Goal: Task Accomplishment & Management: Use online tool/utility

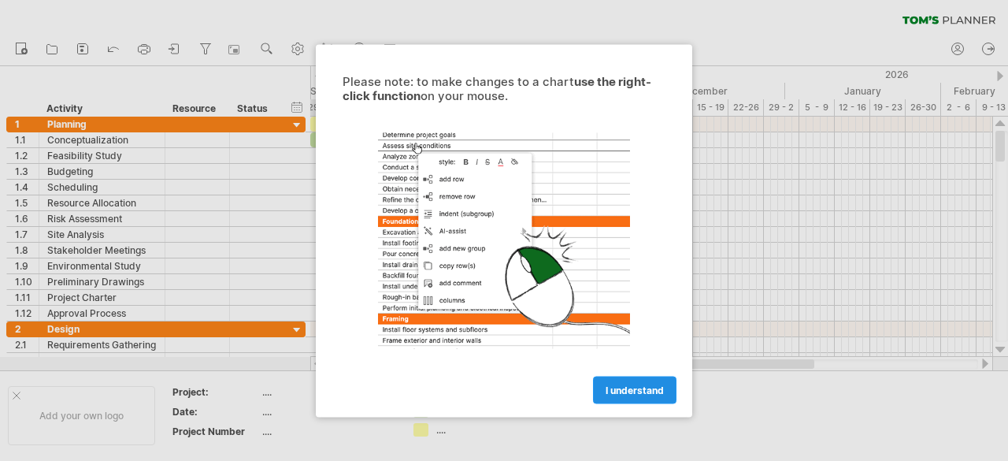
click at [657, 395] on link "I understand" at bounding box center [635, 390] width 84 height 28
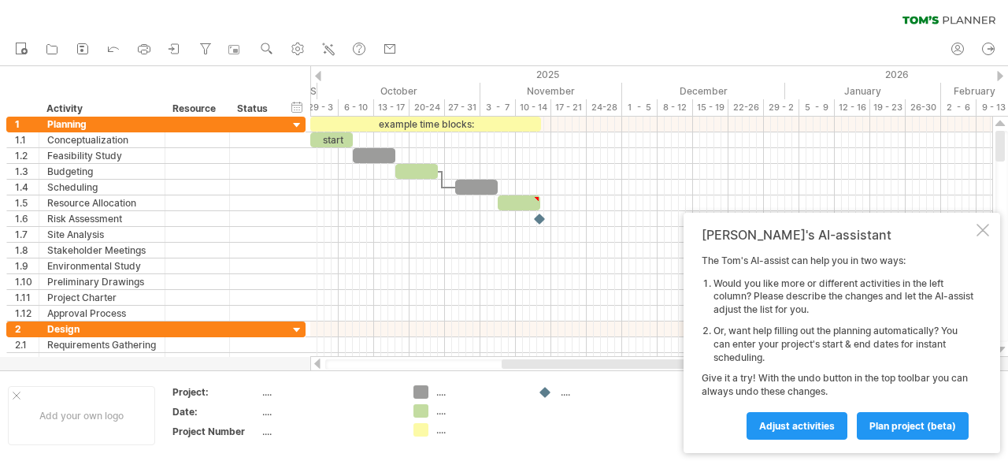
click at [320, 73] on div at bounding box center [318, 76] width 6 height 10
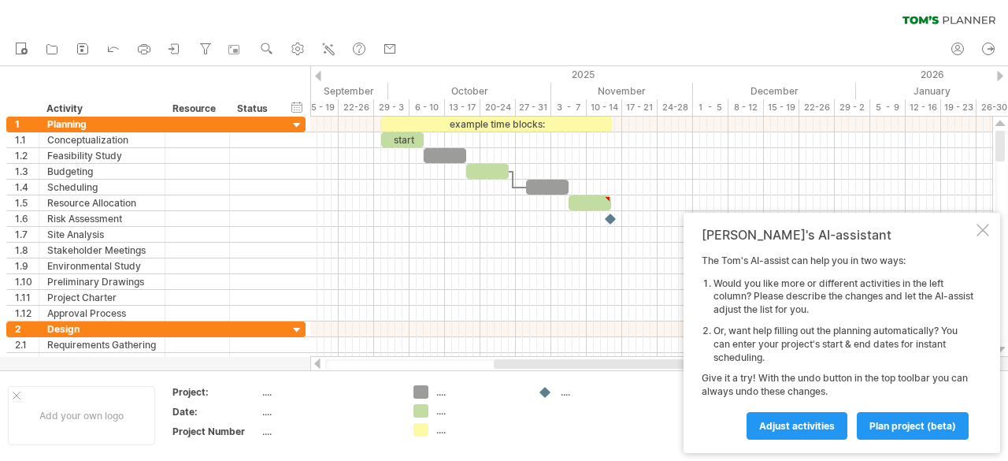
click at [320, 73] on div at bounding box center [318, 76] width 6 height 10
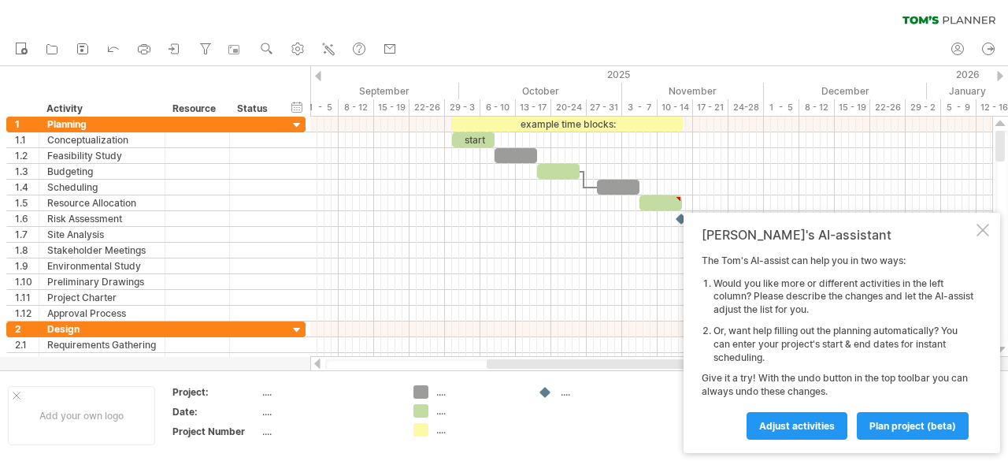
click at [320, 73] on div at bounding box center [318, 76] width 6 height 10
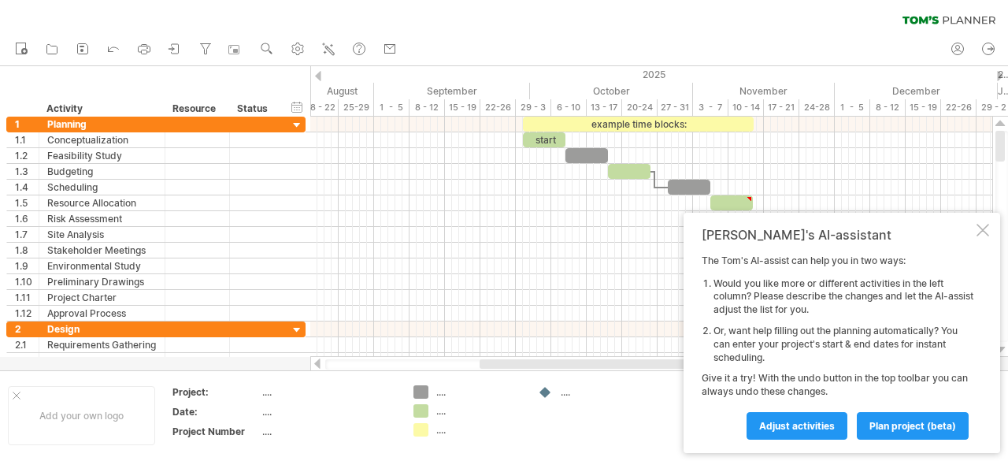
click at [320, 73] on div at bounding box center [318, 76] width 6 height 10
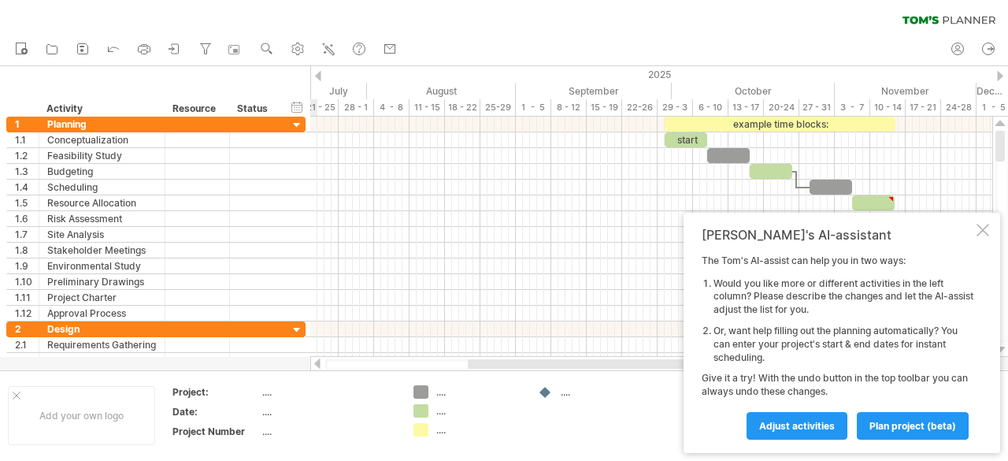
click at [320, 73] on div at bounding box center [318, 76] width 6 height 10
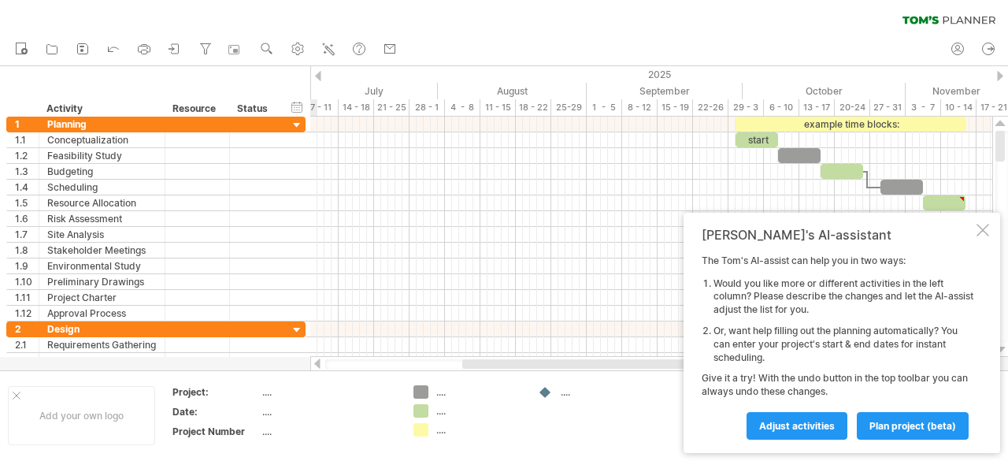
click at [1000, 75] on div at bounding box center [1000, 76] width 6 height 10
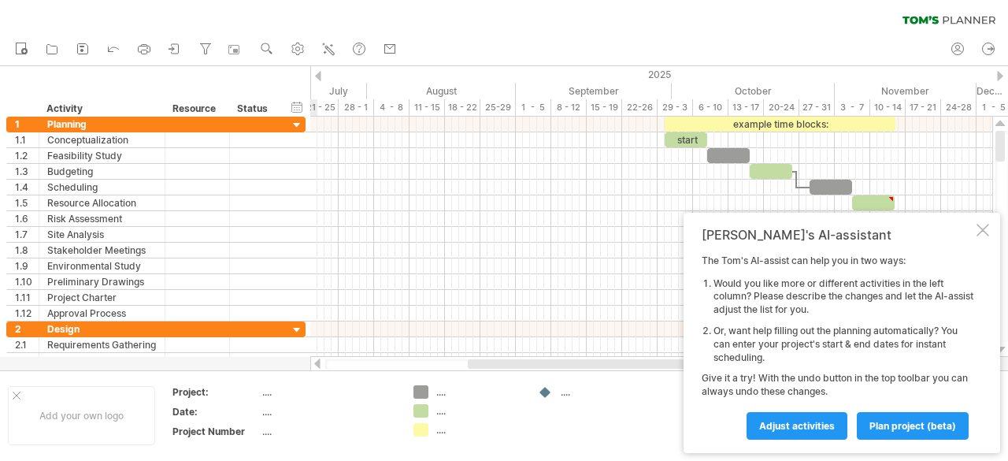
click at [1000, 75] on div at bounding box center [1000, 76] width 6 height 10
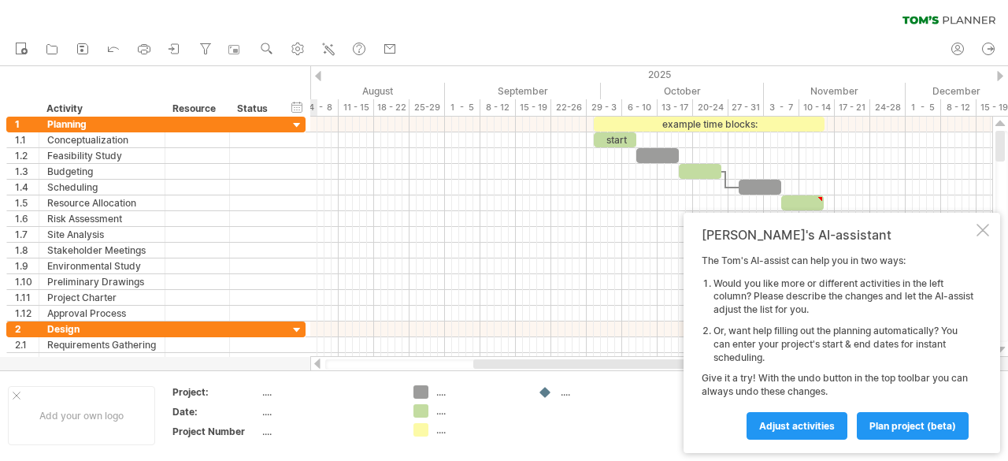
click at [1000, 75] on div at bounding box center [1000, 76] width 6 height 10
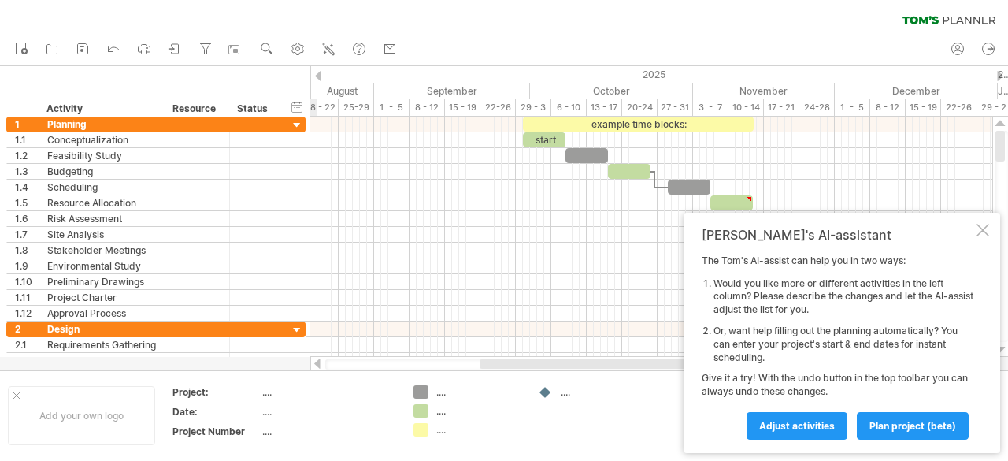
click at [1000, 75] on div at bounding box center [1000, 76] width 6 height 10
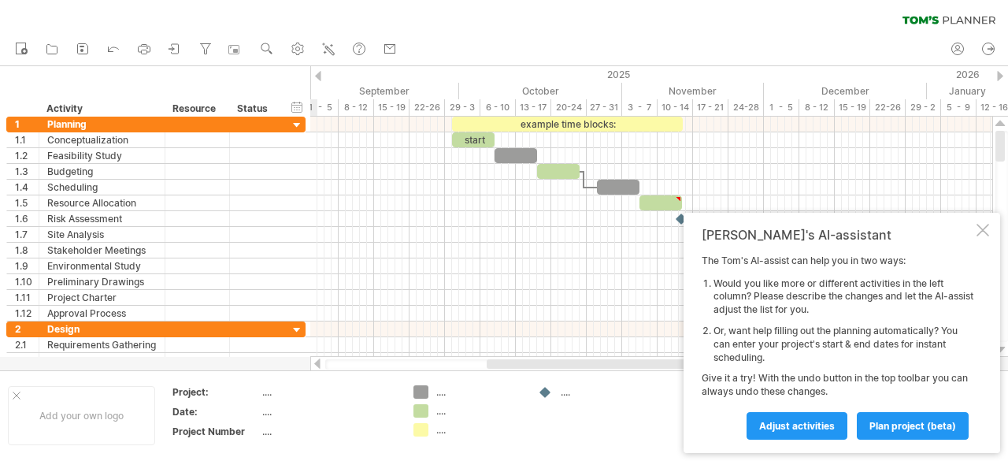
click at [1000, 75] on div at bounding box center [1000, 76] width 6 height 10
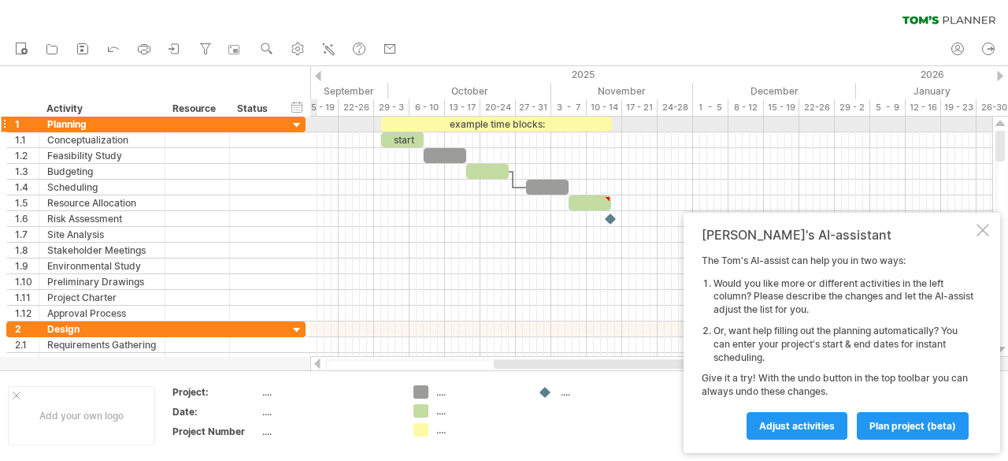
click at [297, 122] on div at bounding box center [297, 125] width 15 height 15
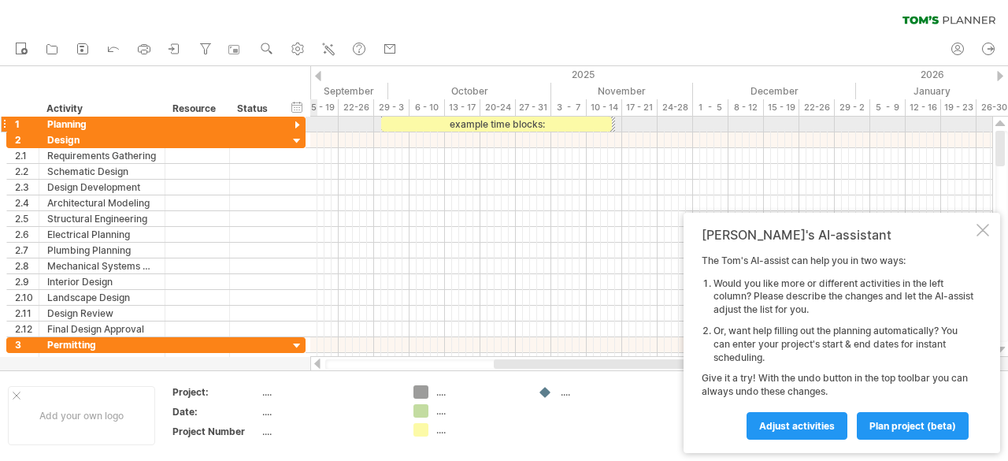
click at [297, 122] on div at bounding box center [297, 125] width 15 height 15
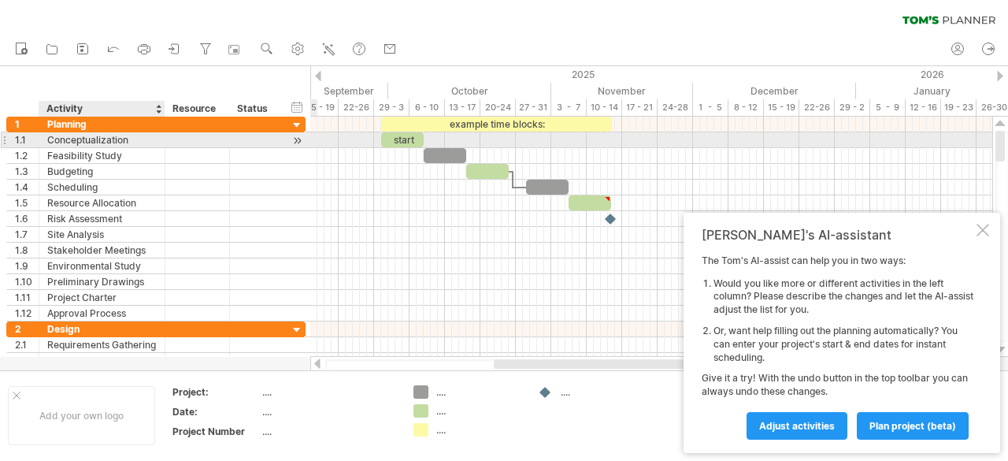
click at [107, 137] on div "Conceptualization" at bounding box center [102, 139] width 110 height 15
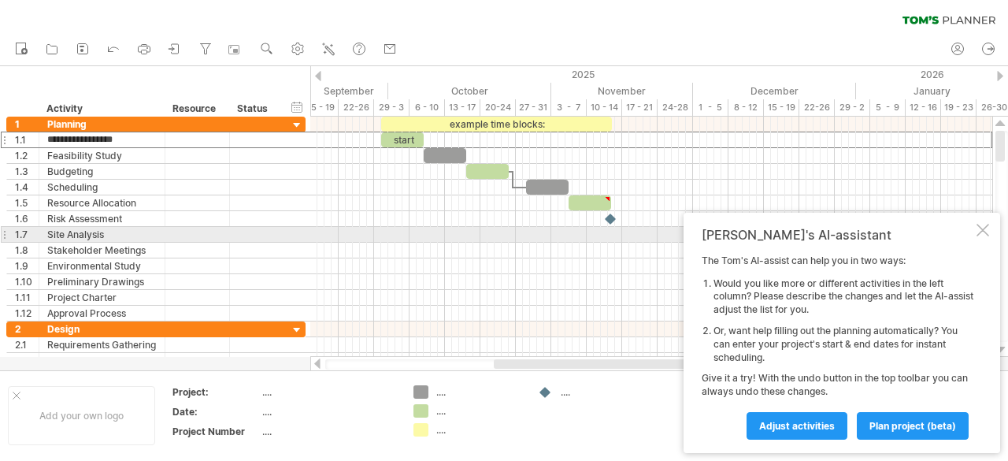
click at [980, 230] on div at bounding box center [983, 230] width 13 height 13
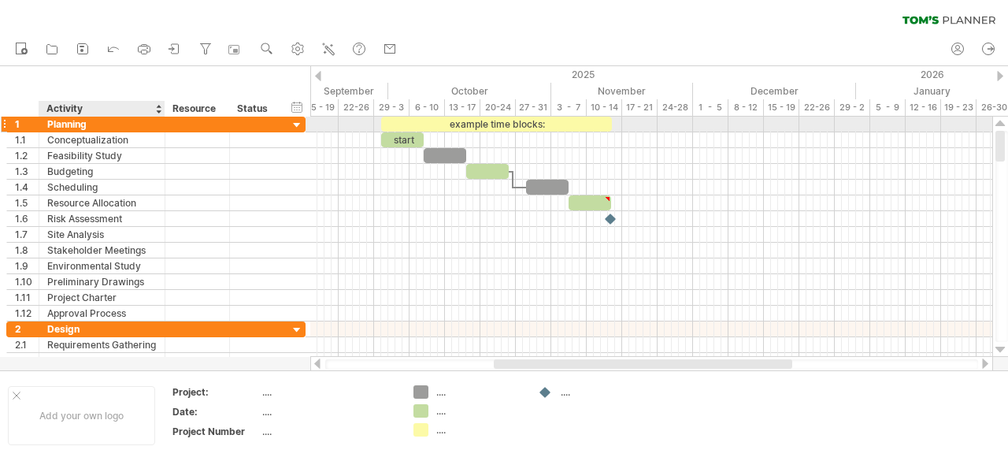
click at [87, 124] on div "Planning" at bounding box center [102, 124] width 110 height 15
click at [87, 124] on input "********" at bounding box center [102, 124] width 110 height 15
paste input "**********"
type input "**********"
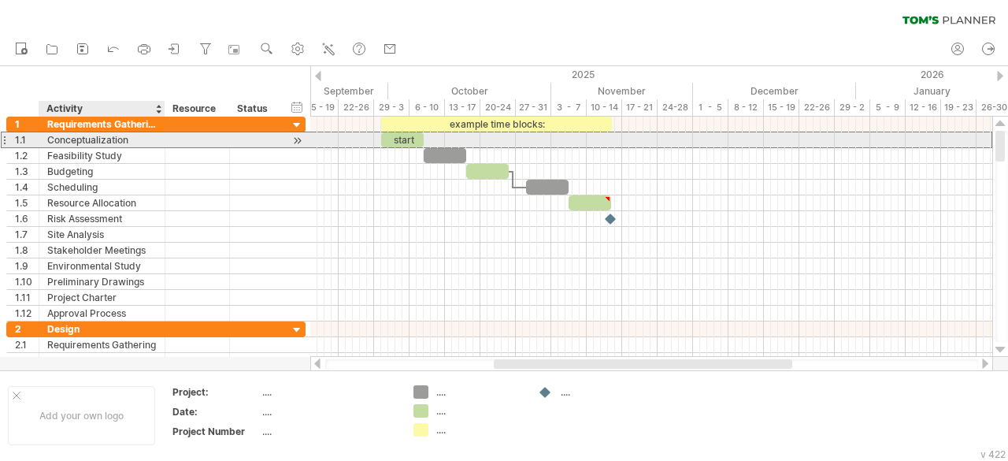
click at [93, 138] on div "Conceptualization" at bounding box center [102, 139] width 110 height 15
click at [126, 136] on div "Conceptualization" at bounding box center [102, 139] width 110 height 15
click at [126, 136] on input "**********" at bounding box center [102, 139] width 110 height 15
paste input "**********"
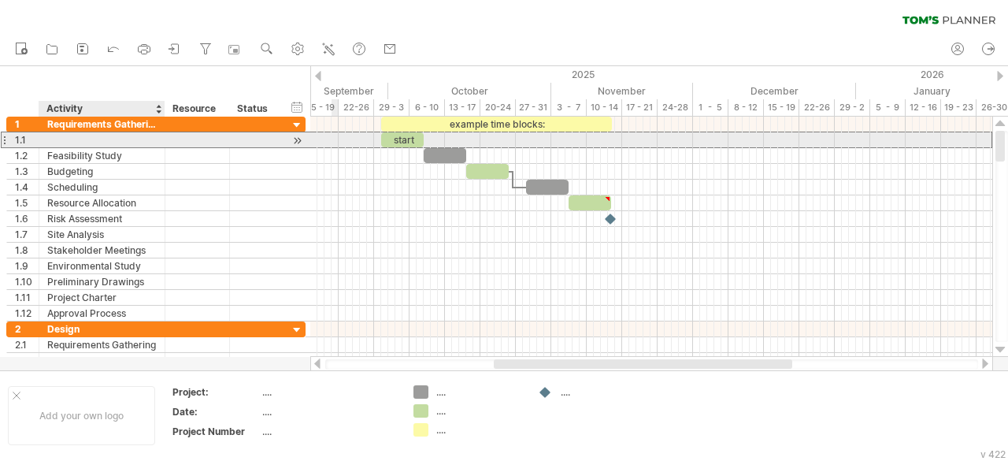
type input "**********"
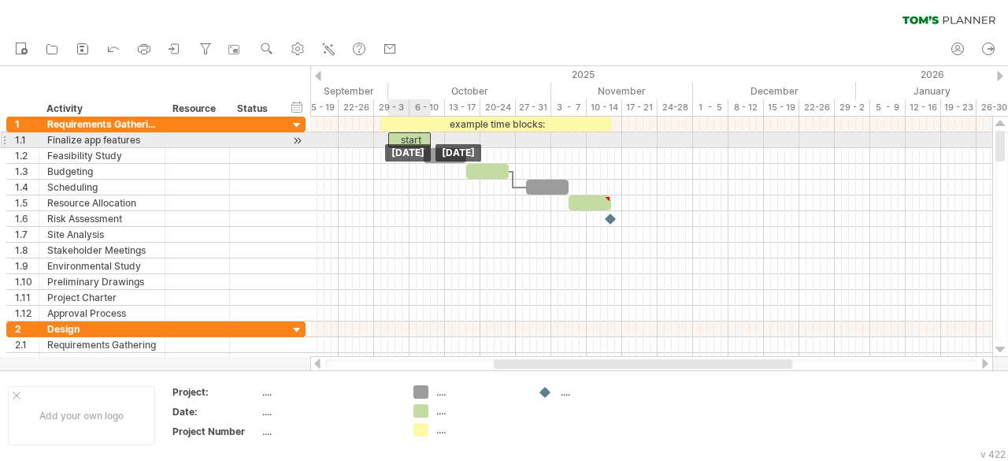
click at [406, 143] on div "start" at bounding box center [409, 139] width 43 height 15
click at [431, 137] on span at bounding box center [431, 139] width 6 height 15
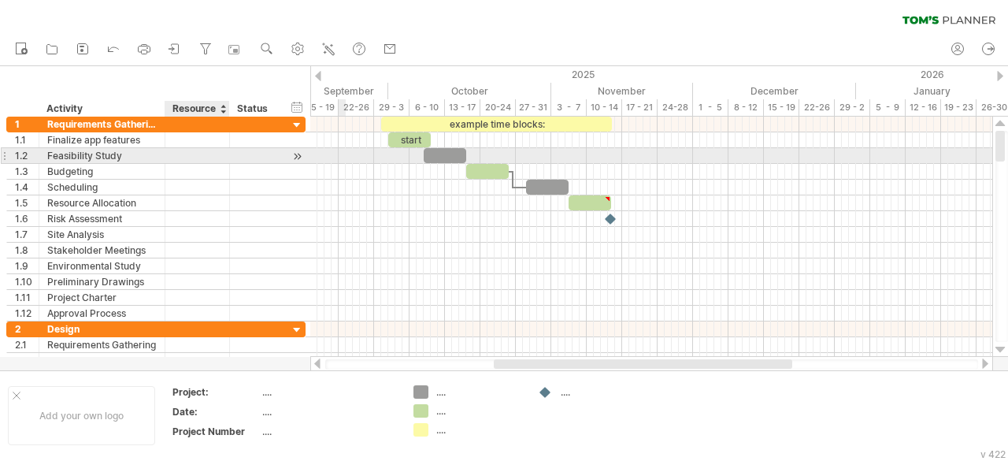
click at [235, 150] on div at bounding box center [255, 155] width 51 height 15
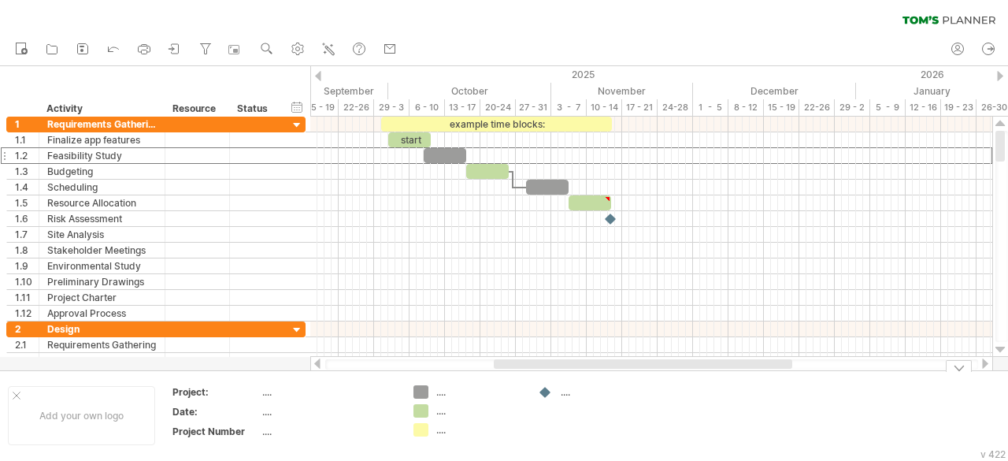
click at [420, 393] on div "Trying to reach [DOMAIN_NAME] Connected again... 0% clear filter new 1" at bounding box center [504, 230] width 1008 height 461
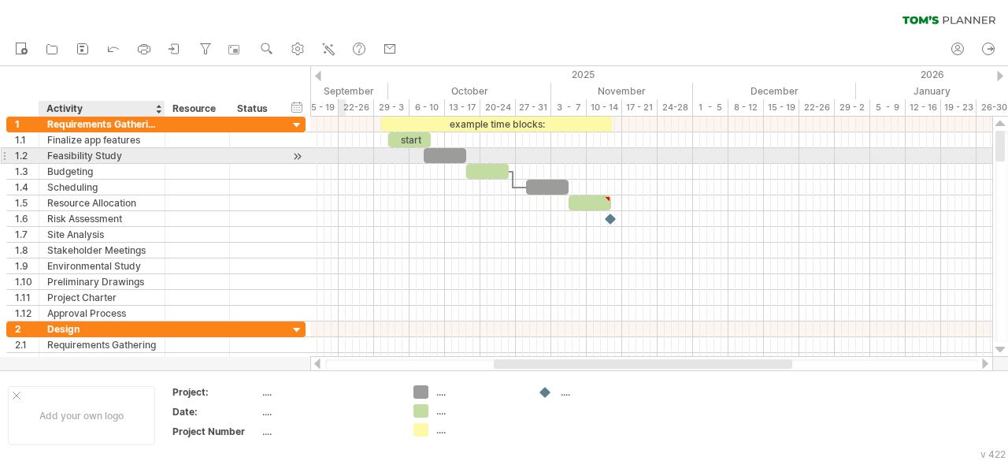
click at [143, 154] on div "Feasibility Study" at bounding box center [102, 155] width 110 height 15
click at [0, 0] on input "**********" at bounding box center [0, 0] width 0 height 0
type input "*"
type input "**********"
click at [462, 154] on div at bounding box center [445, 155] width 43 height 15
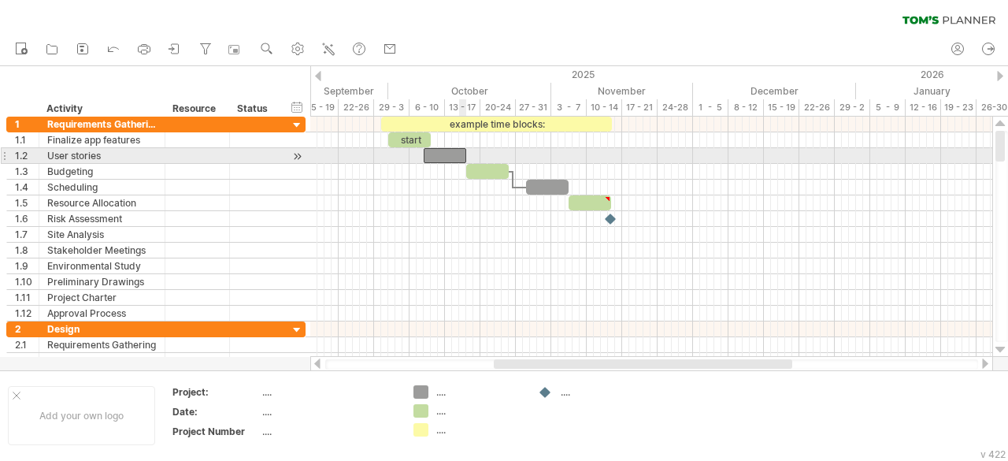
click at [462, 154] on div at bounding box center [445, 155] width 43 height 15
drag, startPoint x: 462, startPoint y: 154, endPoint x: 455, endPoint y: 160, distance: 8.4
click at [455, 160] on div at bounding box center [438, 155] width 43 height 15
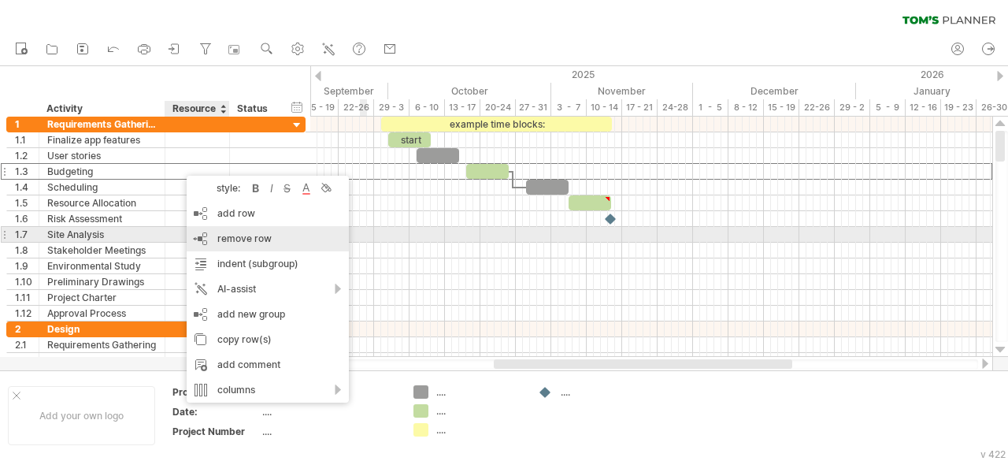
click at [228, 239] on span "remove row" at bounding box center [244, 238] width 54 height 12
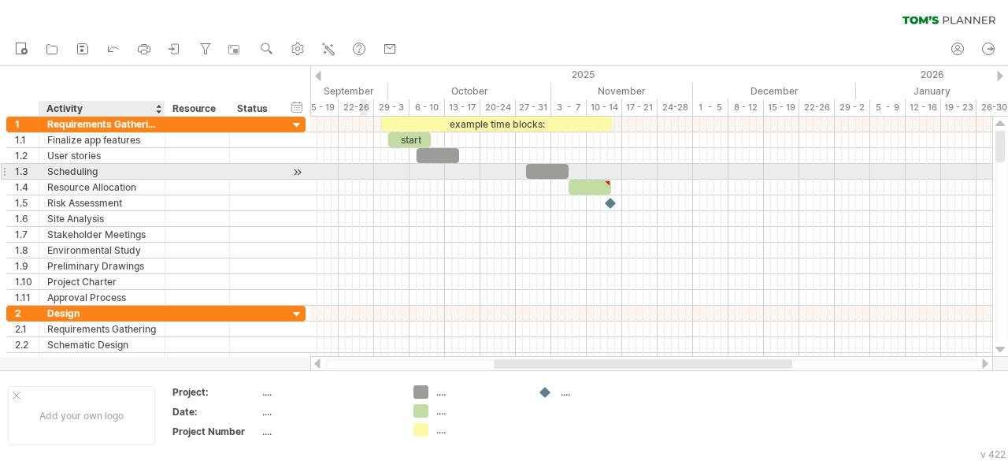
click at [152, 168] on div "Scheduling" at bounding box center [102, 171] width 110 height 15
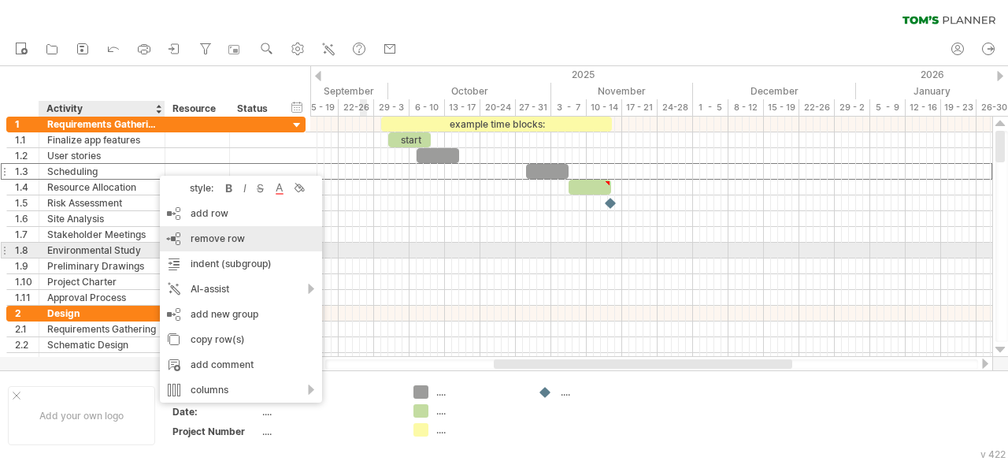
click at [213, 250] on div "remove row remove selected rows" at bounding box center [241, 238] width 162 height 25
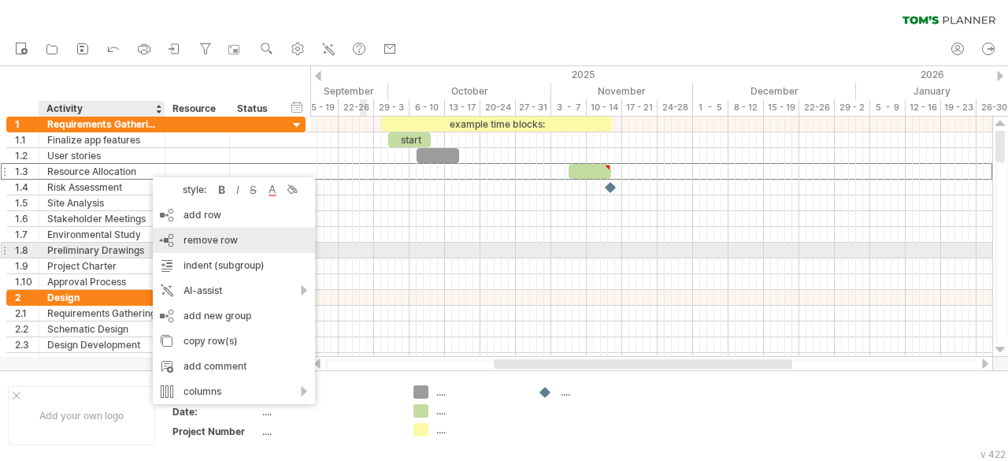
click at [216, 243] on span "remove row" at bounding box center [211, 240] width 54 height 12
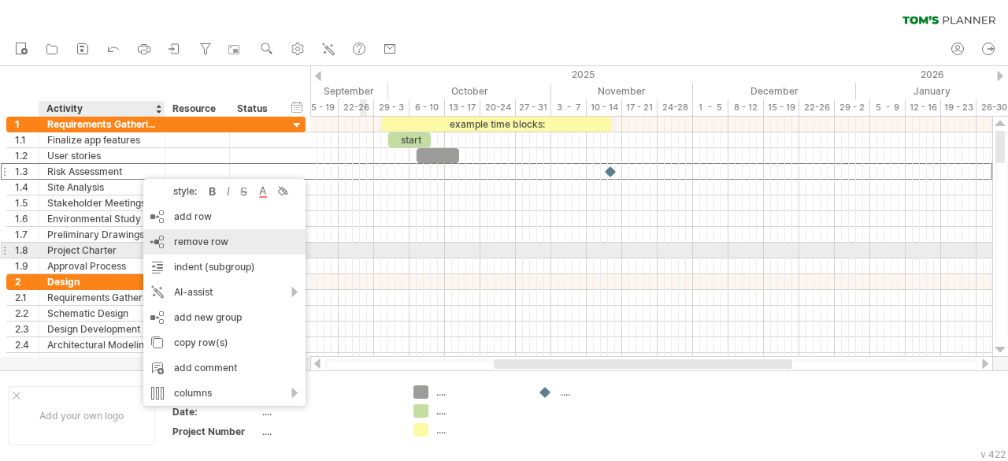
click at [203, 245] on span "remove row" at bounding box center [201, 242] width 54 height 12
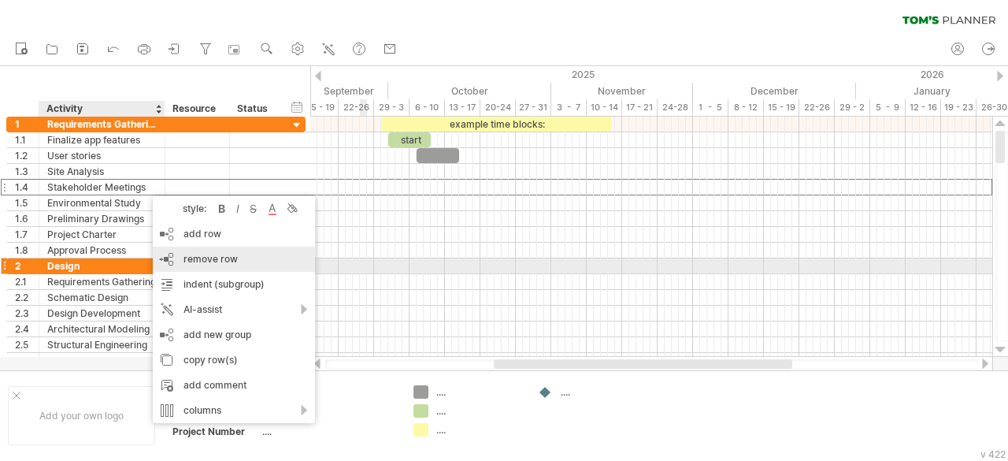
click at [203, 269] on div "remove row remove selected rows" at bounding box center [234, 259] width 162 height 25
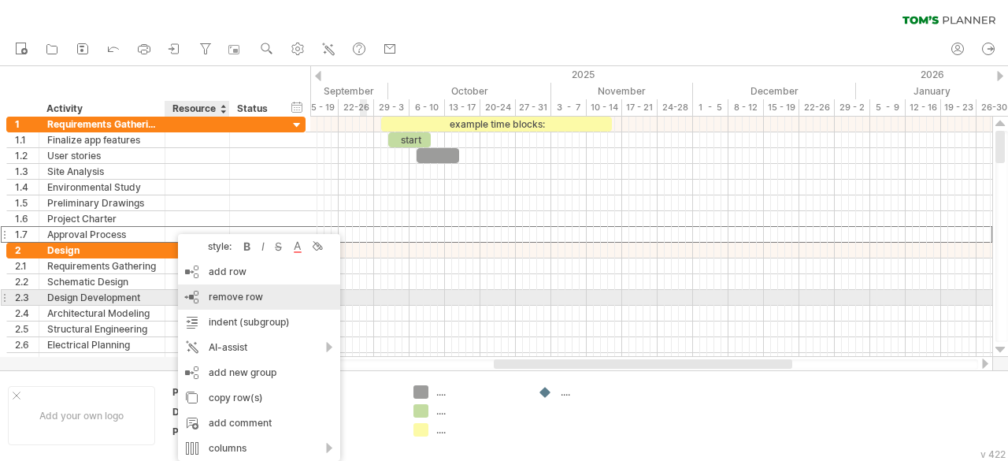
click at [228, 297] on span "remove row" at bounding box center [236, 297] width 54 height 12
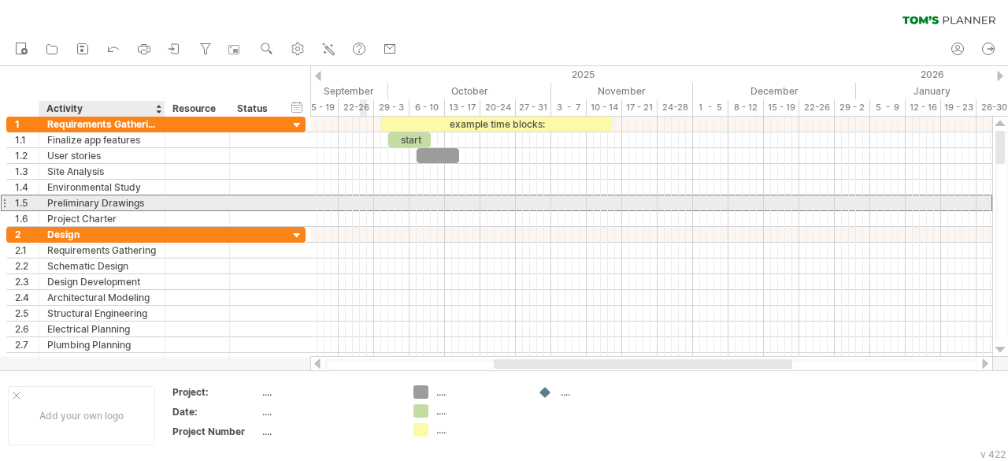
click at [169, 204] on div at bounding box center [197, 202] width 65 height 15
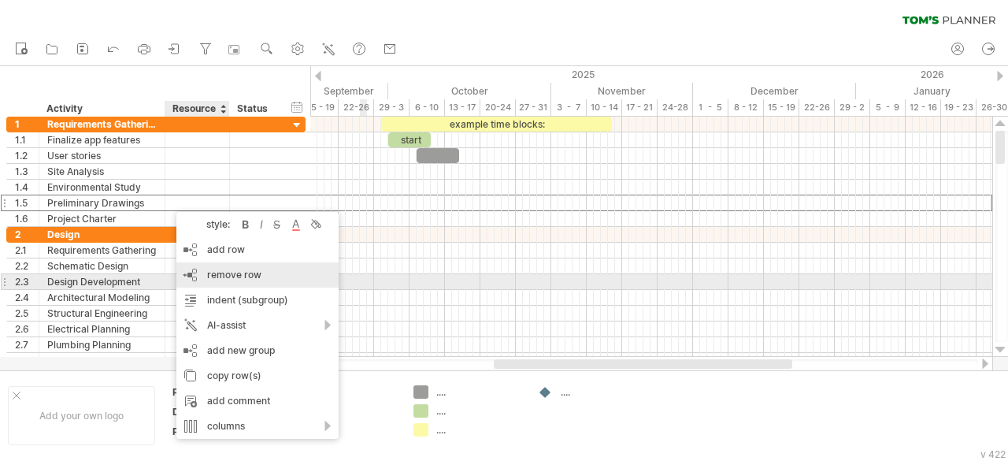
click at [214, 278] on span "remove row" at bounding box center [234, 275] width 54 height 12
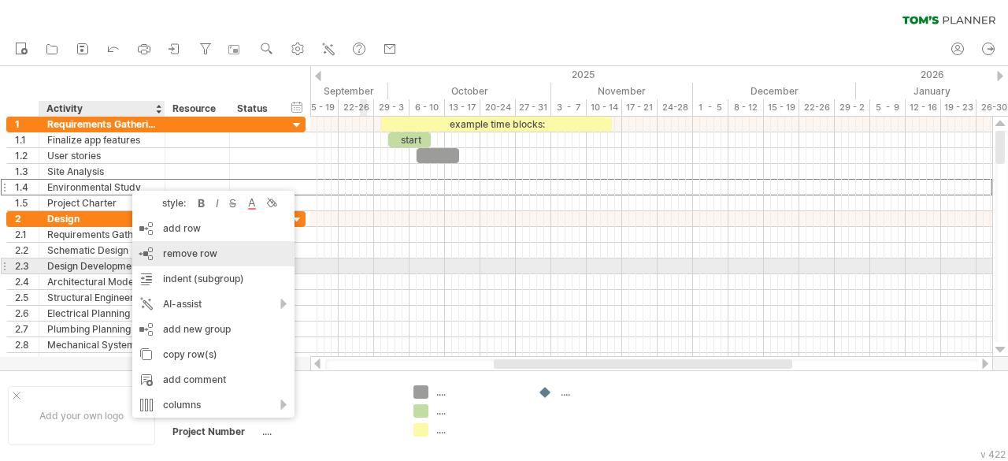
click at [169, 260] on div "remove row remove selected rows" at bounding box center [213, 253] width 162 height 25
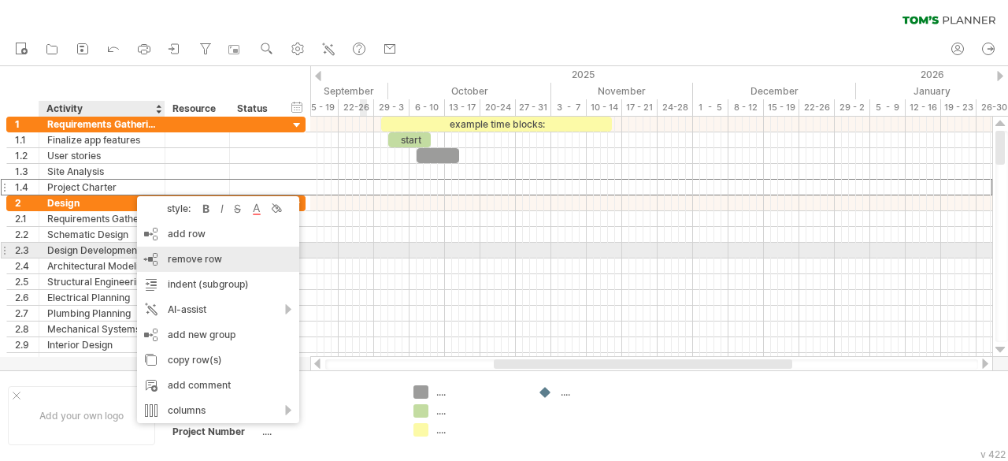
click at [161, 255] on div "remove row remove selected rows" at bounding box center [218, 259] width 162 height 25
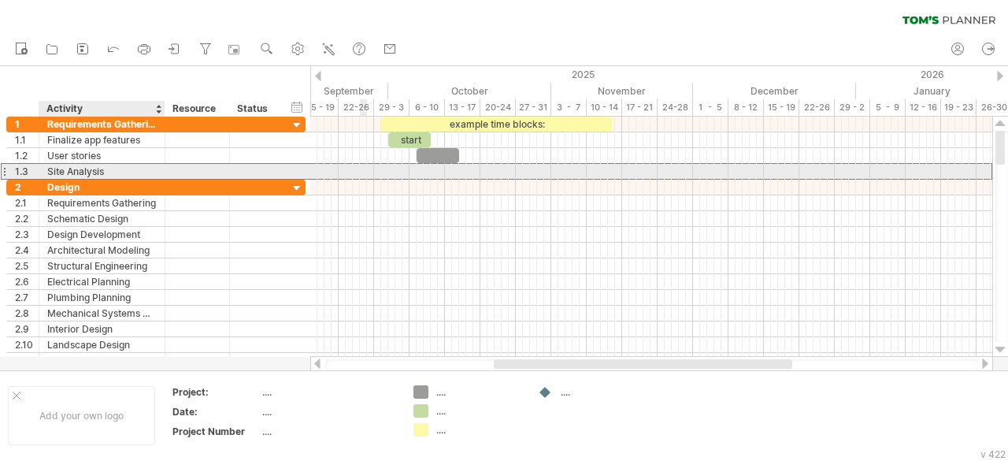
click at [121, 173] on div "Site Analysis" at bounding box center [102, 171] width 110 height 15
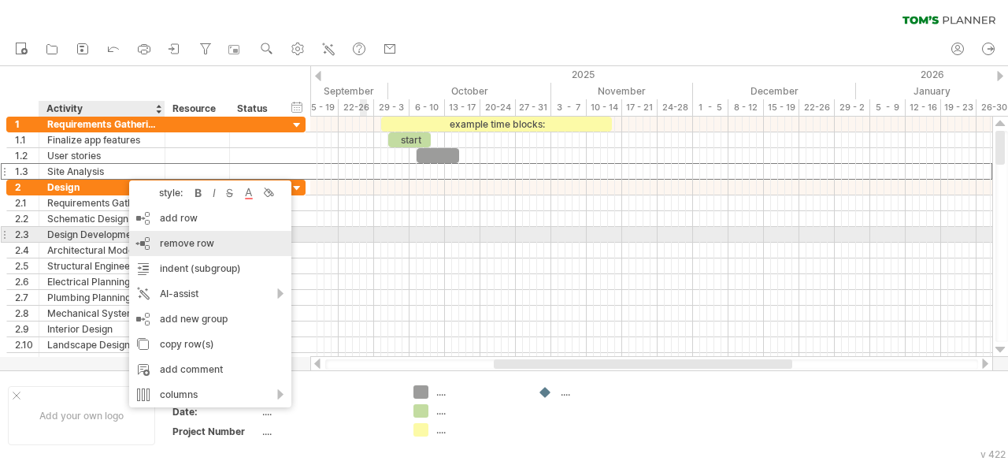
click at [167, 242] on span "remove row" at bounding box center [187, 243] width 54 height 12
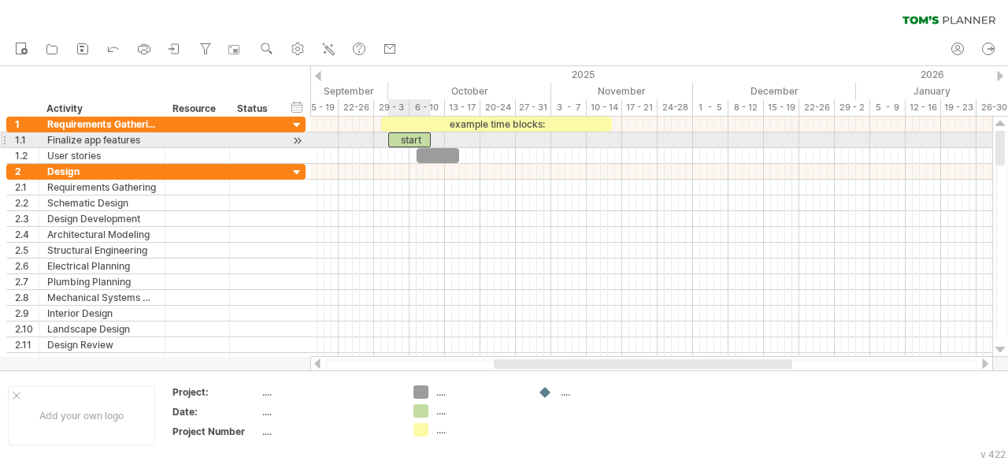
click at [414, 138] on div "start" at bounding box center [409, 139] width 43 height 15
click at [424, 137] on div "*****" at bounding box center [409, 139] width 43 height 14
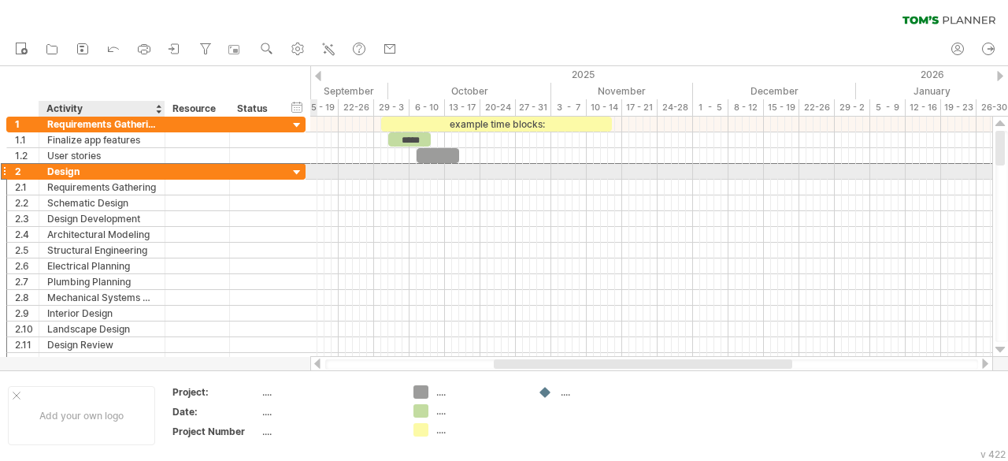
click at [134, 169] on div "Design" at bounding box center [102, 171] width 110 height 15
click at [0, 0] on input "******" at bounding box center [0, 0] width 0 height 0
paste input "**********"
type input "**********"
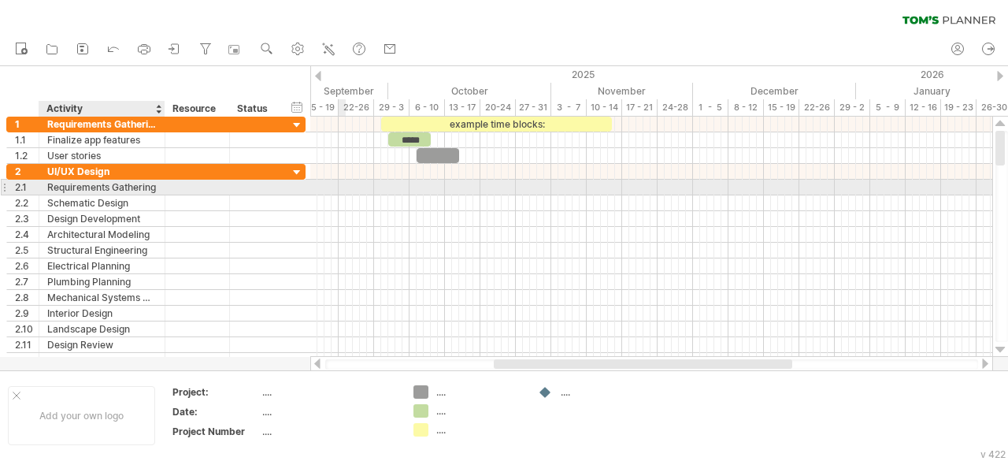
click at [148, 180] on div "Requirements Gathering" at bounding box center [102, 187] width 110 height 15
click at [148, 180] on input "**********" at bounding box center [102, 187] width 110 height 15
type input "*"
paste input "**********"
type input "**********"
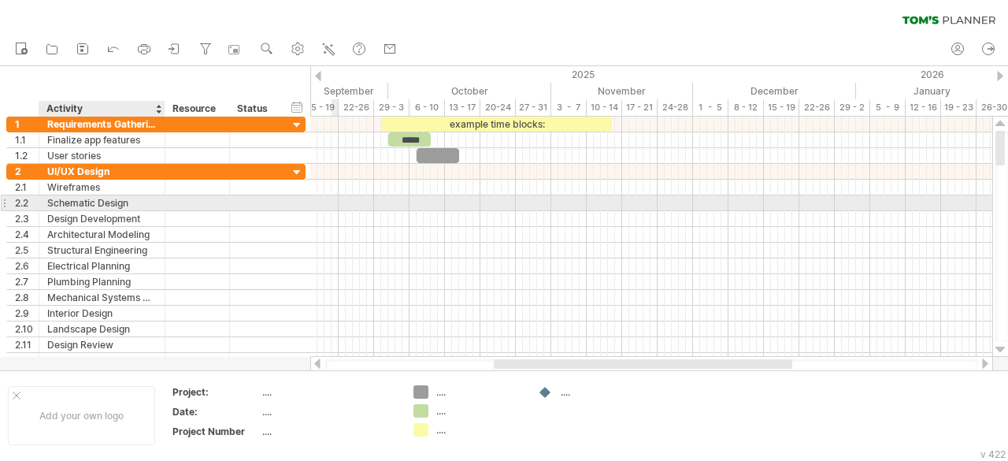
click at [169, 202] on div at bounding box center [197, 202] width 65 height 15
click at [117, 199] on div "Schematic Design" at bounding box center [102, 202] width 110 height 15
click at [0, 0] on input "**********" at bounding box center [0, 0] width 0 height 0
type input "*"
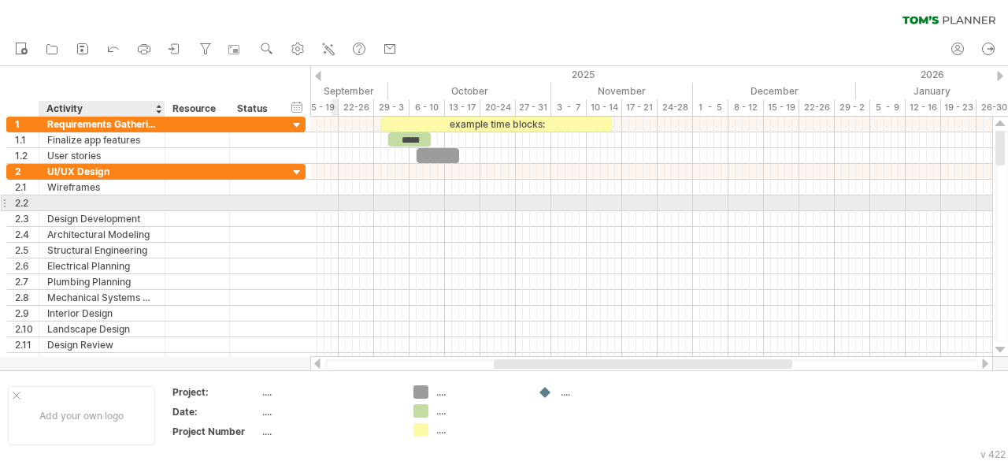
paste input "**********"
type input "**********"
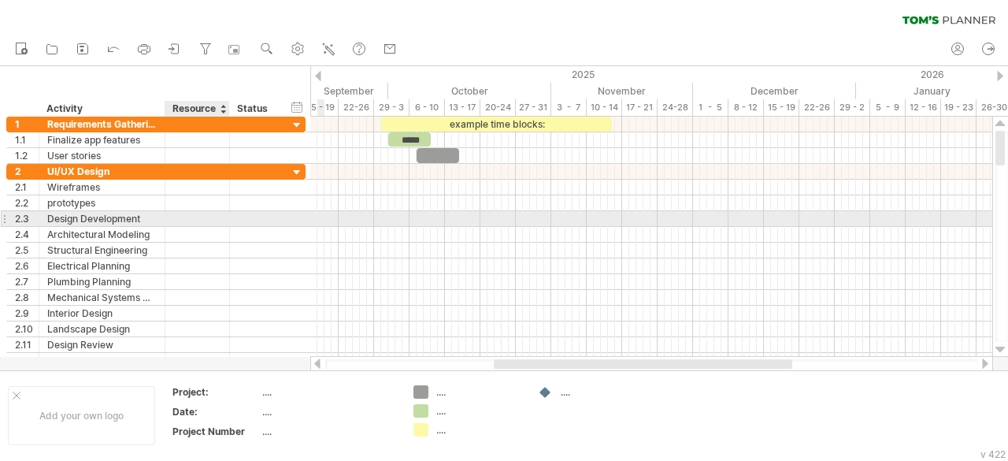
click at [178, 221] on div at bounding box center [197, 218] width 48 height 15
click at [0, 0] on input "text" at bounding box center [0, 0] width 0 height 0
click at [130, 218] on div "Design Development" at bounding box center [102, 218] width 110 height 15
click at [130, 218] on input "**********" at bounding box center [102, 218] width 110 height 15
type input "*"
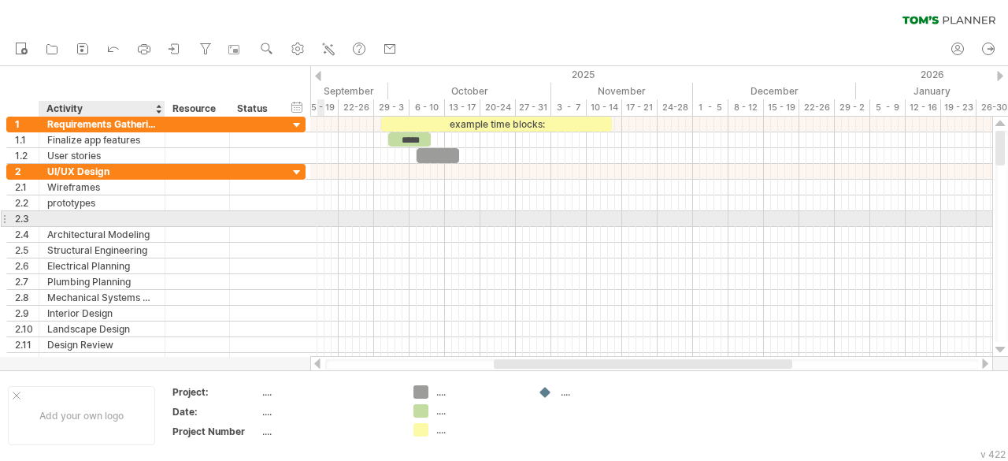
paste input "**********"
type input "**********"
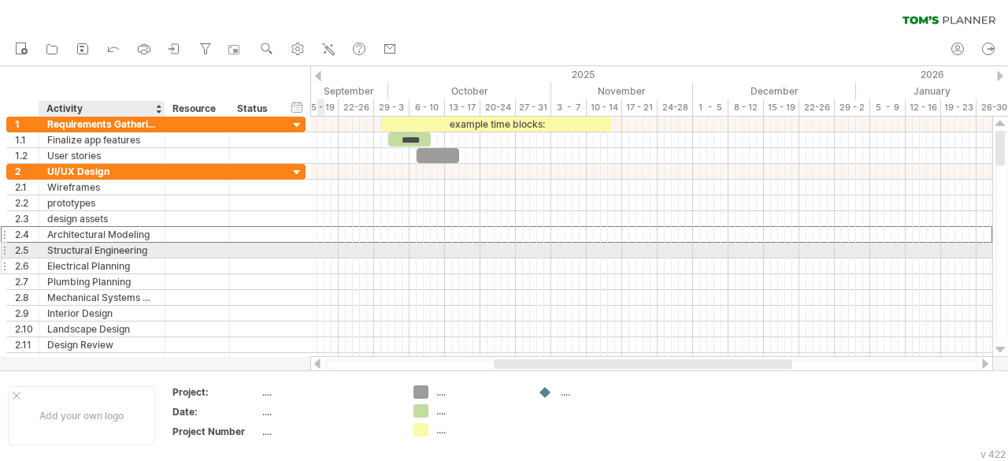
drag, startPoint x: 129, startPoint y: 235, endPoint x: 129, endPoint y: 265, distance: 30.7
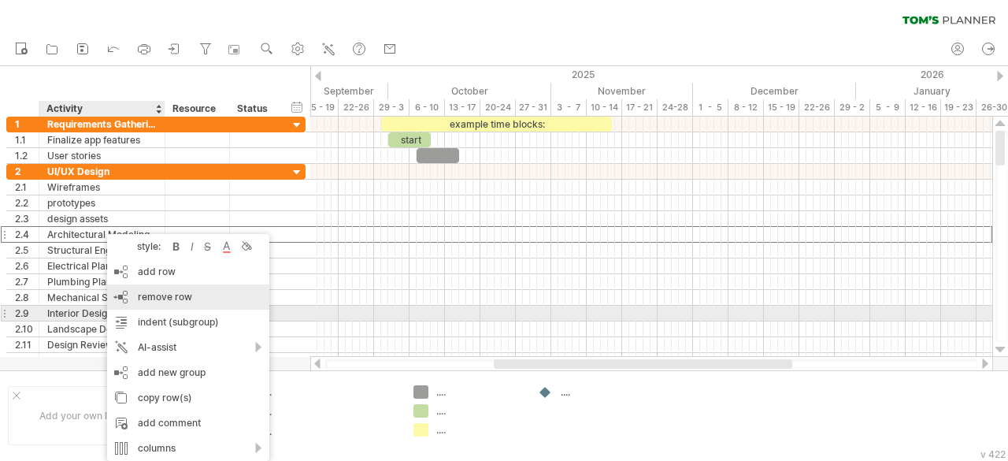
click at [186, 306] on div "remove row remove selected rows" at bounding box center [188, 296] width 162 height 25
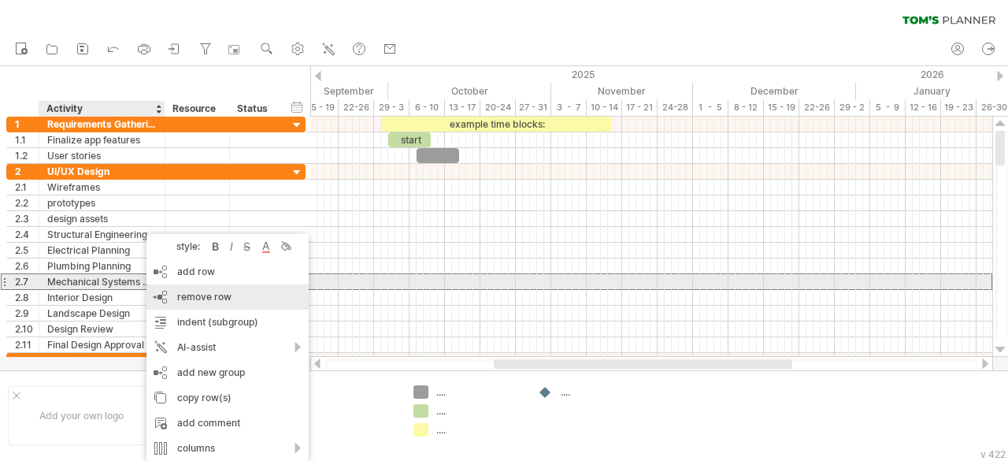
click at [158, 289] on div "remove row remove selected rows" at bounding box center [228, 296] width 162 height 25
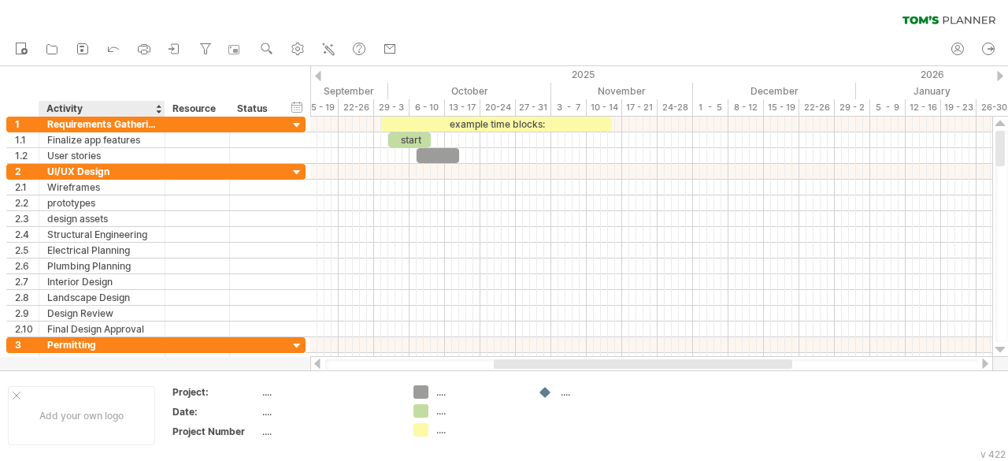
click at [159, 290] on div at bounding box center [163, 298] width 8 height 16
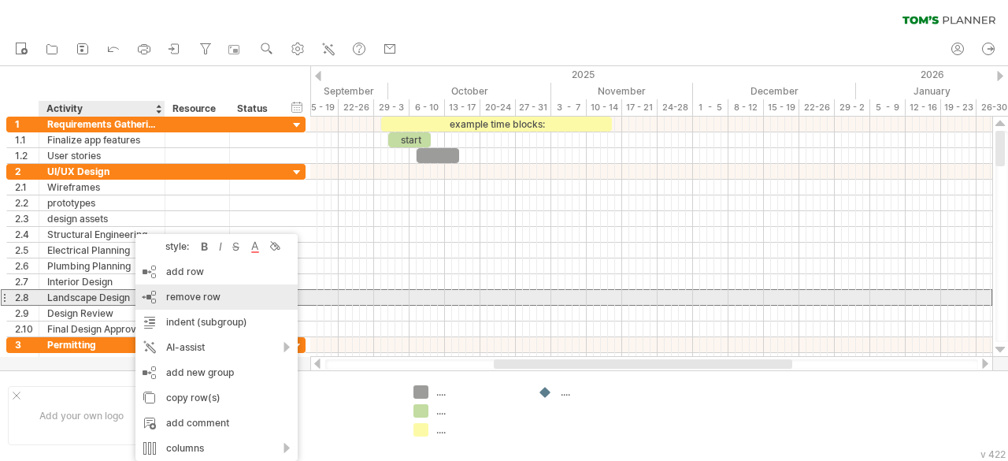
click at [150, 291] on div "remove row remove selected rows" at bounding box center [216, 296] width 162 height 25
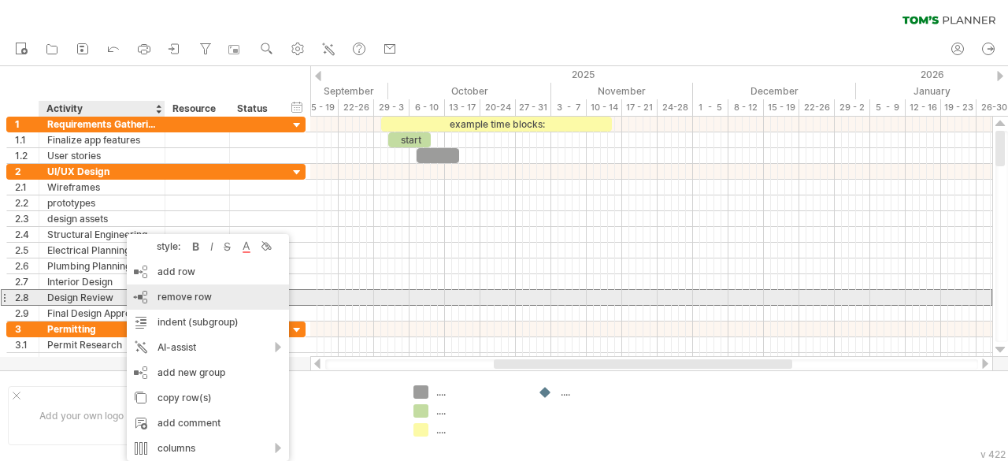
click at [145, 305] on div "remove row remove selected rows" at bounding box center [208, 296] width 162 height 25
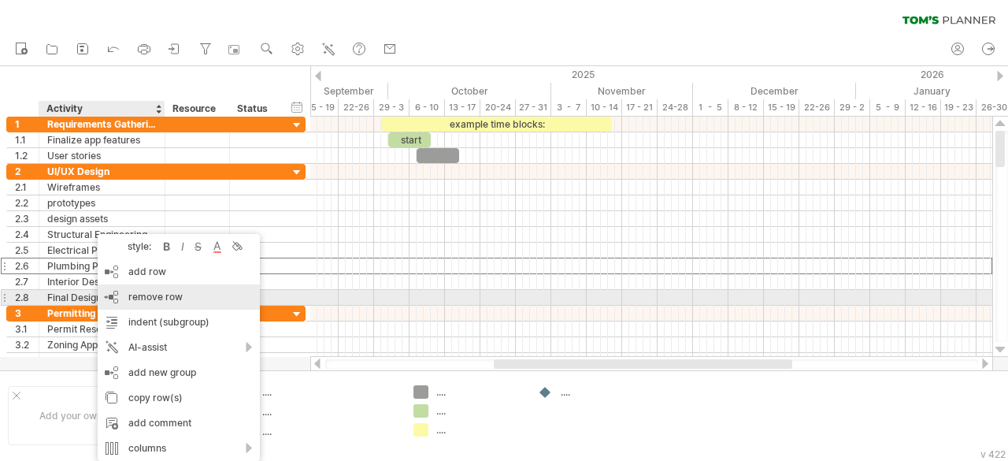
click at [136, 291] on div "remove row remove selected rows" at bounding box center [179, 296] width 162 height 25
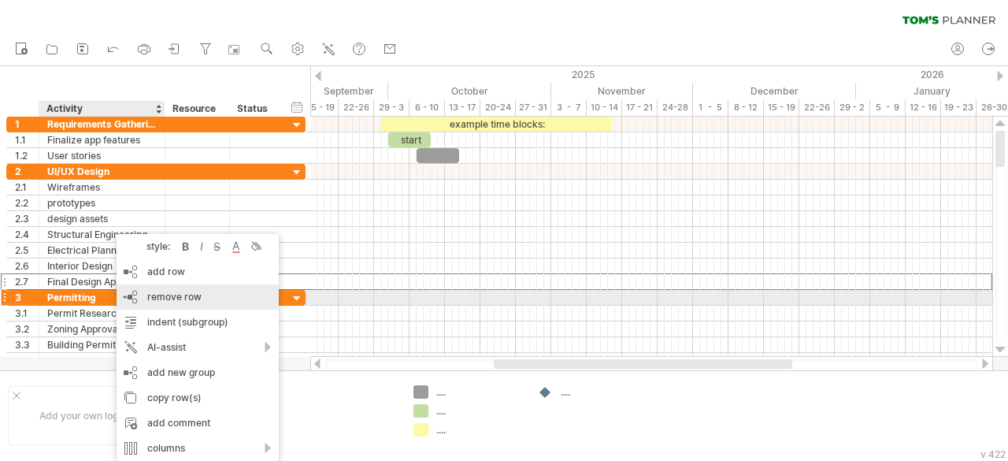
click at [143, 292] on div "remove row remove selected rows" at bounding box center [198, 296] width 162 height 25
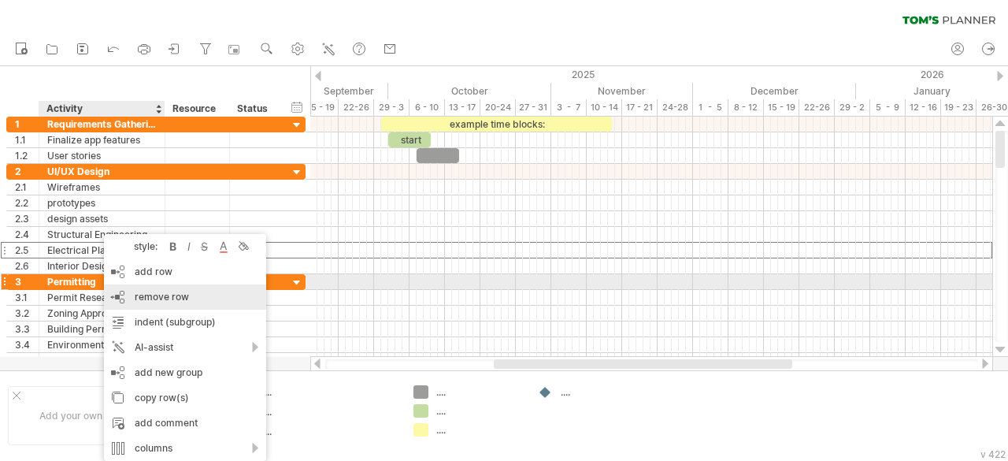
click at [131, 288] on div "remove row remove selected rows" at bounding box center [185, 296] width 162 height 25
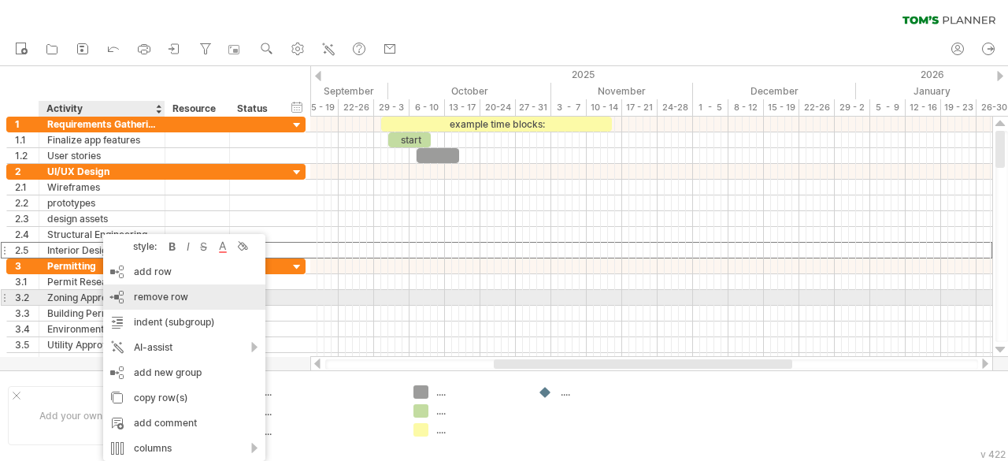
click at [128, 295] on div "remove row remove selected rows" at bounding box center [184, 296] width 162 height 25
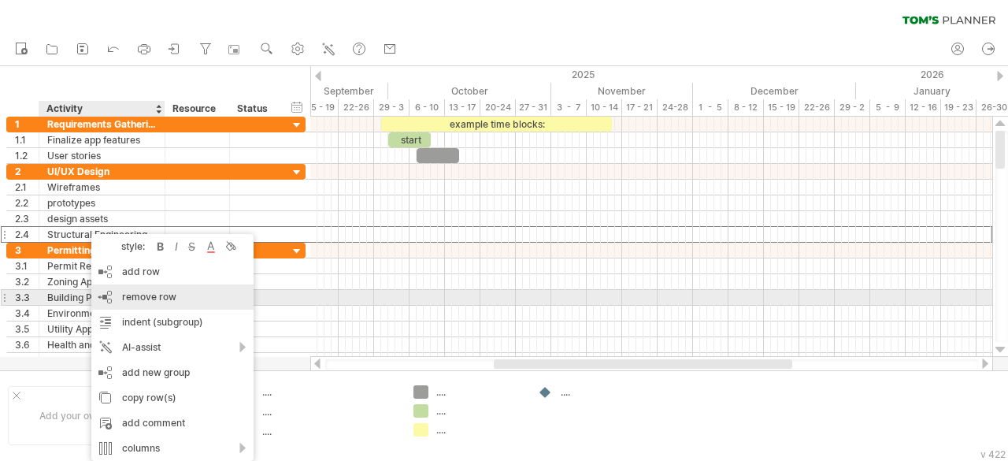
click at [117, 297] on div "remove row remove selected rows" at bounding box center [172, 296] width 162 height 25
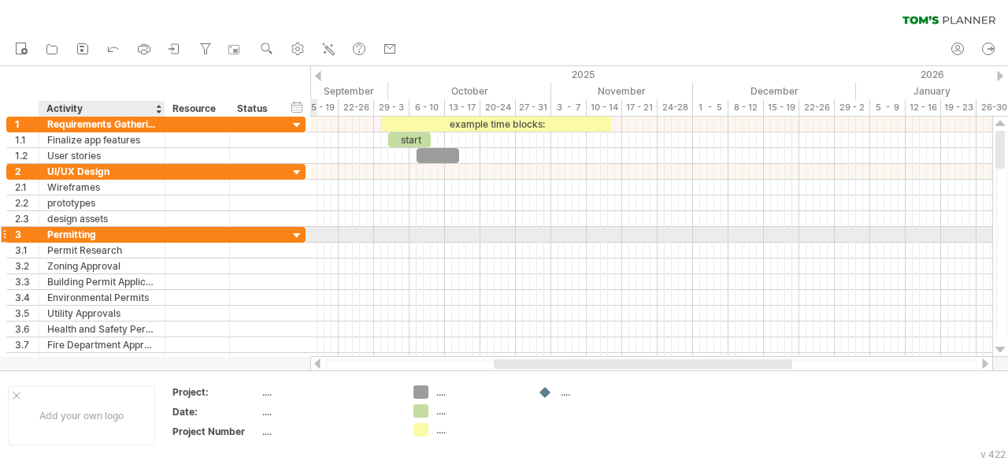
click at [99, 232] on div "Permitting" at bounding box center [102, 234] width 110 height 15
click at [99, 232] on input "**********" at bounding box center [102, 234] width 110 height 15
paste input "**********"
click at [55, 232] on input "**********" at bounding box center [102, 234] width 110 height 15
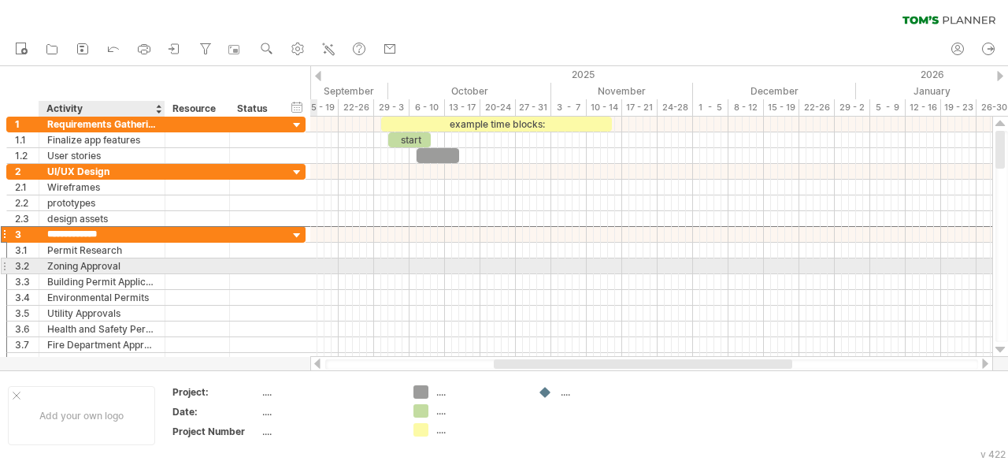
type input "**********"
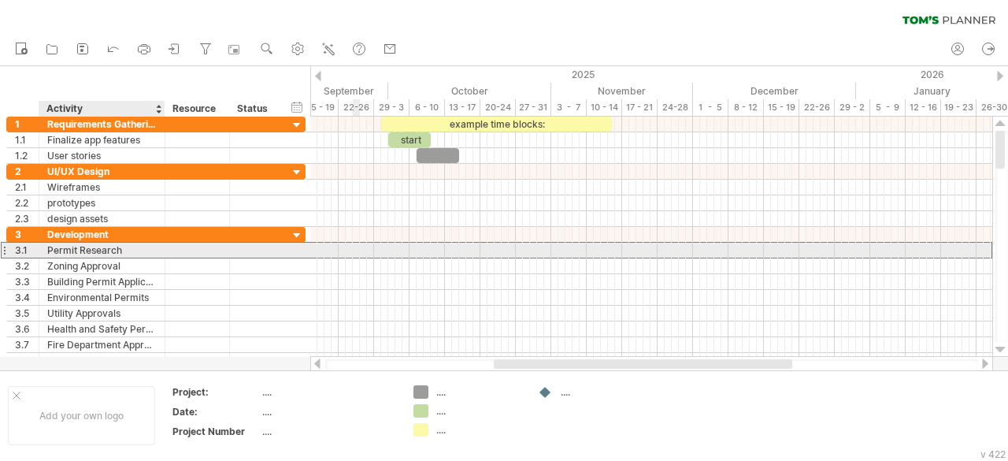
click at [153, 251] on div "Permit Research" at bounding box center [102, 250] width 110 height 15
click at [0, 0] on input "**********" at bounding box center [0, 0] width 0 height 0
type input "*"
paste input "*******"
type input "*******"
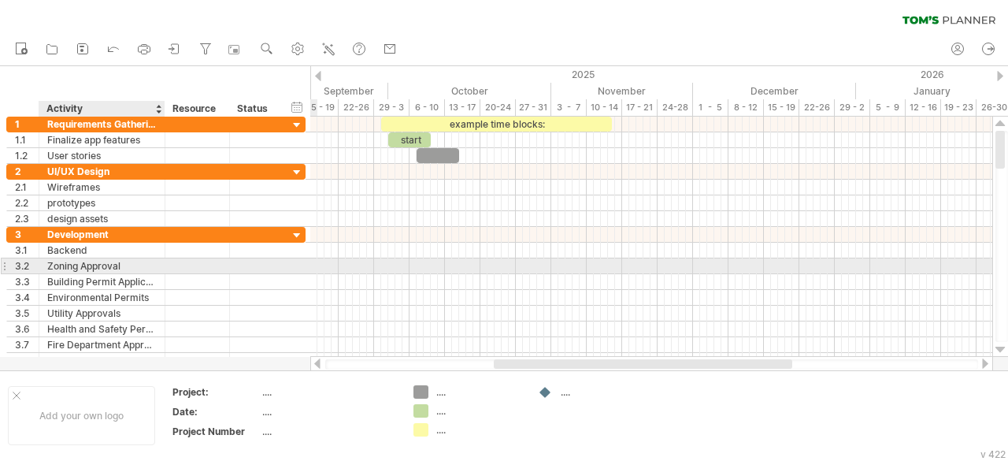
click at [80, 264] on div "Zoning Approval" at bounding box center [102, 265] width 110 height 15
click at [80, 264] on input "**********" at bounding box center [102, 265] width 110 height 15
type input "*"
paste input "********"
type input "********"
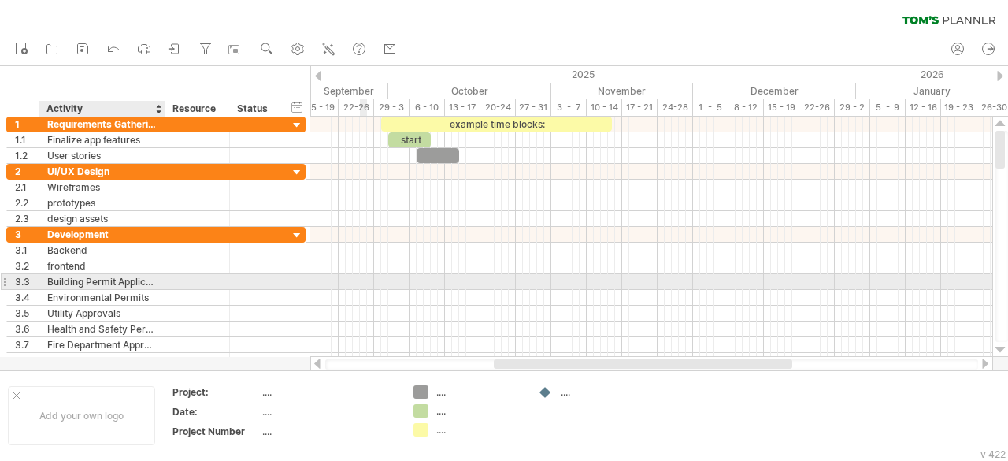
click at [88, 279] on div "Building Permit Application" at bounding box center [102, 281] width 110 height 15
click at [88, 279] on input "**********" at bounding box center [102, 281] width 110 height 15
type input "**********"
click at [95, 280] on div "Application" at bounding box center [102, 281] width 110 height 15
click at [47, 274] on input "**********" at bounding box center [47, 274] width 0 height 0
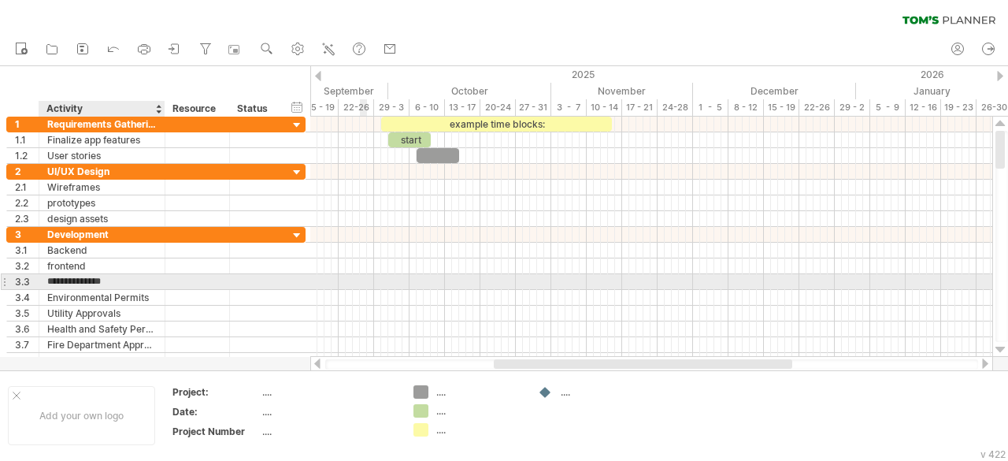
type input "**********"
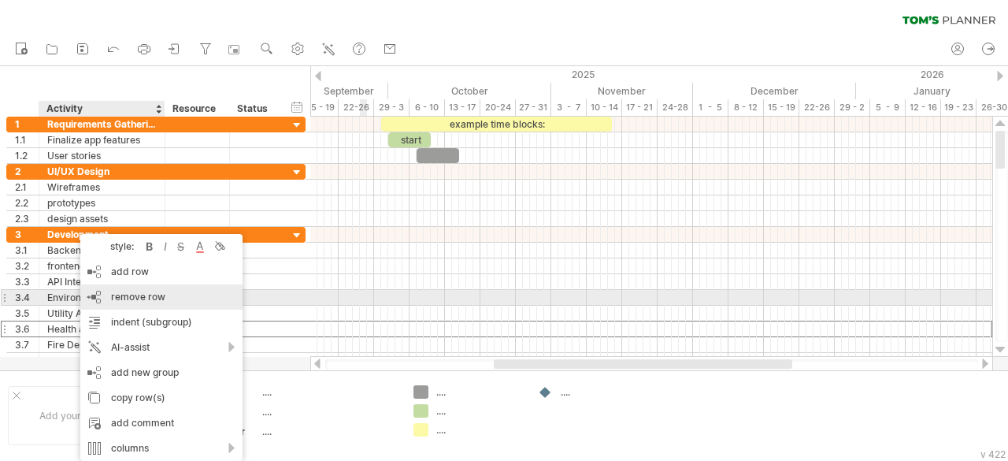
click at [137, 294] on span "remove row" at bounding box center [138, 297] width 54 height 12
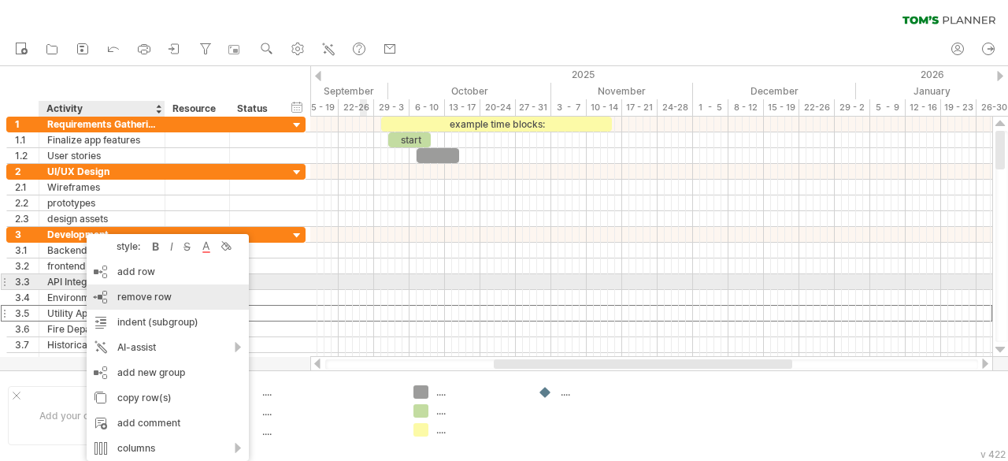
click at [113, 286] on div "remove row remove selected rows" at bounding box center [168, 296] width 162 height 25
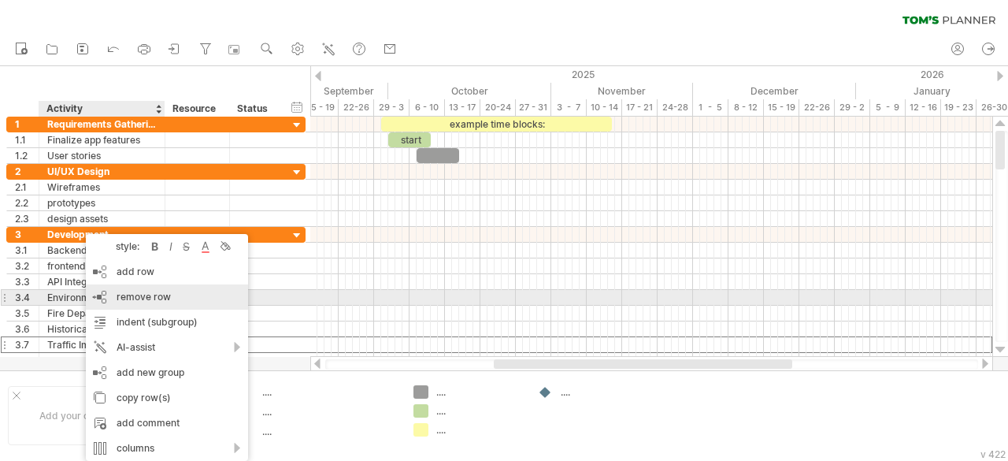
click at [113, 297] on div "remove row remove selected rows" at bounding box center [167, 296] width 162 height 25
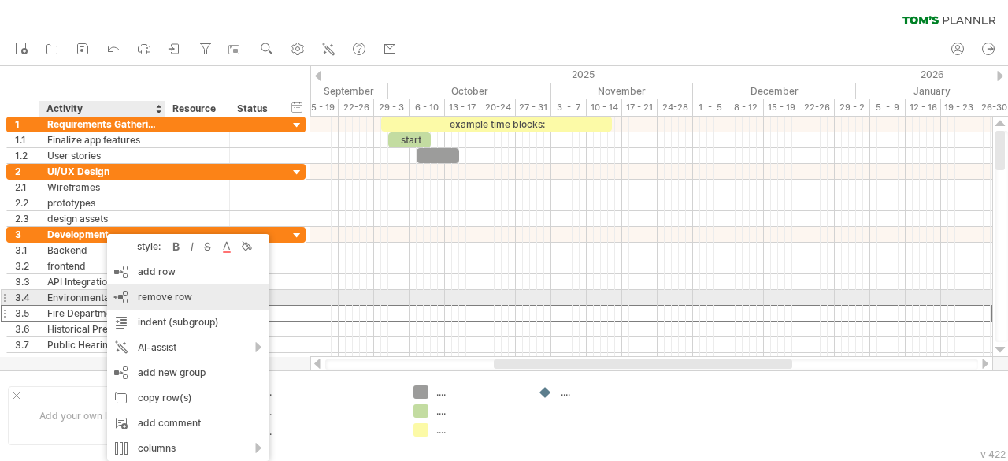
click at [150, 302] on span "remove row" at bounding box center [165, 297] width 54 height 12
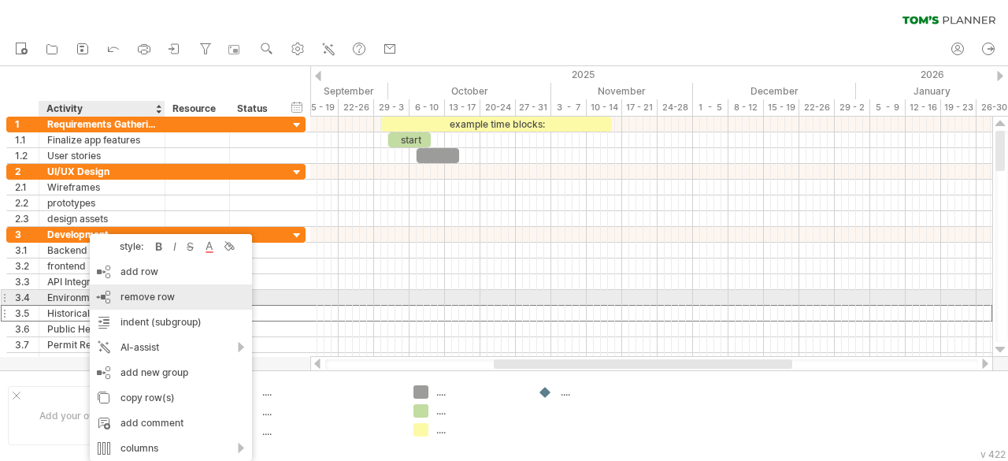
click at [123, 291] on div "remove row remove selected rows" at bounding box center [171, 296] width 162 height 25
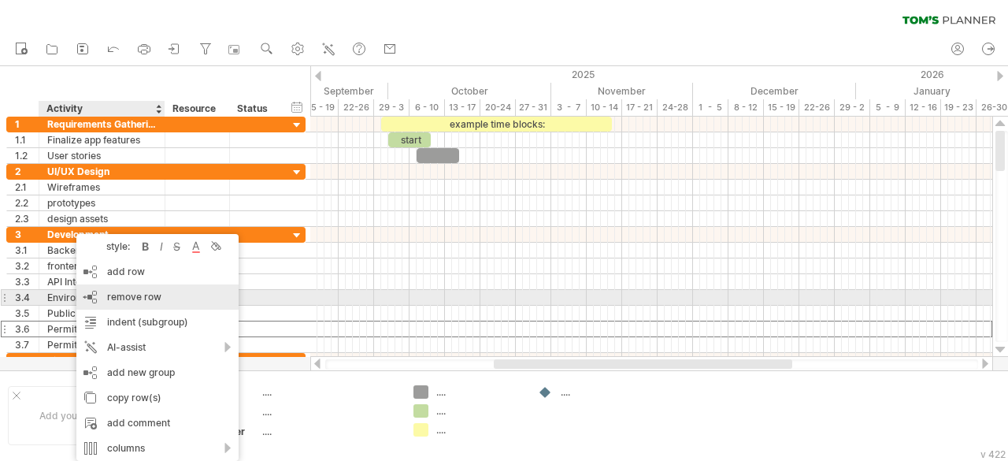
click at [115, 302] on span "remove row" at bounding box center [134, 297] width 54 height 12
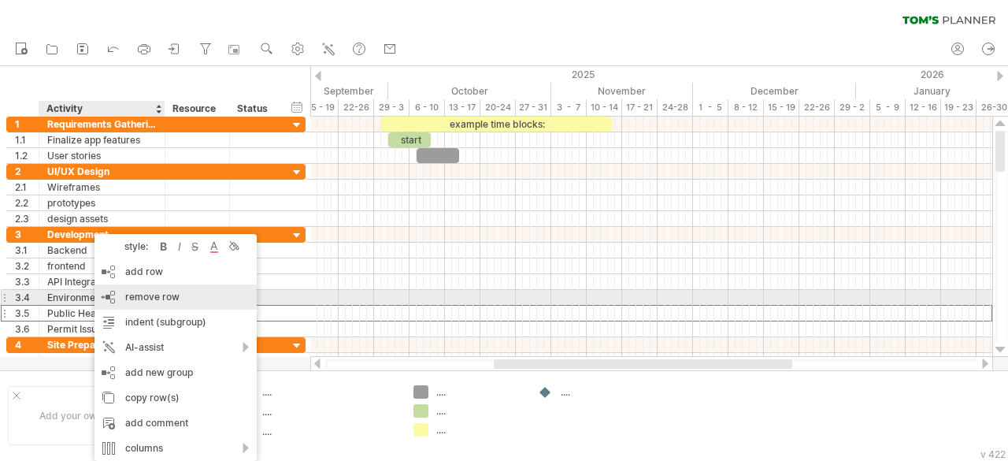
click at [142, 293] on span "remove row" at bounding box center [152, 297] width 54 height 12
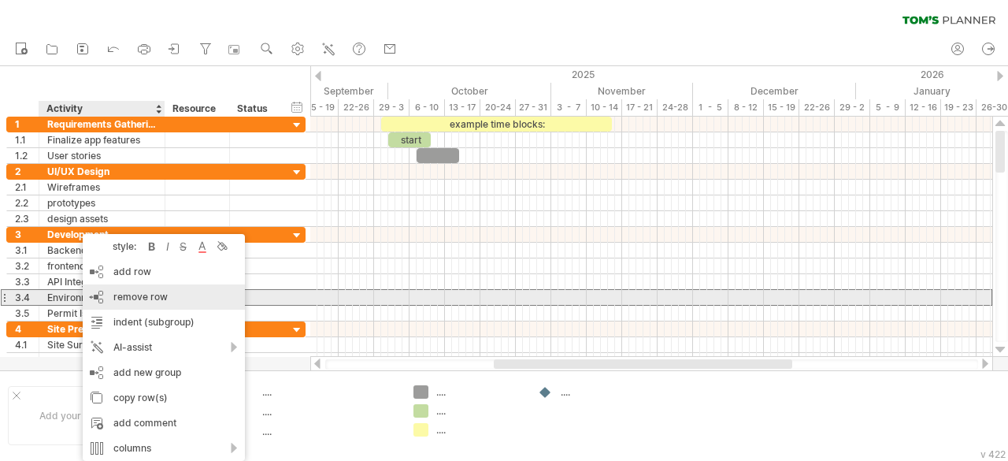
click at [119, 300] on span "remove row" at bounding box center [140, 297] width 54 height 12
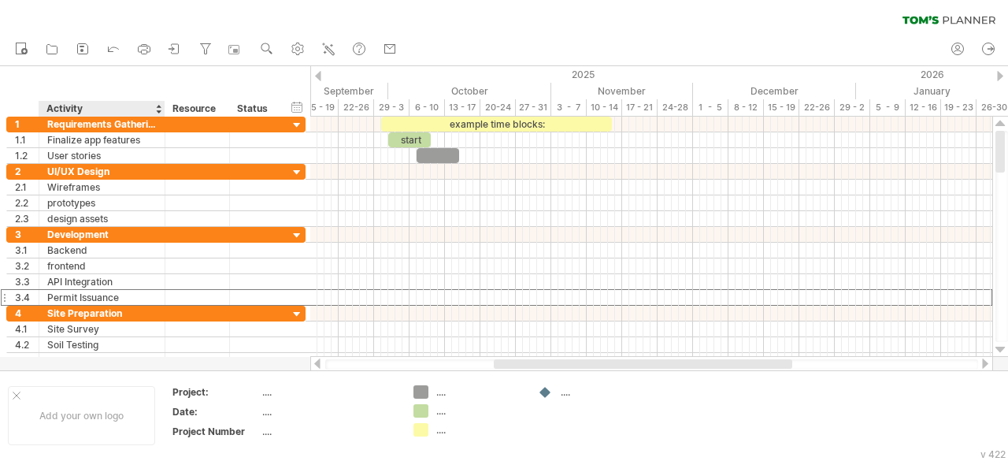
click at [90, 297] on div "Permit Issuance" at bounding box center [102, 297] width 110 height 15
click at [81, 291] on input "**********" at bounding box center [102, 297] width 110 height 15
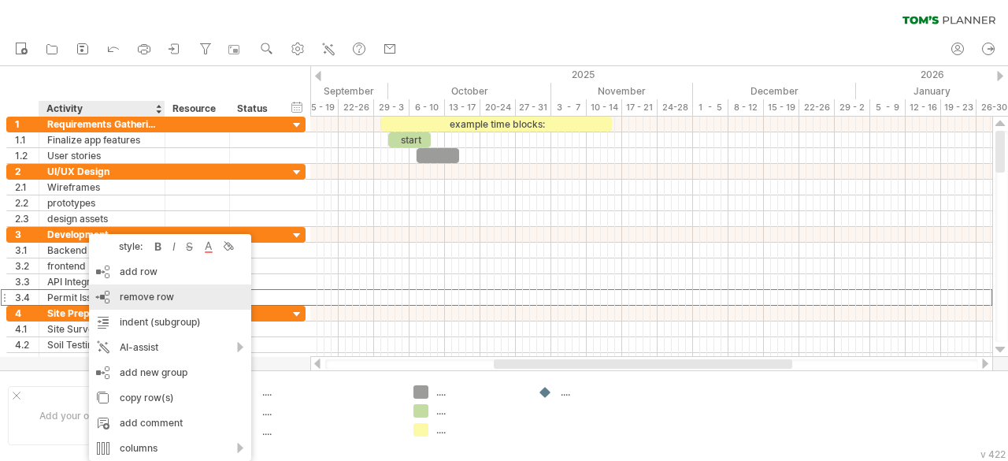
click at [126, 294] on span "remove row" at bounding box center [147, 297] width 54 height 12
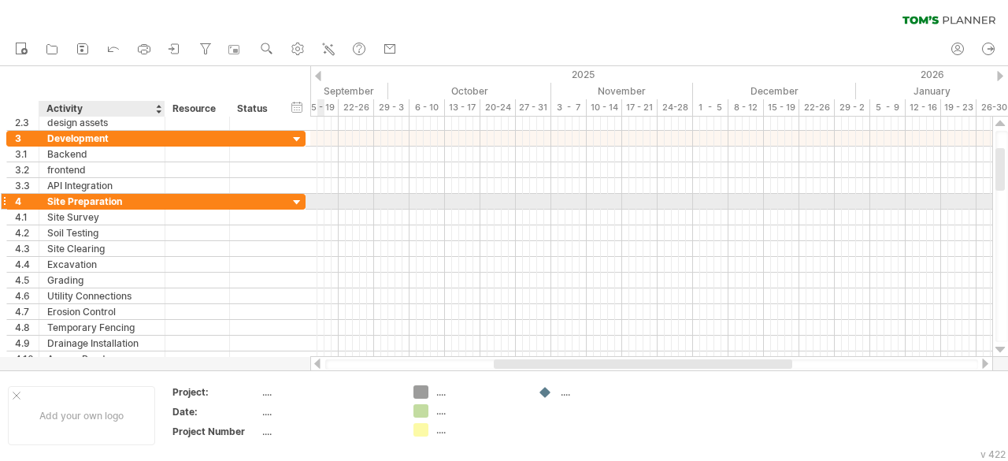
click at [100, 199] on div "Site Preparation" at bounding box center [102, 201] width 110 height 15
click at [100, 199] on input "**********" at bounding box center [102, 201] width 110 height 15
type input "*"
paste input "**********"
type input "**********"
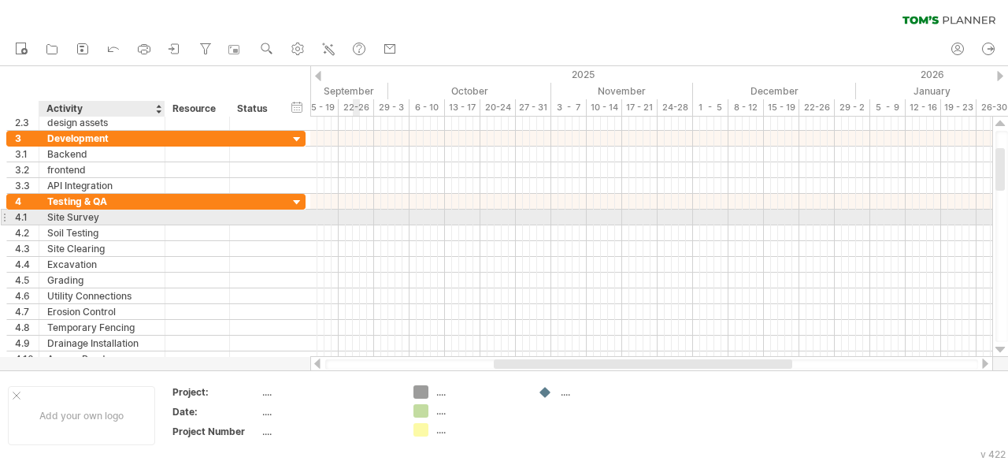
click at [74, 219] on div "Site Survey" at bounding box center [102, 217] width 110 height 15
click at [74, 219] on input "**********" at bounding box center [102, 217] width 110 height 15
type input "*"
type input "**********"
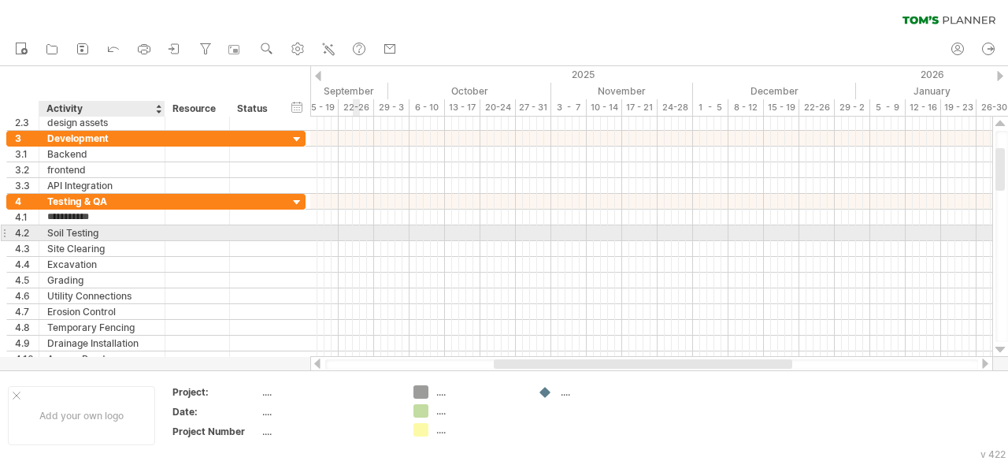
click at [72, 228] on div "Soil Testing" at bounding box center [102, 232] width 110 height 15
click at [0, 0] on input "**********" at bounding box center [0, 0] width 0 height 0
type input "*"
type input "**********"
click at [82, 230] on div "Security test" at bounding box center [102, 232] width 110 height 15
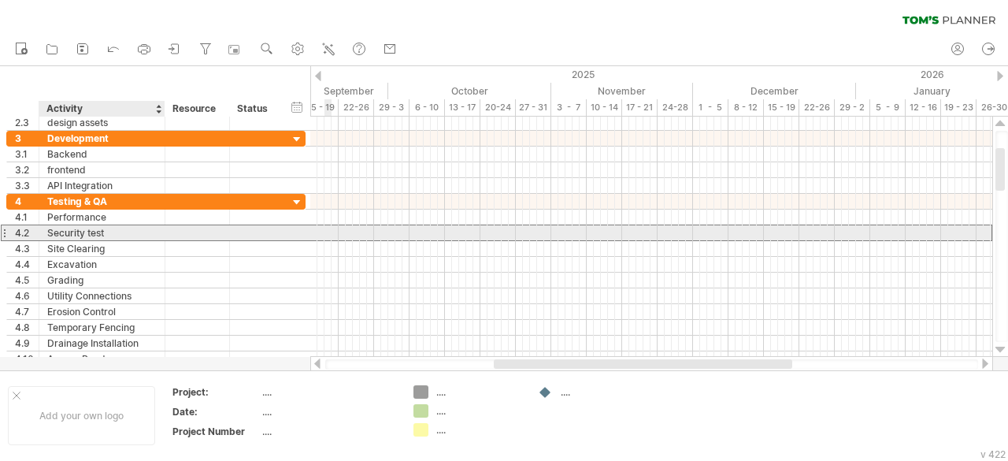
click at [0, 0] on input "**********" at bounding box center [0, 0] width 0 height 0
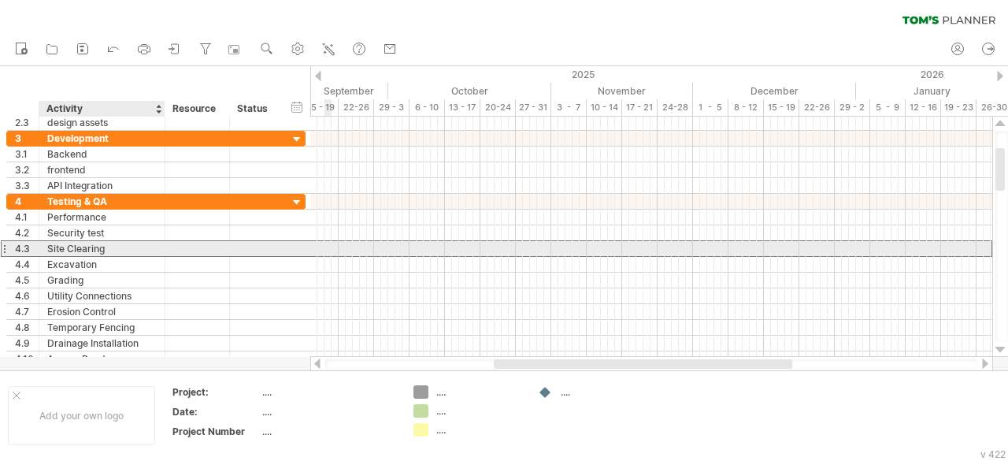
click at [77, 247] on div "Site Clearing" at bounding box center [102, 248] width 110 height 15
click at [0, 0] on input "**********" at bounding box center [0, 0] width 0 height 0
type input "*"
type input "**********"
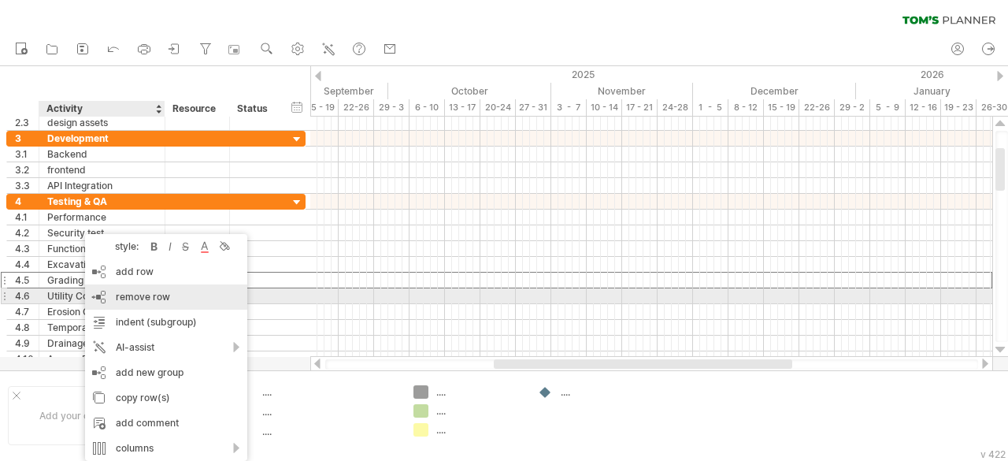
click at [106, 295] on div "remove row remove selected rows" at bounding box center [166, 296] width 162 height 25
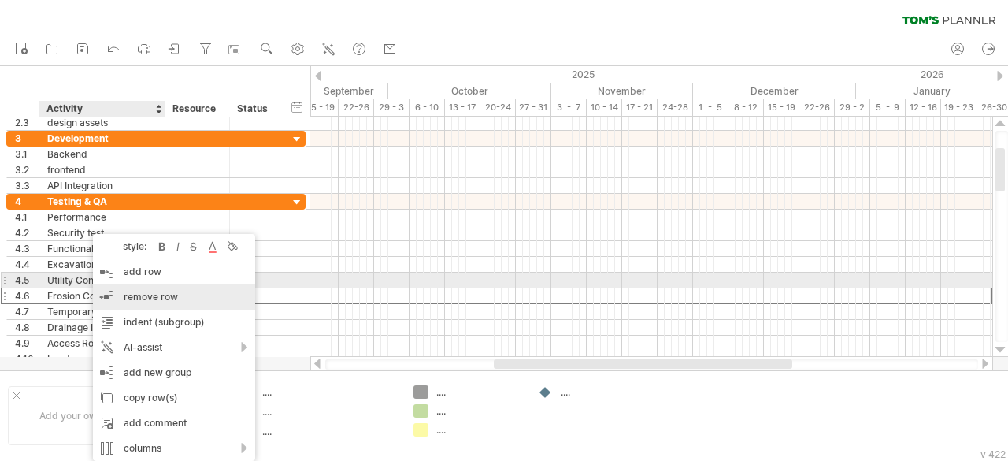
click at [102, 297] on div "remove row remove selected rows" at bounding box center [174, 296] width 162 height 25
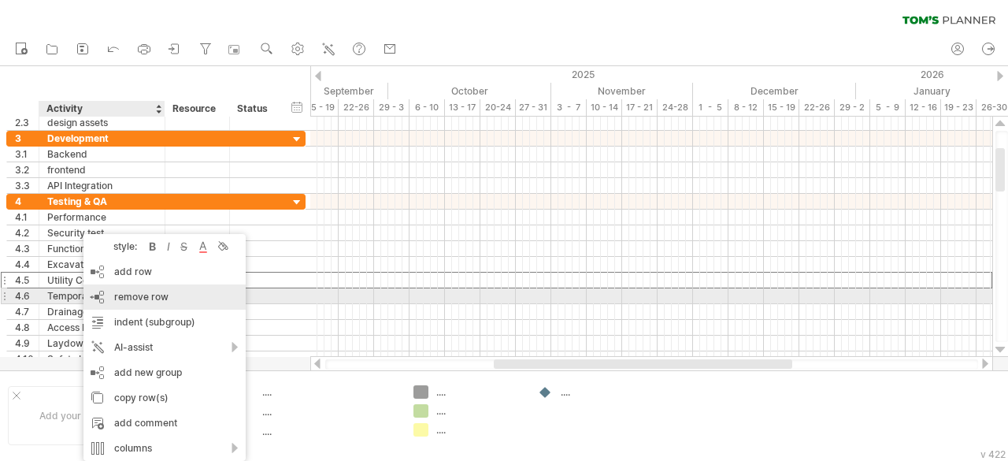
click at [110, 299] on div "remove row remove selected rows" at bounding box center [165, 296] width 162 height 25
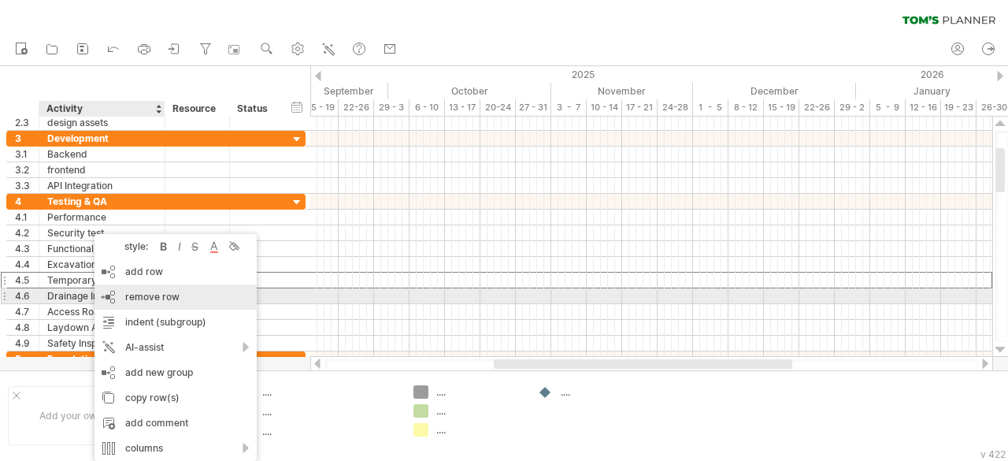
click at [109, 291] on div "remove row remove selected rows" at bounding box center [176, 296] width 162 height 25
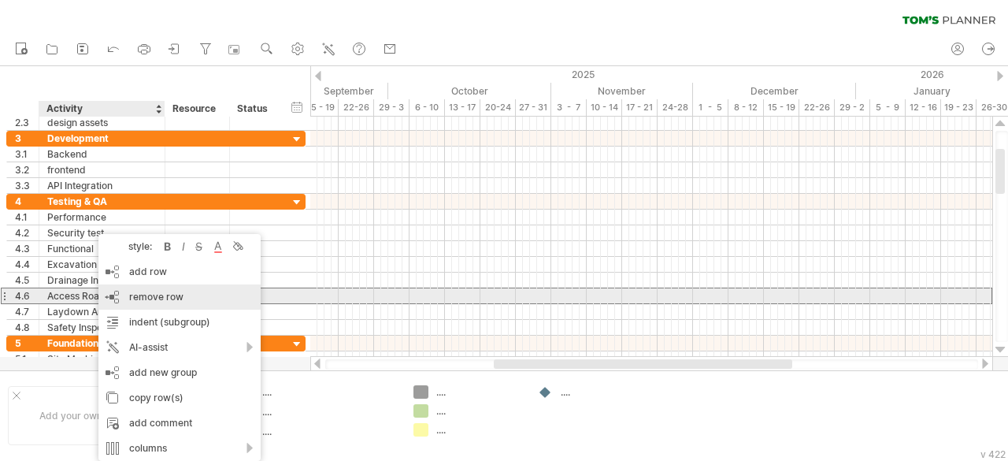
click at [120, 294] on div "remove row remove selected rows" at bounding box center [179, 296] width 162 height 25
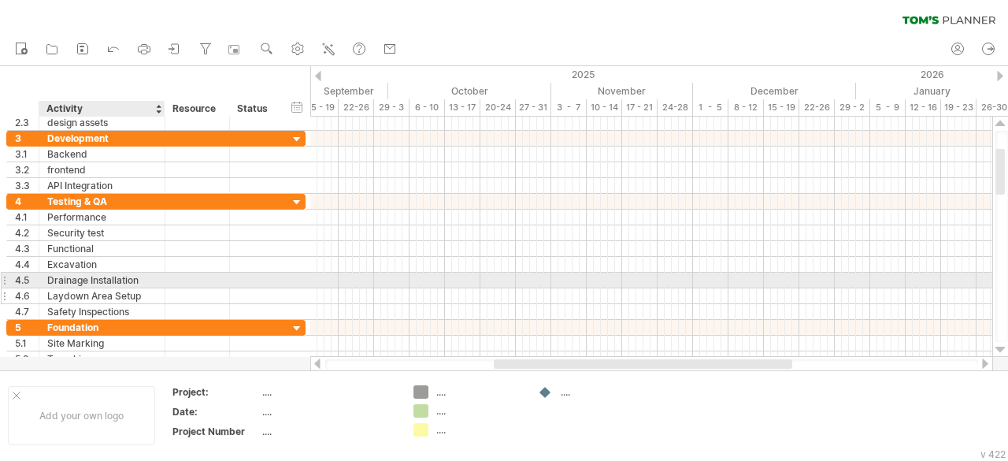
click at [93, 288] on div "Laydown Area Setup" at bounding box center [102, 295] width 110 height 15
click at [93, 288] on input "**********" at bounding box center [102, 295] width 110 height 15
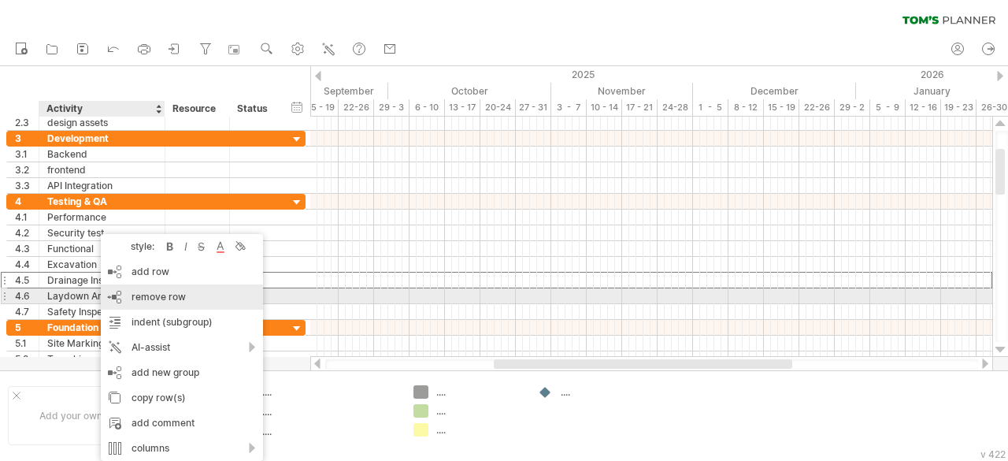
click at [110, 297] on div "remove row remove selected rows" at bounding box center [182, 296] width 162 height 25
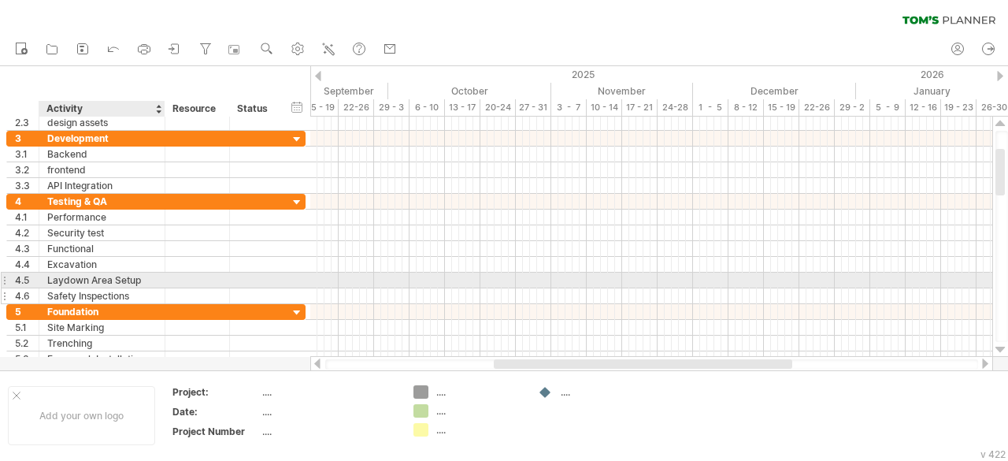
click at [104, 296] on div "Safety Inspections" at bounding box center [102, 295] width 110 height 15
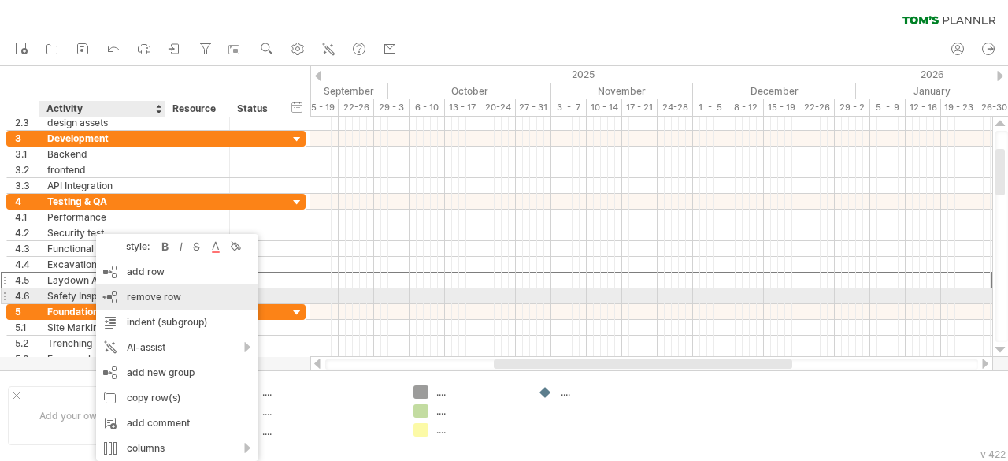
click at [151, 296] on span "remove row" at bounding box center [154, 297] width 54 height 12
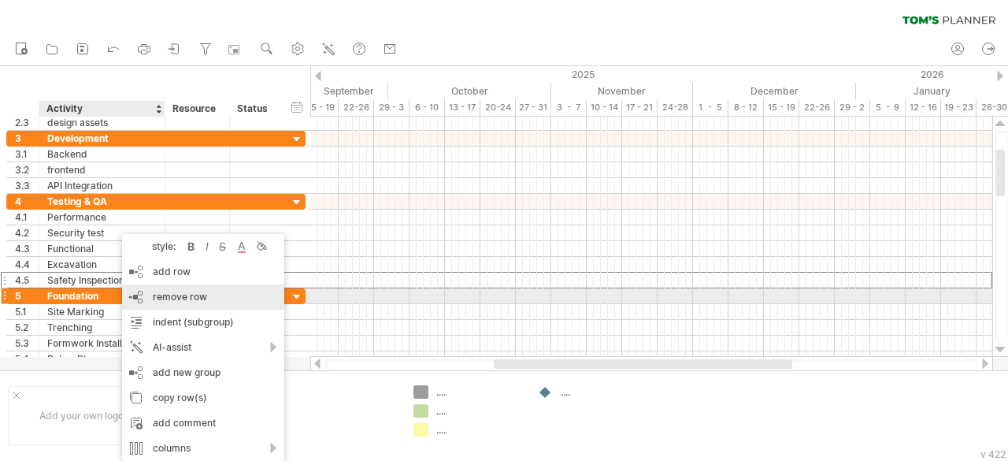
click at [169, 295] on span "remove row" at bounding box center [180, 297] width 54 height 12
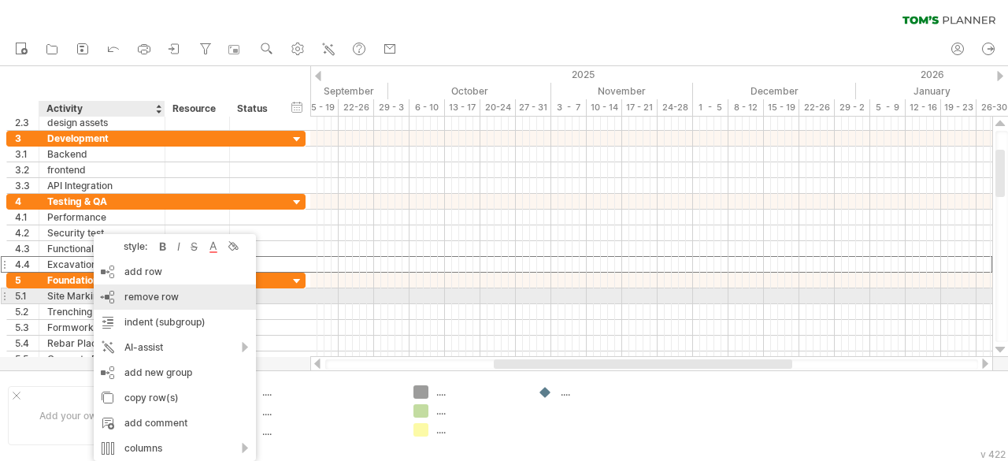
click at [150, 298] on span "remove row" at bounding box center [151, 297] width 54 height 12
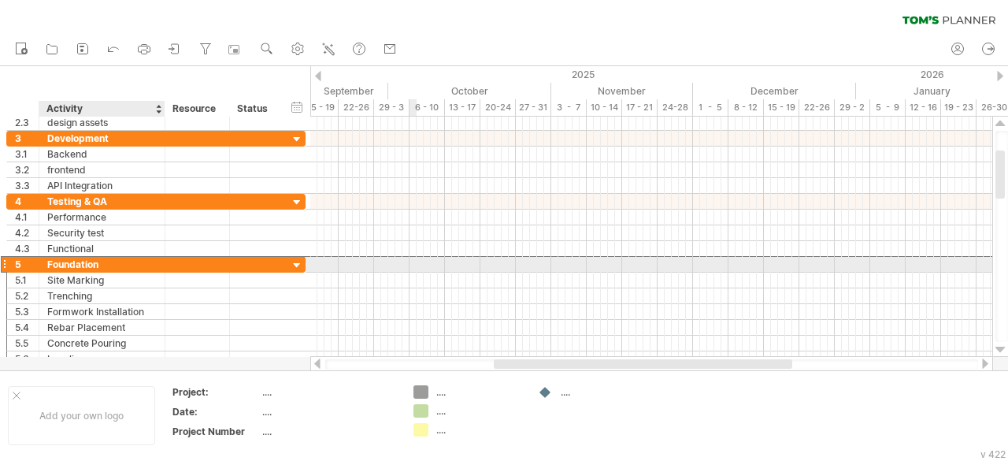
click at [65, 264] on div "Foundation" at bounding box center [102, 264] width 110 height 15
click at [0, 0] on input "**********" at bounding box center [0, 0] width 0 height 0
paste input "**********"
type input "**********"
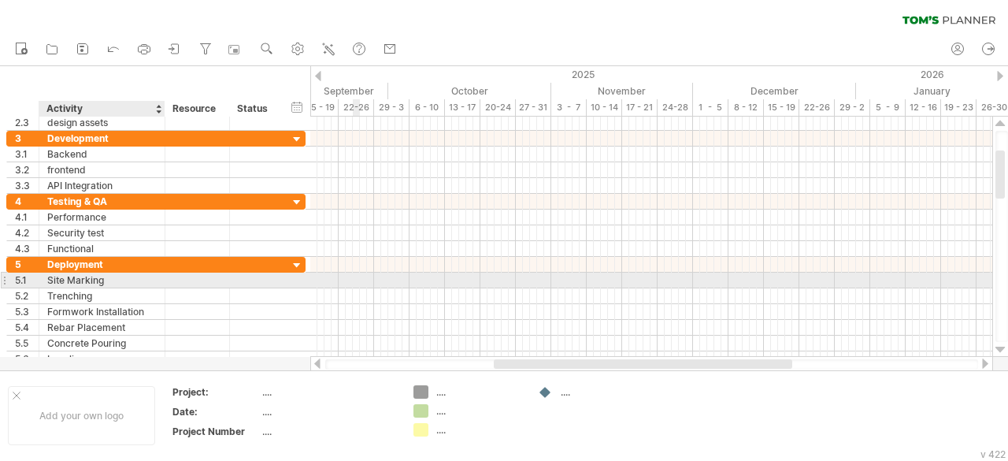
click at [133, 284] on div "Site Marking" at bounding box center [102, 280] width 110 height 15
click at [133, 284] on input "**********" at bounding box center [102, 280] width 110 height 15
type input "*"
paste input "**********"
type input "**********"
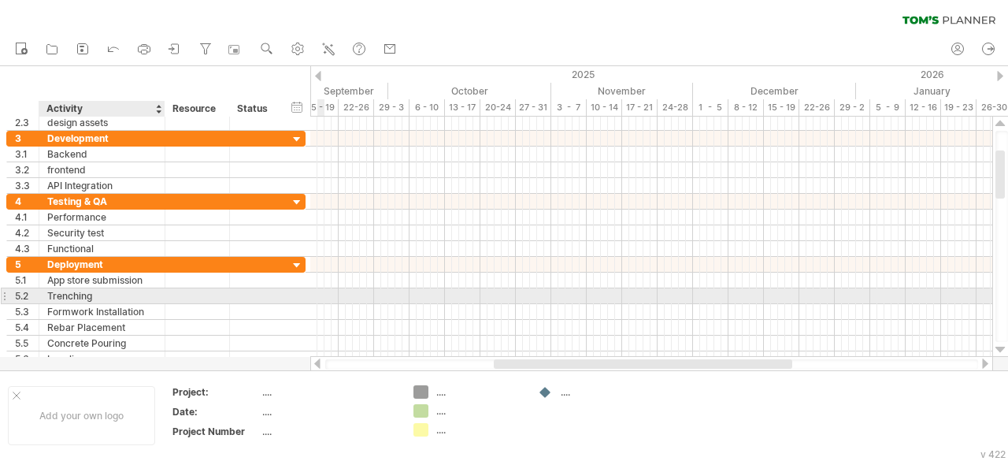
click at [64, 295] on div "Trenching" at bounding box center [102, 295] width 110 height 15
click at [64, 295] on input "*********" at bounding box center [102, 295] width 110 height 15
type input "**********"
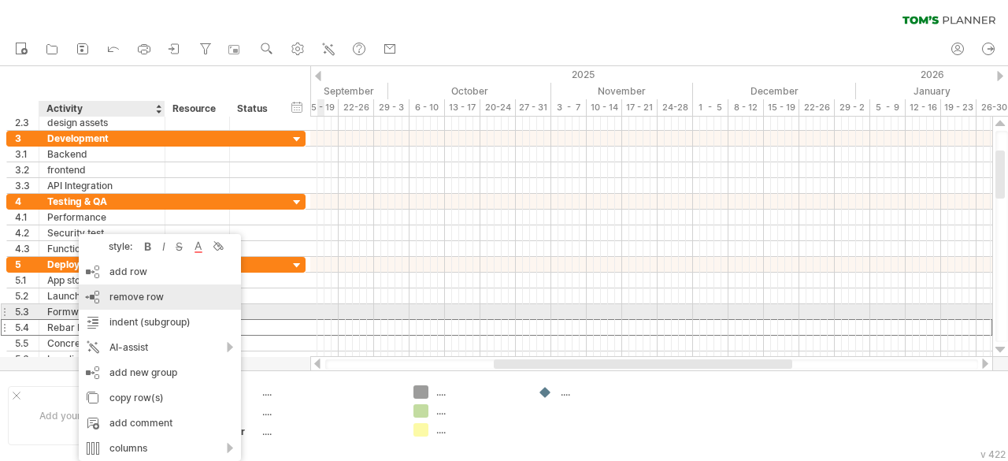
click at [119, 306] on div "remove row remove selected rows" at bounding box center [160, 296] width 162 height 25
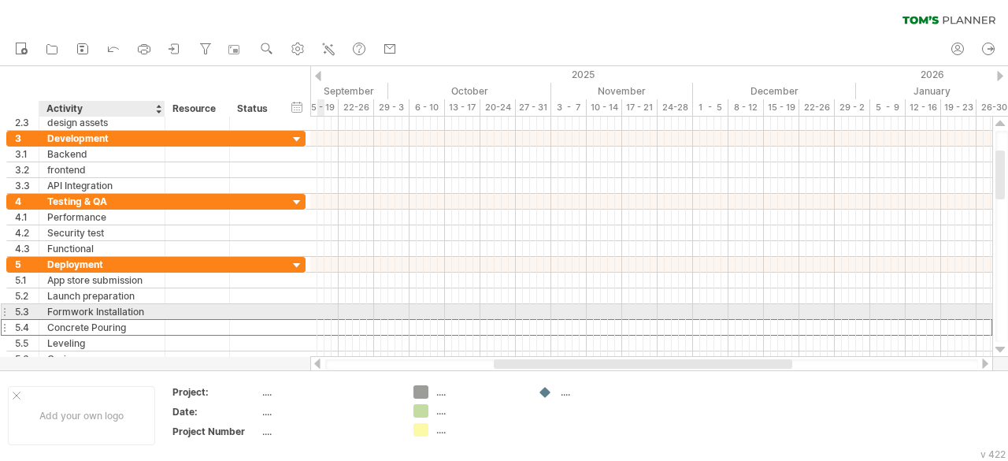
click at [76, 320] on div "Concrete Pouring" at bounding box center [102, 327] width 110 height 15
click at [79, 306] on div "Formwork Installation" at bounding box center [102, 311] width 110 height 15
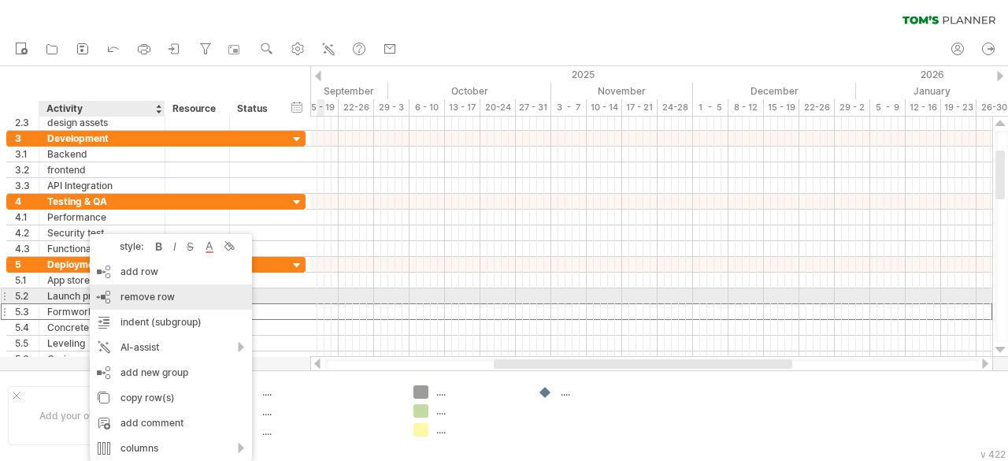
click at [129, 298] on span "remove row" at bounding box center [148, 297] width 54 height 12
click at [120, 295] on span "remove row" at bounding box center [137, 297] width 54 height 12
click at [103, 300] on div "remove row remove selected rows" at bounding box center [163, 296] width 162 height 25
click at [98, 302] on div "remove row remove selected rows" at bounding box center [166, 296] width 162 height 25
click at [117, 303] on div "remove row remove selected rows" at bounding box center [169, 296] width 162 height 25
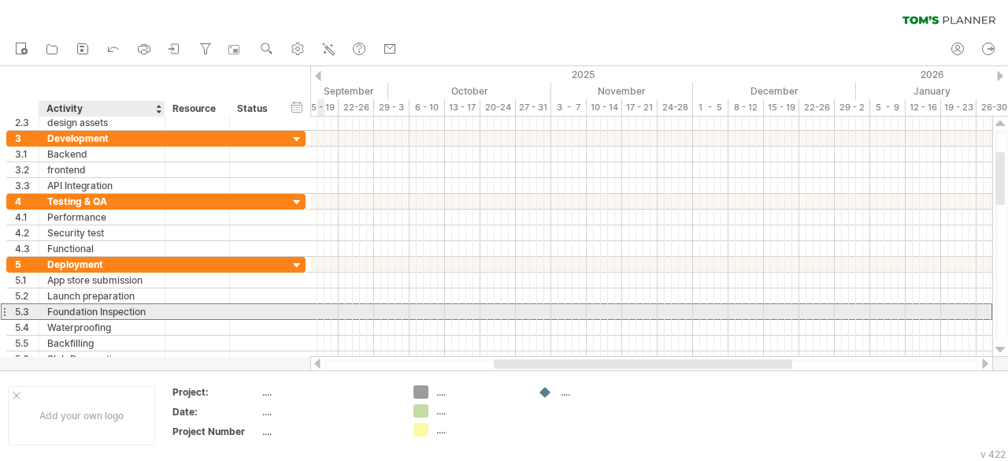
click at [84, 314] on div "Foundation Inspection" at bounding box center [102, 311] width 110 height 15
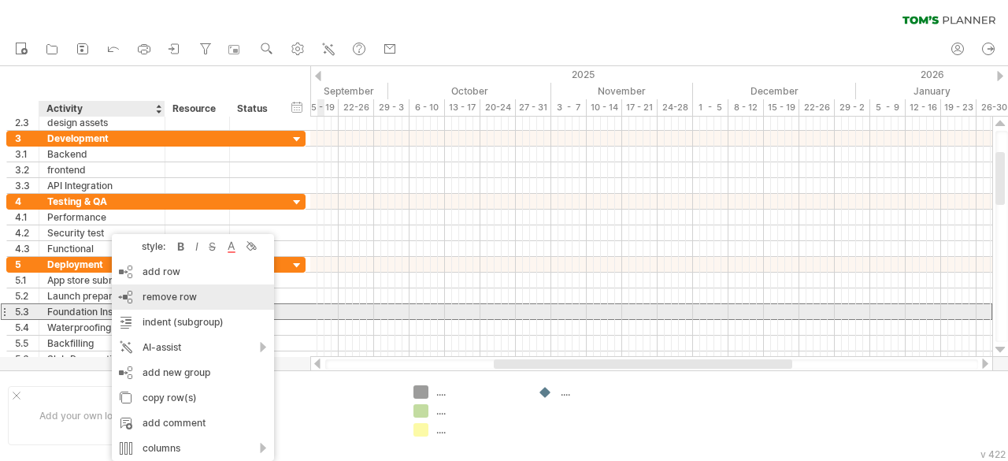
click at [123, 307] on div "remove row remove selected rows" at bounding box center [193, 296] width 162 height 25
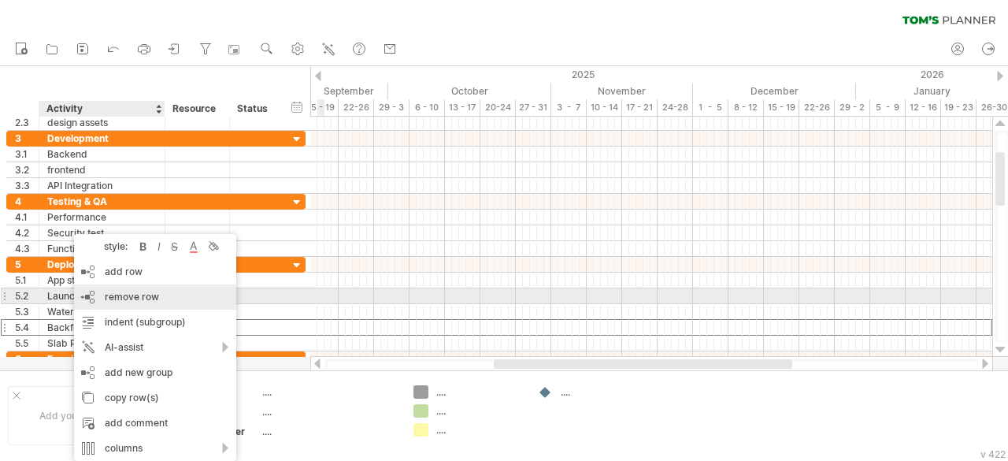
click at [106, 299] on span "remove row" at bounding box center [132, 297] width 54 height 12
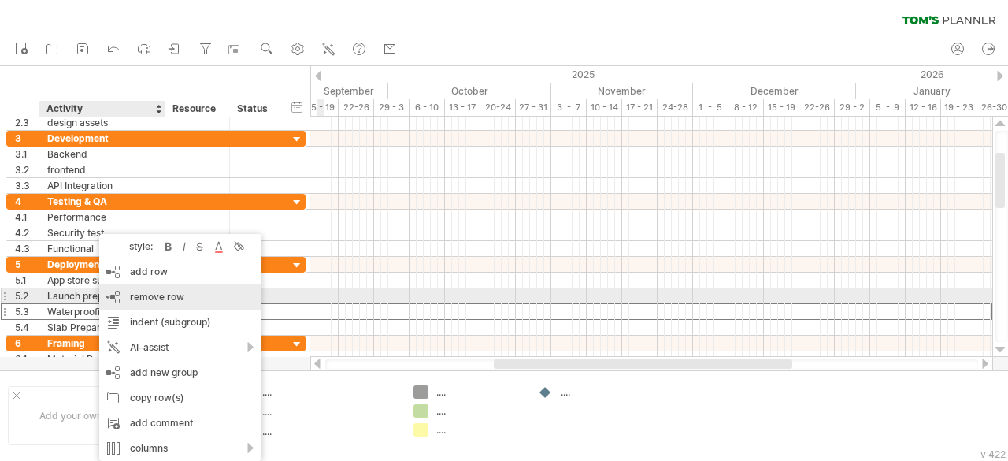
click at [127, 291] on div "remove row remove selected rows" at bounding box center [180, 296] width 162 height 25
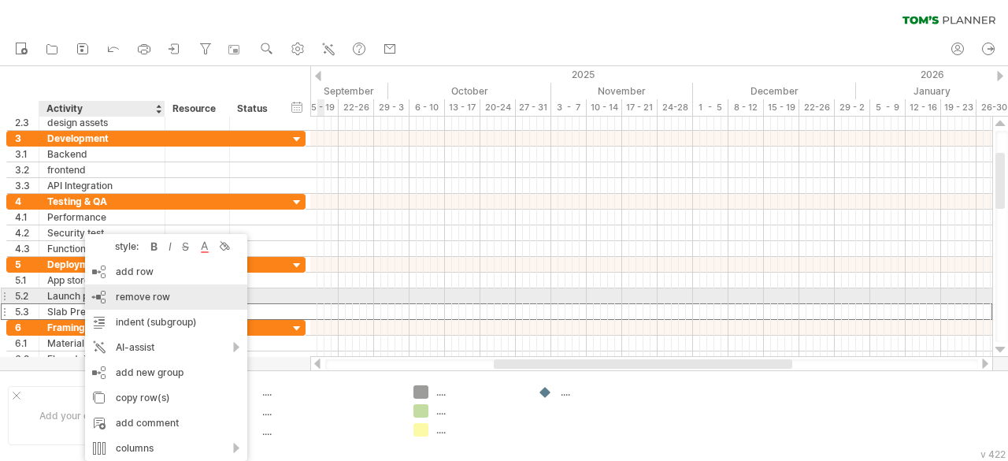
click at [111, 297] on div "remove row remove selected rows" at bounding box center [166, 296] width 162 height 25
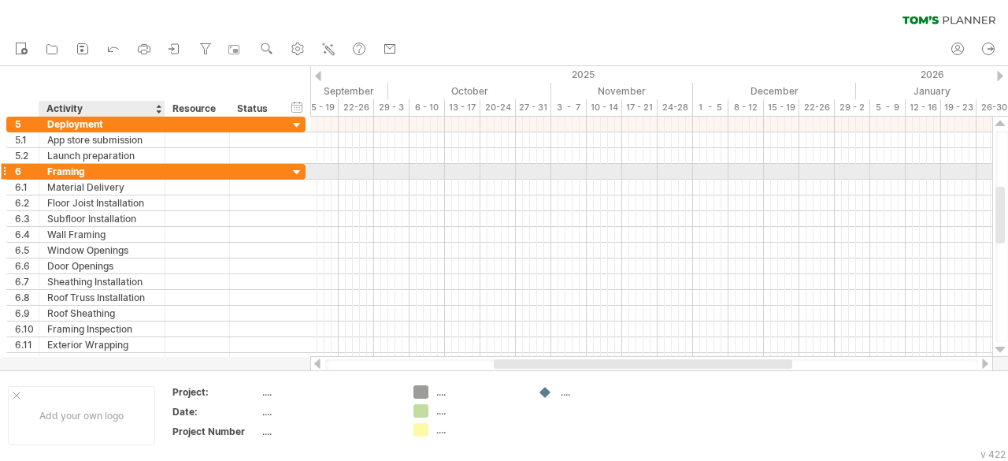
click at [96, 169] on div "Framing" at bounding box center [102, 171] width 110 height 15
click at [96, 169] on input "*******" at bounding box center [102, 171] width 110 height 15
paste input "**********"
type input "**********"
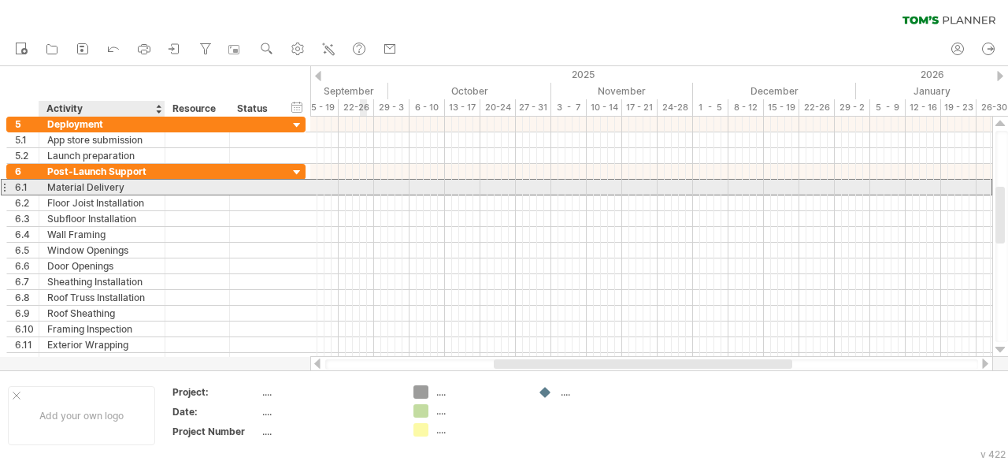
click at [111, 184] on div "Material Delivery" at bounding box center [102, 187] width 110 height 15
click at [0, 0] on input "**********" at bounding box center [0, 0] width 0 height 0
type input "*"
paste input "*********"
type input "*********"
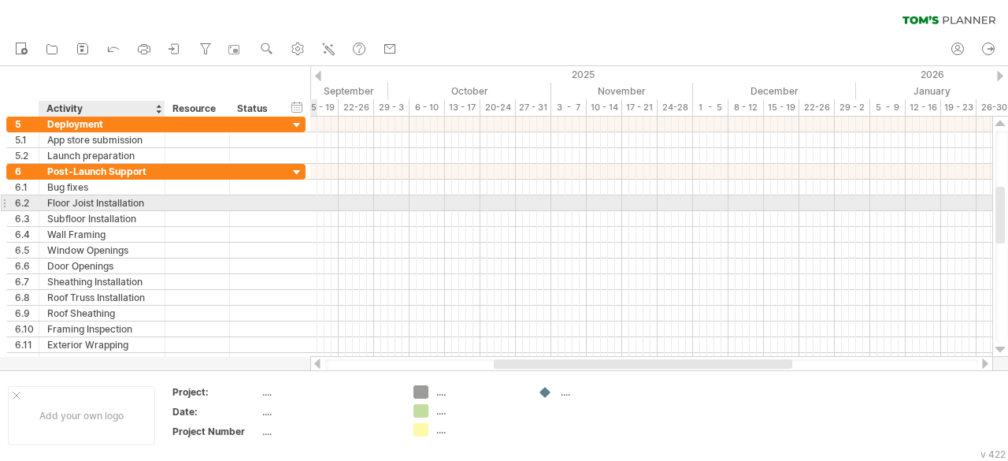
click at [102, 205] on div "Floor Joist Installation" at bounding box center [102, 202] width 110 height 15
click at [102, 205] on input "**********" at bounding box center [102, 202] width 110 height 15
type input "*"
click at [116, 203] on div "User feedback" at bounding box center [102, 202] width 110 height 15
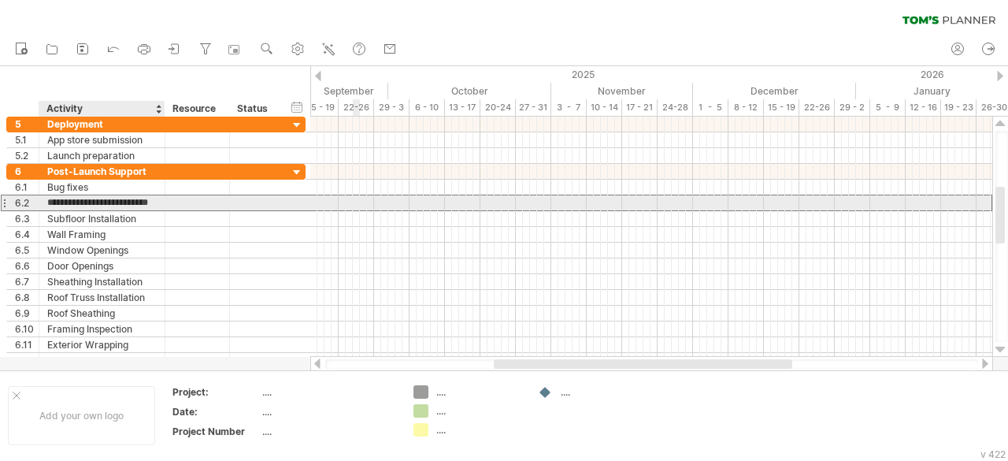
type input "**********"
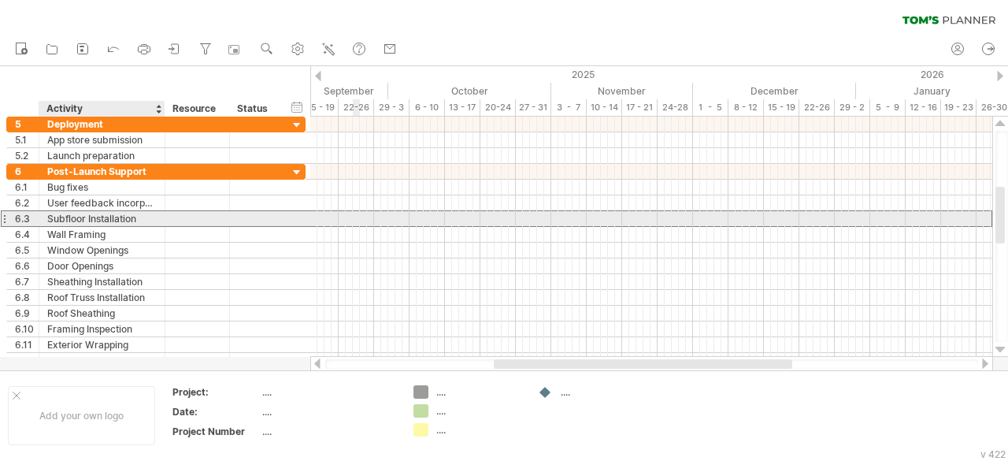
scroll to position [0, 0]
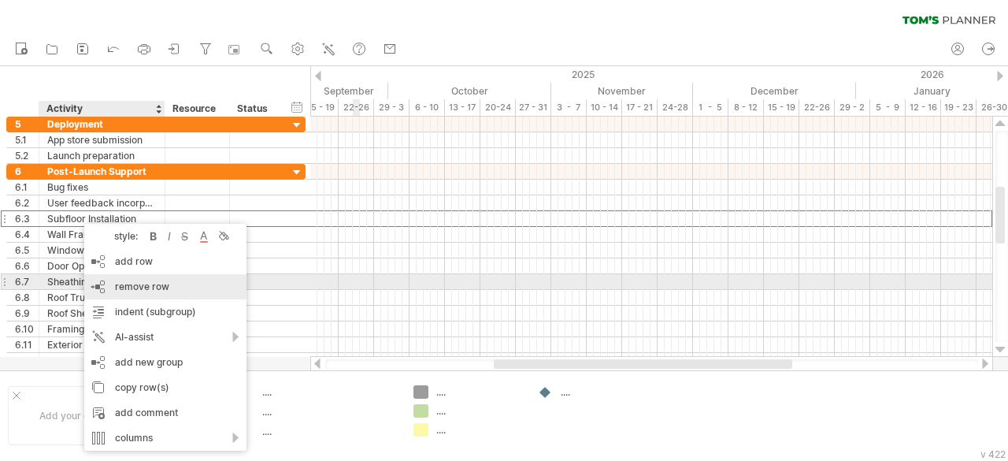
click at [124, 288] on span "remove row" at bounding box center [142, 286] width 54 height 12
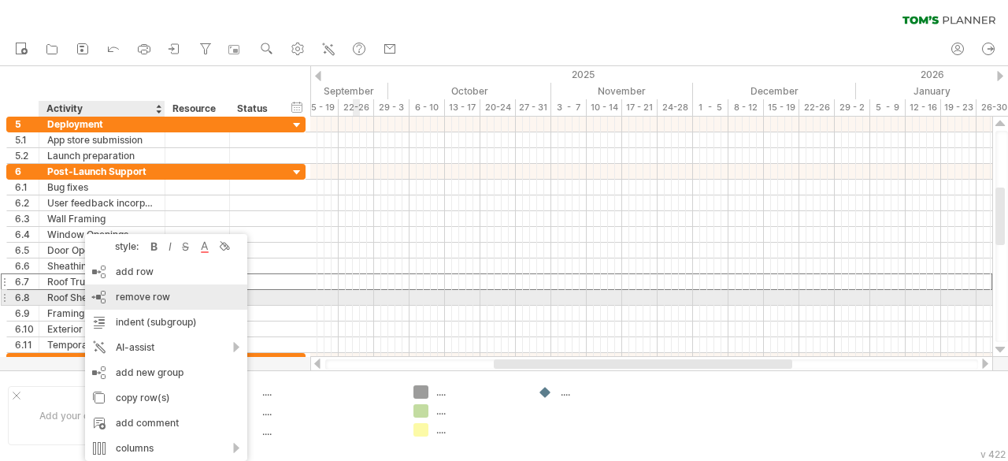
click at [103, 291] on div "remove row remove selected rows" at bounding box center [166, 296] width 162 height 25
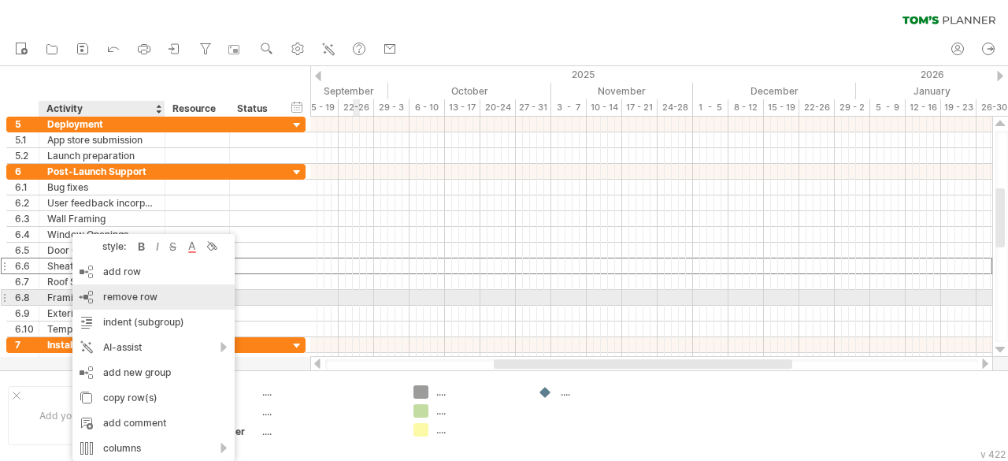
click at [121, 303] on div "remove row remove selected rows" at bounding box center [153, 296] width 162 height 25
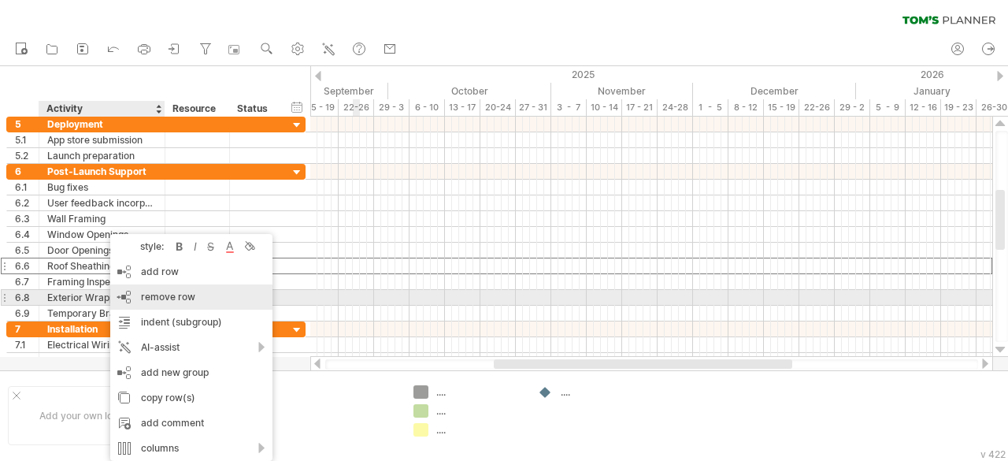
click at [134, 291] on div "remove row remove selected rows" at bounding box center [191, 296] width 162 height 25
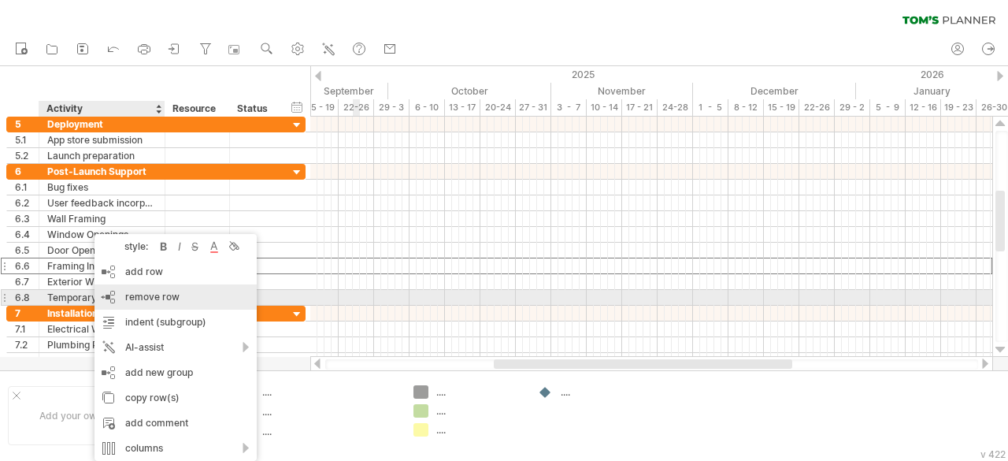
click at [118, 292] on div "remove row remove selected rows" at bounding box center [176, 296] width 162 height 25
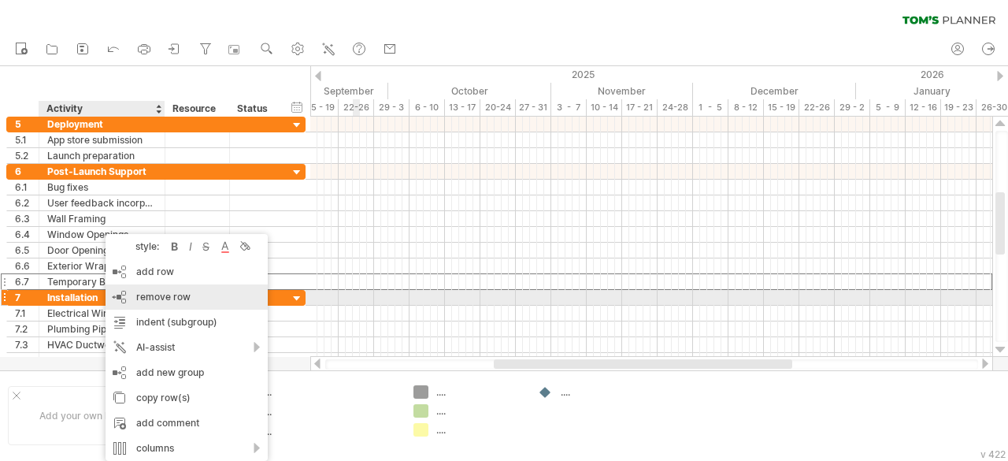
click at [154, 302] on span "remove row" at bounding box center [163, 297] width 54 height 12
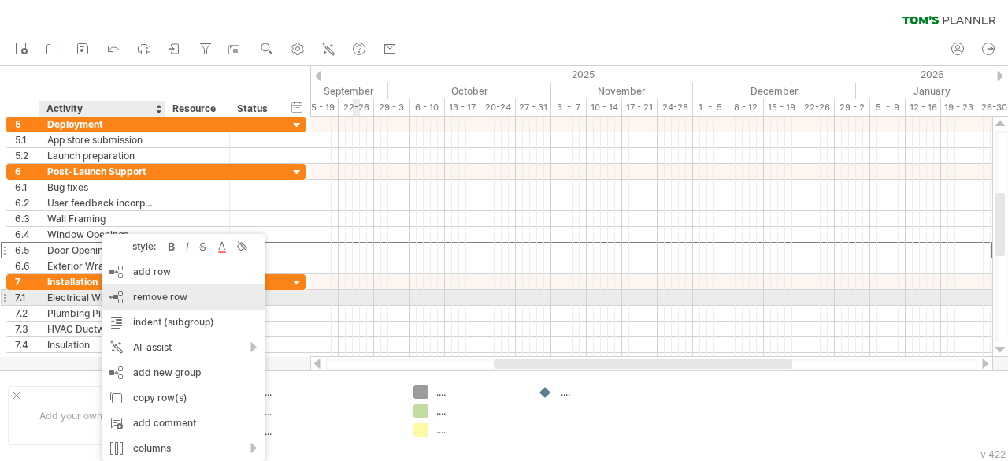
click at [135, 293] on span "remove row" at bounding box center [160, 297] width 54 height 12
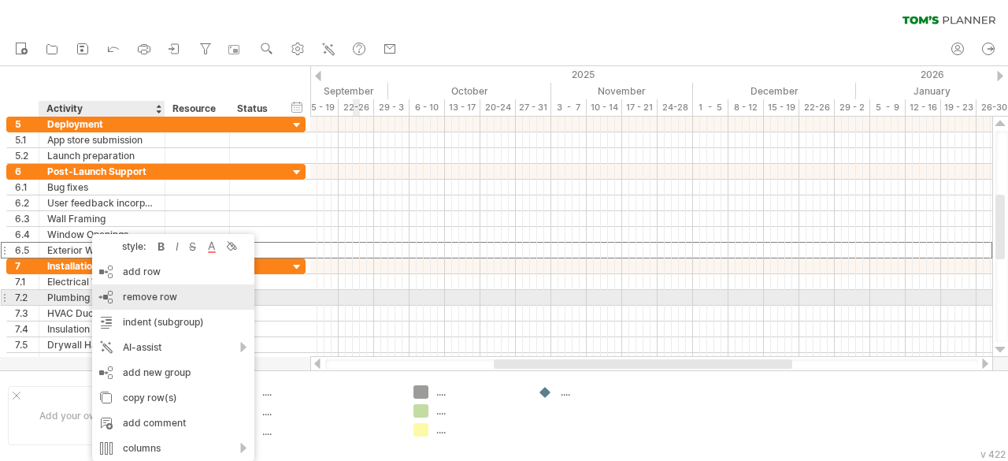
click at [129, 298] on span "remove row" at bounding box center [150, 297] width 54 height 12
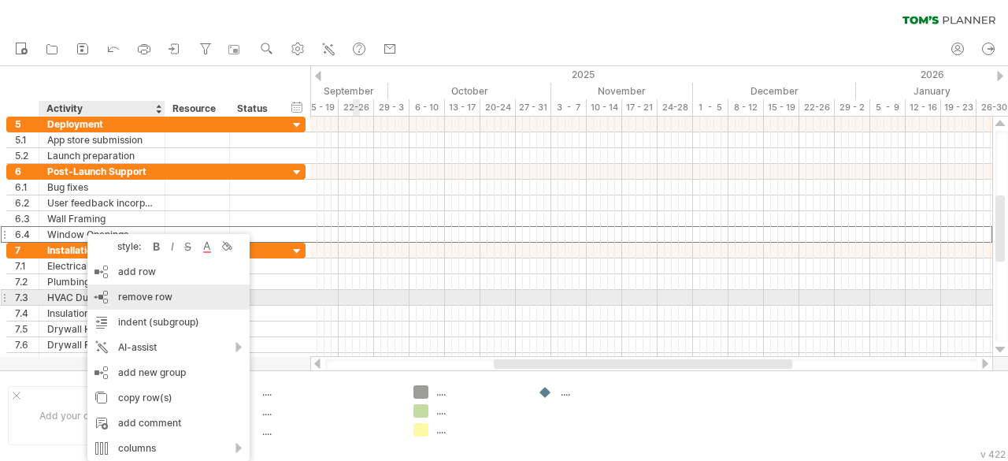
click at [121, 294] on span "remove row" at bounding box center [145, 297] width 54 height 12
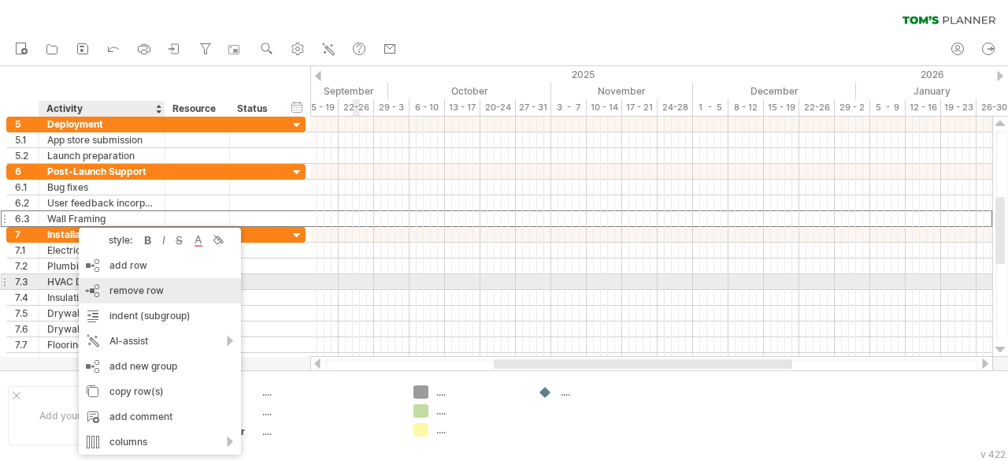
click at [113, 288] on span "remove row" at bounding box center [137, 290] width 54 height 12
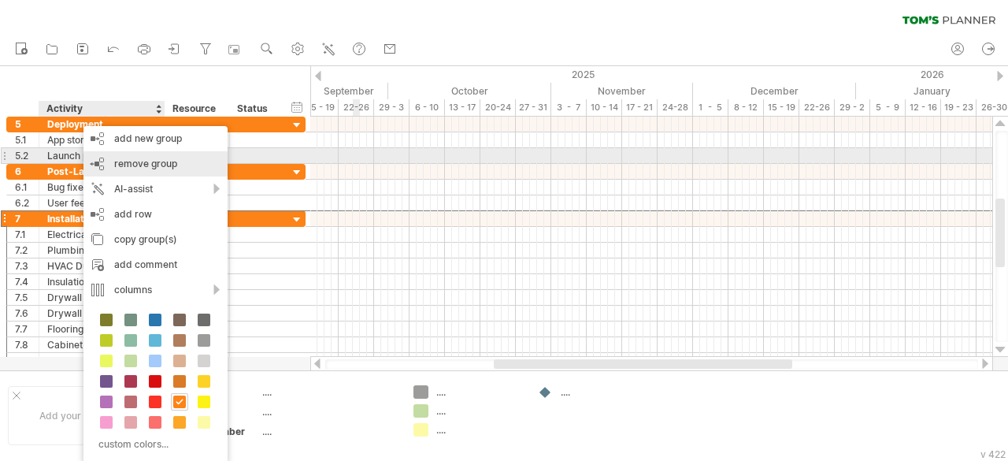
click at [132, 163] on span "remove group" at bounding box center [145, 164] width 63 height 12
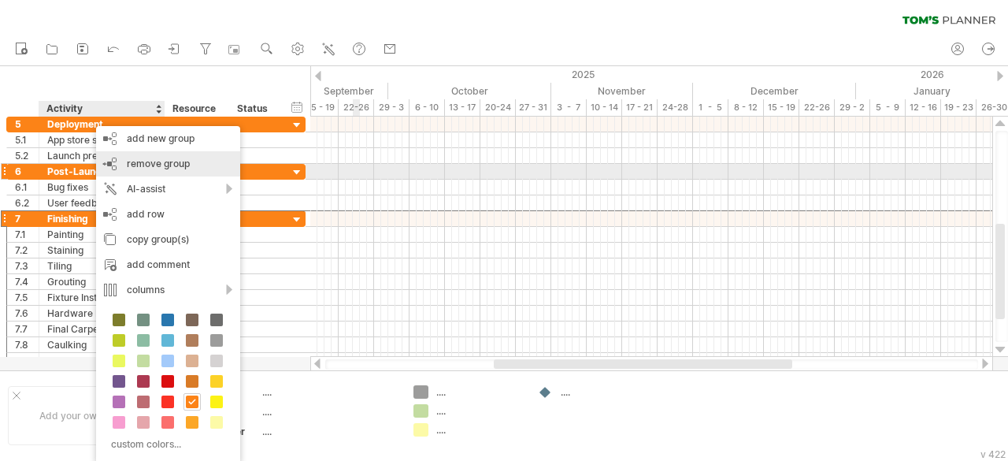
click at [138, 169] on div "remove group remove selected groups" at bounding box center [168, 163] width 144 height 25
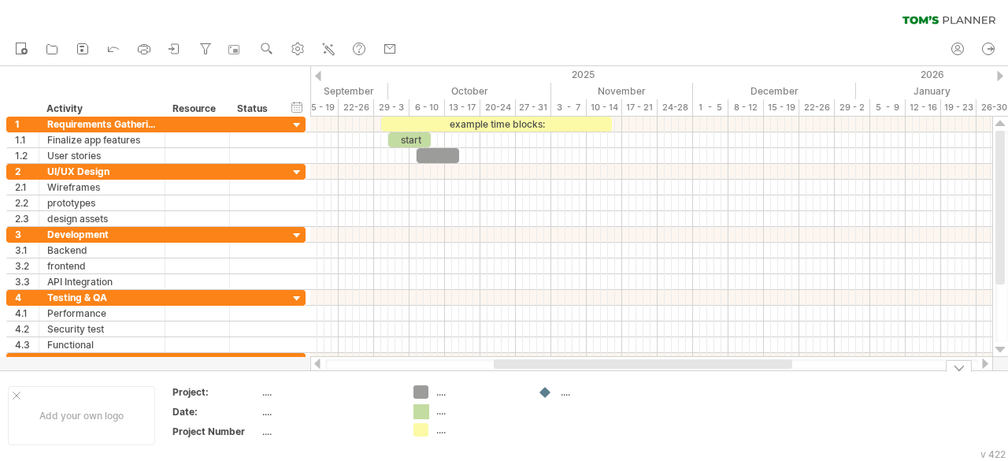
click at [416, 409] on div "Trying to reach [DOMAIN_NAME] Connected again... 0% clear filter new 1" at bounding box center [504, 230] width 1008 height 461
click at [416, 409] on div at bounding box center [422, 411] width 16 height 15
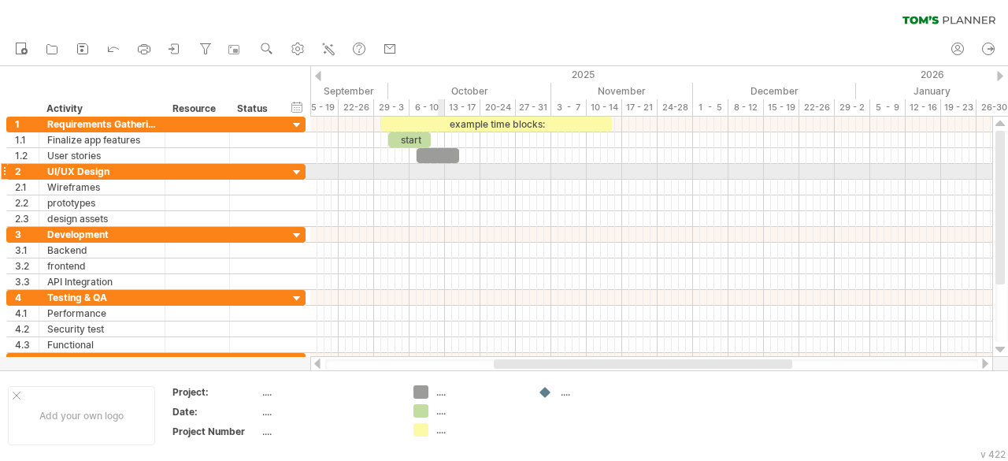
click at [443, 169] on div at bounding box center [651, 172] width 682 height 16
click at [471, 177] on div at bounding box center [651, 172] width 682 height 16
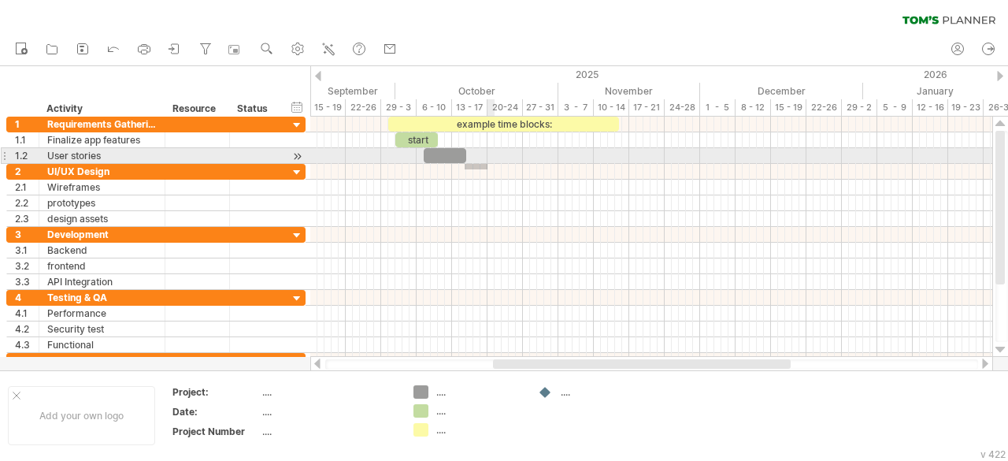
drag, startPoint x: 465, startPoint y: 169, endPoint x: 488, endPoint y: 164, distance: 23.5
click at [488, 164] on div at bounding box center [651, 172] width 682 height 16
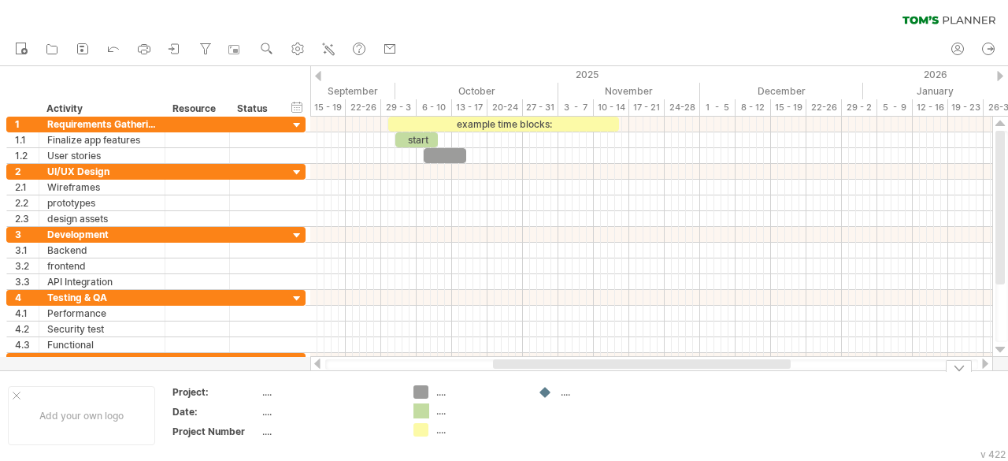
click at [425, 412] on div "Trying to reach [DOMAIN_NAME] Connected again... 0% clear filter new 1" at bounding box center [504, 230] width 1008 height 461
click at [424, 394] on div "Trying to reach [DOMAIN_NAME] Connected again... 0% clear filter new 1" at bounding box center [504, 230] width 1008 height 461
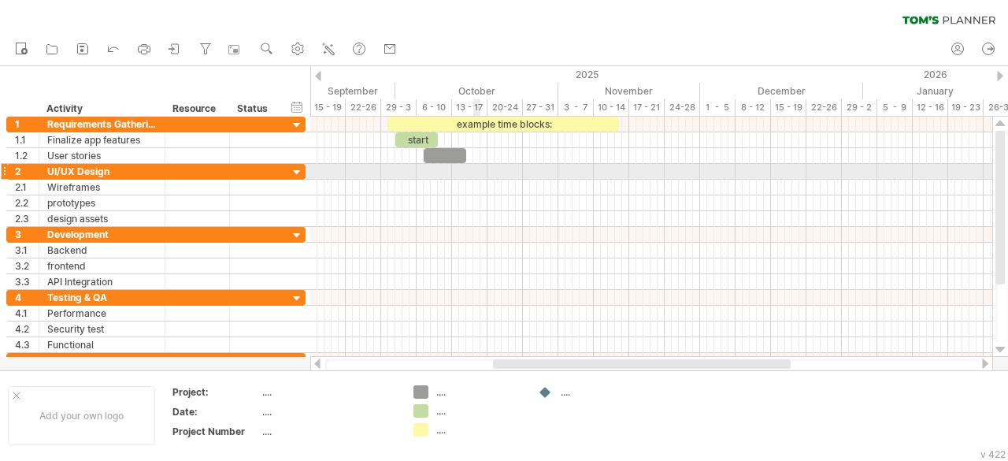
drag, startPoint x: 424, startPoint y: 394, endPoint x: 473, endPoint y: 166, distance: 233.0
click at [473, 166] on div "Trying to reach [DOMAIN_NAME] Connected again... 0% clear filter new 1" at bounding box center [504, 230] width 1008 height 461
click at [471, 166] on div at bounding box center [651, 172] width 682 height 16
drag, startPoint x: 471, startPoint y: 166, endPoint x: 507, endPoint y: 179, distance: 38.4
click at [507, 179] on div at bounding box center [651, 195] width 682 height 63
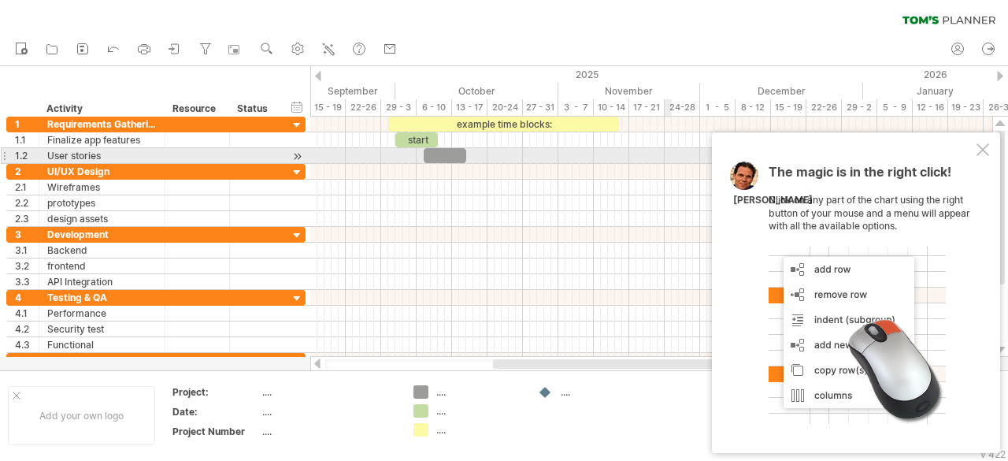
click at [986, 151] on div at bounding box center [983, 149] width 13 height 13
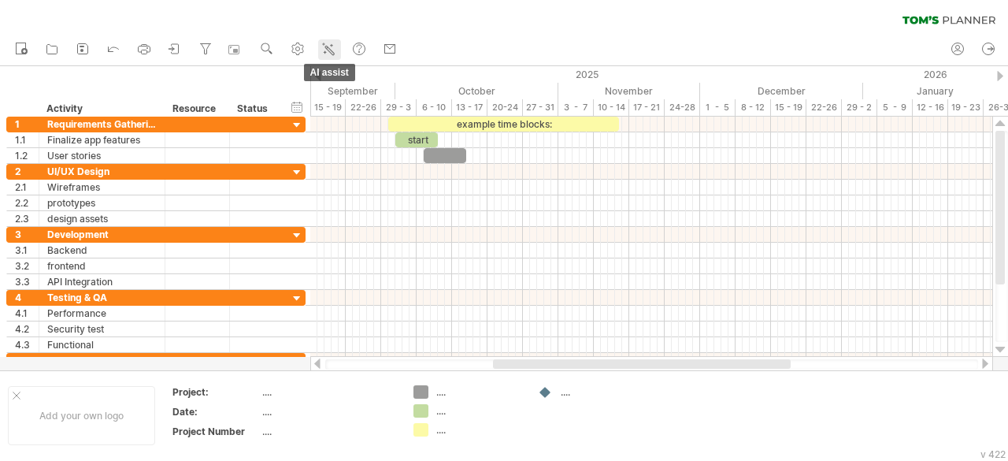
click at [321, 51] on icon at bounding box center [329, 49] width 16 height 16
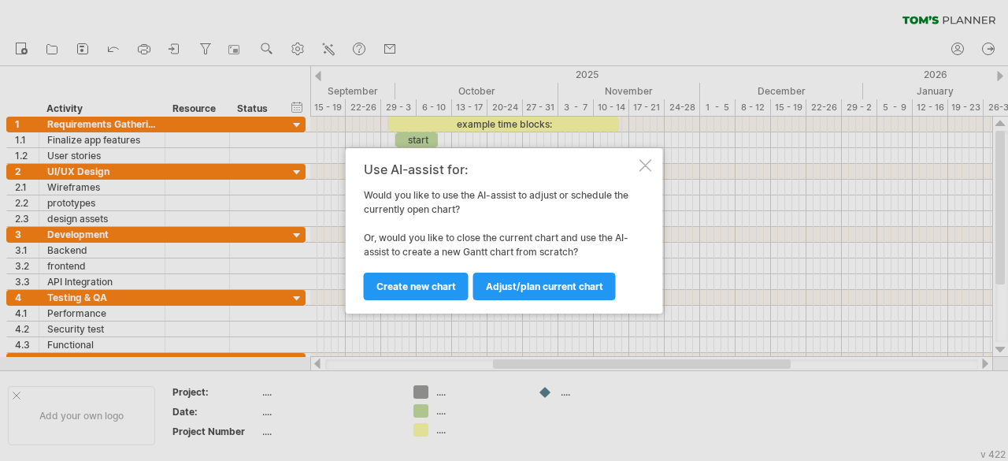
click at [644, 168] on div at bounding box center [646, 165] width 13 height 13
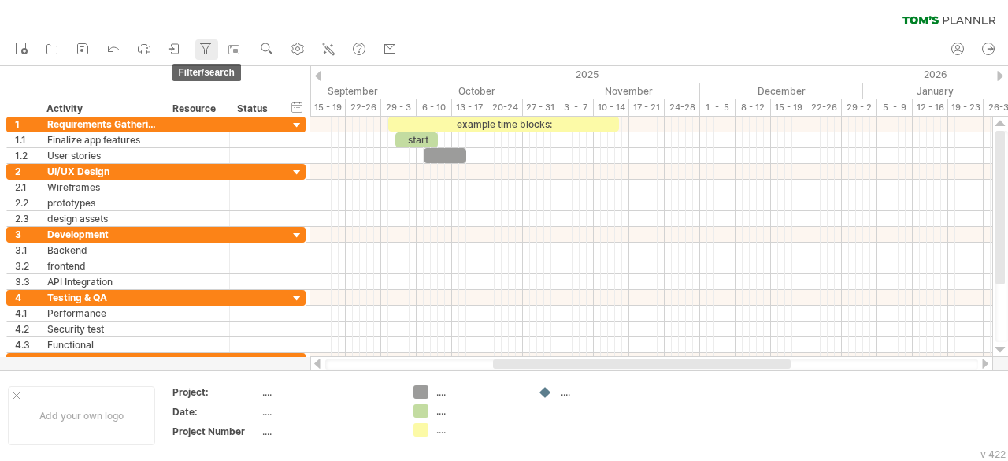
click at [210, 45] on icon at bounding box center [206, 49] width 16 height 16
type input "**********"
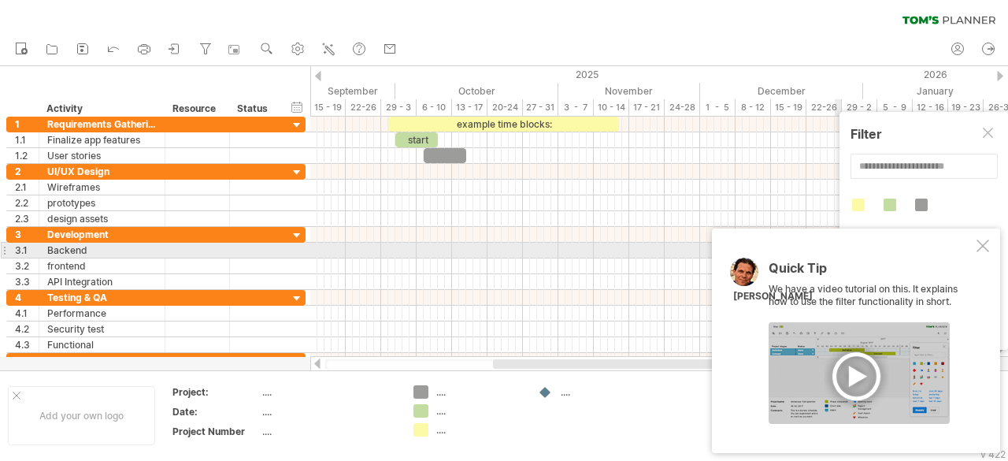
click at [979, 247] on div at bounding box center [983, 245] width 13 height 13
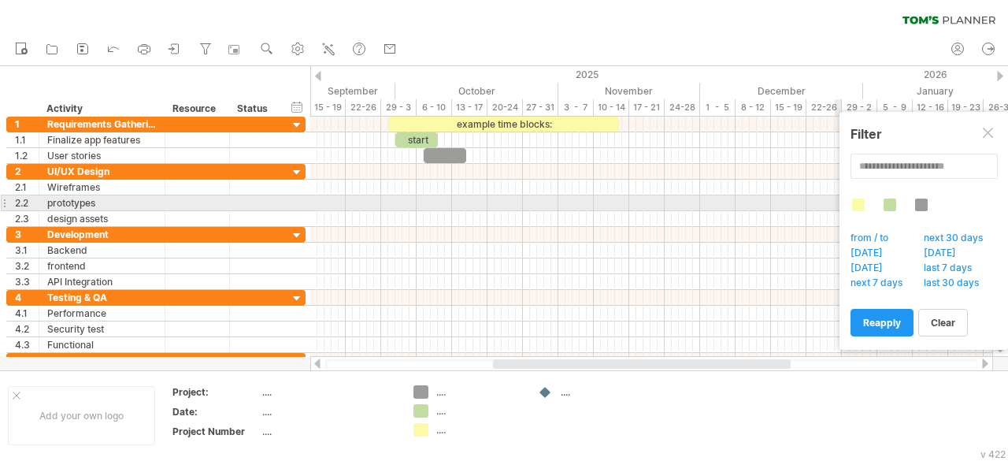
click at [922, 204] on div at bounding box center [921, 205] width 13 height 13
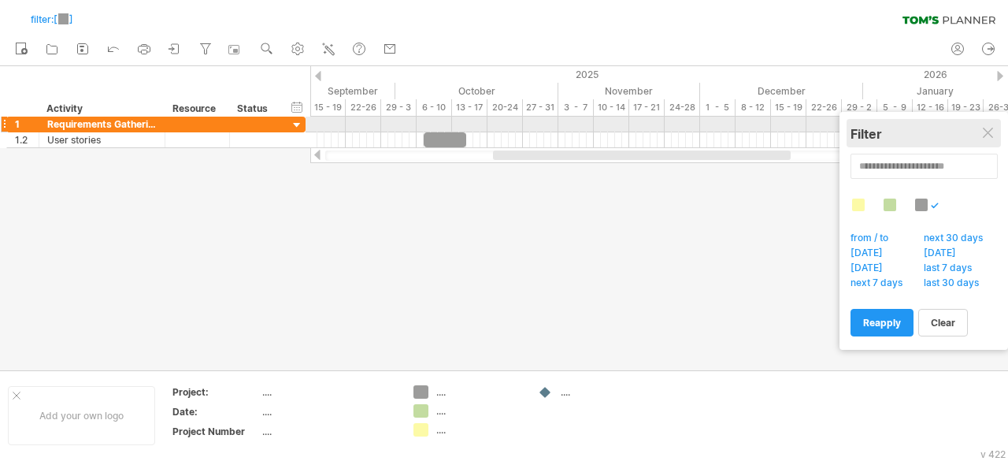
click at [994, 126] on div "Filter" at bounding box center [924, 134] width 147 height 16
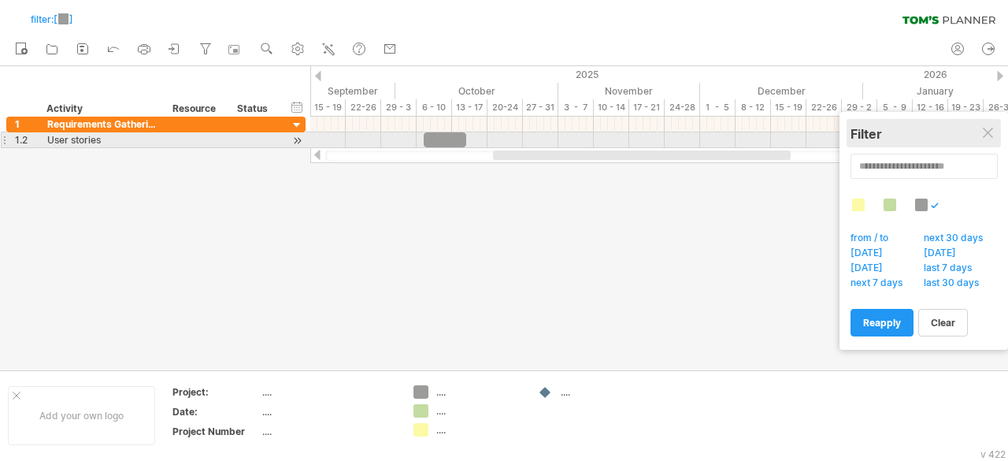
click at [997, 134] on div "Filter" at bounding box center [924, 133] width 147 height 28
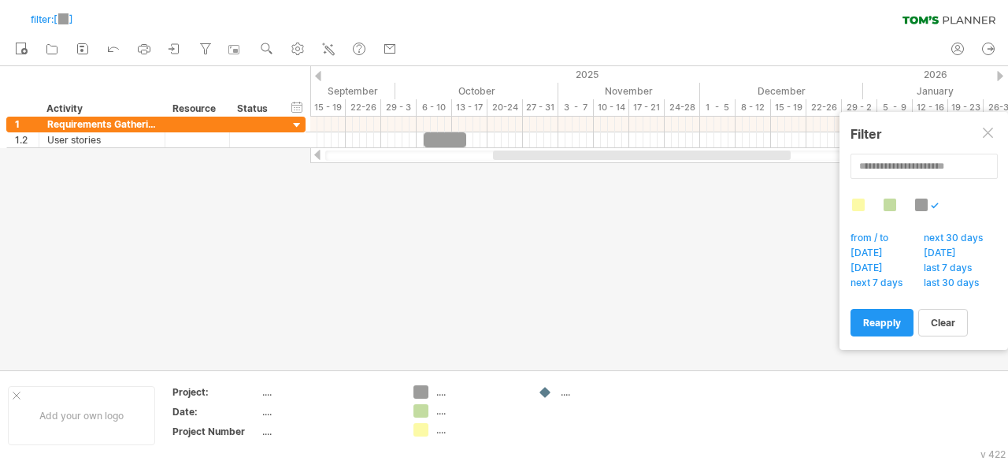
click at [882, 236] on span "from / to" at bounding box center [873, 240] width 51 height 16
type input "********"
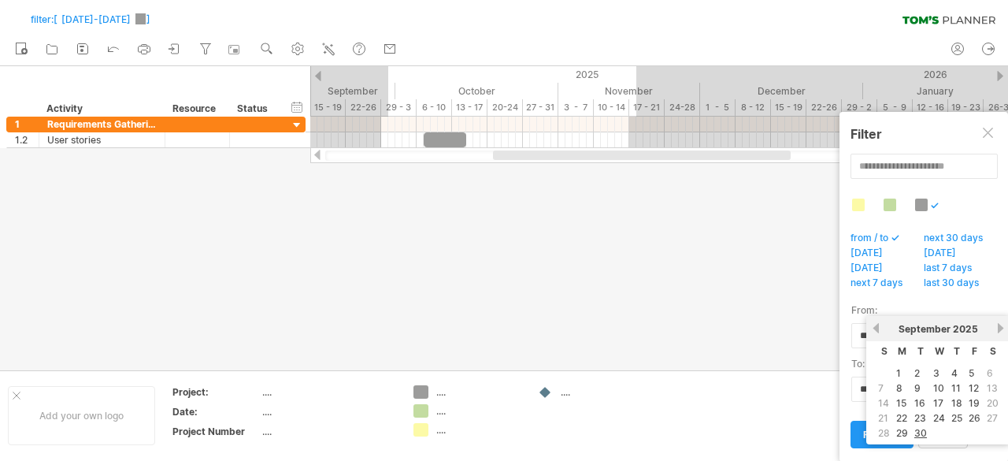
click at [985, 331] on body "progress(100%) Trying to reach [DOMAIN_NAME] Connected again... 0% filter: [ [D…" at bounding box center [504, 232] width 1008 height 464
click at [1003, 329] on link "next" at bounding box center [1001, 328] width 12 height 12
click at [934, 399] on link "15" at bounding box center [937, 402] width 13 height 15
type input "********"
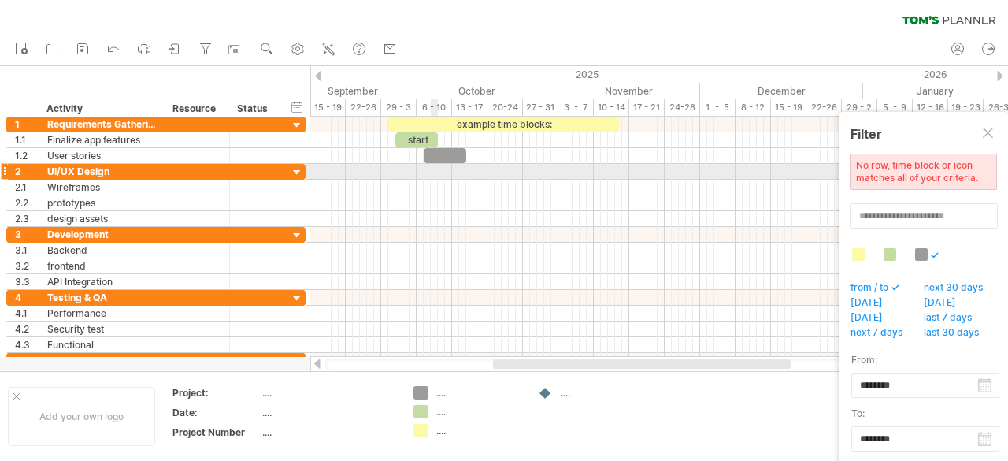
click at [433, 174] on div at bounding box center [651, 172] width 682 height 16
click at [986, 436] on body "progress(100%) Trying to reach [DOMAIN_NAME] Connected again... 0% filter: [ [D…" at bounding box center [504, 232] width 1008 height 464
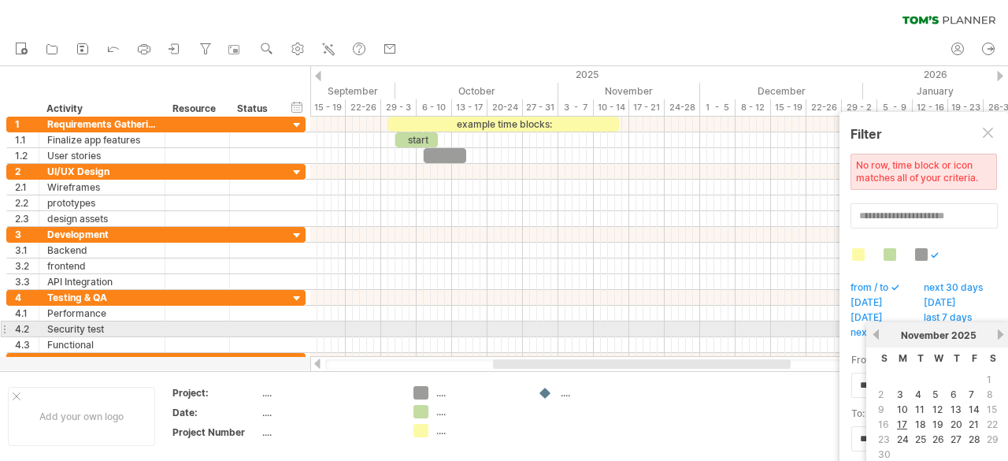
click at [881, 336] on link "previous" at bounding box center [876, 335] width 12 height 12
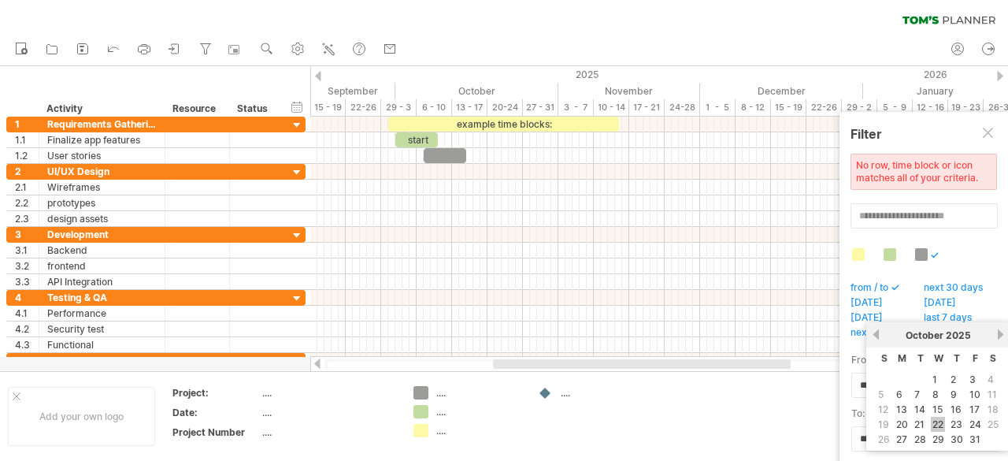
click at [936, 419] on link "22" at bounding box center [938, 424] width 14 height 15
type input "********"
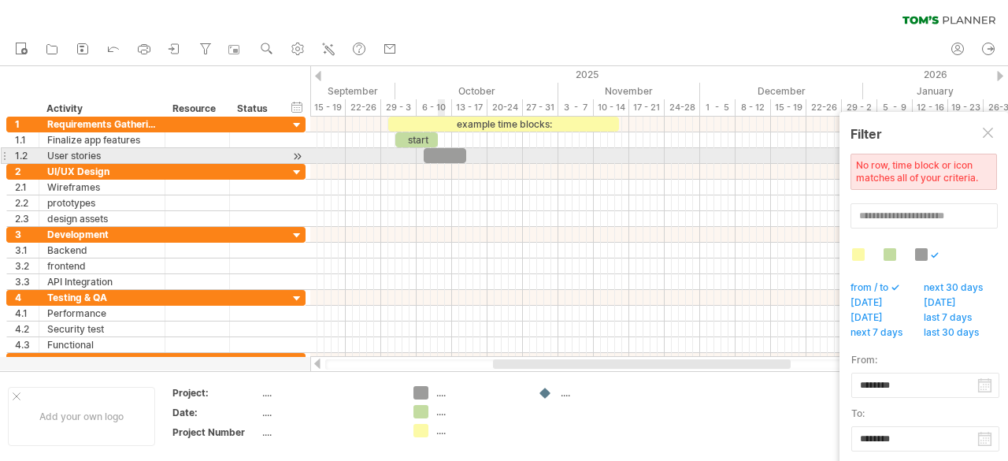
click at [440, 150] on div at bounding box center [445, 155] width 43 height 15
click at [454, 159] on div at bounding box center [445, 155] width 43 height 15
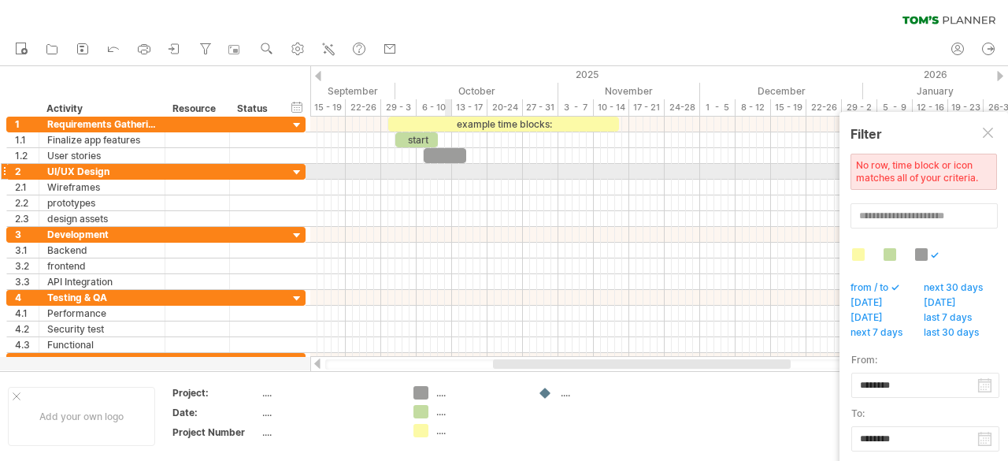
click at [446, 175] on div at bounding box center [651, 172] width 682 height 16
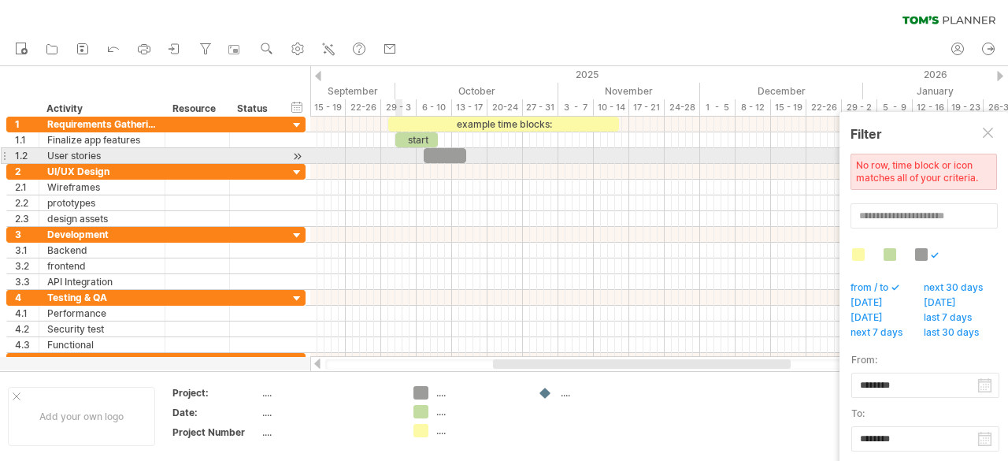
click at [399, 162] on div at bounding box center [651, 156] width 682 height 16
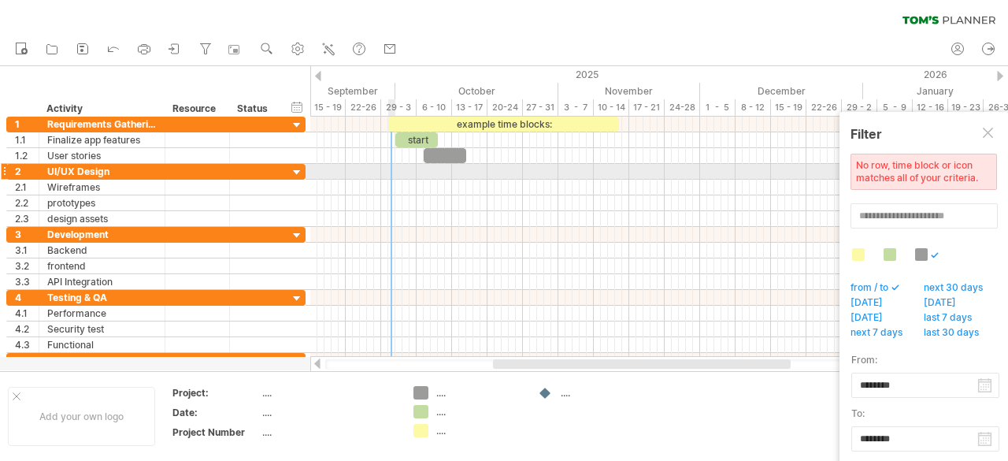
click at [394, 176] on div at bounding box center [651, 172] width 682 height 16
click at [419, 171] on div at bounding box center [651, 172] width 682 height 16
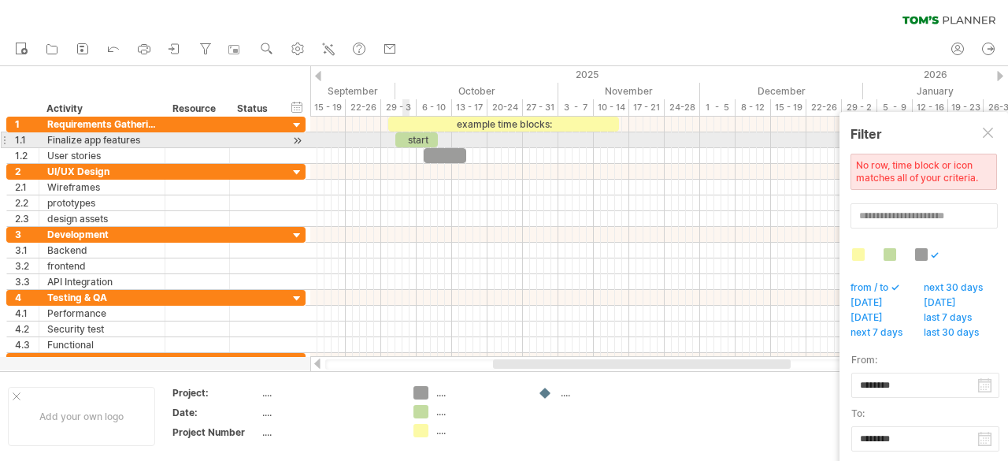
click at [403, 134] on div "start" at bounding box center [416, 139] width 43 height 15
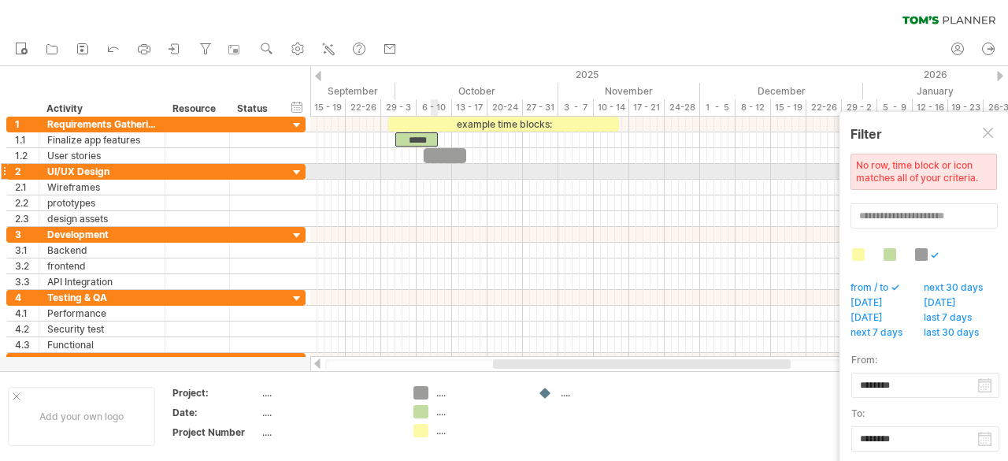
click at [434, 166] on div at bounding box center [651, 172] width 682 height 16
drag, startPoint x: 378, startPoint y: 168, endPoint x: 603, endPoint y: 188, distance: 226.2
click at [603, 188] on div at bounding box center [651, 195] width 682 height 63
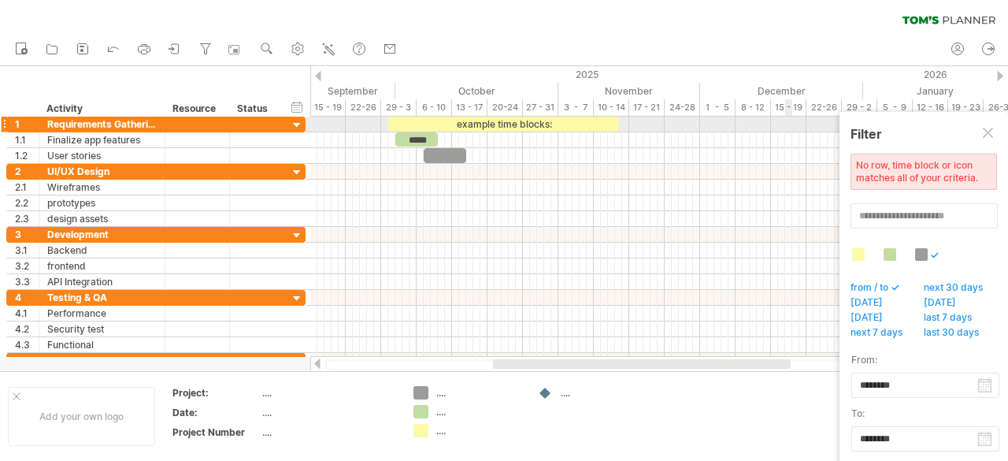
click at [989, 132] on div at bounding box center [989, 134] width 13 height 13
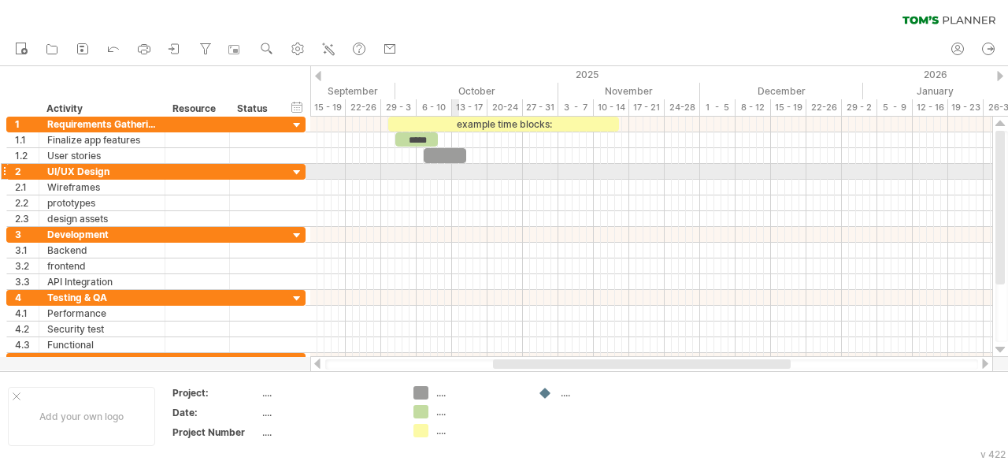
click at [455, 165] on div at bounding box center [651, 172] width 682 height 16
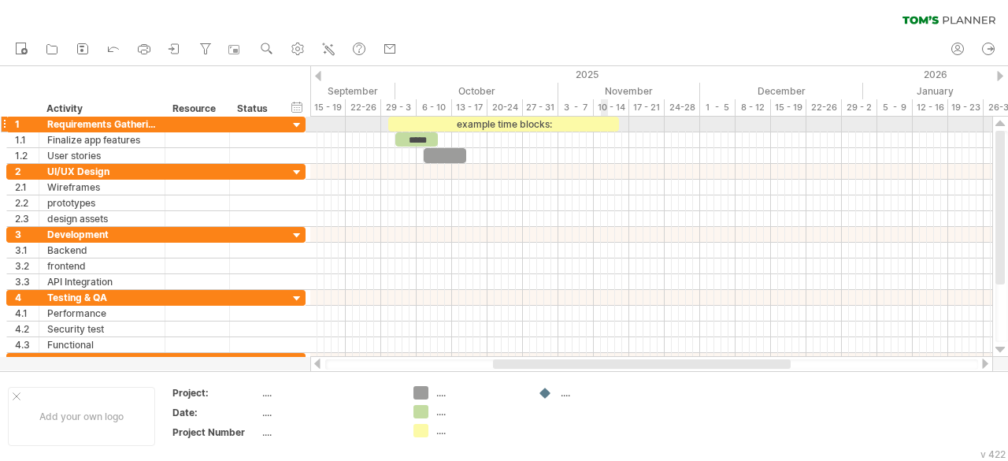
click at [607, 128] on div "example time blocks:" at bounding box center [503, 124] width 231 height 15
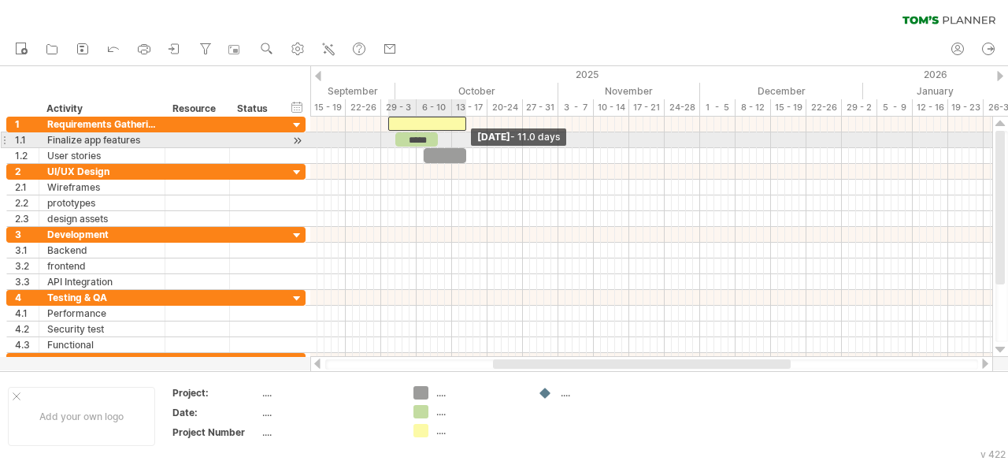
drag, startPoint x: 616, startPoint y: 123, endPoint x: 464, endPoint y: 139, distance: 152.9
click at [464, 139] on div "***** [DATE] - 11.0 days [DATE]" at bounding box center [651, 237] width 682 height 240
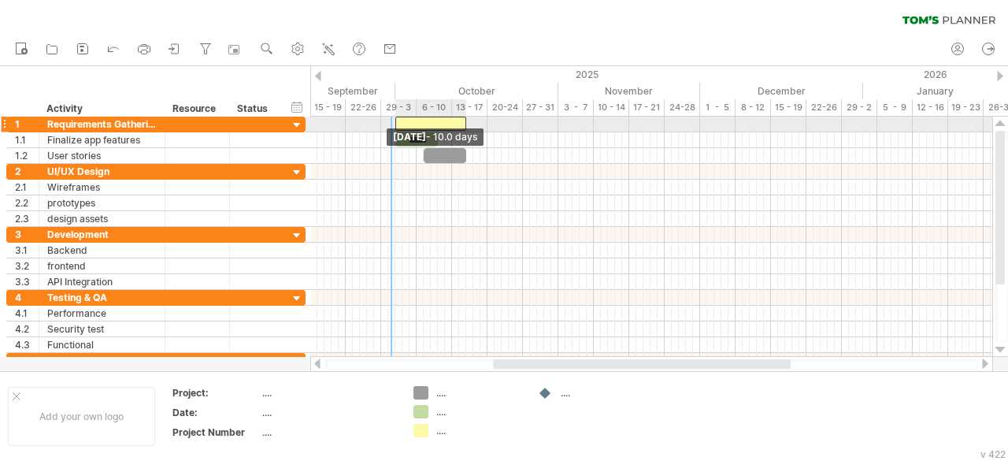
drag, startPoint x: 389, startPoint y: 124, endPoint x: 398, endPoint y: 132, distance: 11.2
click at [398, 132] on div "***** [DATE] - 11.0 days [DATE] - 10.0 days" at bounding box center [651, 237] width 682 height 240
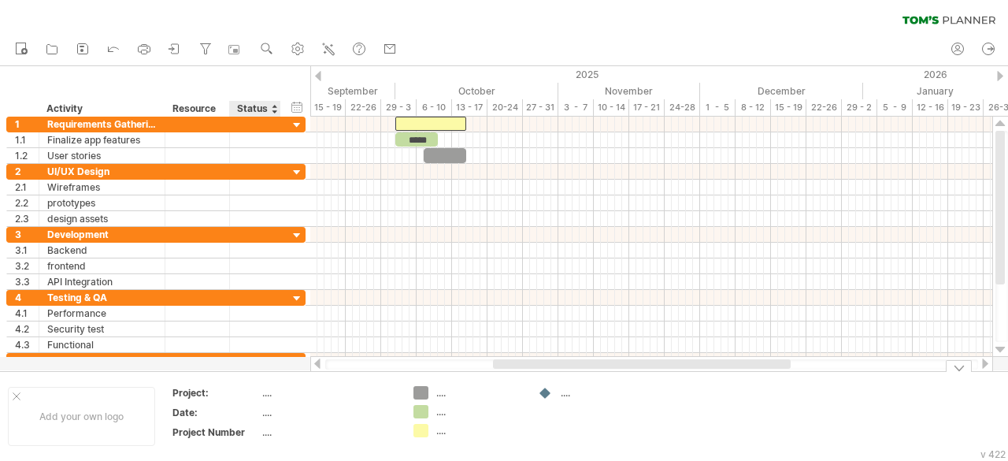
click at [268, 392] on div "...." at bounding box center [328, 392] width 132 height 13
type input "*"
click at [440, 394] on div "...." at bounding box center [479, 392] width 86 height 13
click at [440, 394] on input "text" at bounding box center [475, 392] width 78 height 13
click at [446, 417] on div "...." at bounding box center [479, 411] width 86 height 13
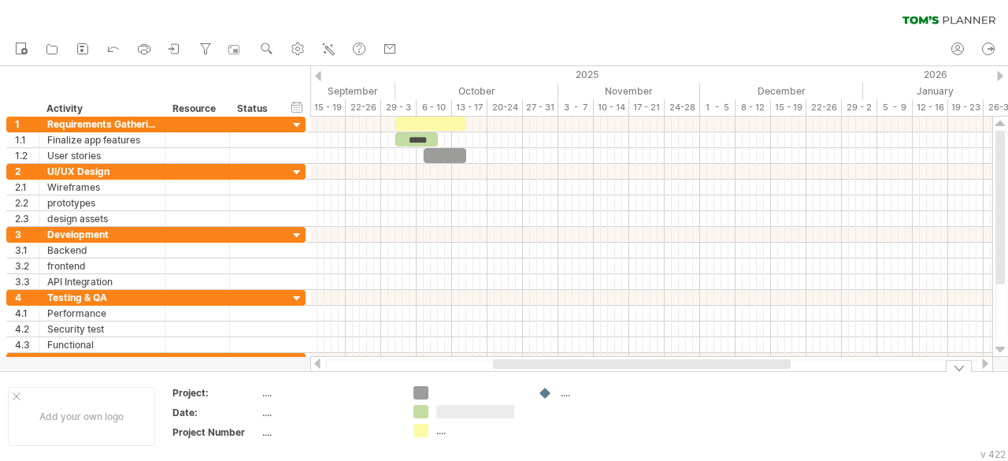
click at [446, 417] on input "text" at bounding box center [475, 411] width 78 height 13
click at [440, 435] on div "...." at bounding box center [479, 430] width 86 height 13
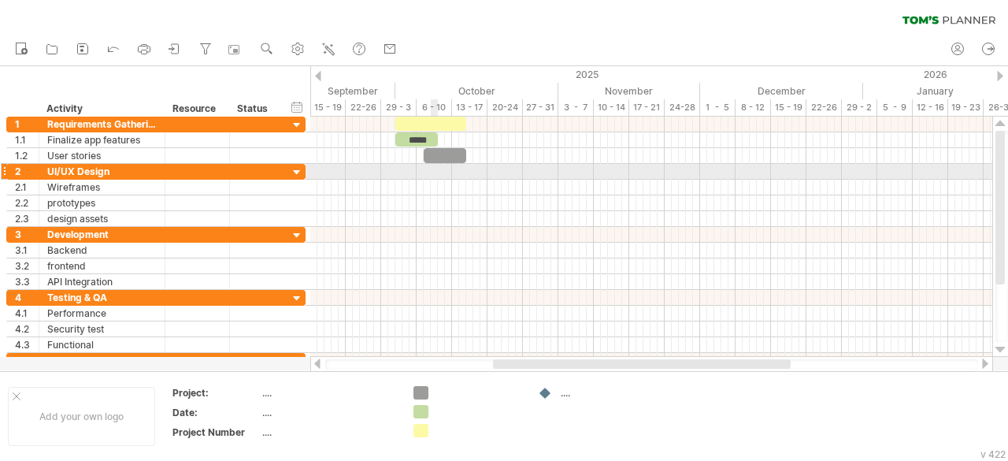
click at [436, 170] on div at bounding box center [651, 172] width 682 height 16
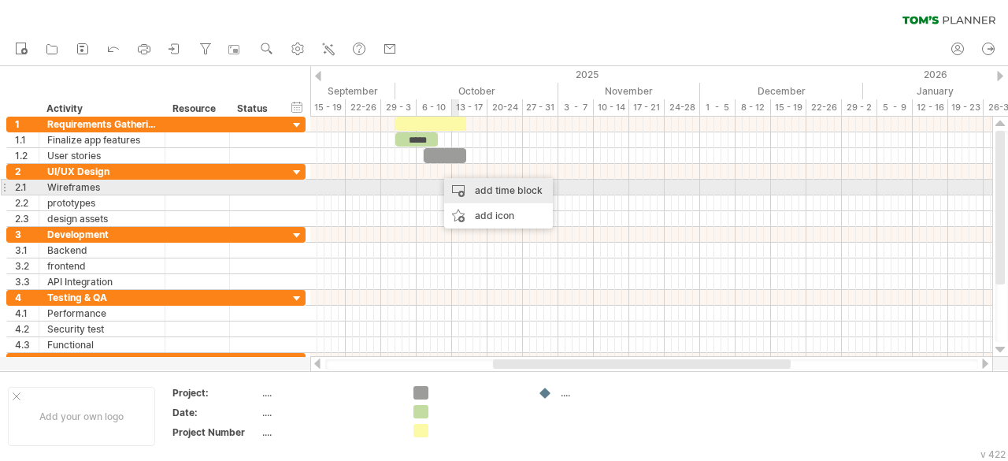
click at [487, 188] on div "add time block" at bounding box center [498, 190] width 109 height 25
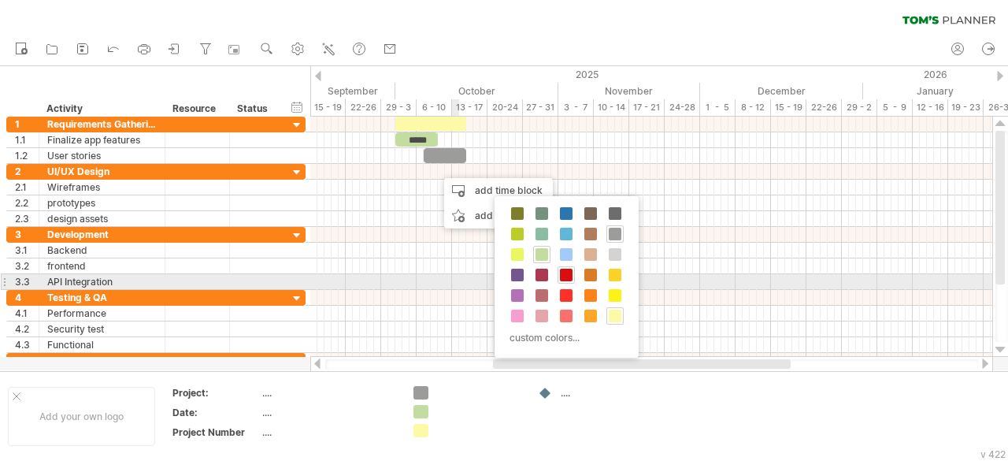
click at [566, 277] on span at bounding box center [566, 275] width 13 height 13
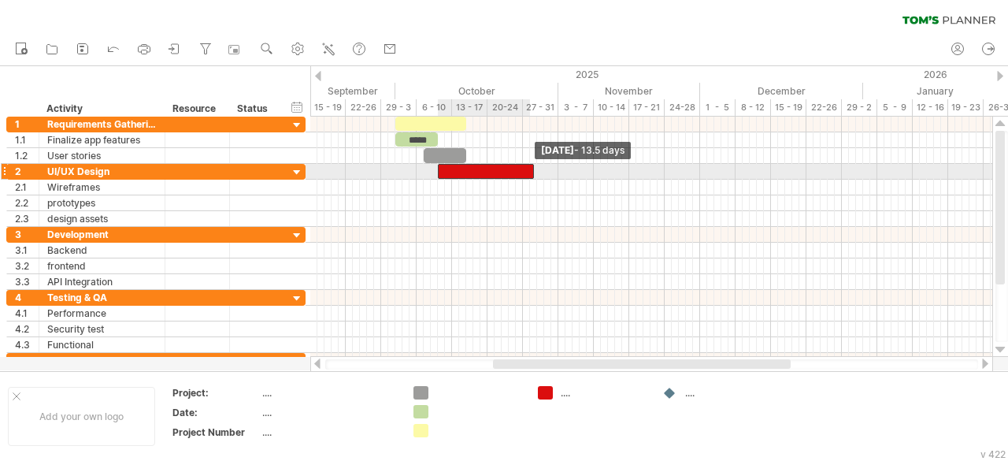
drag, startPoint x: 445, startPoint y: 173, endPoint x: 539, endPoint y: 171, distance: 93.8
click at [537, 171] on span at bounding box center [534, 171] width 6 height 15
drag, startPoint x: 539, startPoint y: 171, endPoint x: 574, endPoint y: 169, distance: 35.5
click at [574, 169] on span at bounding box center [573, 171] width 6 height 15
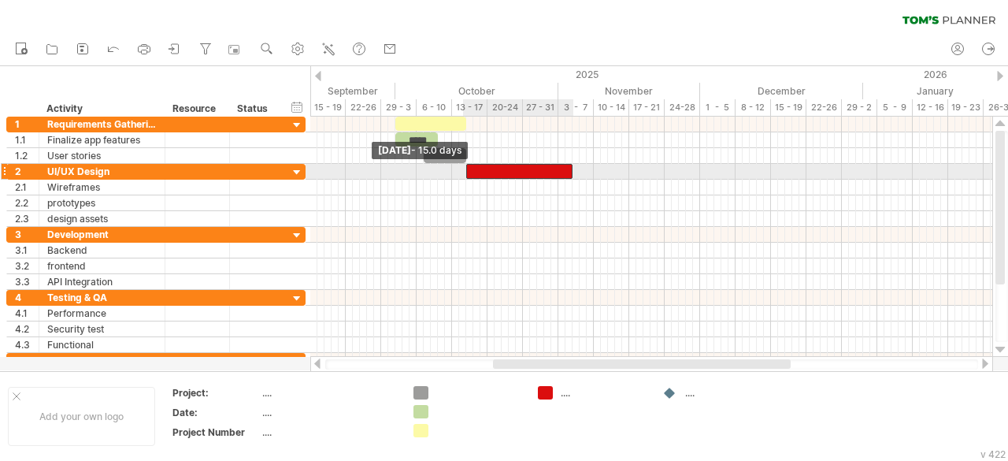
drag, startPoint x: 438, startPoint y: 166, endPoint x: 465, endPoint y: 168, distance: 26.8
click at [465, 168] on span at bounding box center [466, 171] width 6 height 15
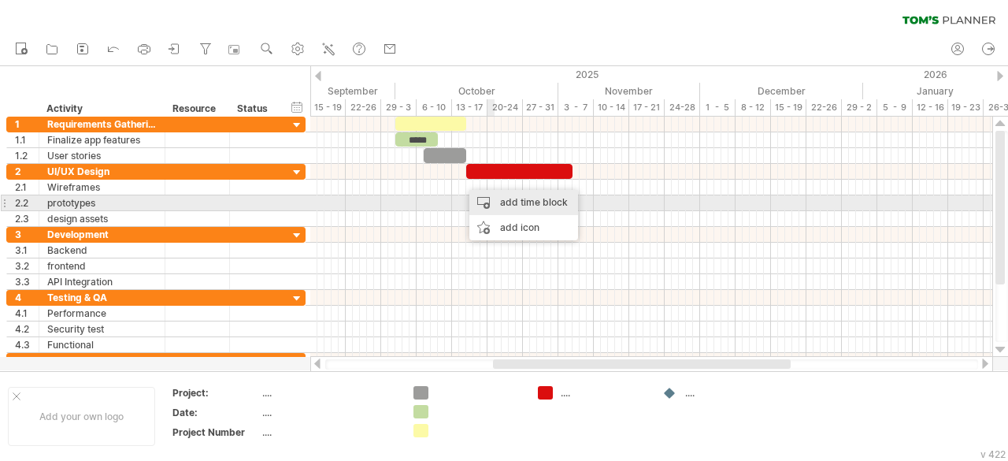
click at [501, 198] on div "add time block" at bounding box center [524, 202] width 109 height 25
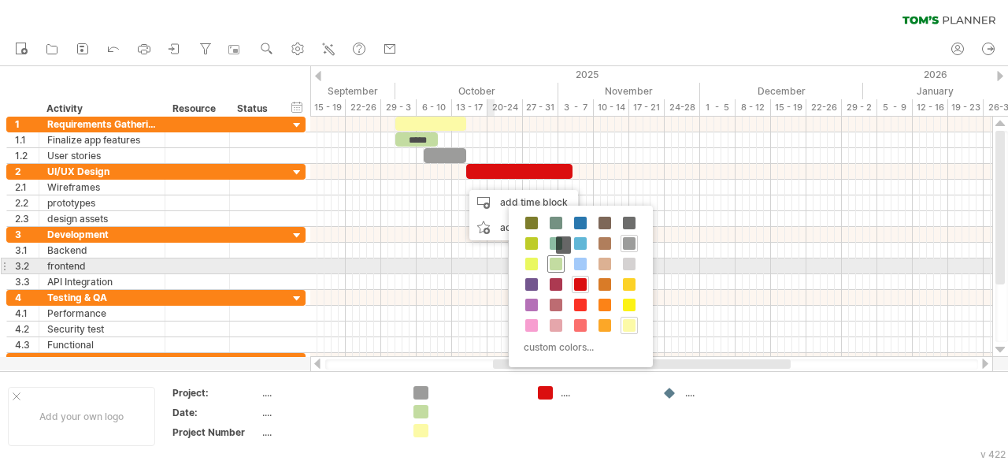
click at [558, 265] on span at bounding box center [556, 264] width 13 height 13
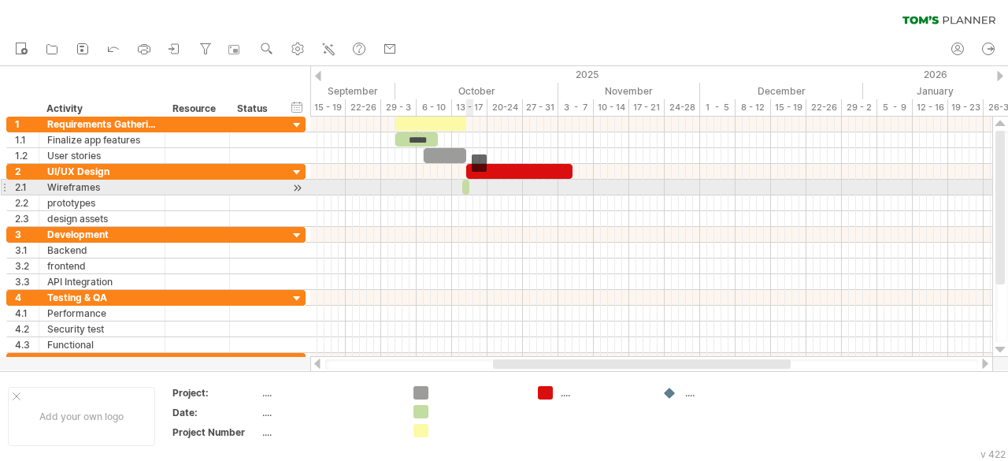
click at [470, 187] on span at bounding box center [469, 187] width 6 height 15
drag, startPoint x: 470, startPoint y: 187, endPoint x: 510, endPoint y: 194, distance: 41.6
click at [510, 194] on div "***** [DATE] - 7.0 days [DATE] - 15.0 days" at bounding box center [651, 237] width 682 height 240
click at [466, 184] on span at bounding box center [466, 187] width 6 height 15
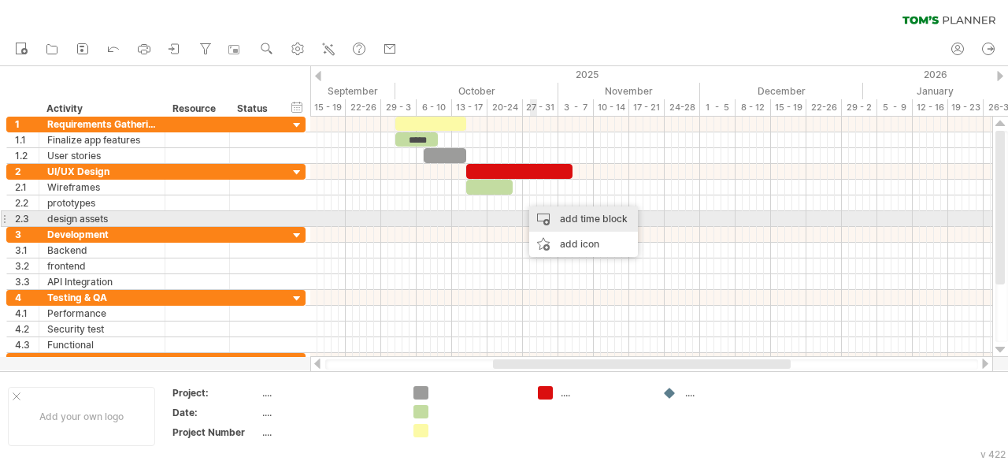
click at [548, 218] on div "add time block" at bounding box center [583, 218] width 109 height 25
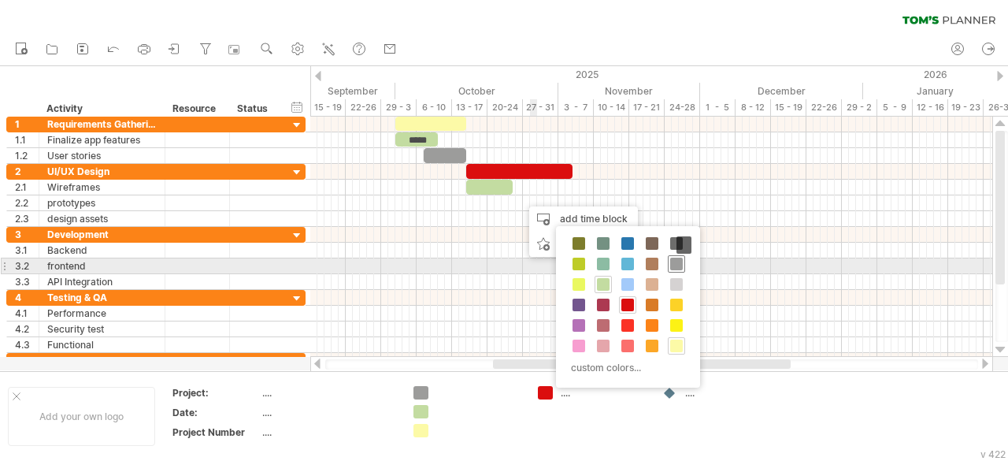
click at [676, 264] on span at bounding box center [676, 264] width 13 height 13
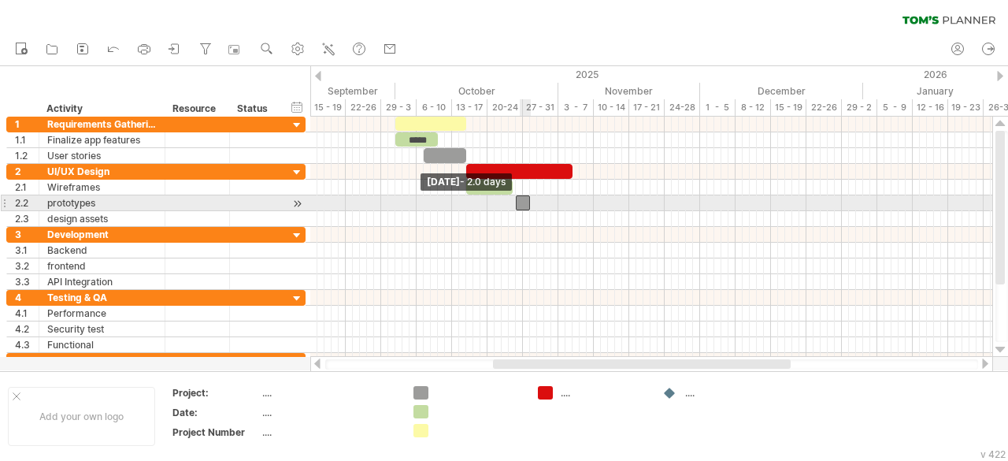
click at [518, 204] on span at bounding box center [516, 202] width 6 height 15
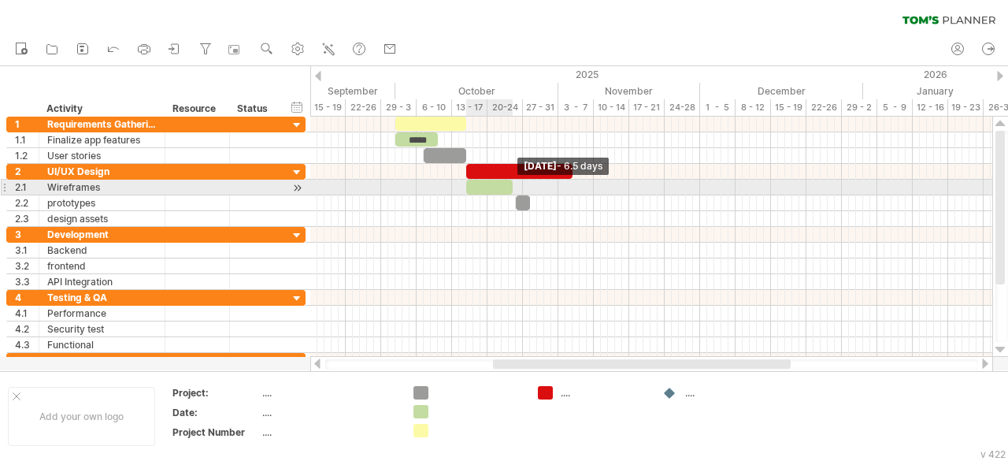
click at [510, 184] on span at bounding box center [513, 187] width 6 height 15
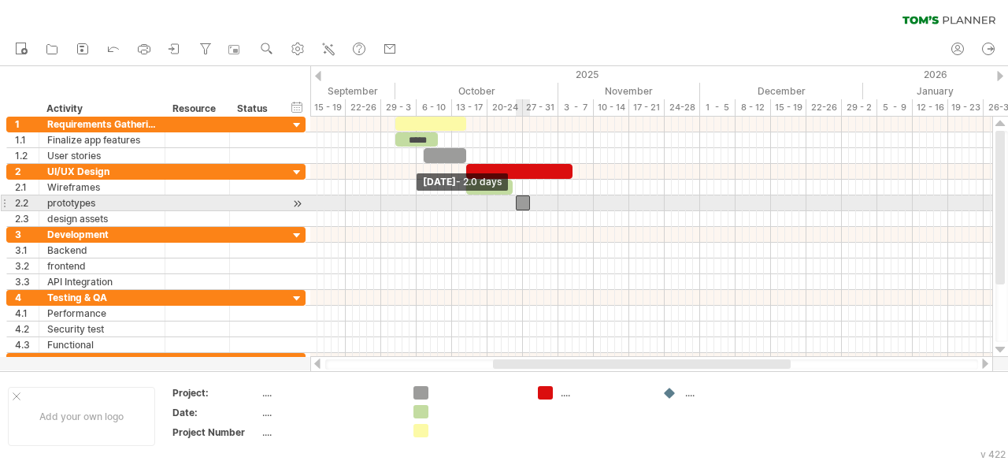
click at [516, 200] on span at bounding box center [516, 202] width 6 height 15
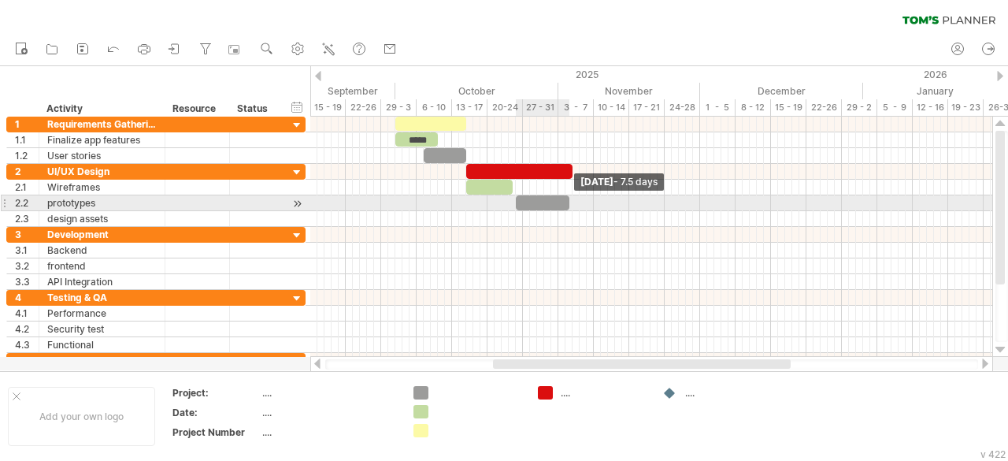
drag, startPoint x: 529, startPoint y: 201, endPoint x: 567, endPoint y: 208, distance: 39.2
click at [567, 208] on span at bounding box center [569, 202] width 6 height 15
click at [569, 201] on span at bounding box center [569, 202] width 6 height 15
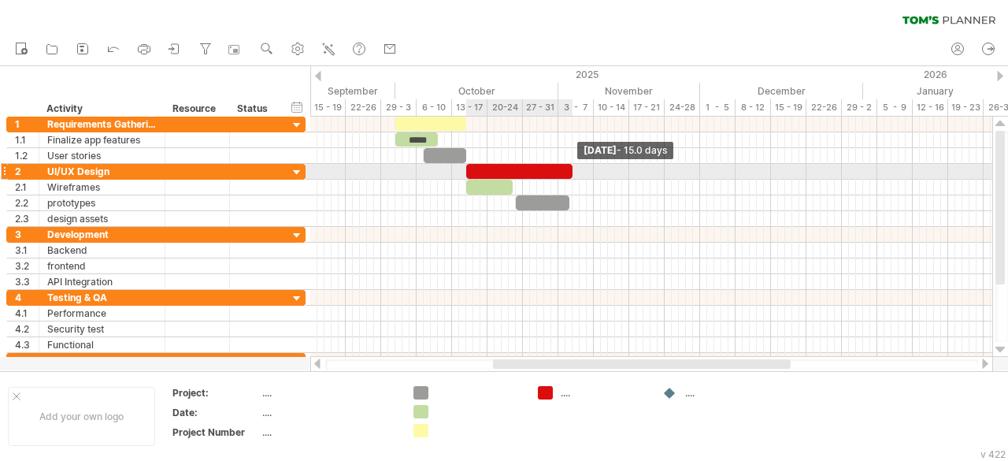
click at [570, 171] on span at bounding box center [573, 171] width 6 height 15
click at [570, 168] on span at bounding box center [573, 171] width 6 height 15
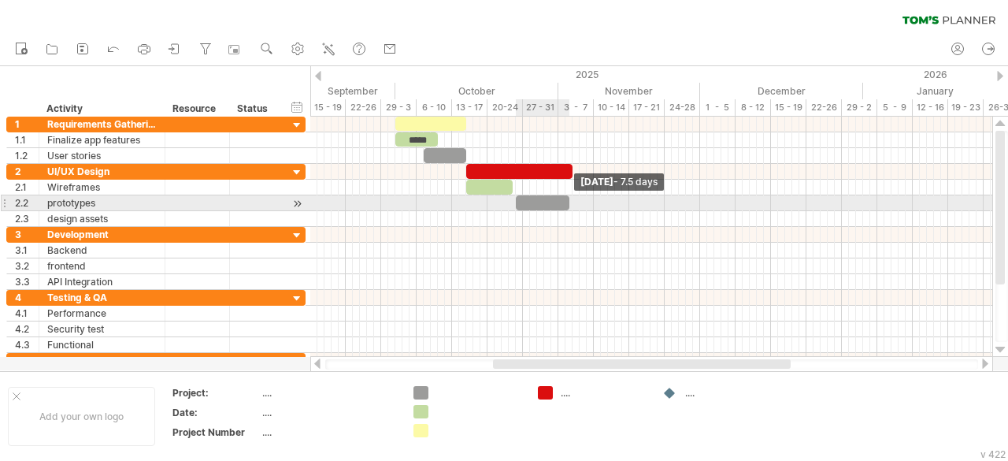
click at [570, 201] on span at bounding box center [569, 202] width 6 height 15
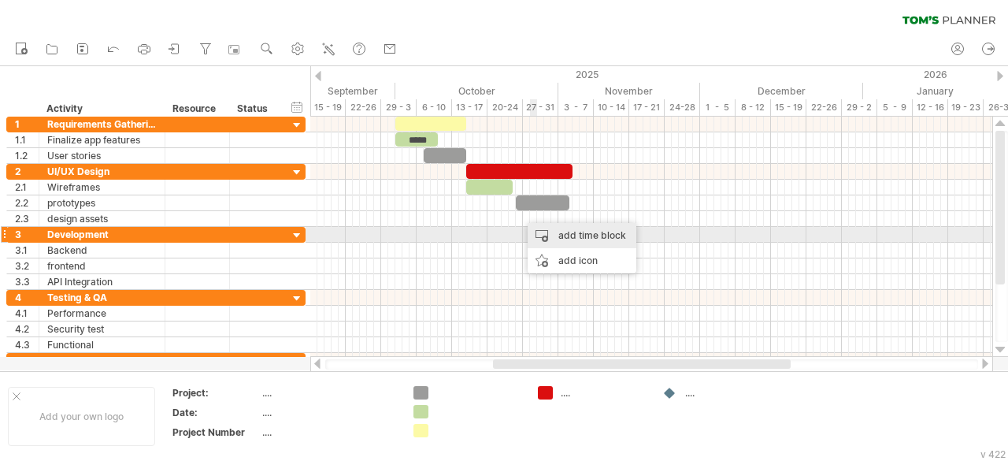
click at [539, 229] on div "add time block" at bounding box center [582, 235] width 109 height 25
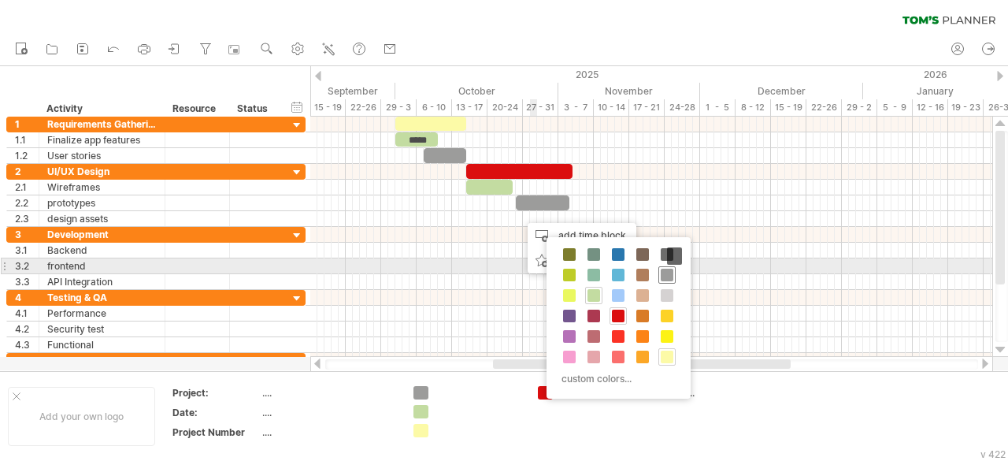
click at [666, 271] on span at bounding box center [667, 275] width 13 height 13
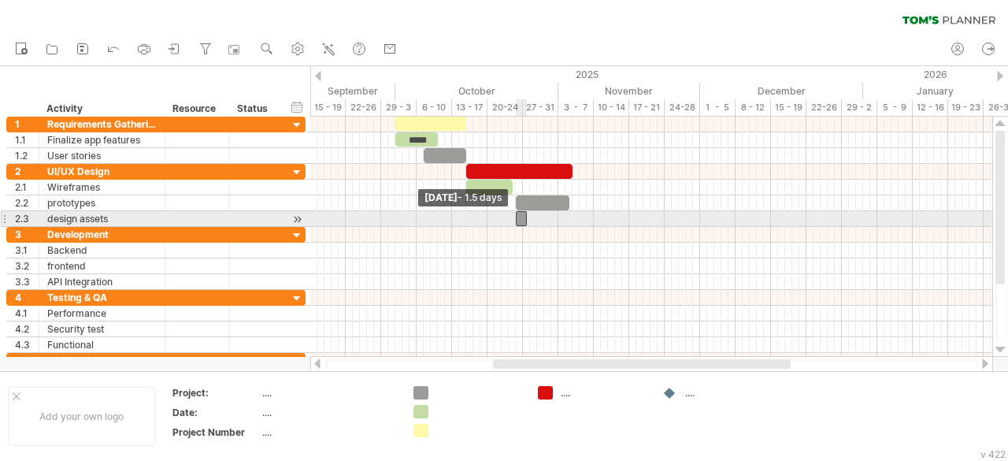
click at [517, 213] on span at bounding box center [516, 218] width 6 height 15
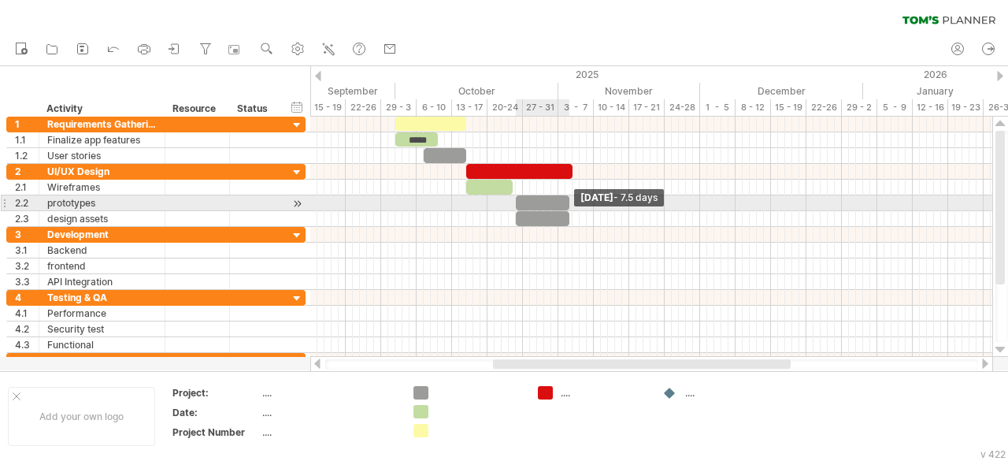
drag, startPoint x: 526, startPoint y: 214, endPoint x: 569, endPoint y: 210, distance: 42.7
click at [569, 211] on span at bounding box center [569, 218] width 6 height 15
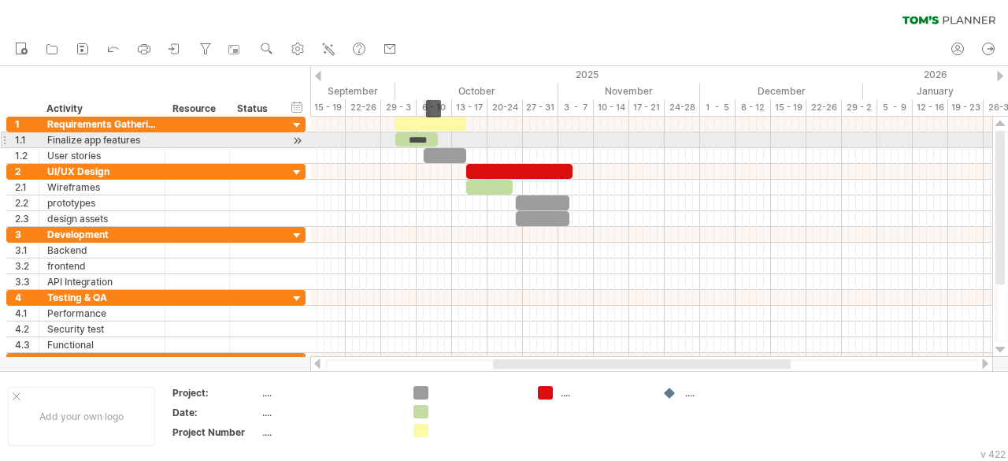
click at [424, 137] on div "*****" at bounding box center [416, 139] width 43 height 14
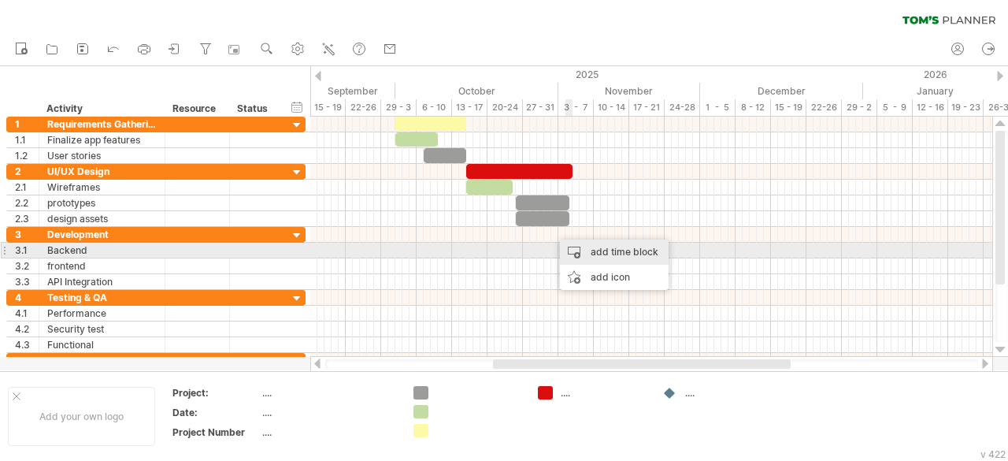
click at [578, 247] on div "add time block" at bounding box center [614, 251] width 109 height 25
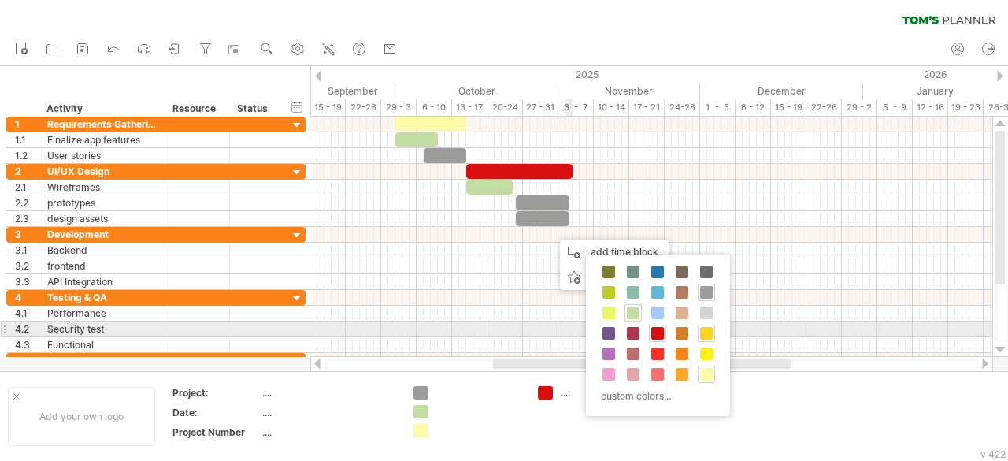
click at [705, 329] on span at bounding box center [706, 333] width 13 height 13
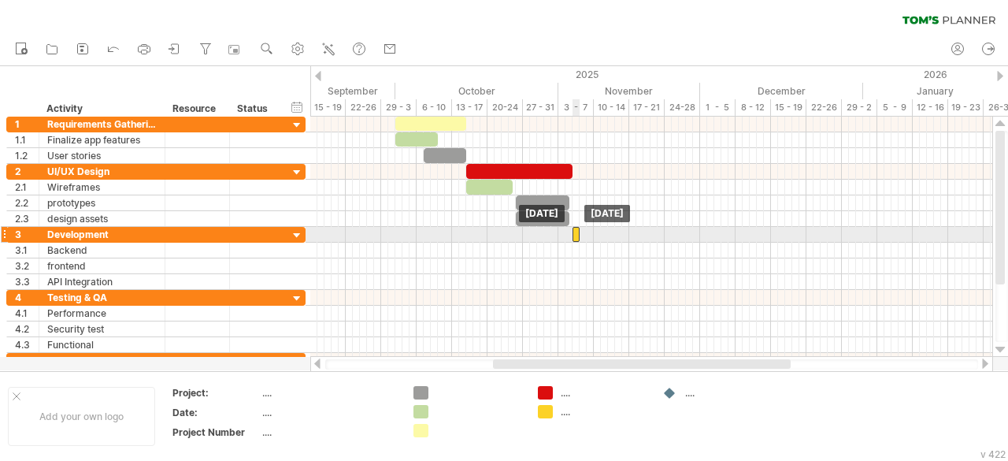
drag, startPoint x: 555, startPoint y: 229, endPoint x: 574, endPoint y: 233, distance: 20.1
click at [574, 233] on div at bounding box center [576, 234] width 7 height 15
click at [584, 233] on div at bounding box center [651, 235] width 682 height 16
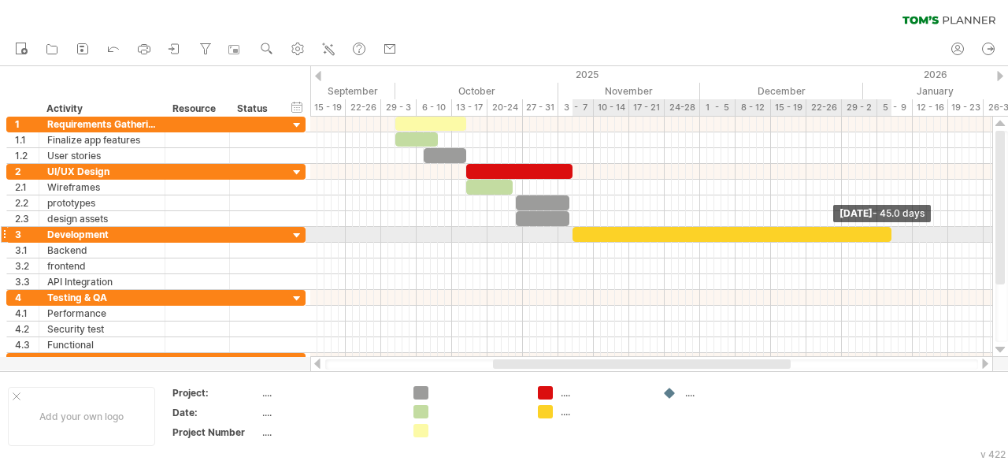
drag, startPoint x: 581, startPoint y: 233, endPoint x: 892, endPoint y: 237, distance: 311.2
click at [892, 237] on span at bounding box center [892, 234] width 6 height 15
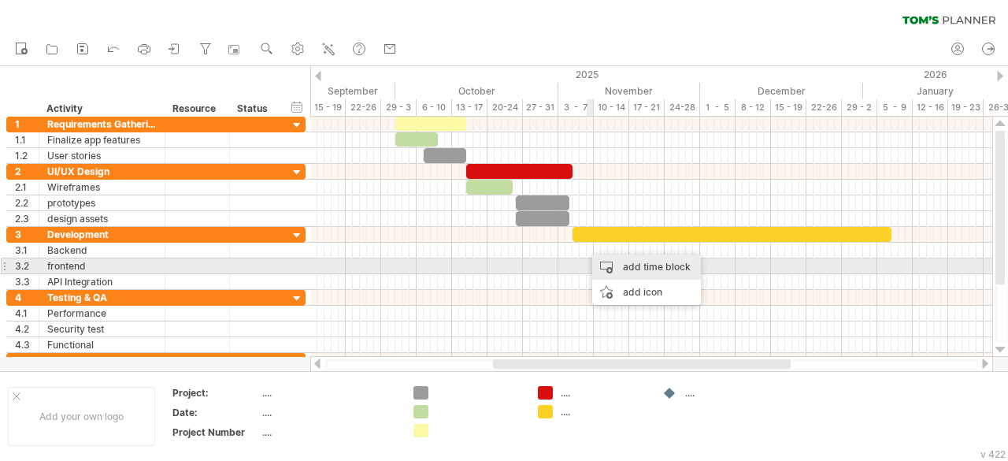
click at [604, 268] on div "add time block" at bounding box center [646, 266] width 109 height 25
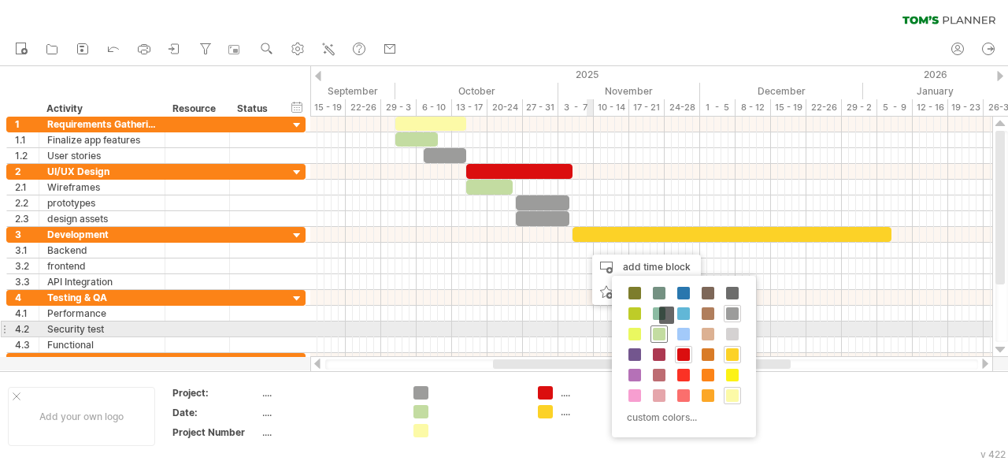
click at [660, 331] on span at bounding box center [659, 334] width 13 height 13
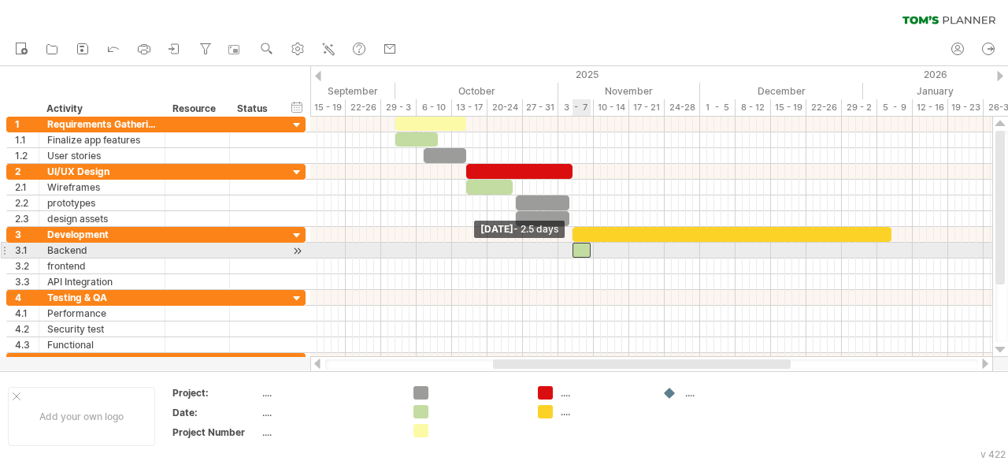
drag, startPoint x: 585, startPoint y: 245, endPoint x: 574, endPoint y: 250, distance: 11.3
click at [574, 250] on span at bounding box center [573, 250] width 6 height 15
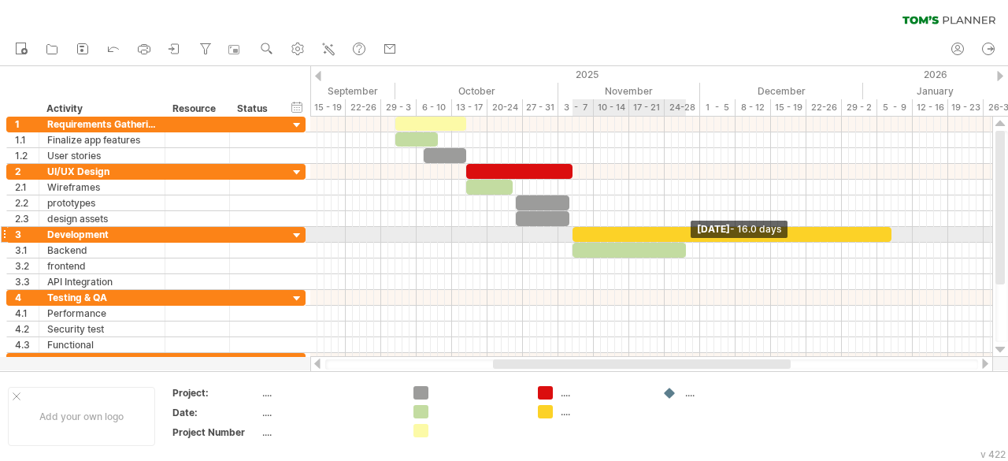
drag, startPoint x: 589, startPoint y: 249, endPoint x: 685, endPoint y: 242, distance: 95.6
click at [685, 243] on span at bounding box center [686, 250] width 6 height 15
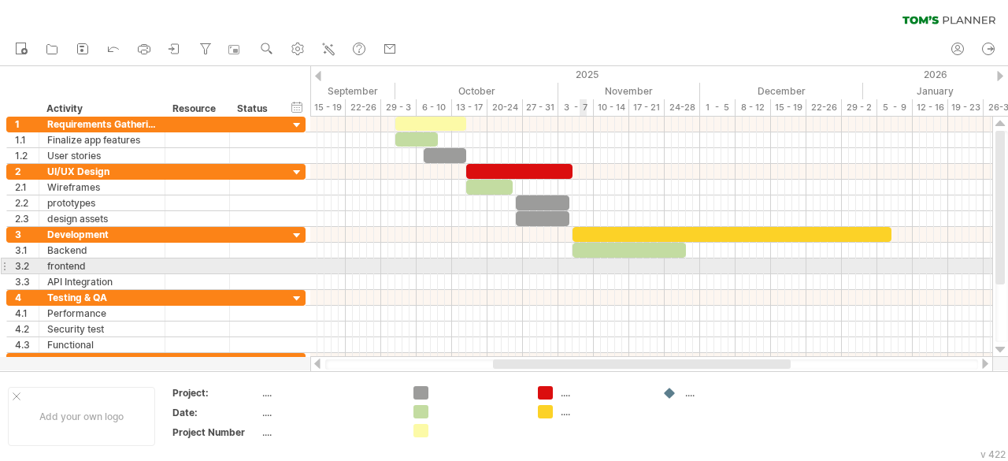
click at [581, 261] on div at bounding box center [651, 266] width 682 height 16
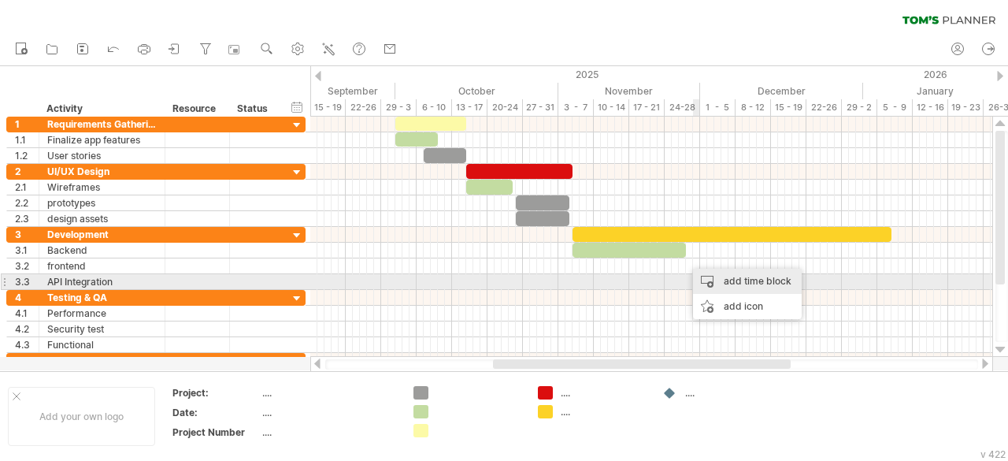
click at [703, 279] on div "add time block" at bounding box center [747, 281] width 109 height 25
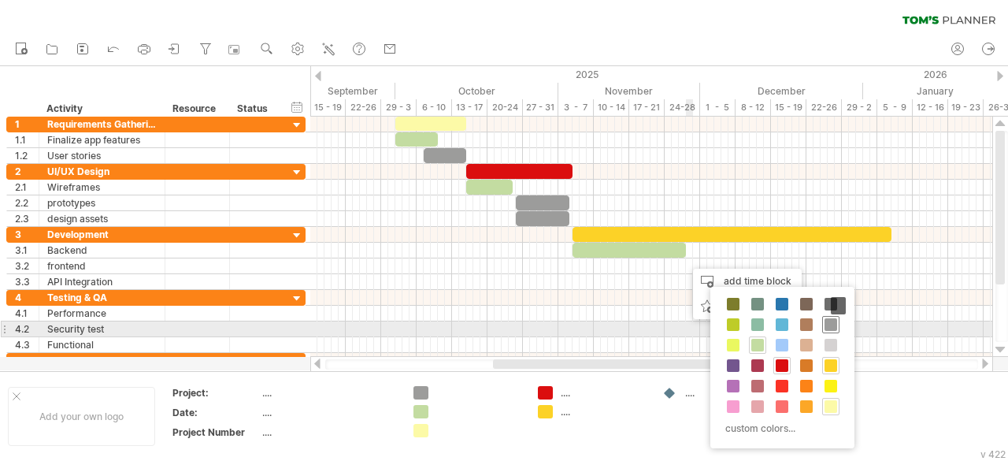
click at [827, 324] on span at bounding box center [831, 324] width 13 height 13
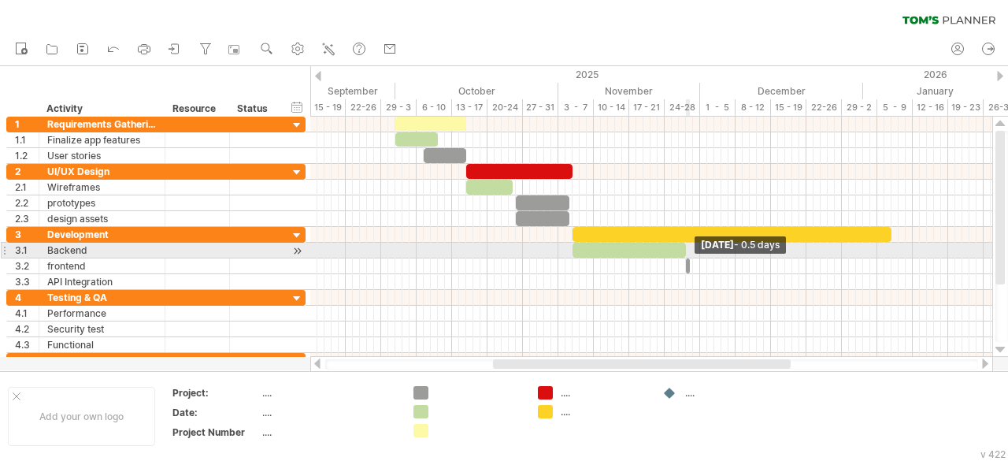
drag, startPoint x: 690, startPoint y: 263, endPoint x: 684, endPoint y: 256, distance: 9.5
click at [686, 258] on div at bounding box center [688, 265] width 4 height 15
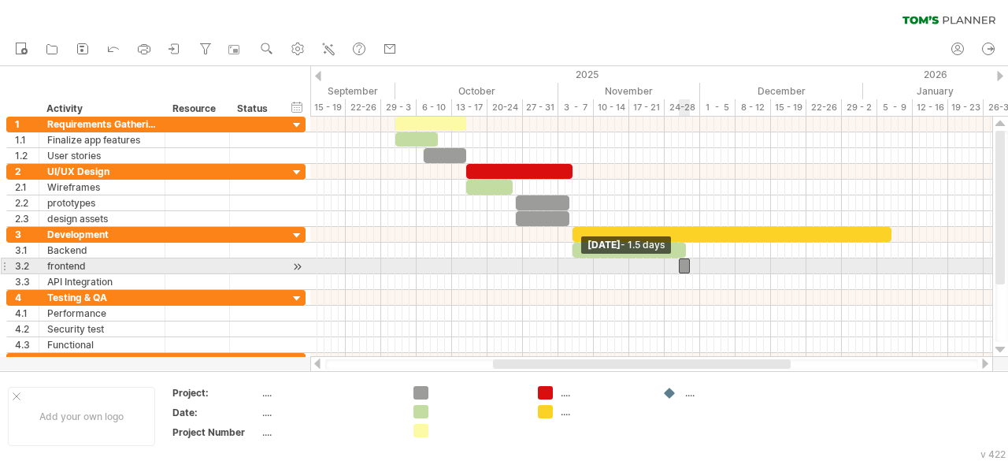
click at [679, 262] on span at bounding box center [679, 265] width 6 height 15
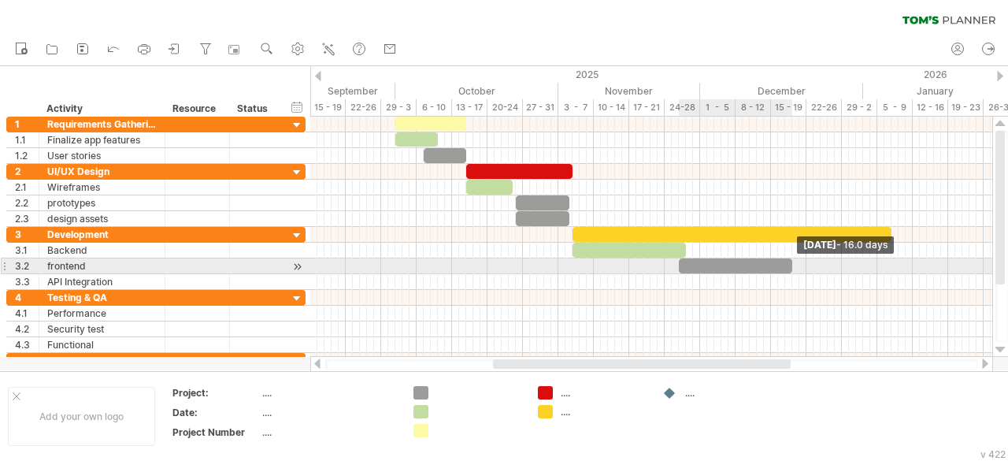
drag, startPoint x: 689, startPoint y: 262, endPoint x: 791, endPoint y: 261, distance: 101.6
click at [791, 261] on span at bounding box center [792, 265] width 6 height 15
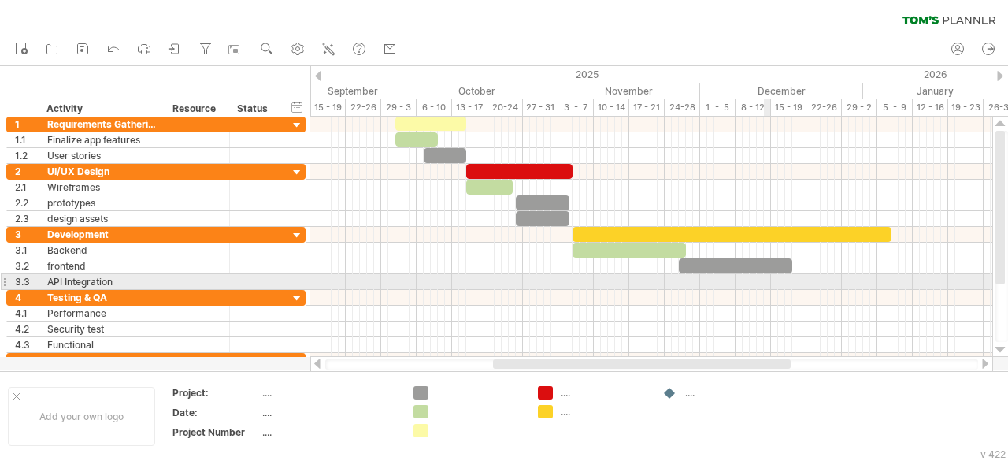
click at [766, 282] on div at bounding box center [651, 282] width 682 height 16
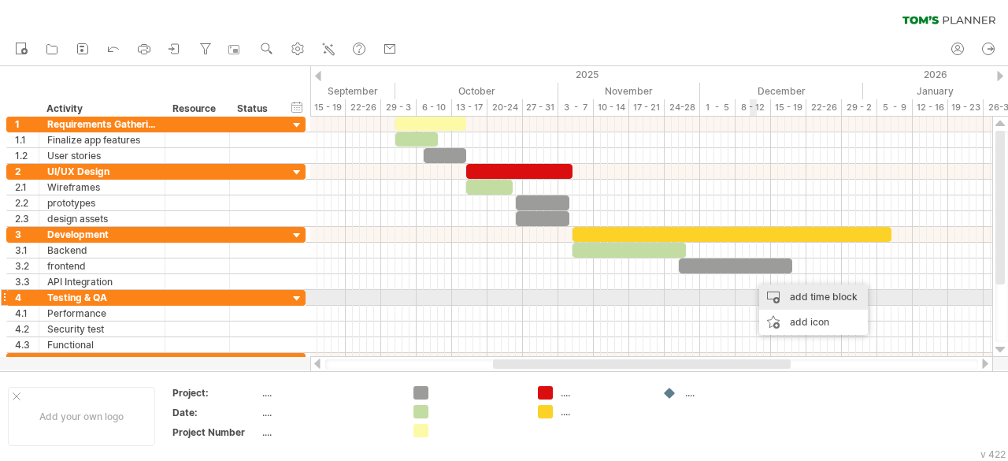
click at [766, 295] on div "add time block" at bounding box center [813, 296] width 109 height 25
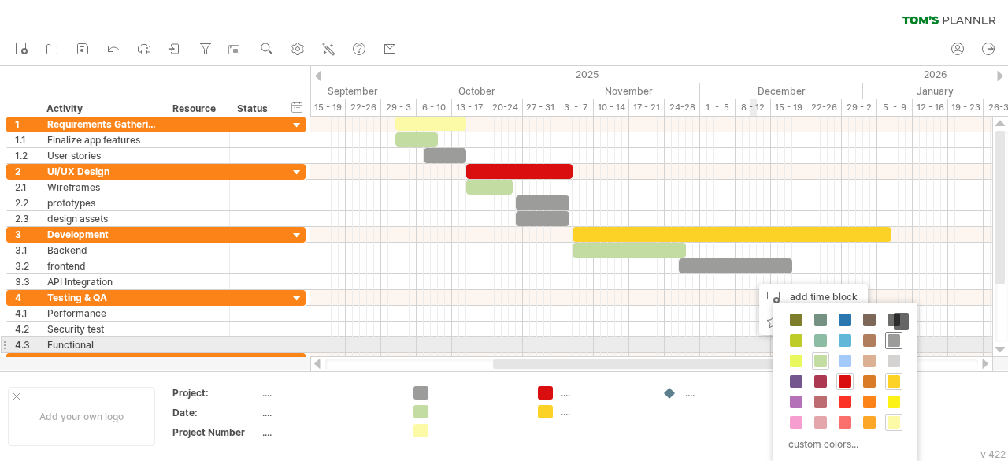
click at [893, 343] on span at bounding box center [894, 340] width 13 height 13
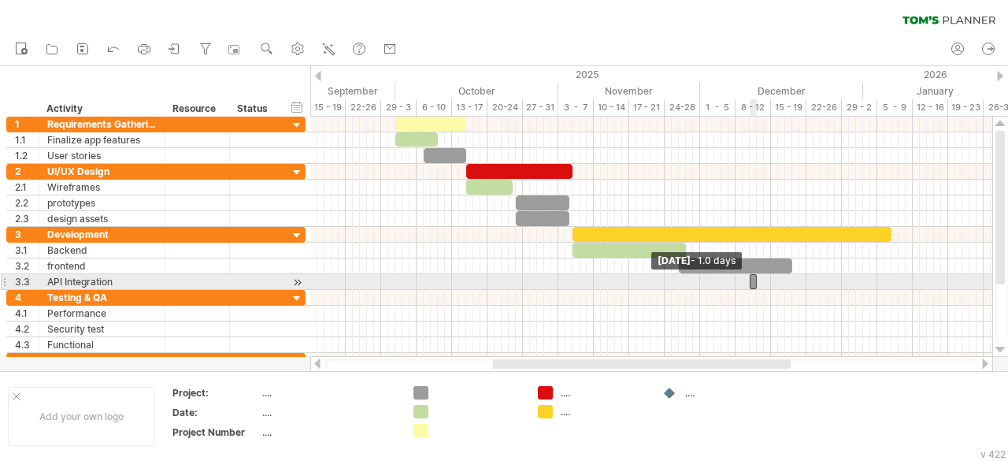
click at [752, 279] on span at bounding box center [750, 281] width 6 height 15
click at [760, 279] on div at bounding box center [651, 282] width 682 height 16
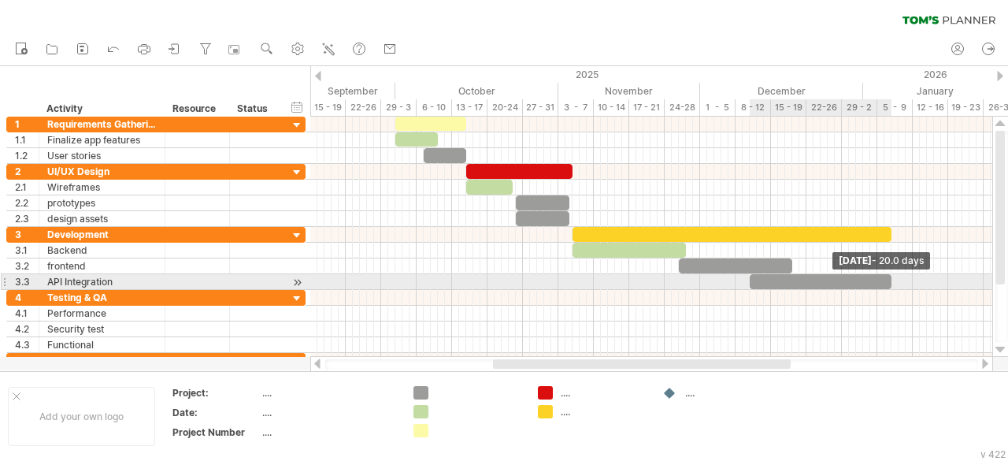
drag, startPoint x: 758, startPoint y: 279, endPoint x: 893, endPoint y: 275, distance: 135.6
click at [893, 275] on span at bounding box center [892, 281] width 6 height 15
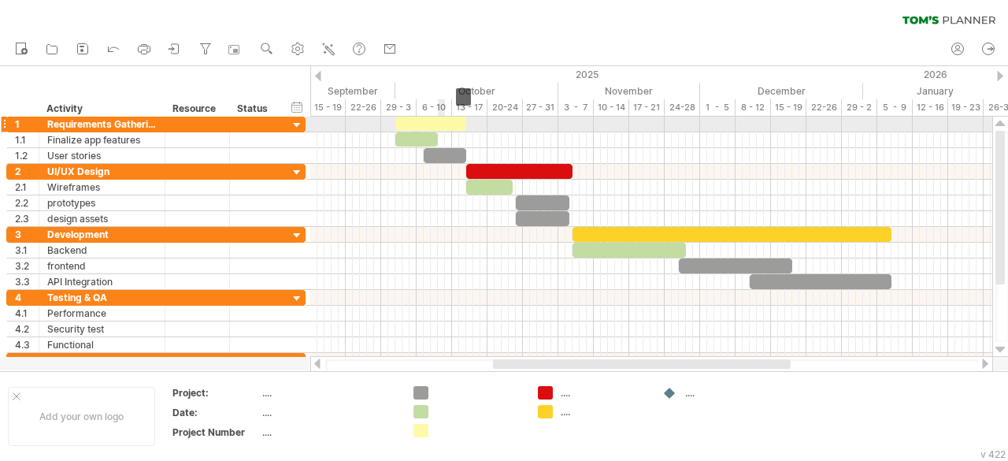
click at [439, 122] on div at bounding box center [430, 124] width 71 height 14
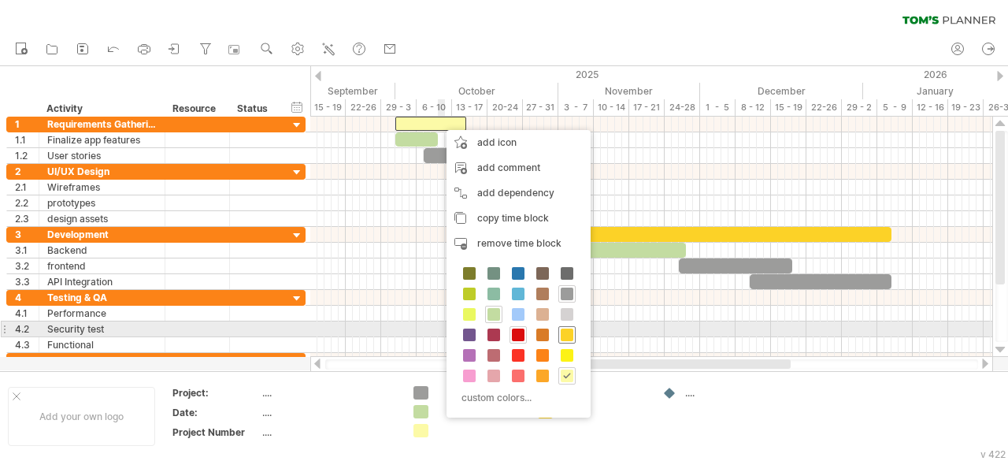
click at [562, 333] on span at bounding box center [567, 335] width 13 height 13
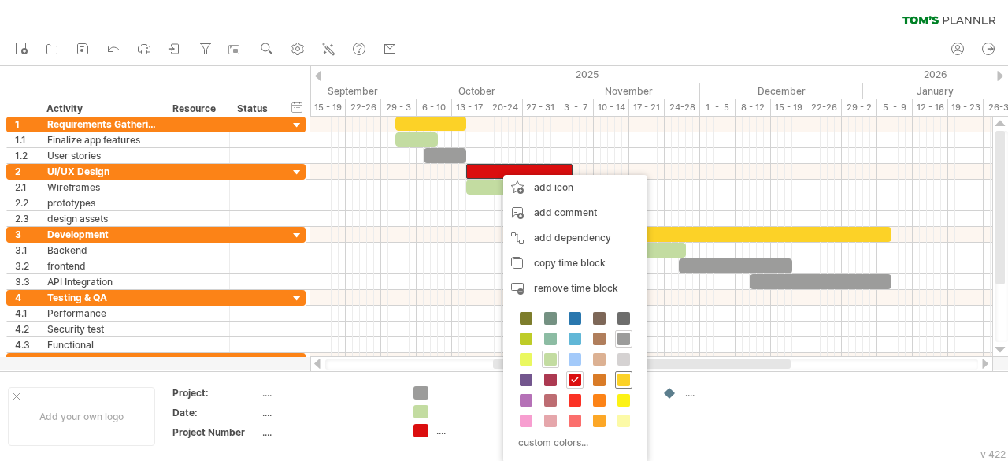
click at [622, 377] on span at bounding box center [624, 379] width 13 height 13
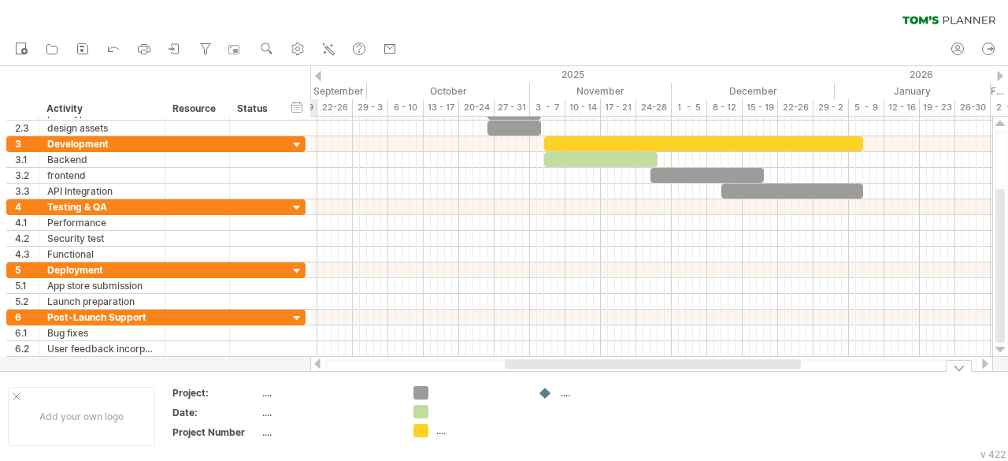
drag, startPoint x: 717, startPoint y: 366, endPoint x: 729, endPoint y: 415, distance: 50.4
click at [729, 415] on div "Trying to reach [DOMAIN_NAME] Connected again... 0% filter: [ [DATE]-[DATE] ] c…" at bounding box center [504, 230] width 1008 height 461
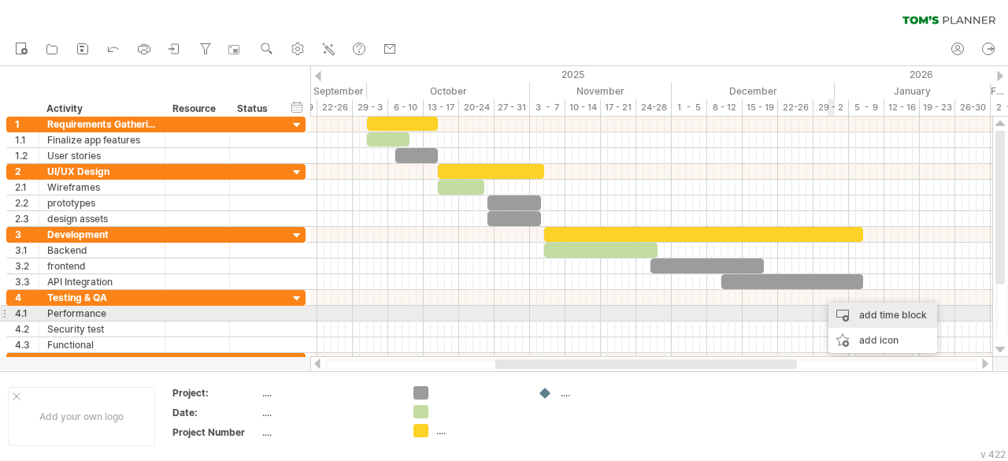
click at [834, 307] on div "add time block" at bounding box center [883, 315] width 109 height 25
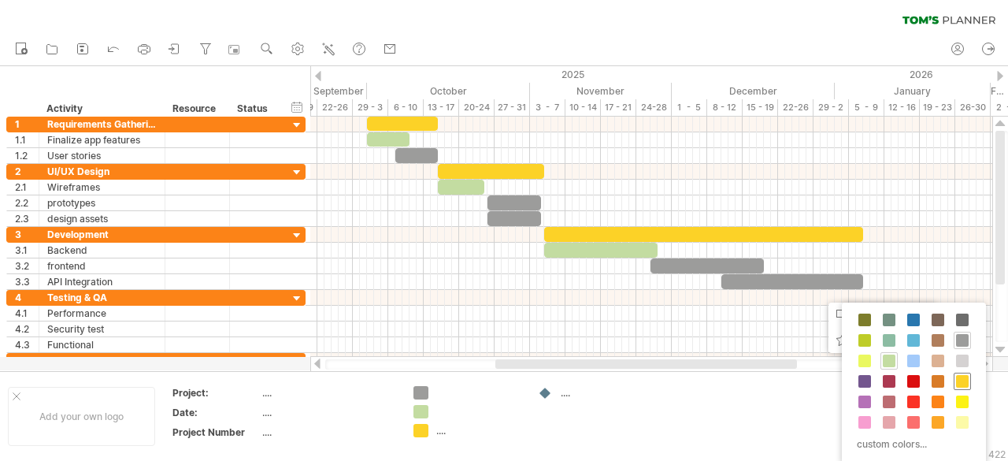
click at [960, 380] on span at bounding box center [962, 381] width 13 height 13
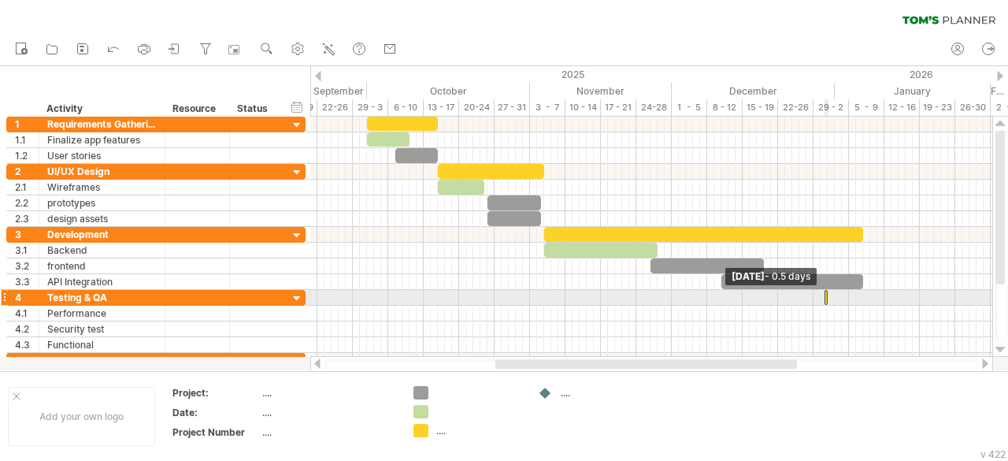
click at [825, 291] on div at bounding box center [827, 297] width 4 height 15
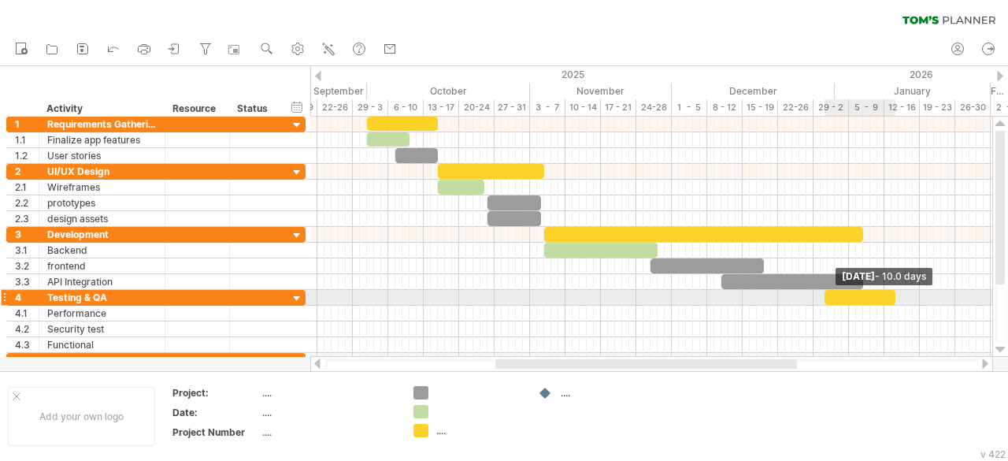
drag, startPoint x: 825, startPoint y: 292, endPoint x: 896, endPoint y: 292, distance: 70.9
click at [896, 292] on span at bounding box center [896, 297] width 6 height 15
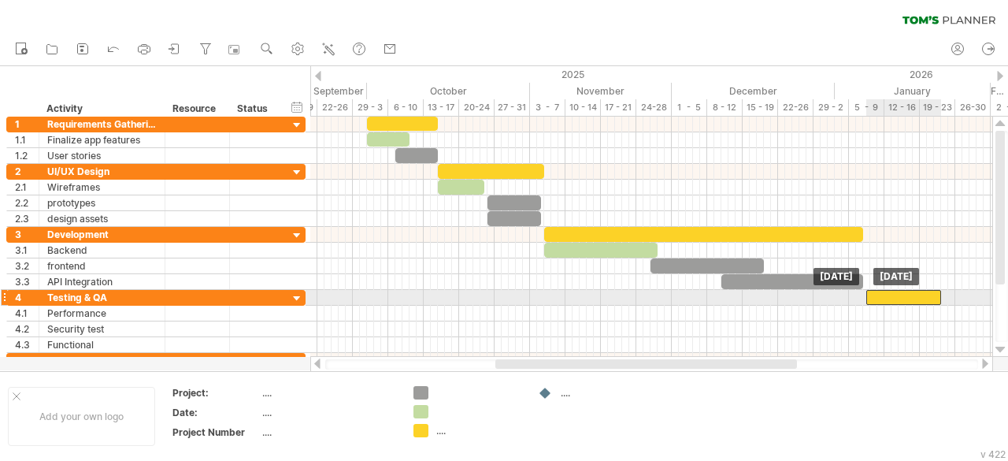
drag, startPoint x: 827, startPoint y: 291, endPoint x: 871, endPoint y: 292, distance: 44.1
click at [871, 292] on div at bounding box center [904, 297] width 75 height 15
drag, startPoint x: 943, startPoint y: 292, endPoint x: 1006, endPoint y: 297, distance: 63.2
click at [1006, 297] on div "Trying to reach [DOMAIN_NAME] Connected again... 0% filter: [ [DATE]-[DATE] ] c…" at bounding box center [504, 230] width 1008 height 461
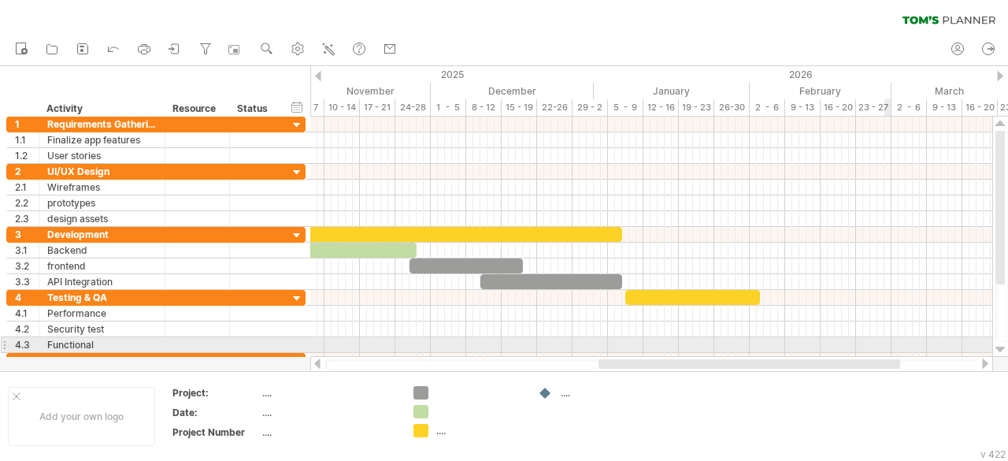
drag, startPoint x: 782, startPoint y: 365, endPoint x: 889, endPoint y: 344, distance: 109.1
click at [889, 344] on div "Trying to reach [DOMAIN_NAME] Connected again... 0% filter: [ [DATE]-[DATE] ] c…" at bounding box center [504, 230] width 1008 height 461
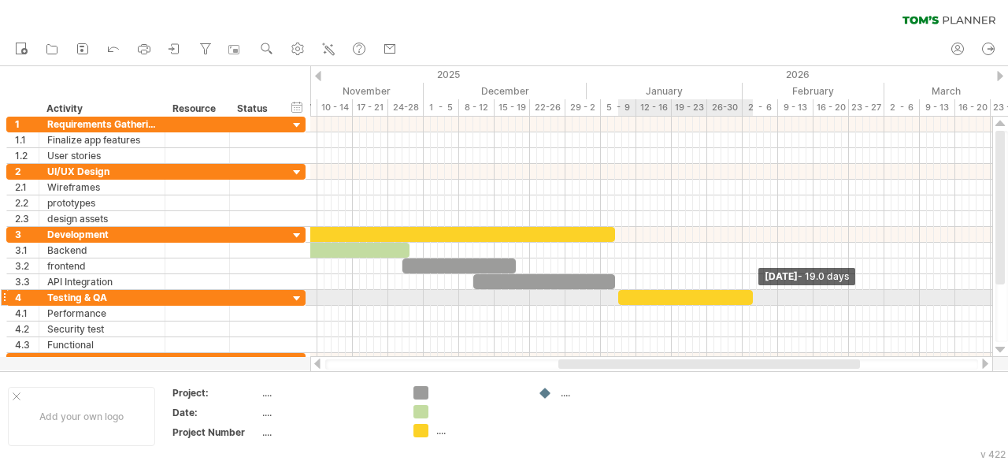
click at [748, 297] on div at bounding box center [685, 297] width 135 height 15
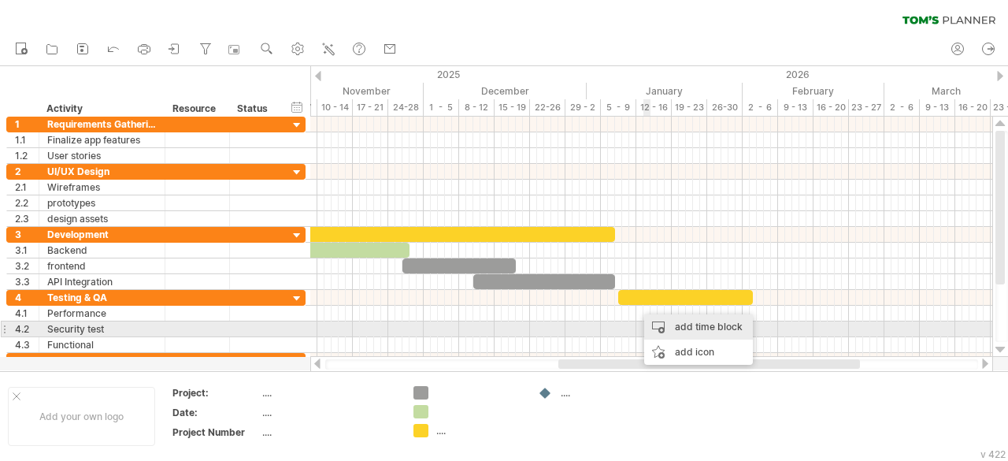
click at [660, 329] on div "add time block" at bounding box center [698, 326] width 109 height 25
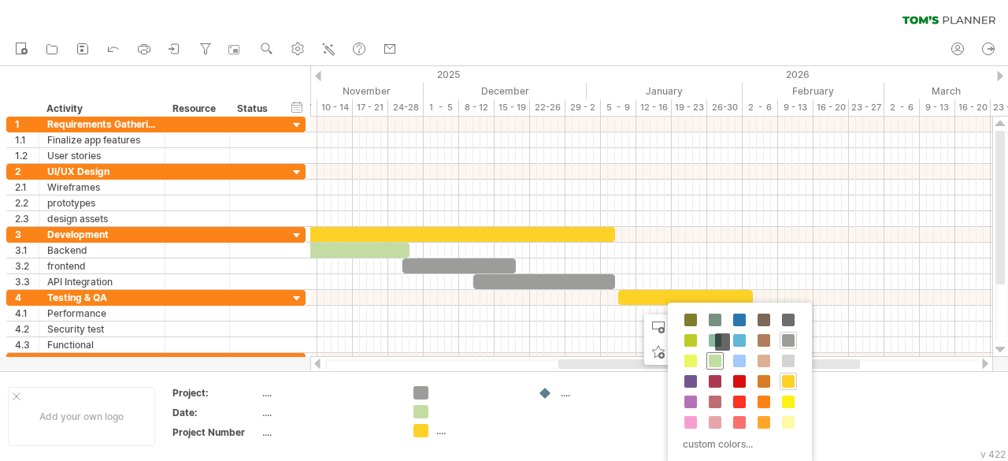
click at [718, 360] on span at bounding box center [715, 361] width 13 height 13
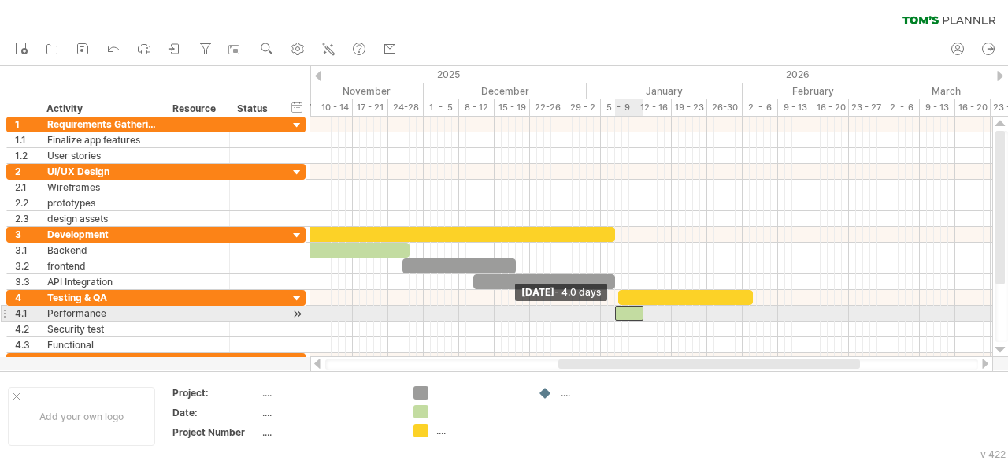
drag, startPoint x: 638, startPoint y: 310, endPoint x: 616, endPoint y: 314, distance: 22.4
click at [616, 314] on span at bounding box center [615, 313] width 6 height 15
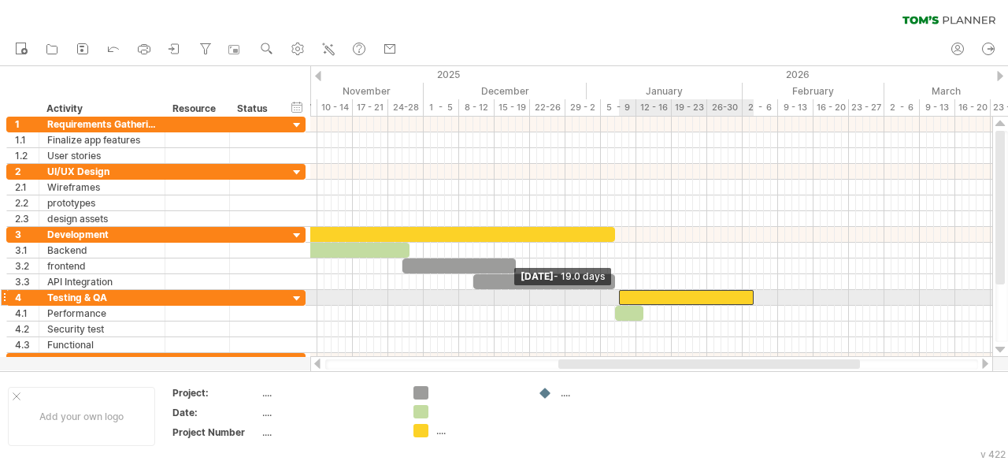
click at [619, 297] on span at bounding box center [619, 297] width 6 height 15
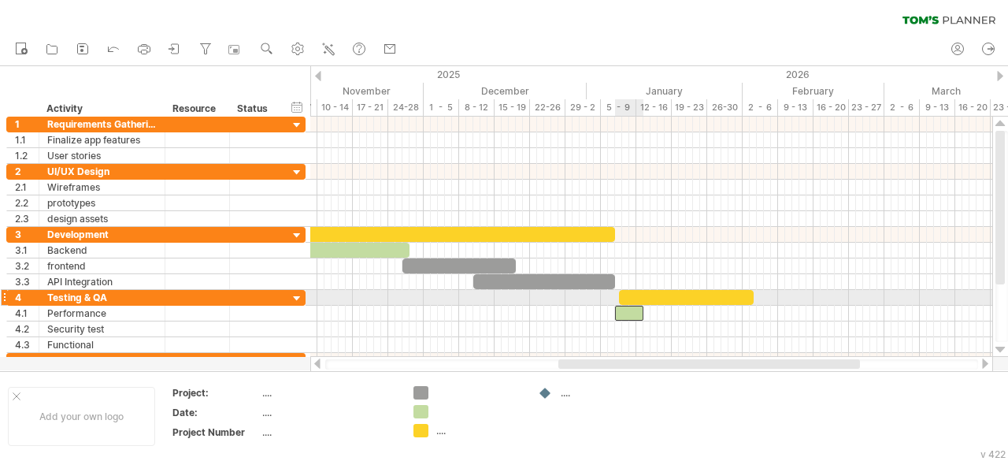
click at [618, 306] on div at bounding box center [629, 313] width 28 height 15
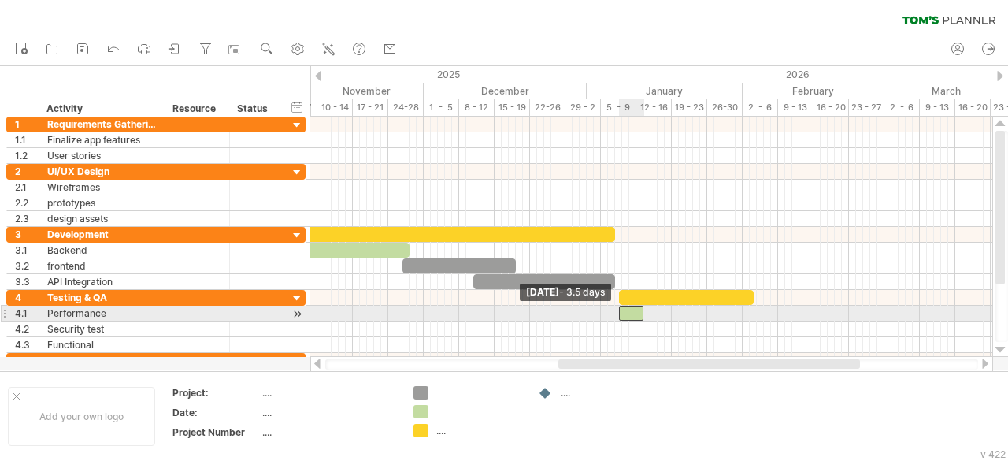
click at [620, 308] on span at bounding box center [619, 313] width 6 height 15
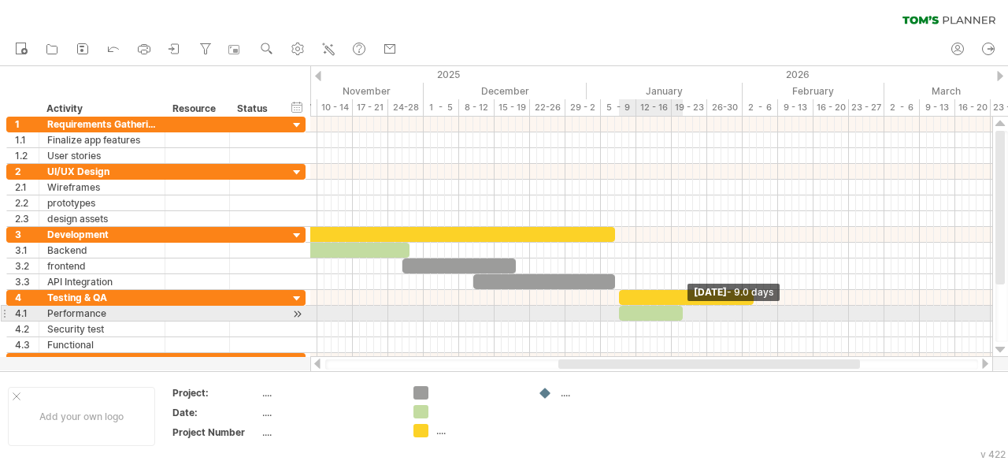
drag, startPoint x: 641, startPoint y: 310, endPoint x: 681, endPoint y: 310, distance: 39.4
click at [681, 310] on span at bounding box center [683, 313] width 6 height 15
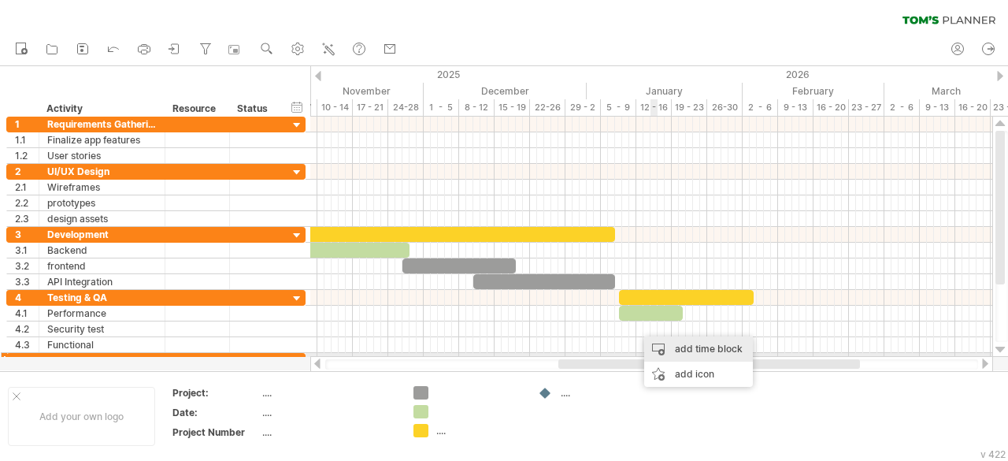
click at [680, 354] on div "add time block" at bounding box center [698, 348] width 109 height 25
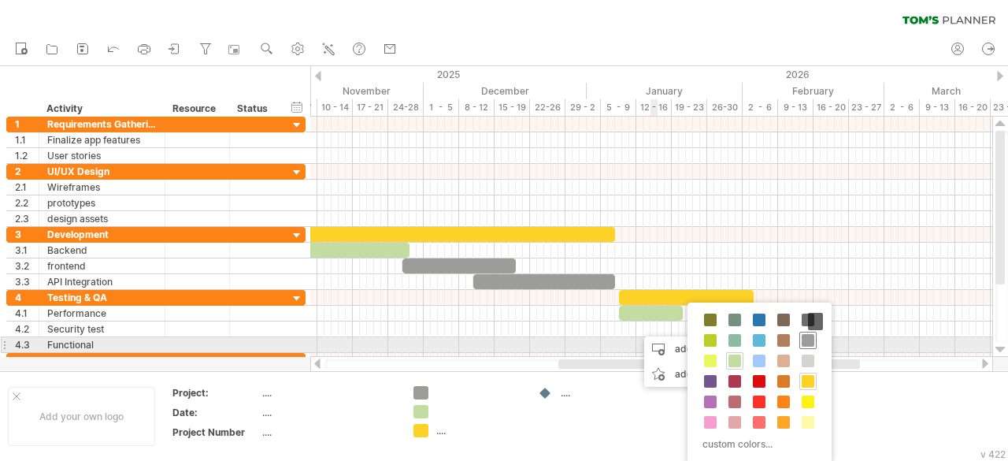
click at [809, 341] on span at bounding box center [808, 340] width 13 height 13
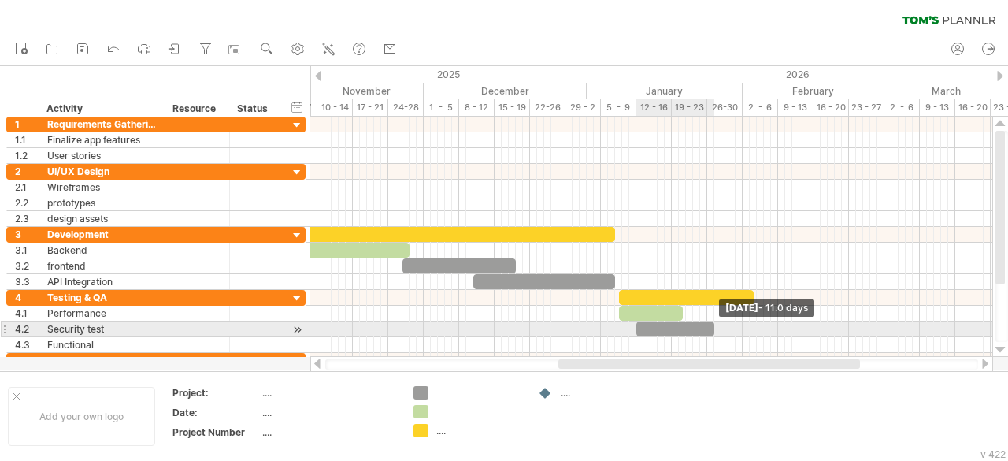
drag, startPoint x: 641, startPoint y: 329, endPoint x: 711, endPoint y: 323, distance: 70.3
click at [711, 323] on span at bounding box center [714, 328] width 6 height 15
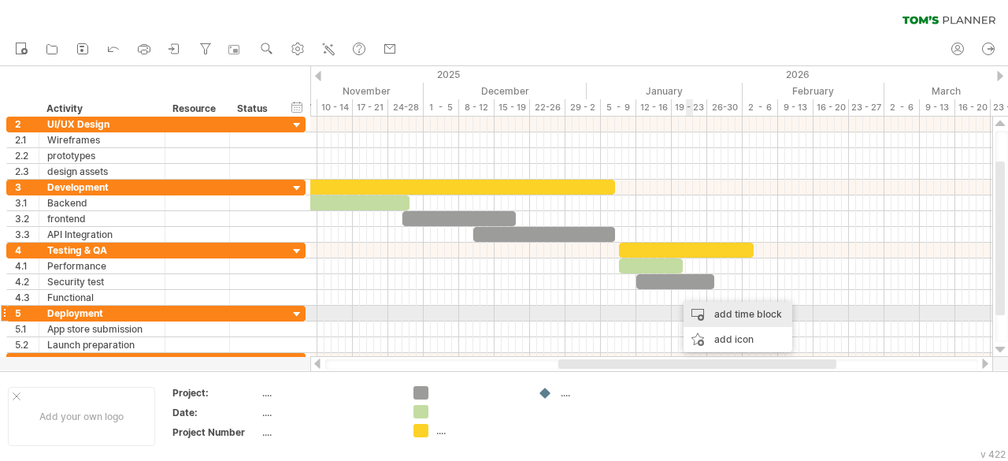
click at [698, 312] on div "add time block" at bounding box center [738, 314] width 109 height 25
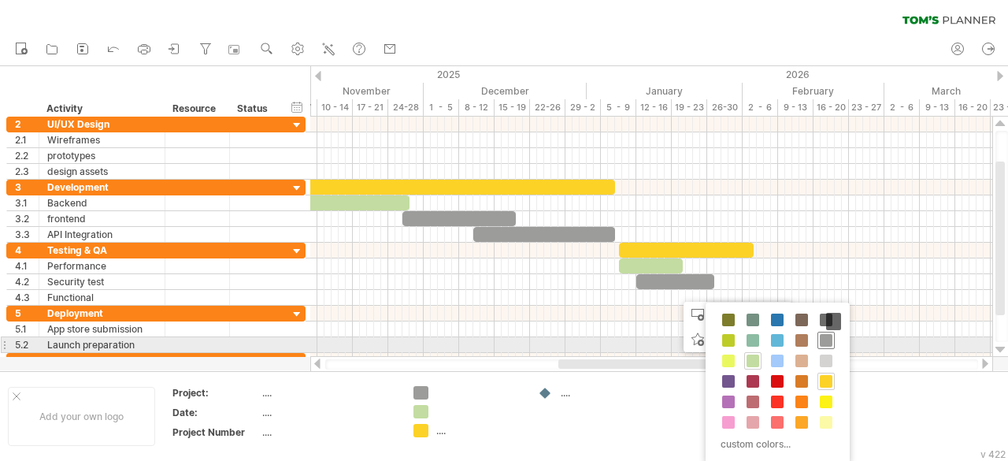
click at [820, 340] on span at bounding box center [826, 340] width 13 height 13
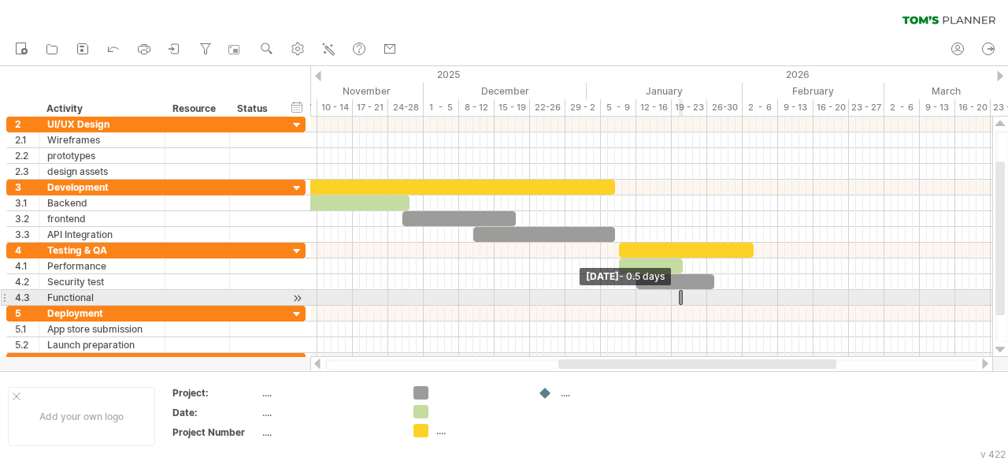
click at [680, 299] on div at bounding box center [681, 297] width 4 height 15
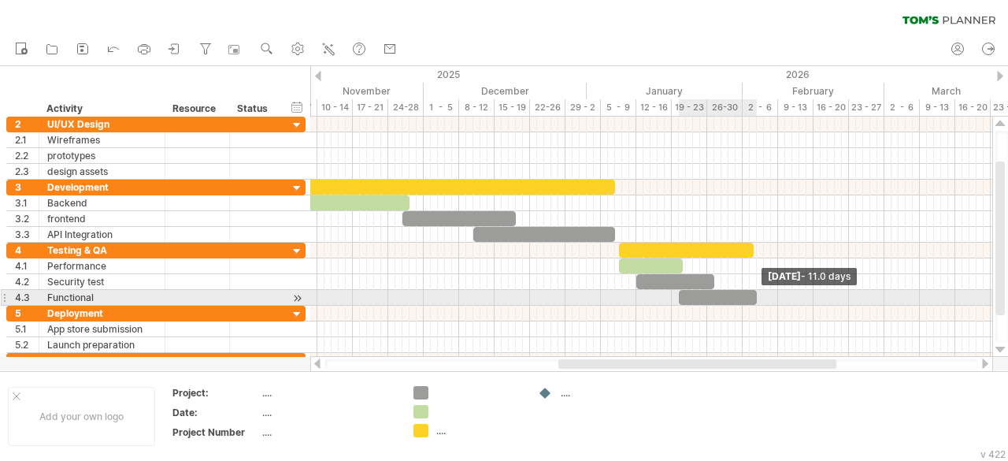
drag, startPoint x: 684, startPoint y: 297, endPoint x: 757, endPoint y: 290, distance: 73.6
click at [757, 290] on span at bounding box center [757, 297] width 6 height 15
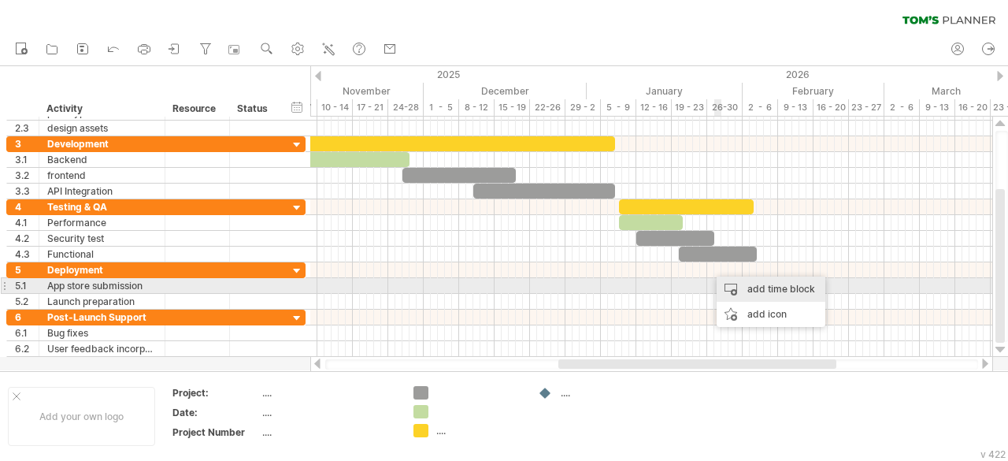
click at [728, 287] on div "add time block" at bounding box center [771, 289] width 109 height 25
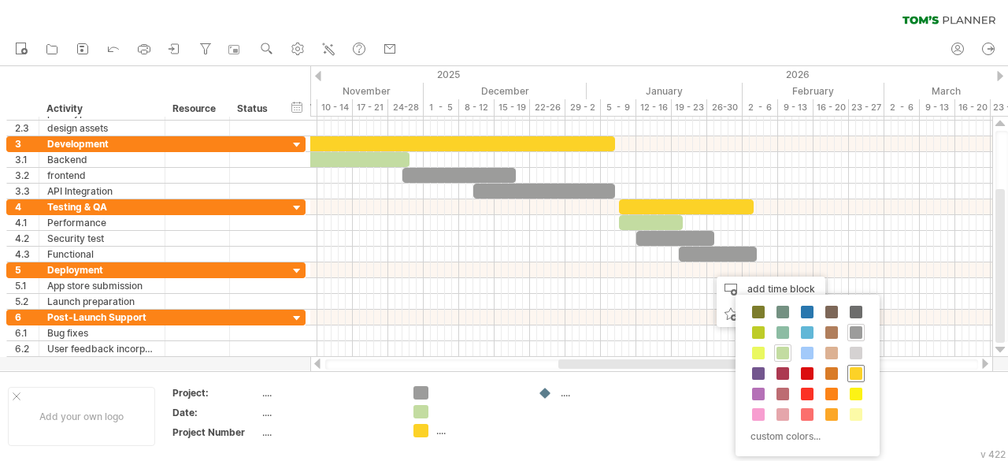
click at [851, 374] on span at bounding box center [856, 373] width 13 height 13
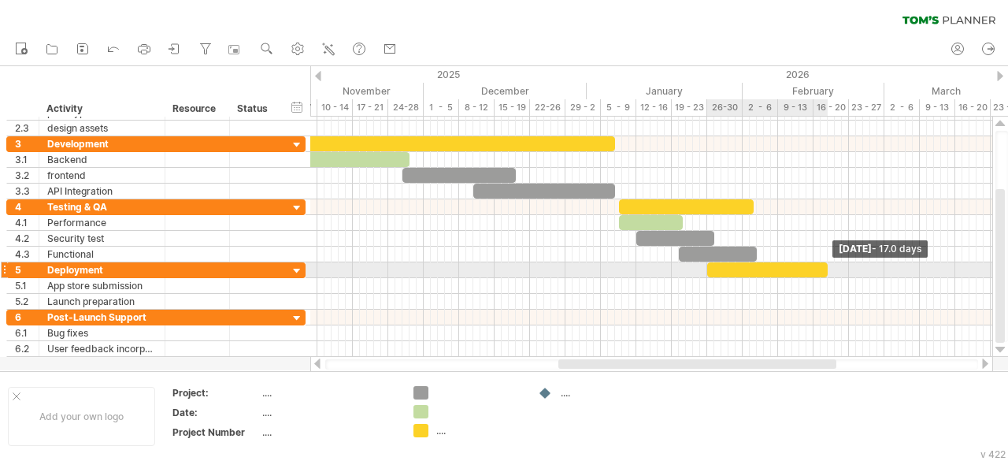
drag, startPoint x: 712, startPoint y: 266, endPoint x: 826, endPoint y: 270, distance: 113.5
click at [826, 270] on span at bounding box center [828, 269] width 6 height 15
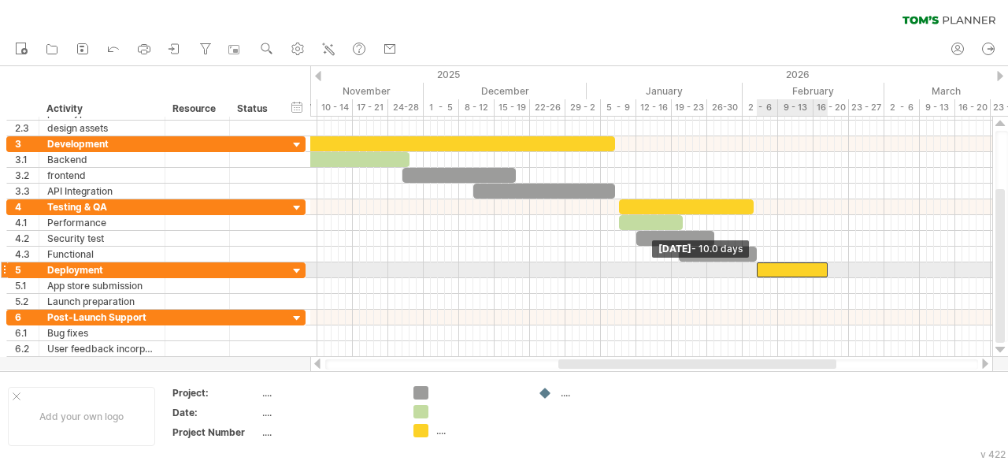
drag, startPoint x: 707, startPoint y: 266, endPoint x: 759, endPoint y: 265, distance: 51.2
click at [759, 265] on span at bounding box center [757, 269] width 6 height 15
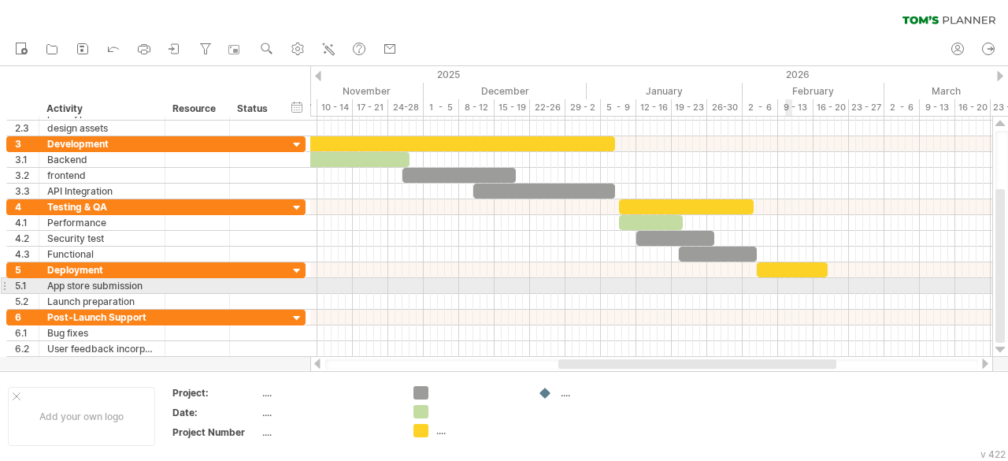
click at [791, 281] on div at bounding box center [651, 286] width 682 height 16
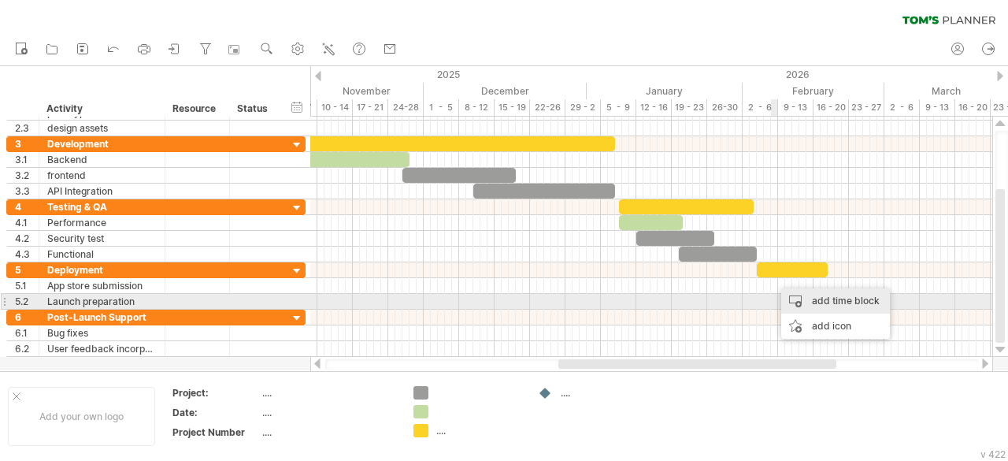
click at [789, 295] on div "add time block" at bounding box center [835, 300] width 109 height 25
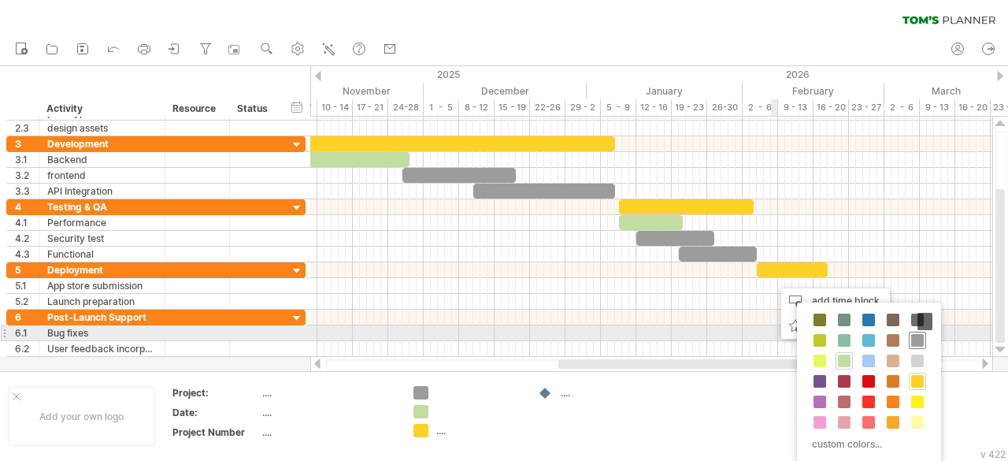
click at [915, 341] on span at bounding box center [917, 340] width 13 height 13
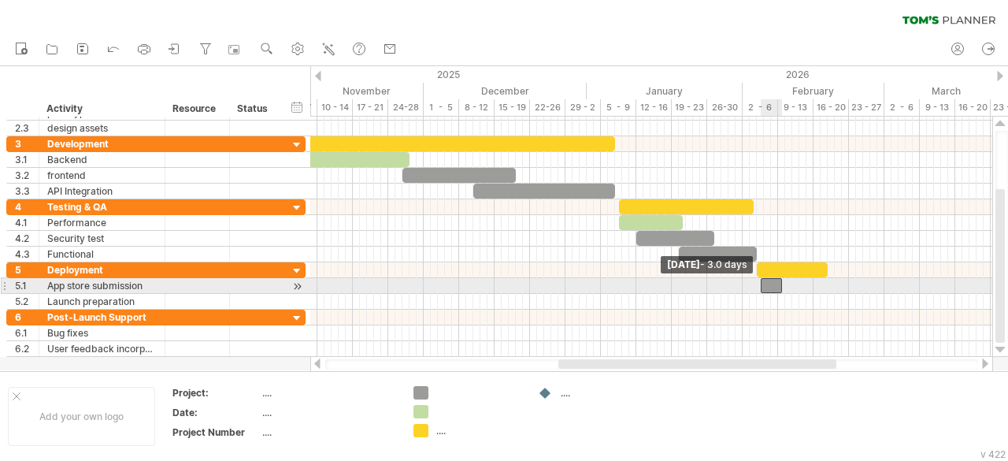
drag, startPoint x: 775, startPoint y: 280, endPoint x: 762, endPoint y: 285, distance: 14.2
click at [762, 285] on span at bounding box center [761, 285] width 6 height 15
drag, startPoint x: 780, startPoint y: 281, endPoint x: 796, endPoint y: 281, distance: 15.8
click at [796, 281] on span at bounding box center [796, 285] width 6 height 15
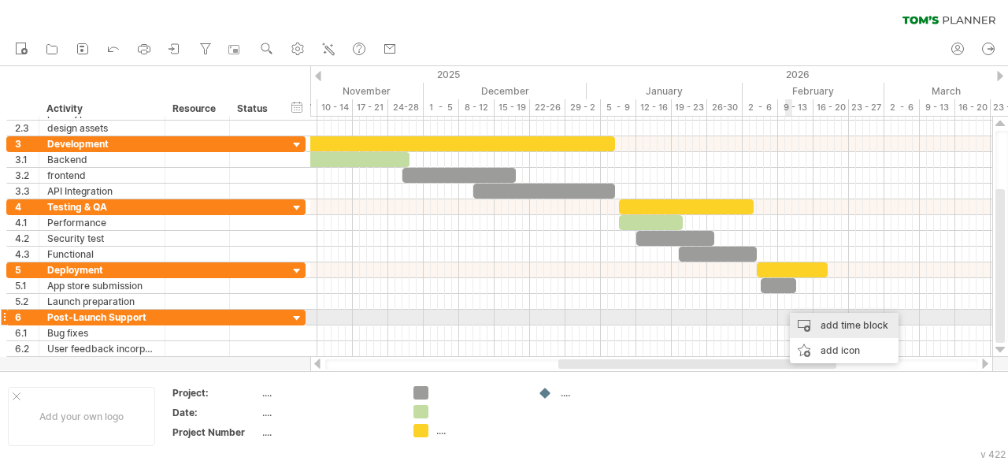
click at [794, 316] on div "add time block" at bounding box center [844, 325] width 109 height 25
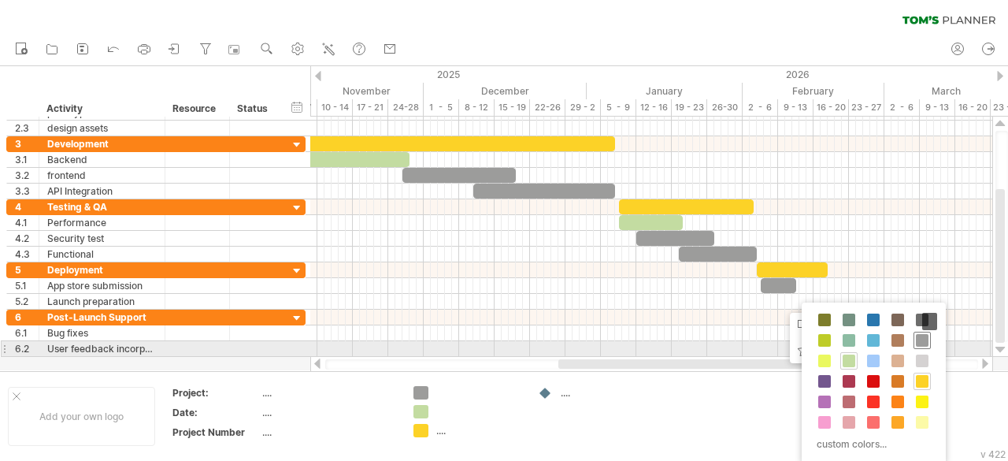
click at [916, 343] on span at bounding box center [922, 340] width 13 height 13
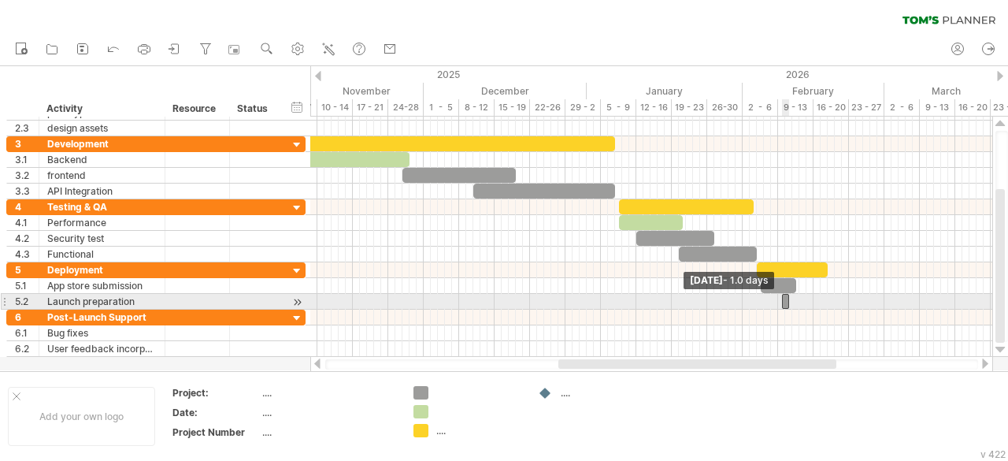
click at [780, 299] on span at bounding box center [782, 301] width 6 height 15
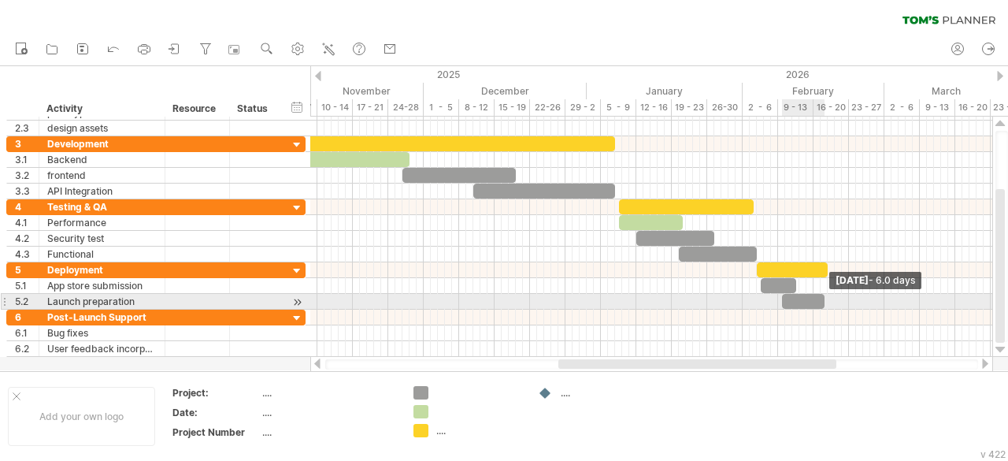
drag, startPoint x: 786, startPoint y: 298, endPoint x: 822, endPoint y: 296, distance: 36.3
click at [822, 296] on span at bounding box center [825, 301] width 6 height 15
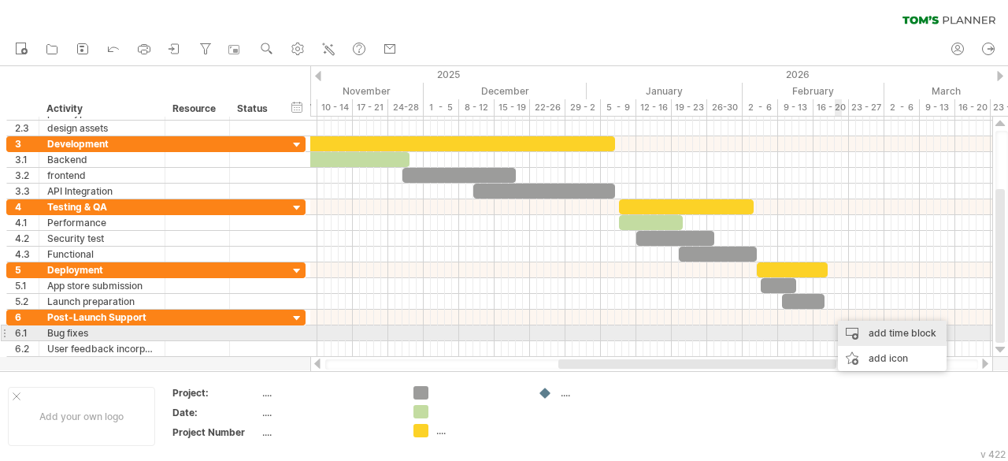
click at [856, 336] on div "add time block" at bounding box center [892, 333] width 109 height 25
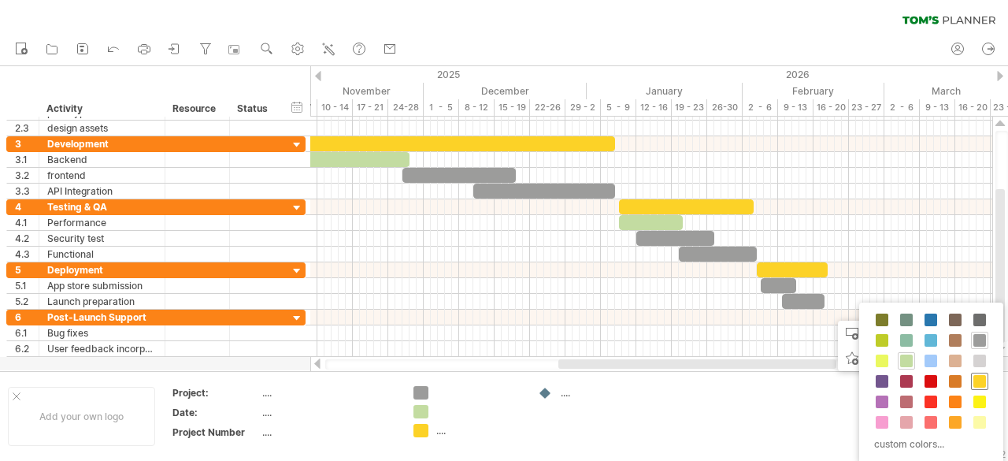
click at [977, 375] on span at bounding box center [980, 381] width 13 height 13
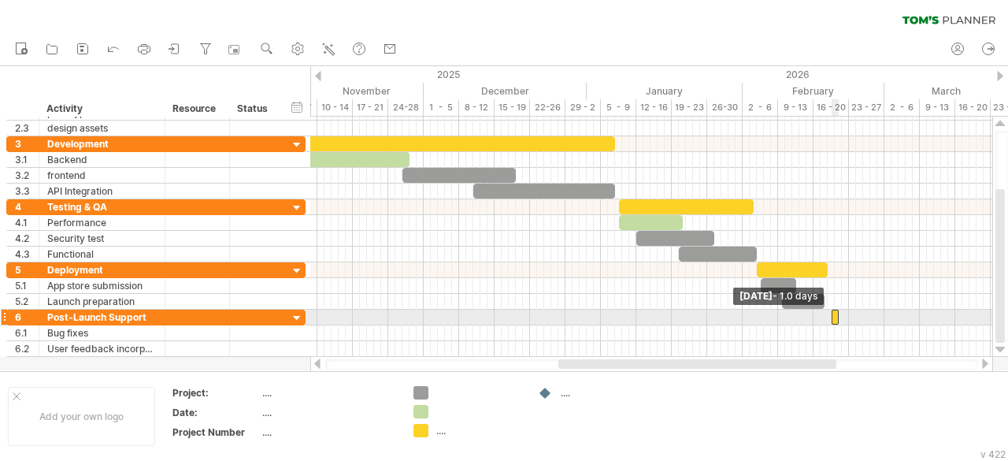
click at [833, 313] on span at bounding box center [832, 317] width 6 height 15
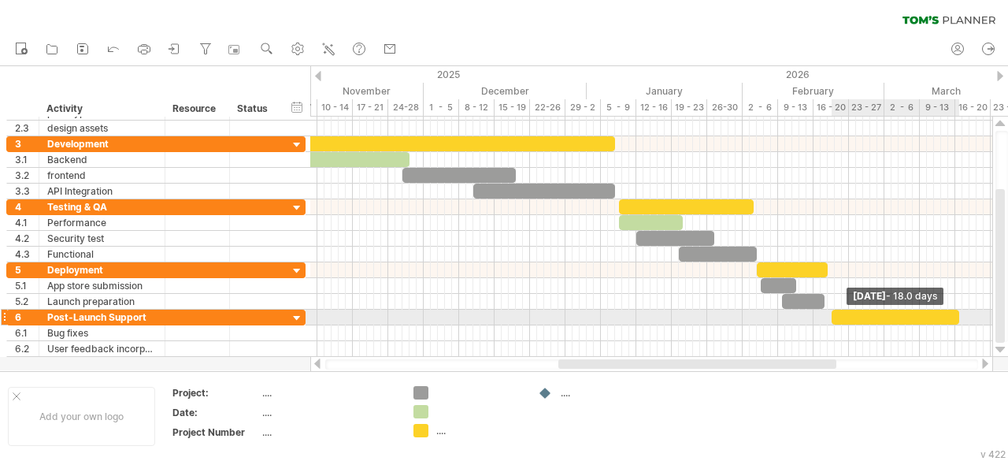
drag, startPoint x: 839, startPoint y: 315, endPoint x: 961, endPoint y: 311, distance: 122.2
click at [961, 311] on span at bounding box center [959, 317] width 6 height 15
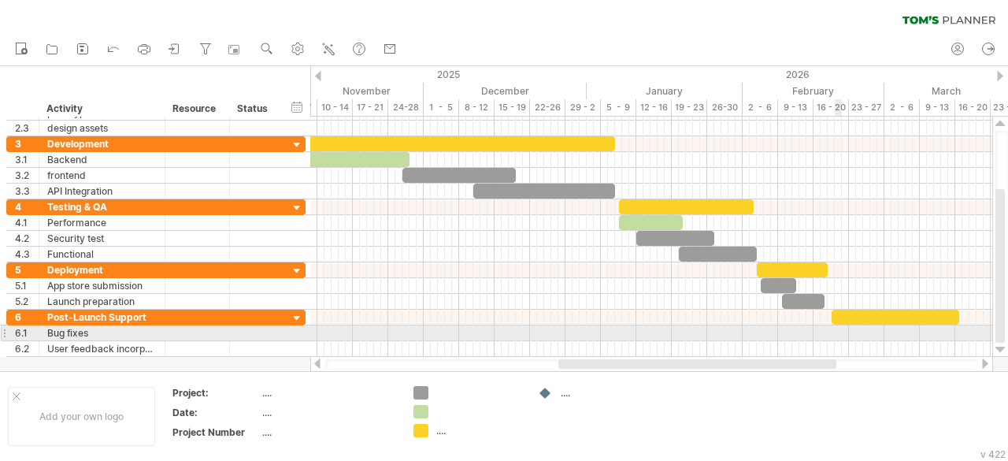
click at [837, 325] on div at bounding box center [651, 333] width 682 height 16
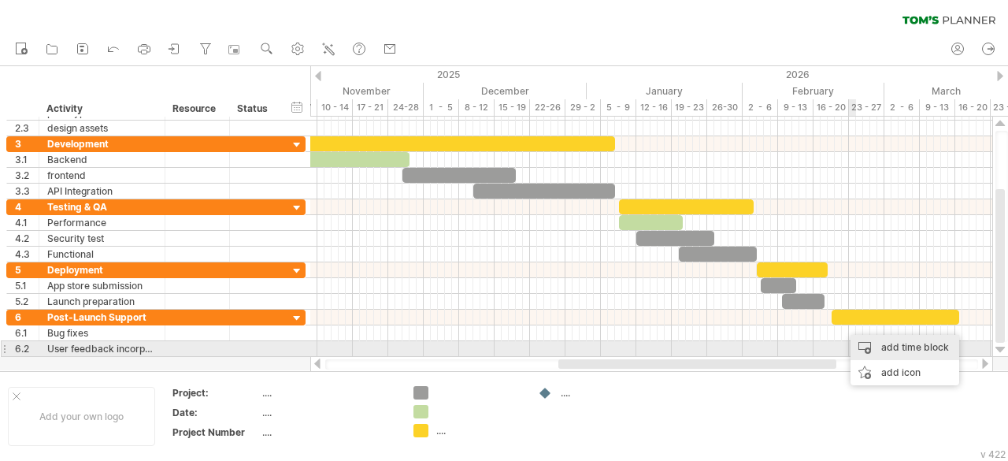
click at [857, 342] on div "add time block" at bounding box center [905, 347] width 109 height 25
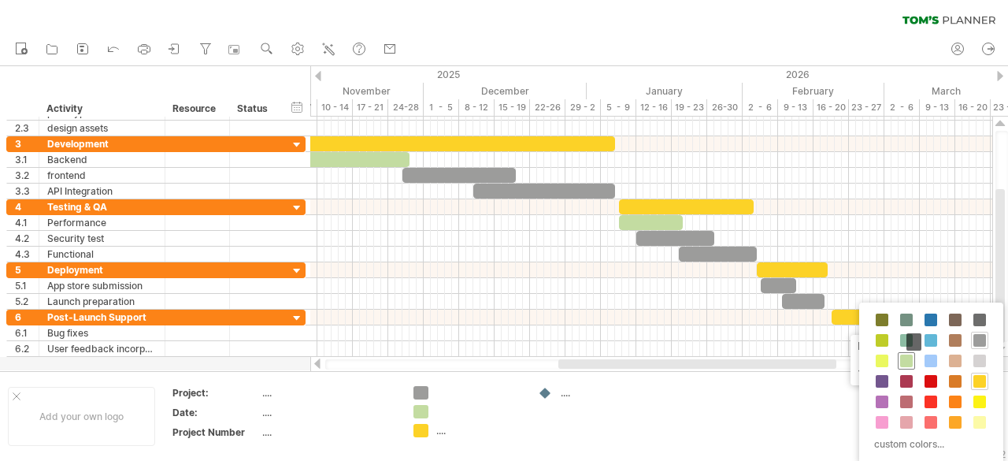
click at [905, 358] on span at bounding box center [906, 361] width 13 height 13
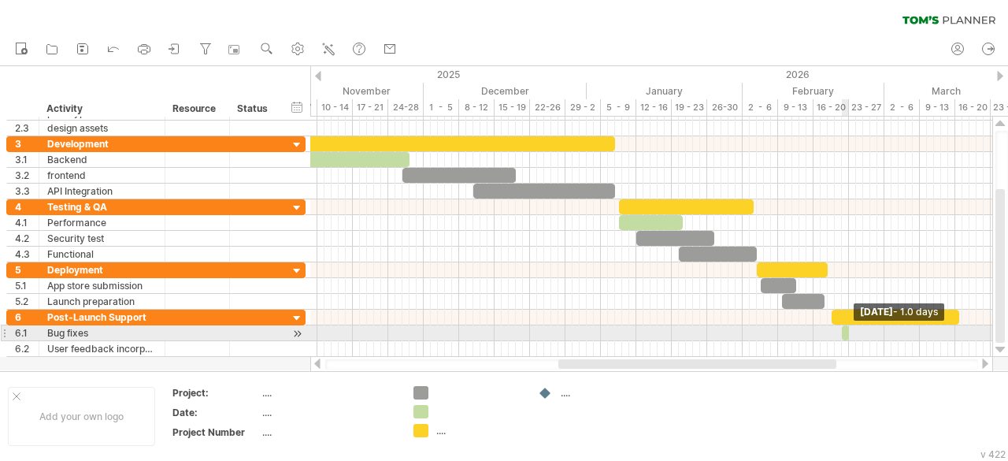
click at [846, 329] on span at bounding box center [849, 332] width 6 height 15
drag, startPoint x: 846, startPoint y: 329, endPoint x: 873, endPoint y: 326, distance: 26.9
click at [873, 326] on div at bounding box center [859, 332] width 35 height 15
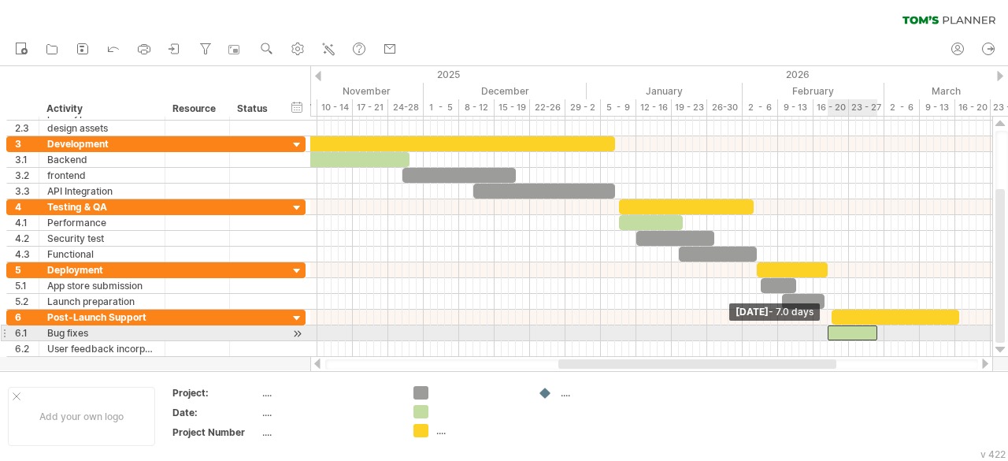
drag, startPoint x: 843, startPoint y: 326, endPoint x: 828, endPoint y: 331, distance: 15.7
click at [828, 331] on span at bounding box center [828, 332] width 6 height 15
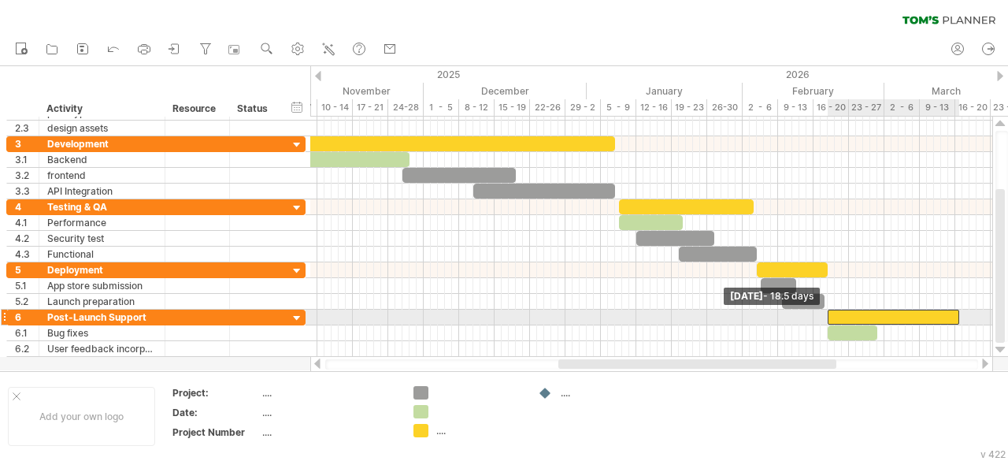
click at [830, 314] on span at bounding box center [828, 317] width 6 height 15
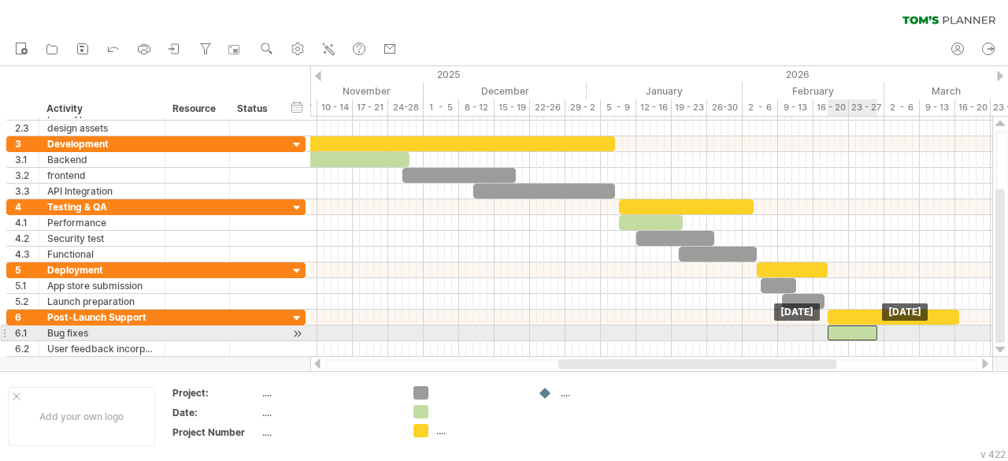
click at [873, 332] on div at bounding box center [853, 332] width 50 height 15
drag, startPoint x: 875, startPoint y: 329, endPoint x: 889, endPoint y: 329, distance: 13.4
click at [889, 329] on span at bounding box center [892, 332] width 6 height 15
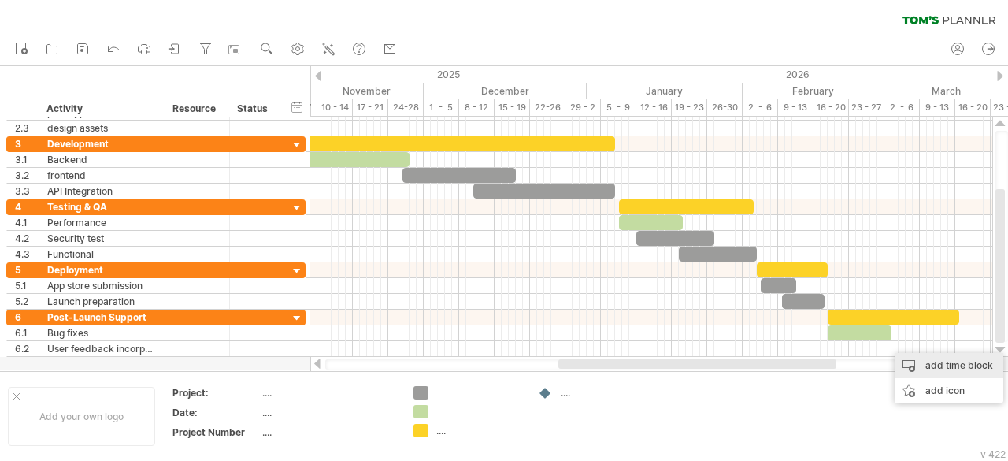
click at [908, 362] on div "add time block" at bounding box center [949, 365] width 109 height 25
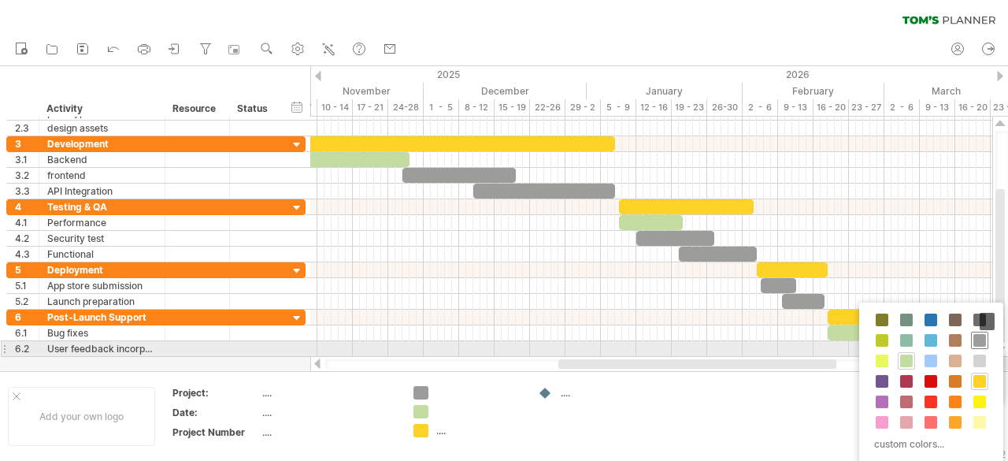
click at [982, 343] on span at bounding box center [980, 340] width 13 height 13
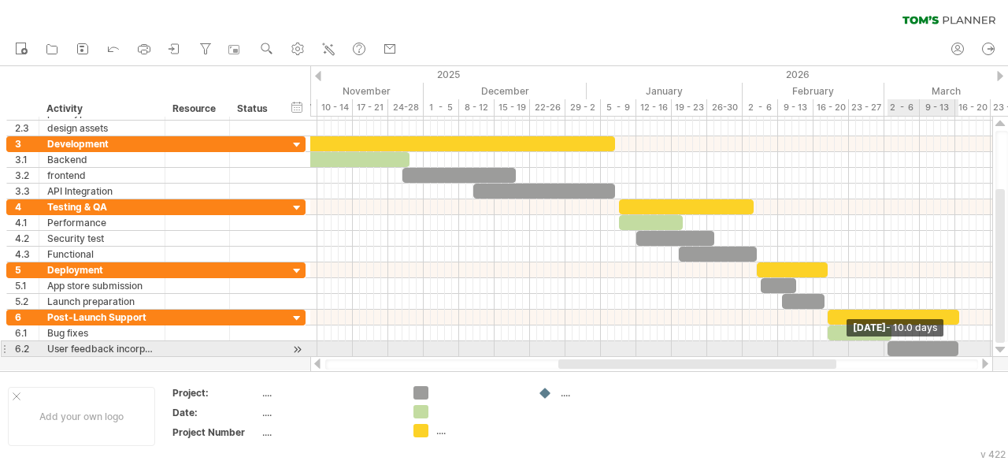
drag, startPoint x: 896, startPoint y: 341, endPoint x: 960, endPoint y: 341, distance: 63.0
click at [960, 341] on span at bounding box center [959, 348] width 6 height 15
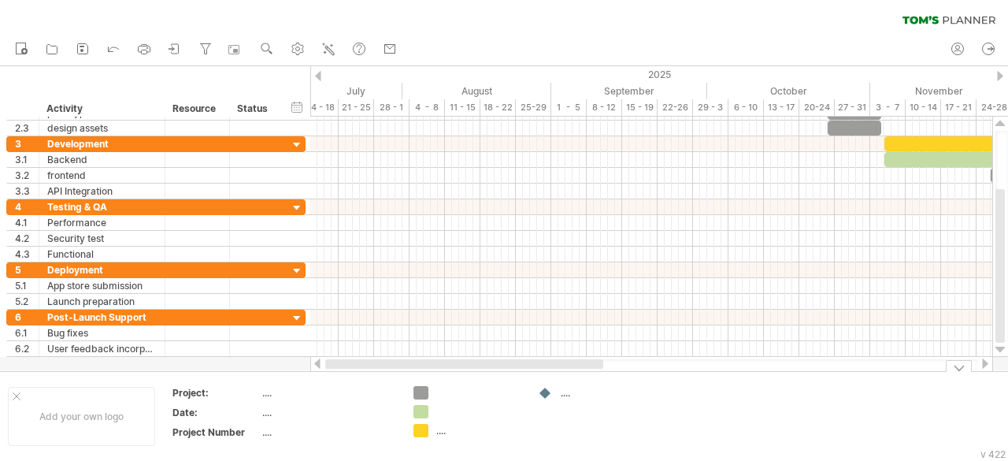
drag, startPoint x: 590, startPoint y: 362, endPoint x: 326, endPoint y: 396, distance: 266.1
click at [326, 396] on div "Trying to reach [DOMAIN_NAME] Connected again... 0% filter: [ [DATE]-[DATE] ] c…" at bounding box center [504, 230] width 1008 height 461
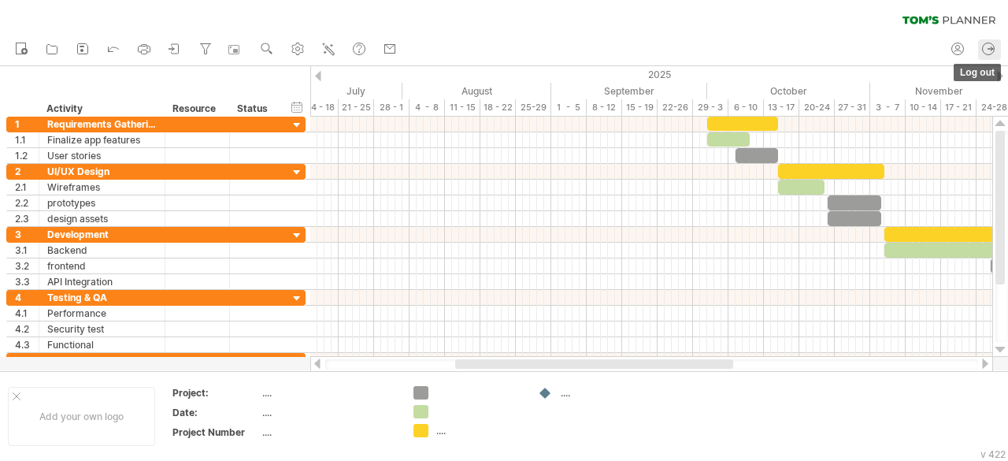
drag, startPoint x: 1004, startPoint y: 266, endPoint x: 998, endPoint y: 43, distance: 223.0
click at [998, 43] on div "Trying to reach [DOMAIN_NAME] Connected again... 0% filter: [ [DATE]-[DATE] ] c…" at bounding box center [504, 230] width 1008 height 461
click at [1000, 69] on div "2025" at bounding box center [377, 74] width 1595 height 17
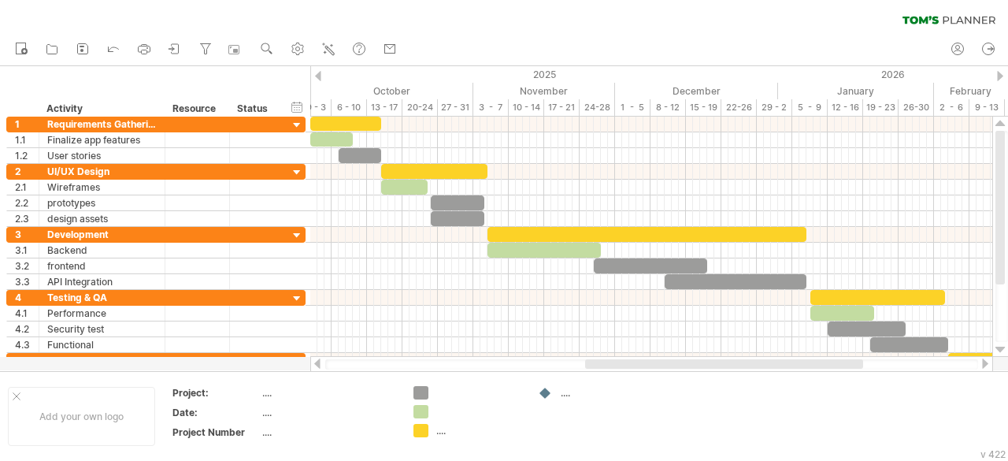
drag, startPoint x: 603, startPoint y: 366, endPoint x: 733, endPoint y: 362, distance: 130.0
click at [733, 362] on div at bounding box center [724, 363] width 278 height 9
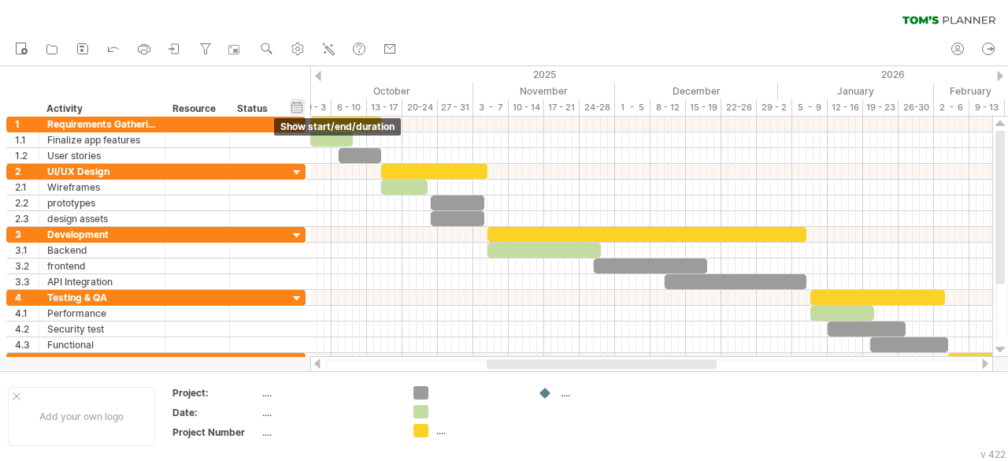
click at [295, 107] on div "hide start/end/duration show start/end/duration" at bounding box center [297, 106] width 15 height 17
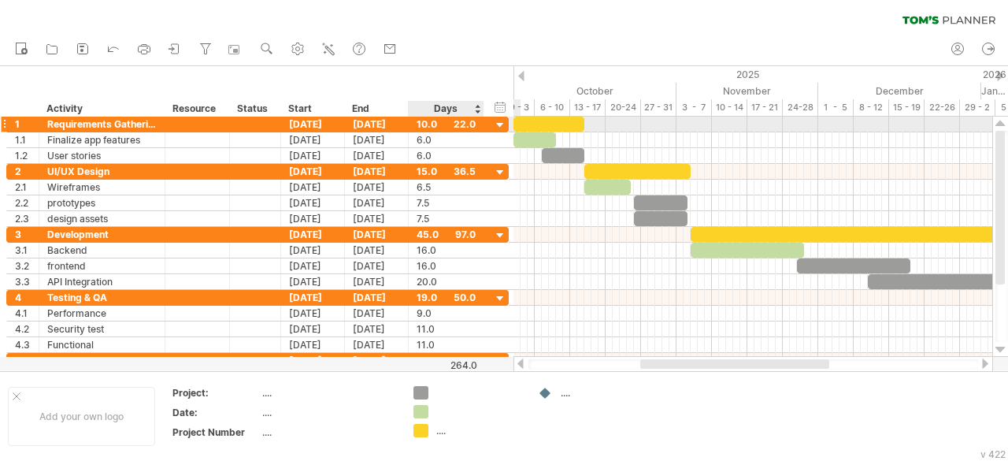
click at [502, 125] on div at bounding box center [500, 125] width 15 height 15
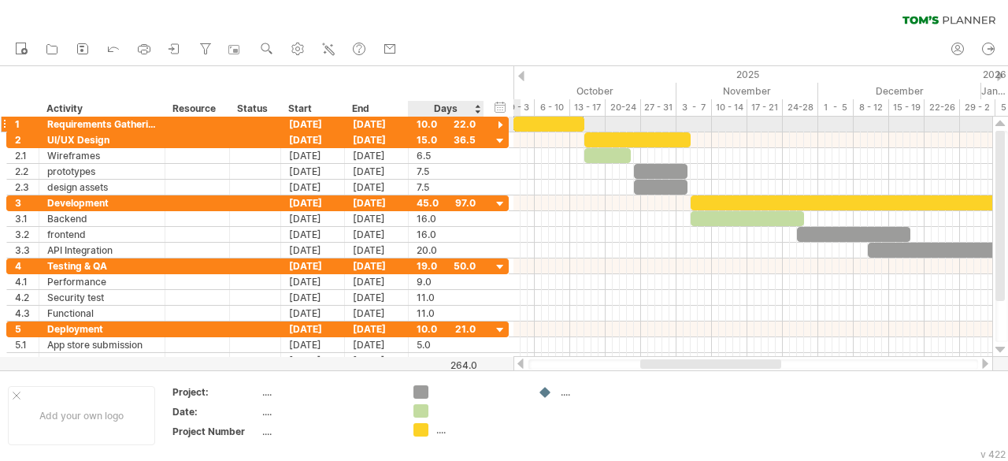
click at [502, 125] on div at bounding box center [500, 125] width 15 height 15
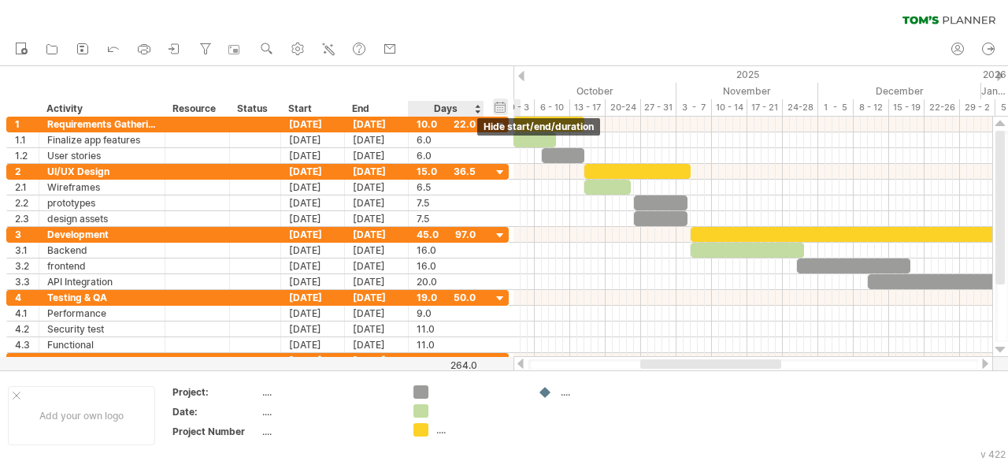
click at [496, 106] on div "hide start/end/duration show start/end/duration" at bounding box center [500, 106] width 15 height 17
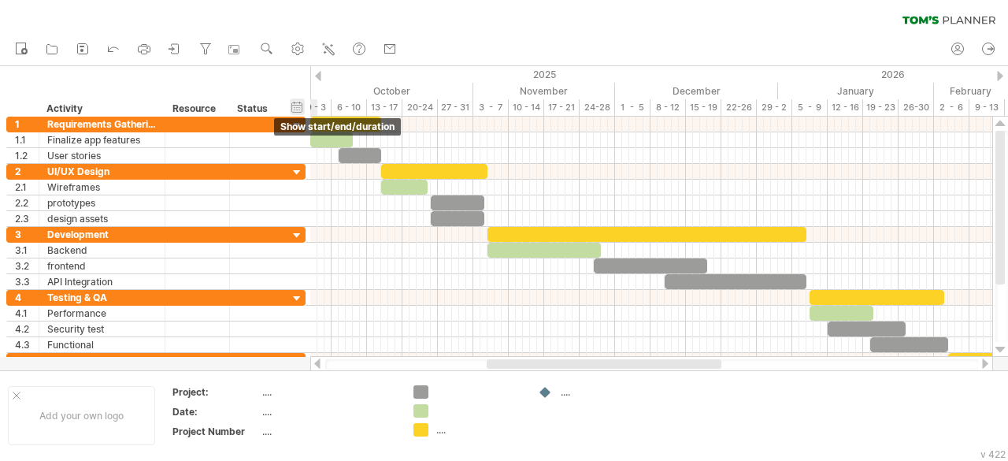
click at [296, 106] on div "hide start/end/duration show start/end/duration" at bounding box center [297, 106] width 15 height 17
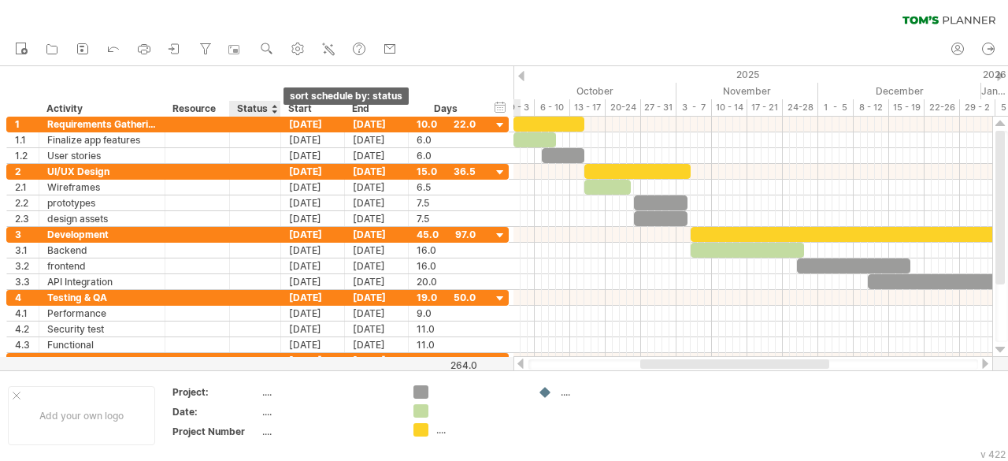
click at [276, 113] on div at bounding box center [274, 109] width 6 height 16
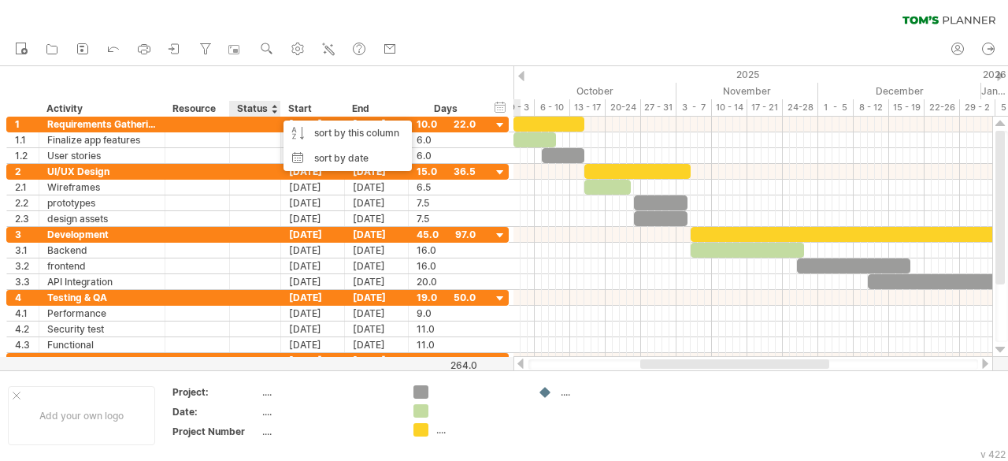
click at [276, 113] on div at bounding box center [274, 109] width 6 height 16
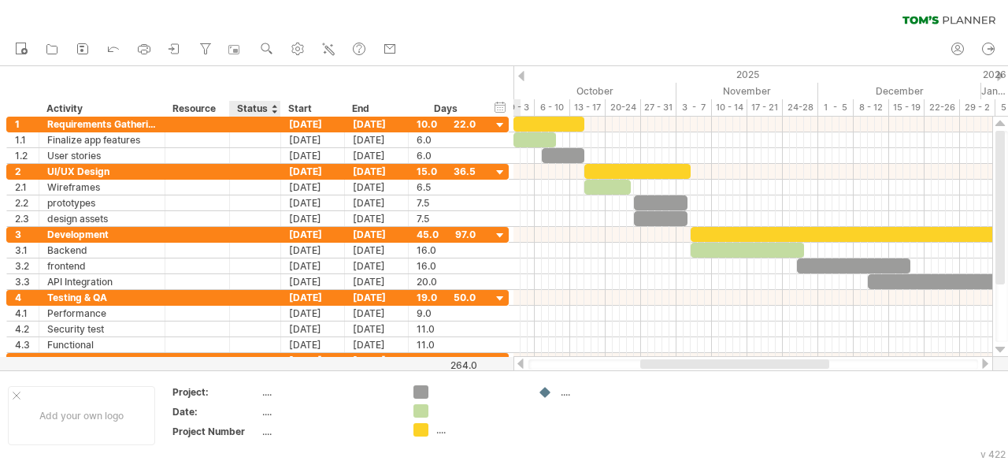
click at [210, 110] on div "Resource" at bounding box center [197, 109] width 48 height 16
click at [522, 369] on div at bounding box center [754, 364] width 480 height 16
click at [516, 364] on div at bounding box center [520, 363] width 13 height 10
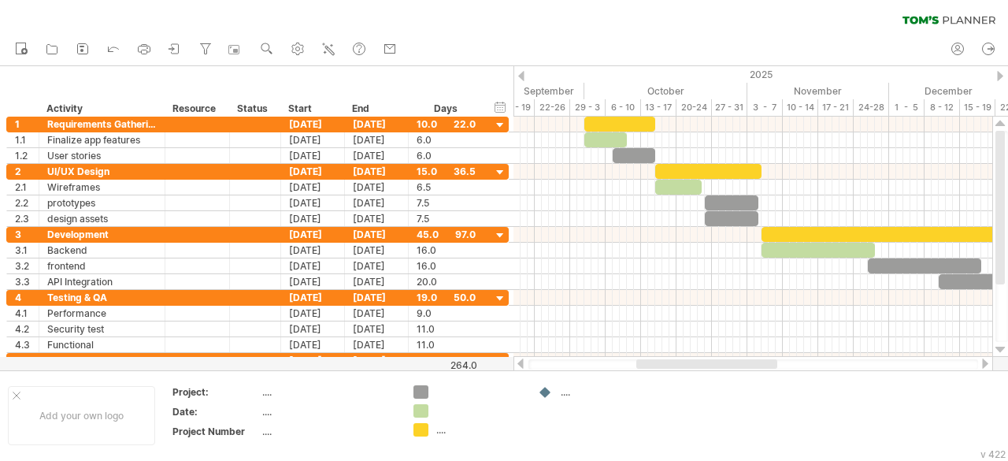
click at [516, 364] on div at bounding box center [520, 363] width 13 height 10
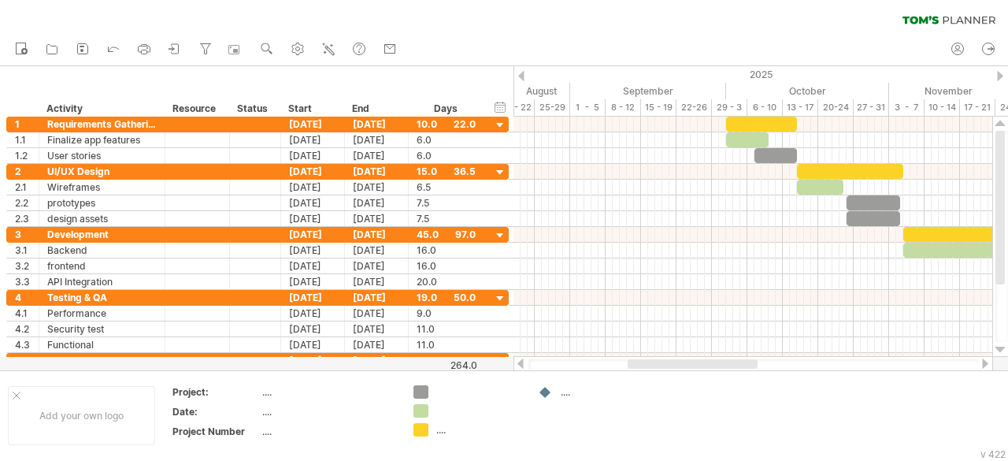
click at [516, 364] on div at bounding box center [520, 363] width 13 height 10
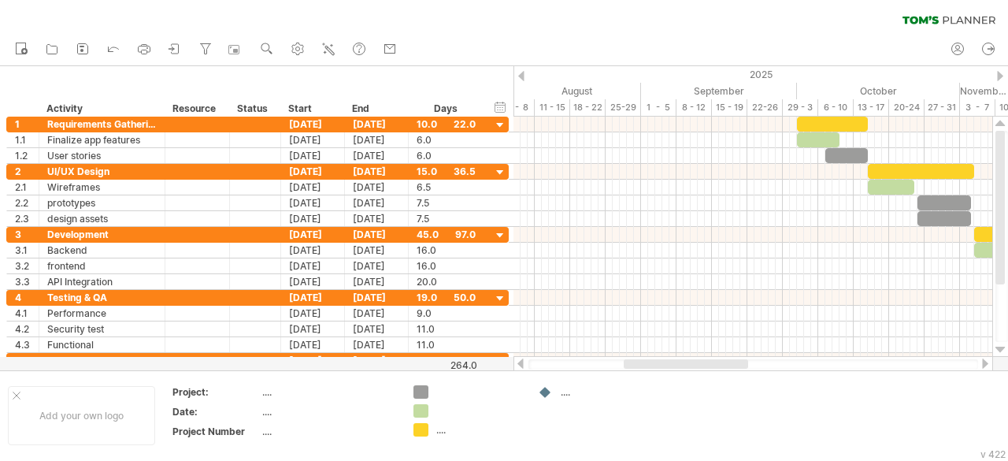
click at [516, 364] on div at bounding box center [520, 363] width 13 height 10
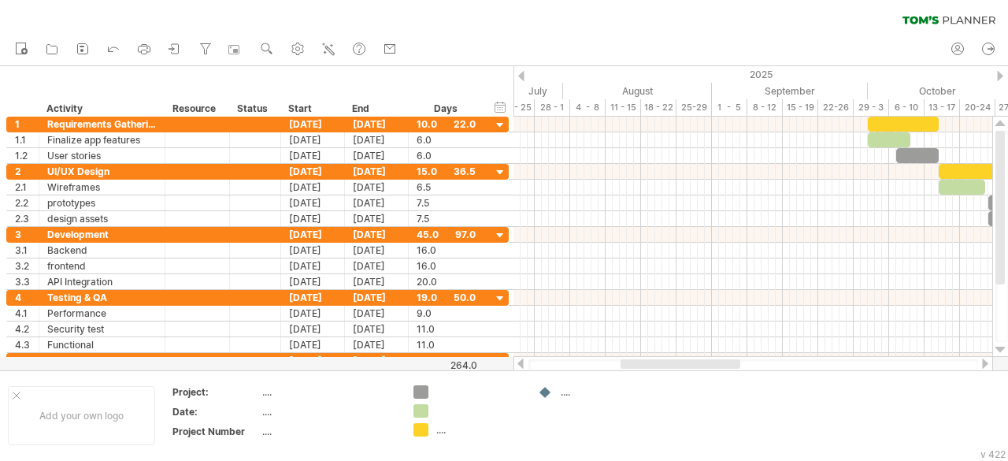
click at [516, 364] on div at bounding box center [520, 363] width 13 height 10
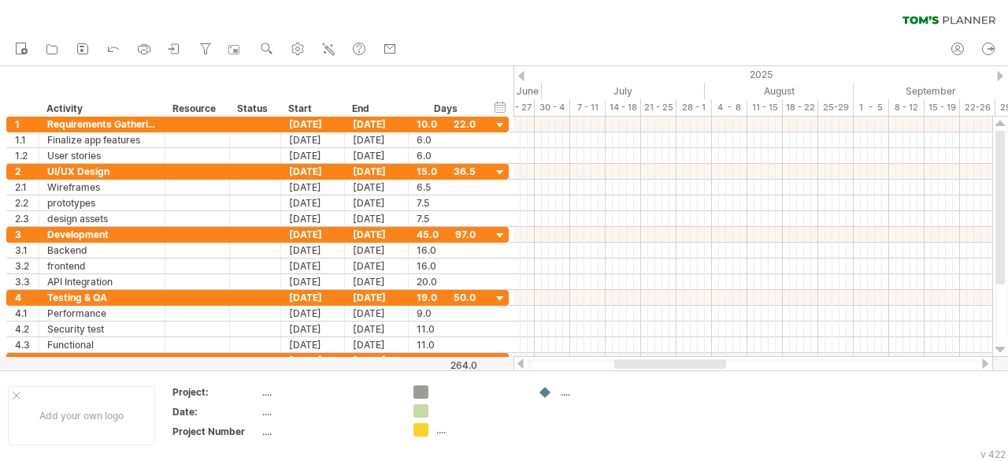
click at [516, 364] on div at bounding box center [520, 363] width 13 height 10
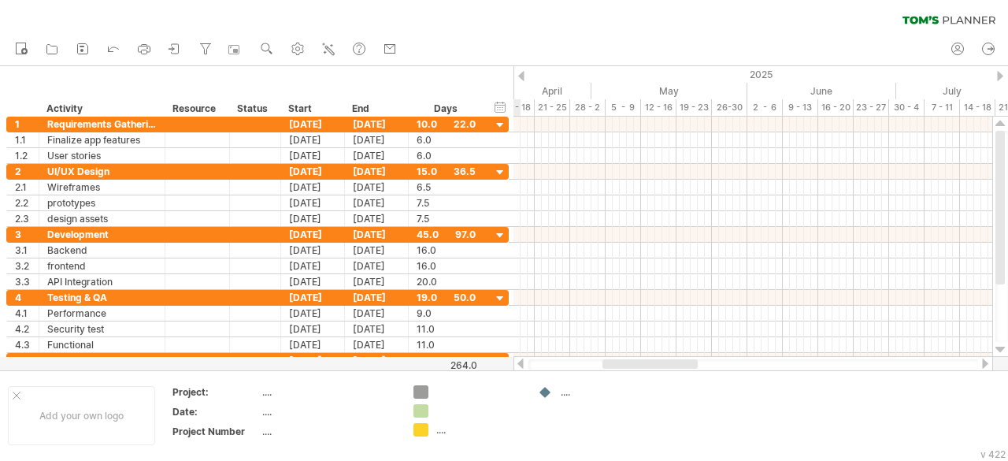
click at [516, 364] on div at bounding box center [520, 363] width 13 height 10
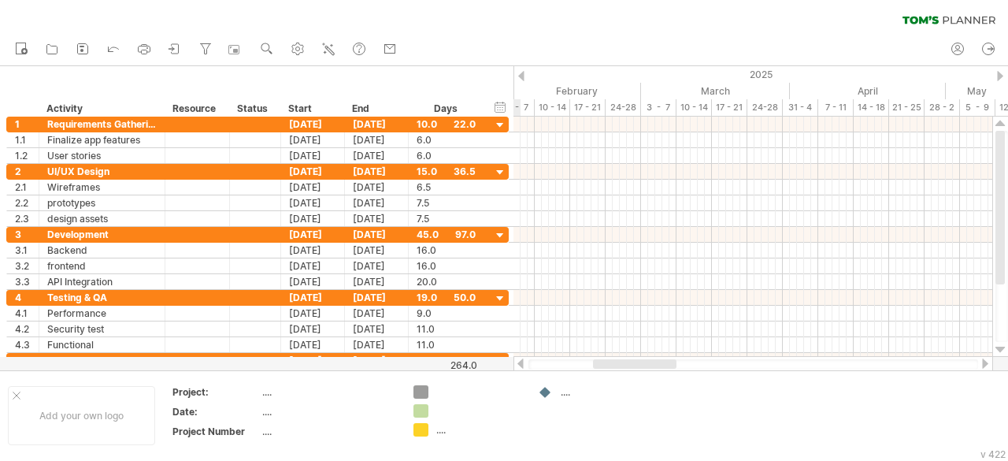
click at [516, 364] on div at bounding box center [520, 363] width 13 height 10
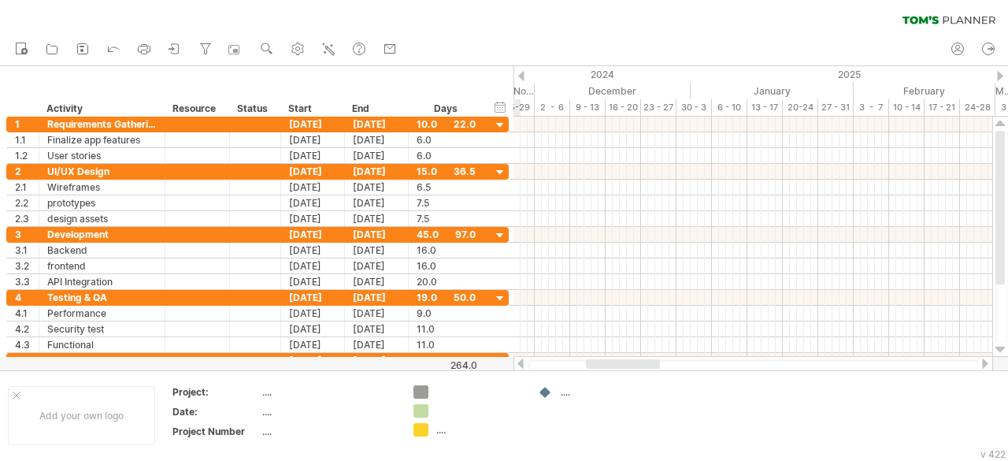
click at [516, 364] on div at bounding box center [520, 363] width 13 height 10
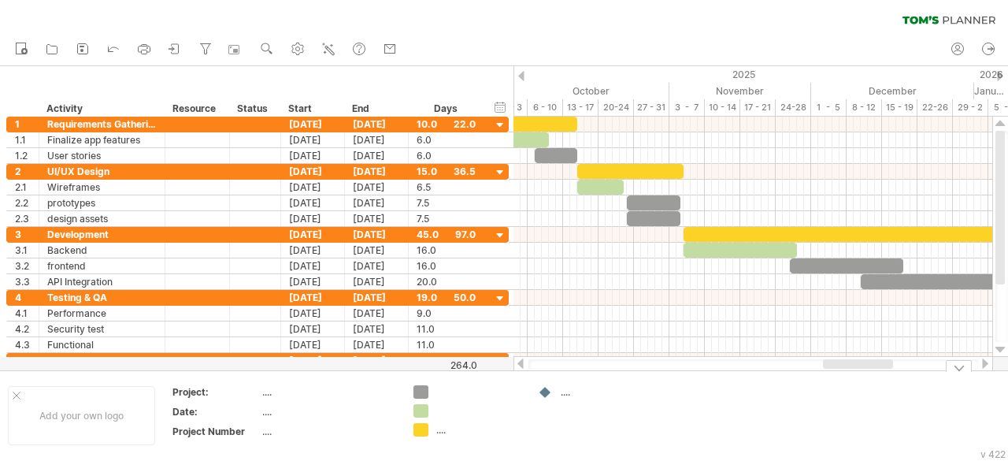
drag, startPoint x: 599, startPoint y: 365, endPoint x: 838, endPoint y: 377, distance: 239.8
click at [838, 377] on div "Trying to reach [DOMAIN_NAME] Connected again... 0% filter: [ [DATE]-[DATE] ] c…" at bounding box center [504, 230] width 1008 height 461
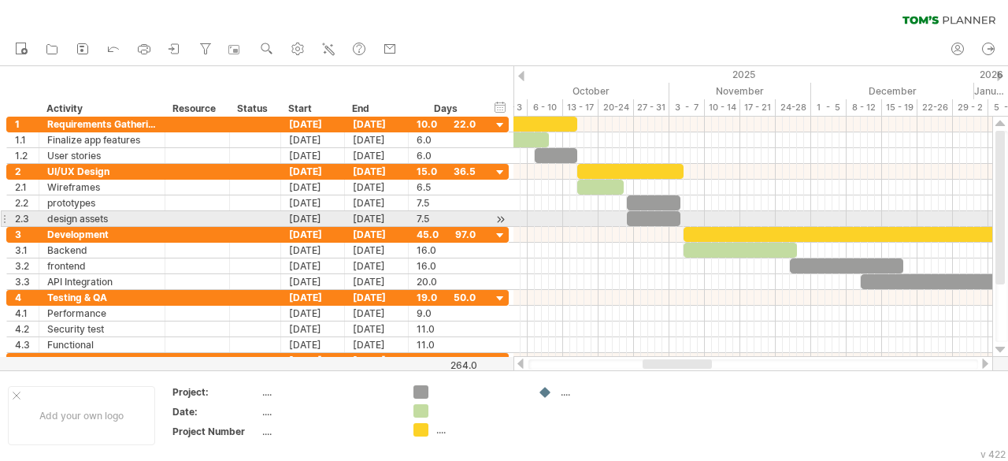
drag, startPoint x: 1004, startPoint y: 254, endPoint x: 1004, endPoint y: 212, distance: 42.5
click at [1004, 212] on div at bounding box center [1000, 208] width 9 height 154
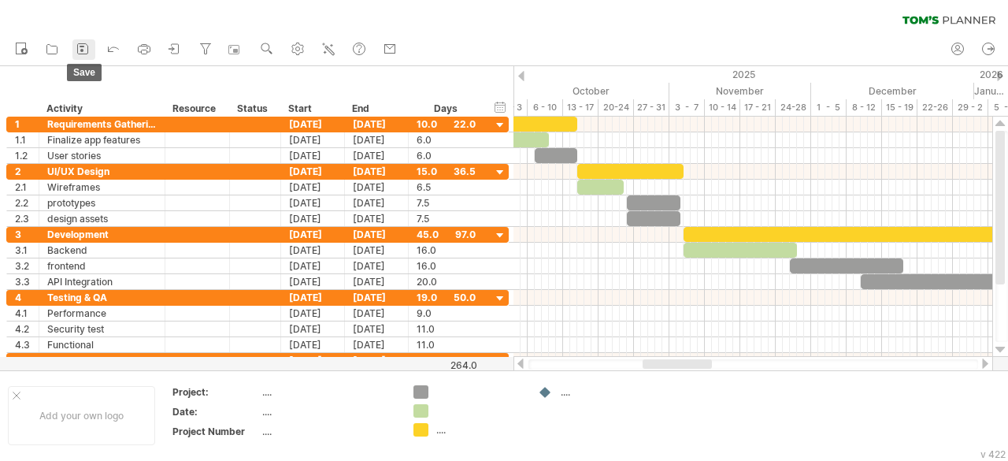
click at [87, 46] on icon at bounding box center [83, 49] width 16 height 16
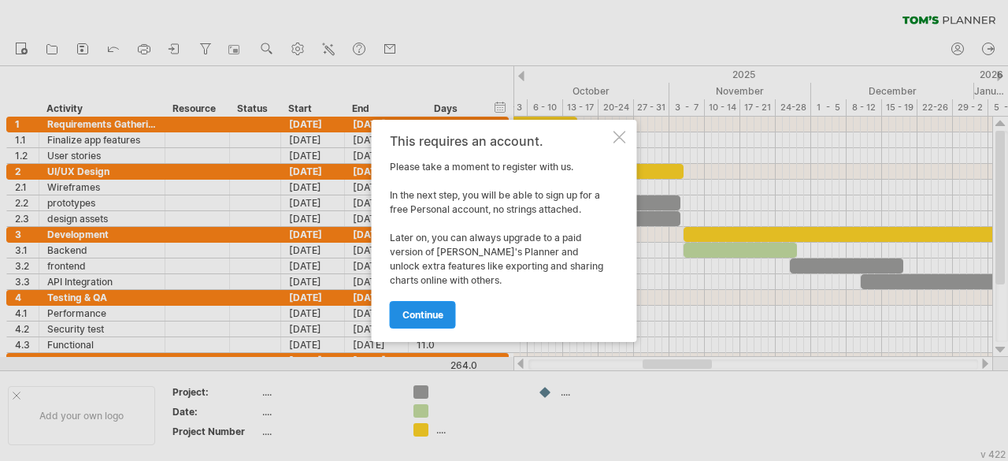
click at [421, 308] on link "continue" at bounding box center [423, 315] width 66 height 28
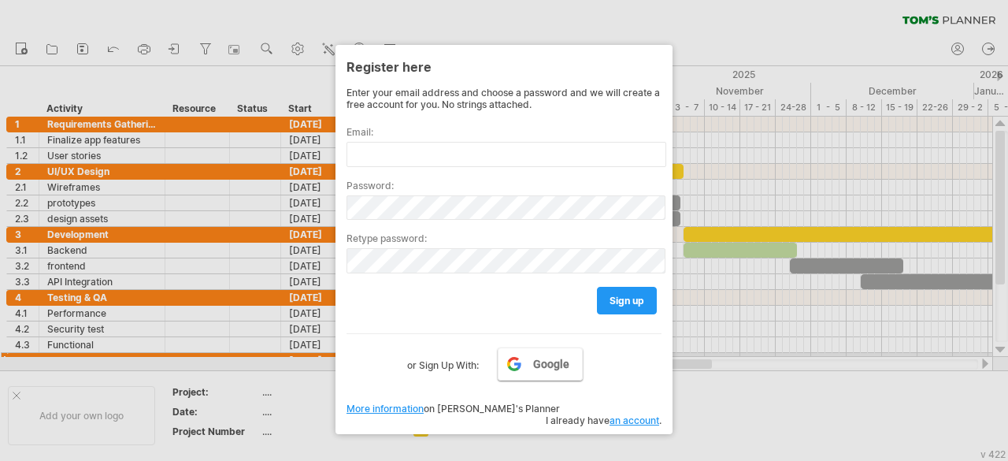
click at [557, 358] on span "Google" at bounding box center [551, 364] width 36 height 13
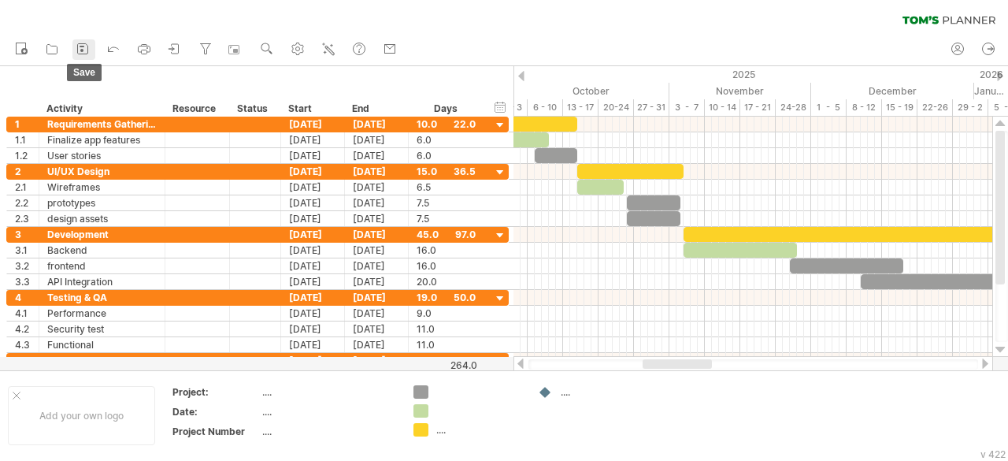
click at [80, 49] on icon at bounding box center [83, 49] width 16 height 16
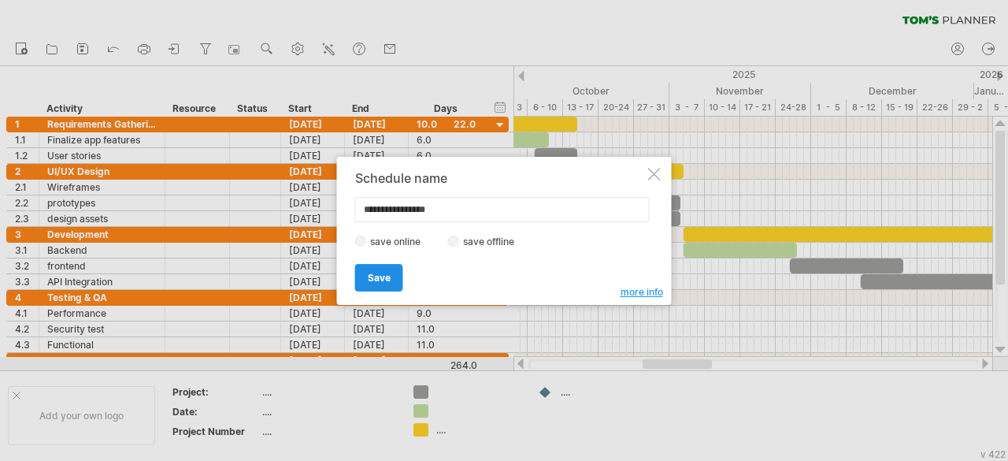
type input "**********"
click at [385, 273] on span "Save" at bounding box center [379, 278] width 23 height 12
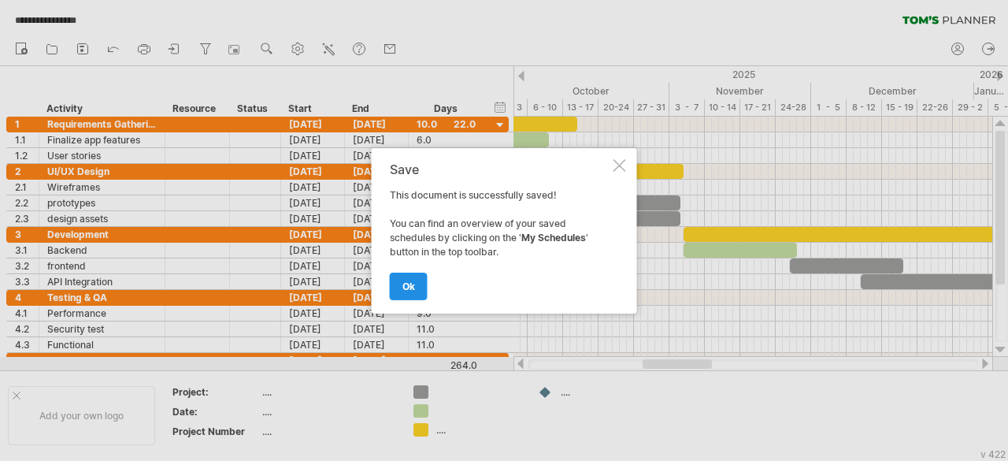
click at [418, 288] on link "ok" at bounding box center [409, 287] width 38 height 28
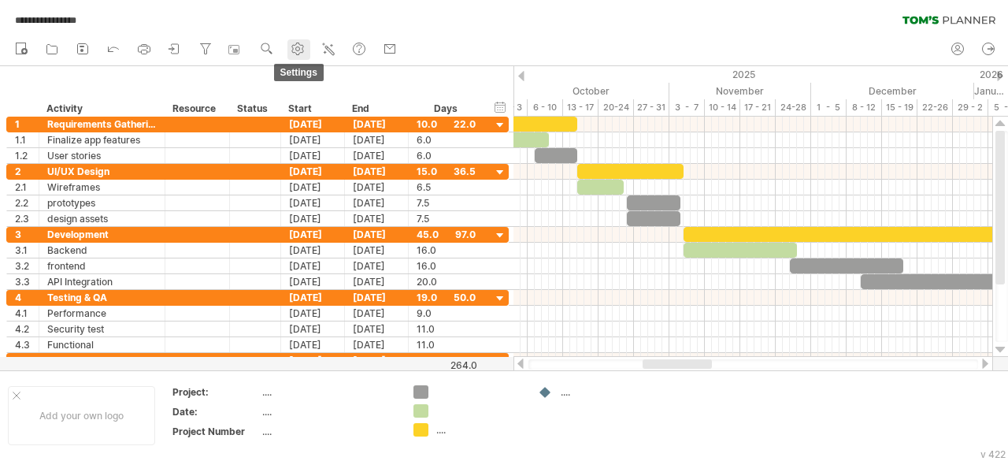
click at [293, 46] on icon at bounding box center [298, 49] width 12 height 12
select select "*"
select select "**"
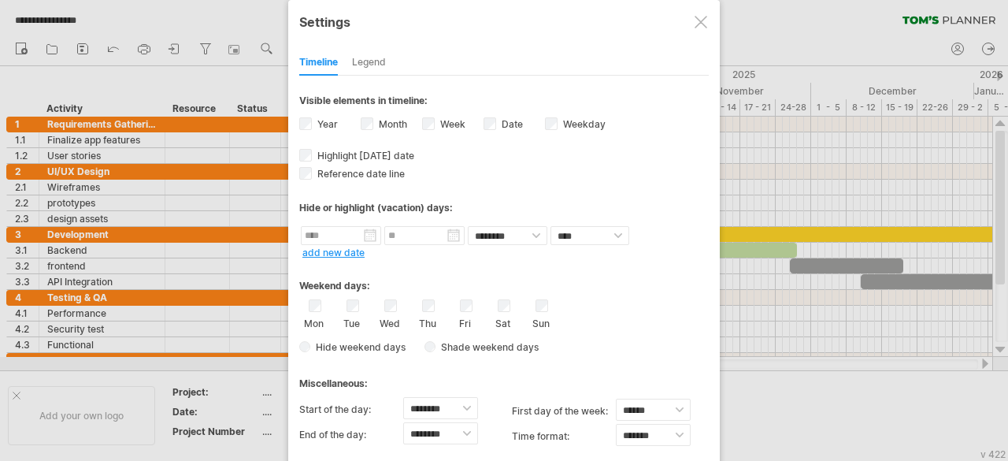
click at [696, 20] on div at bounding box center [701, 22] width 13 height 13
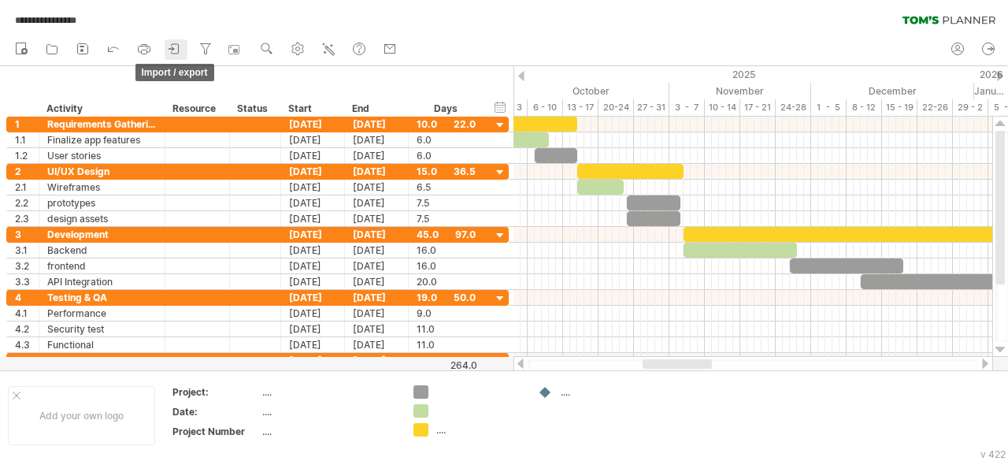
click at [169, 46] on icon at bounding box center [175, 49] width 16 height 16
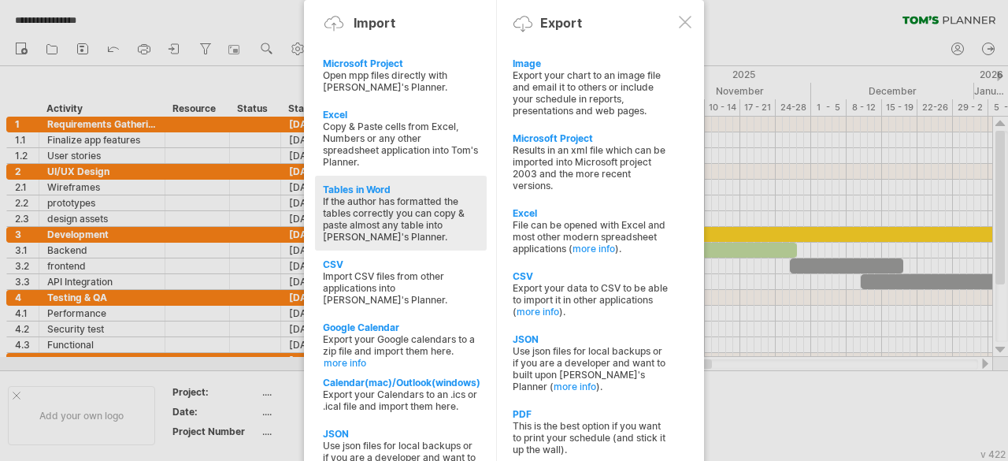
click at [375, 213] on div "If the author has formatted the tables correctly you can copy & paste almost an…" at bounding box center [401, 218] width 156 height 47
type textarea "**********"
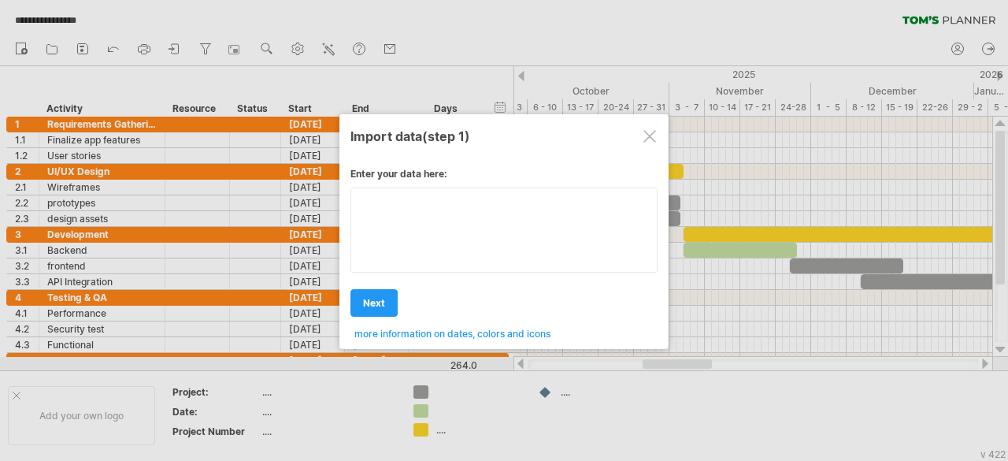
click at [462, 212] on textarea at bounding box center [504, 229] width 307 height 85
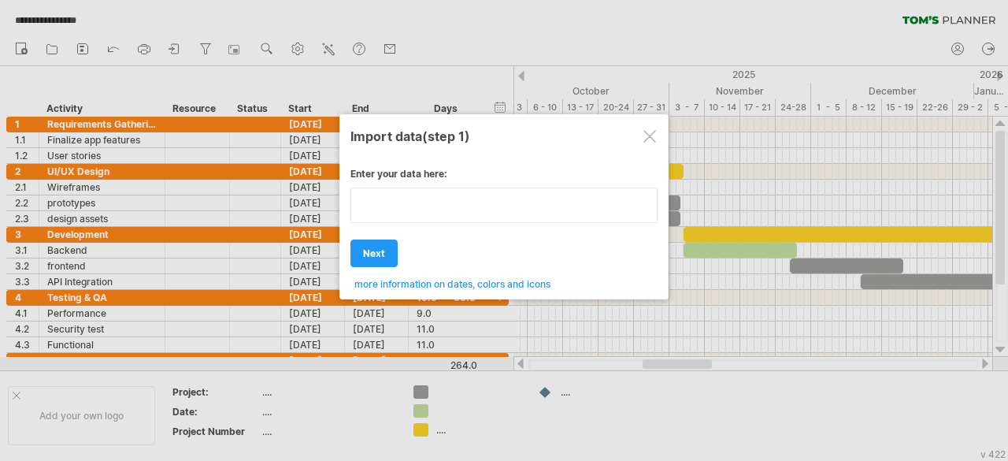
drag, startPoint x: 436, startPoint y: 207, endPoint x: 425, endPoint y: 206, distance: 11.1
click at [425, 206] on textarea at bounding box center [504, 204] width 307 height 35
type textarea "**********"
click at [375, 243] on div "Enter your data here: Your data: Weekend days ' mon tue Hide weekend days" at bounding box center [504, 223] width 307 height 134
click at [499, 204] on textarea at bounding box center [504, 204] width 307 height 35
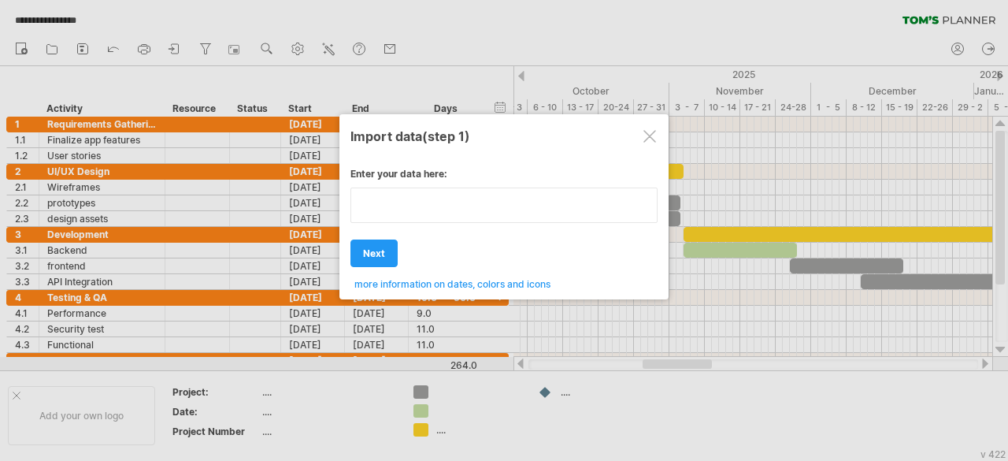
click at [499, 204] on textarea at bounding box center [504, 204] width 307 height 35
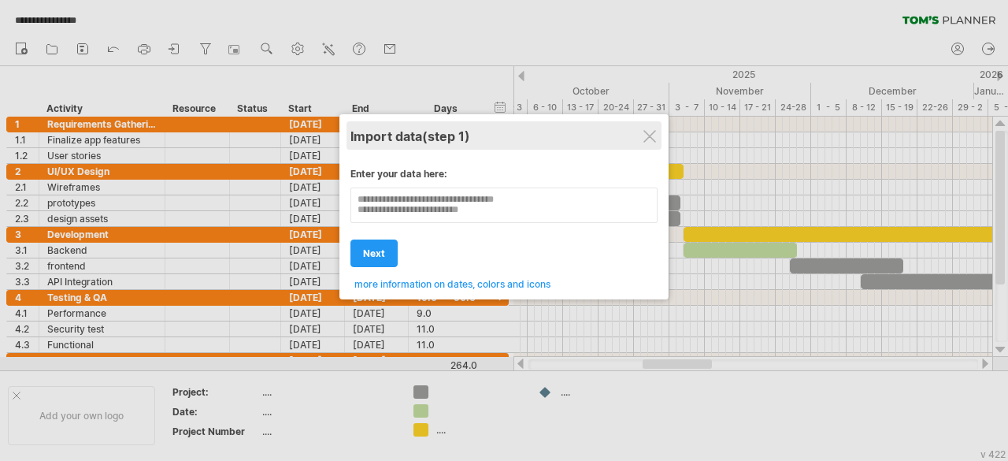
click at [651, 122] on div "Import data (step 1)" at bounding box center [504, 135] width 307 height 28
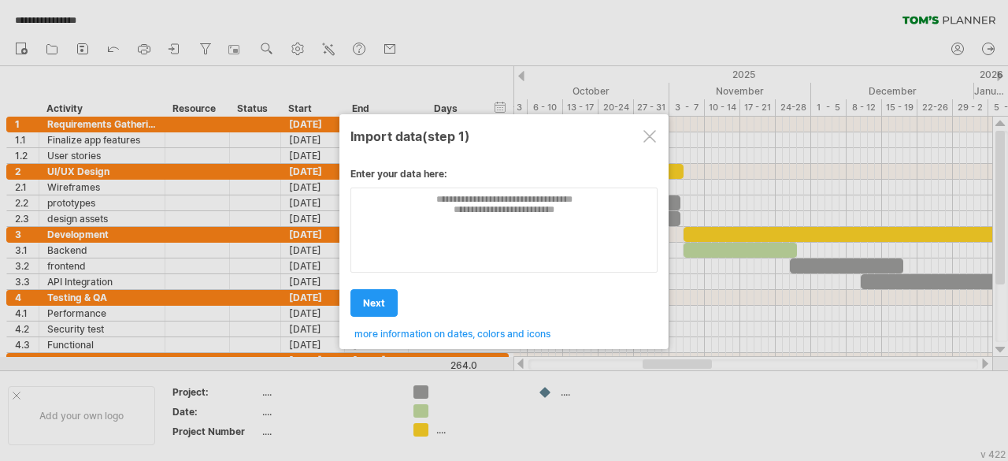
click at [678, 129] on div at bounding box center [504, 230] width 1008 height 461
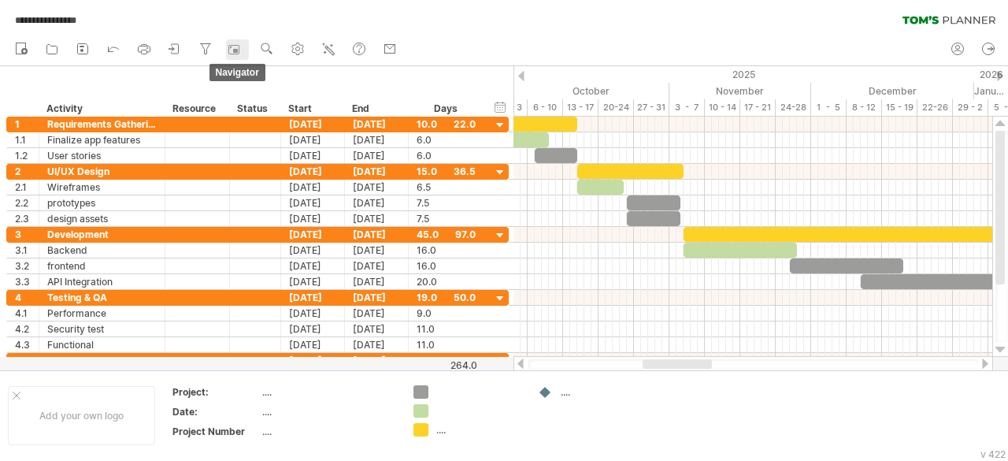
click at [238, 46] on rect at bounding box center [234, 50] width 16 height 16
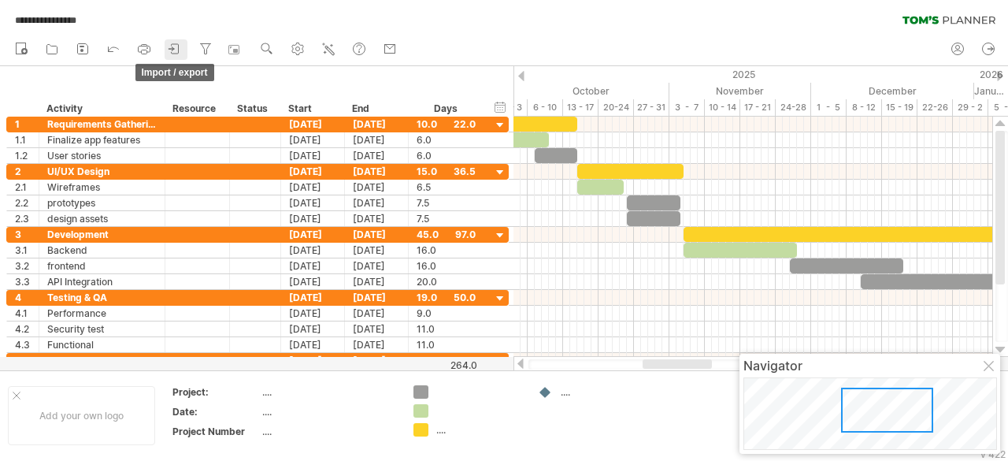
click at [176, 51] on icon at bounding box center [175, 49] width 16 height 16
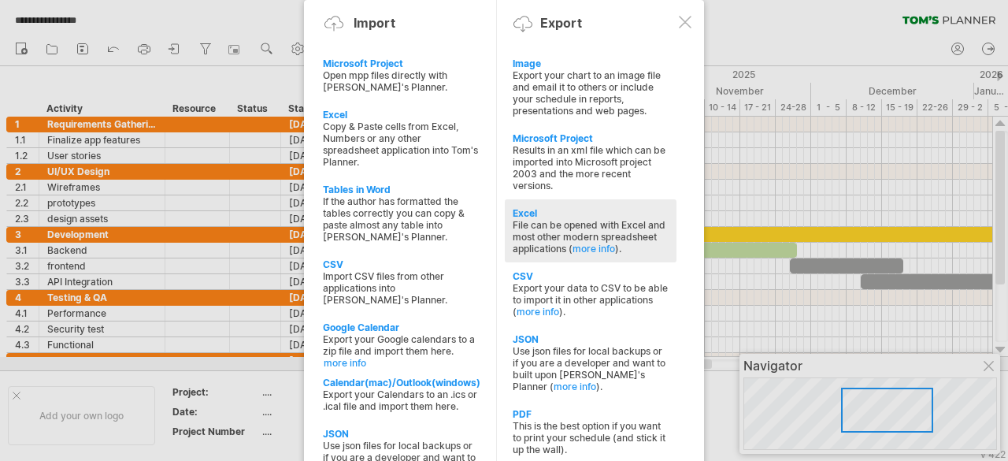
click at [521, 207] on div "Excel" at bounding box center [591, 213] width 156 height 12
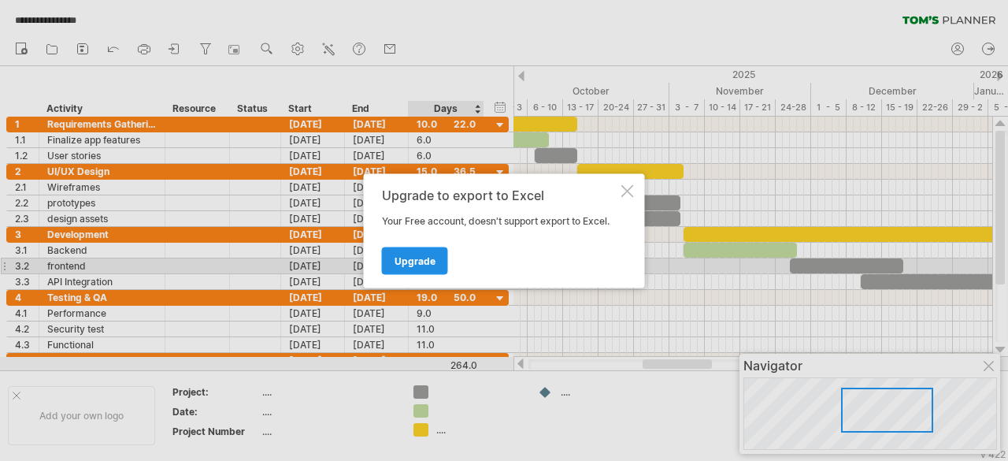
click at [420, 260] on span "Upgrade" at bounding box center [415, 260] width 41 height 12
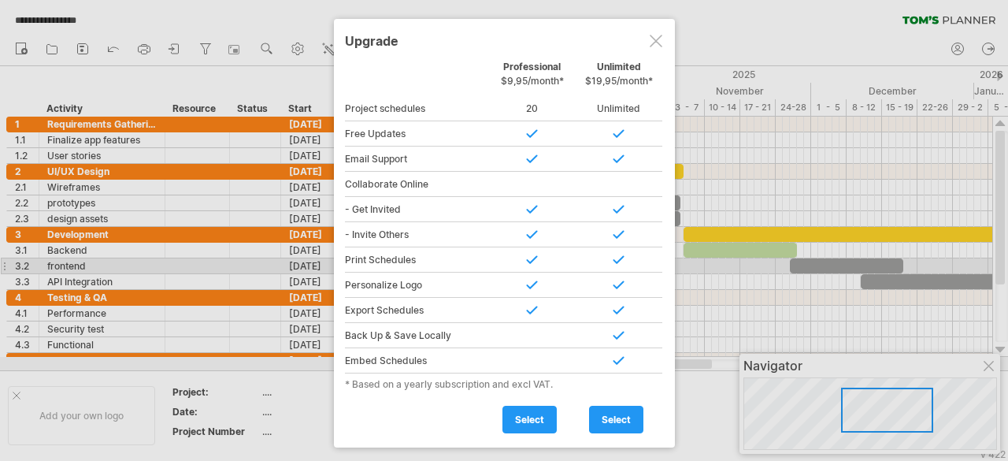
click at [655, 37] on div at bounding box center [656, 41] width 13 height 13
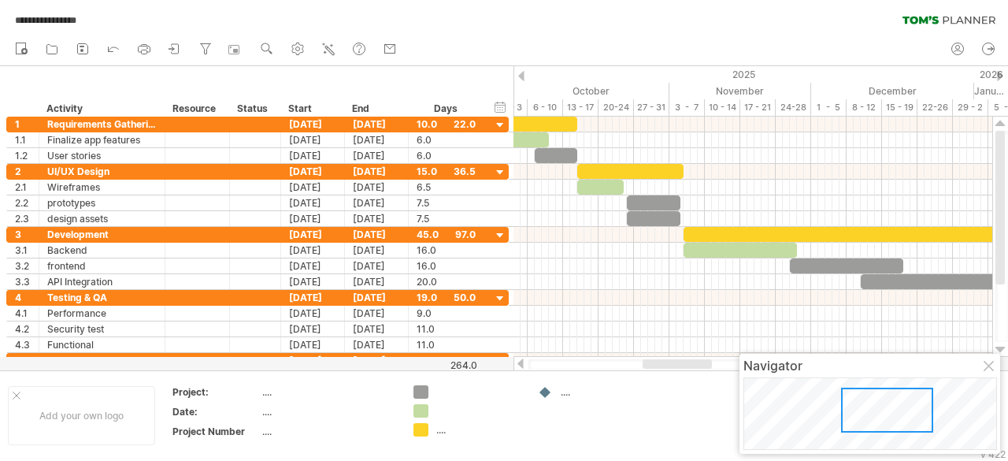
click at [903, 396] on div at bounding box center [887, 410] width 92 height 45
click at [989, 362] on div at bounding box center [990, 367] width 13 height 13
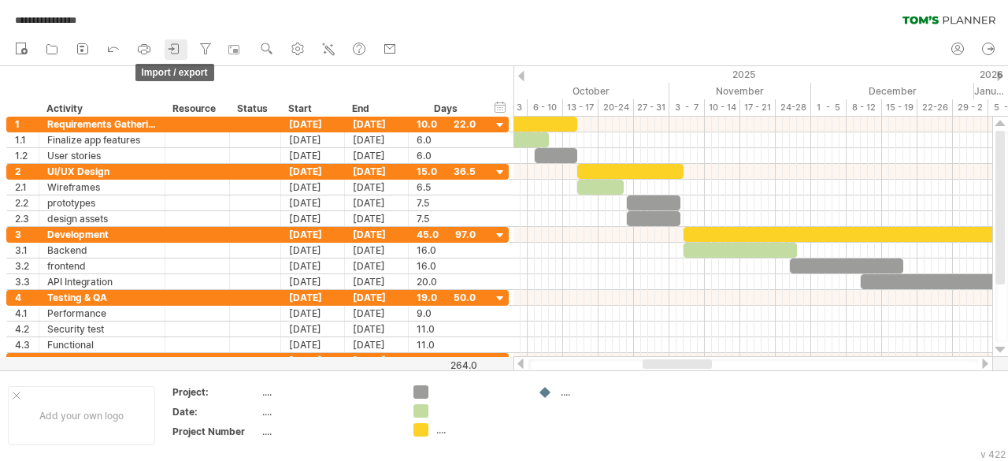
click at [170, 43] on icon at bounding box center [175, 49] width 16 height 16
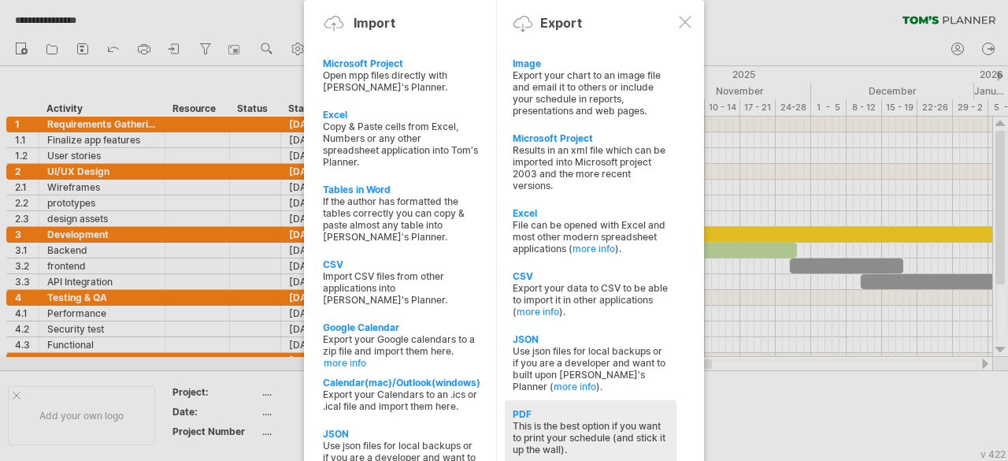
click at [552, 408] on div "PDF" at bounding box center [591, 414] width 156 height 12
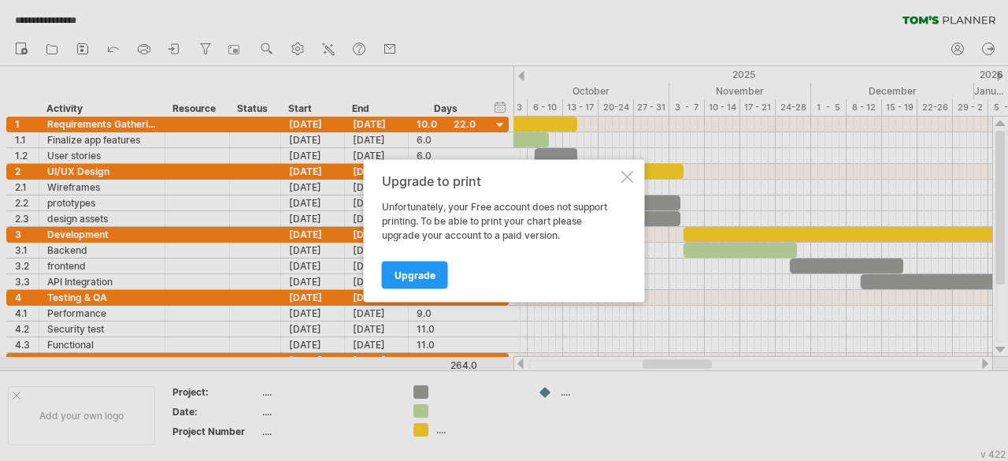
click at [624, 175] on div at bounding box center [628, 176] width 13 height 13
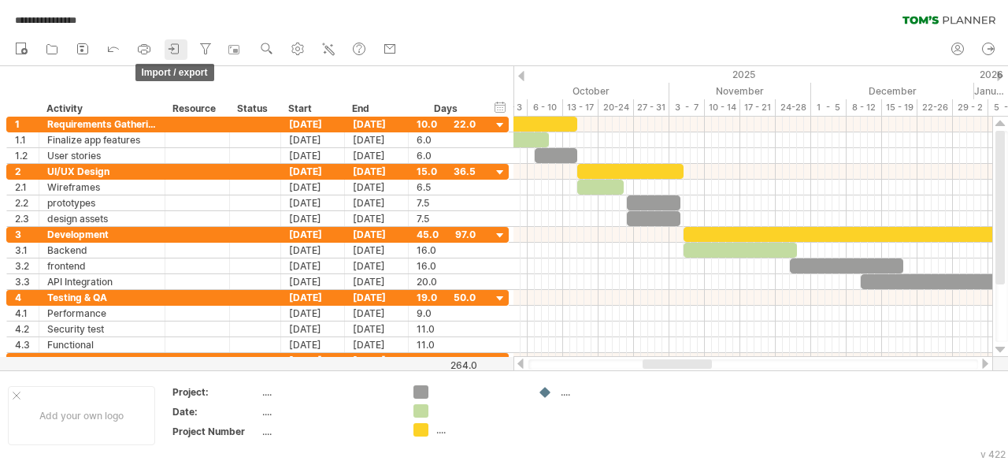
click at [175, 46] on icon at bounding box center [175, 49] width 16 height 16
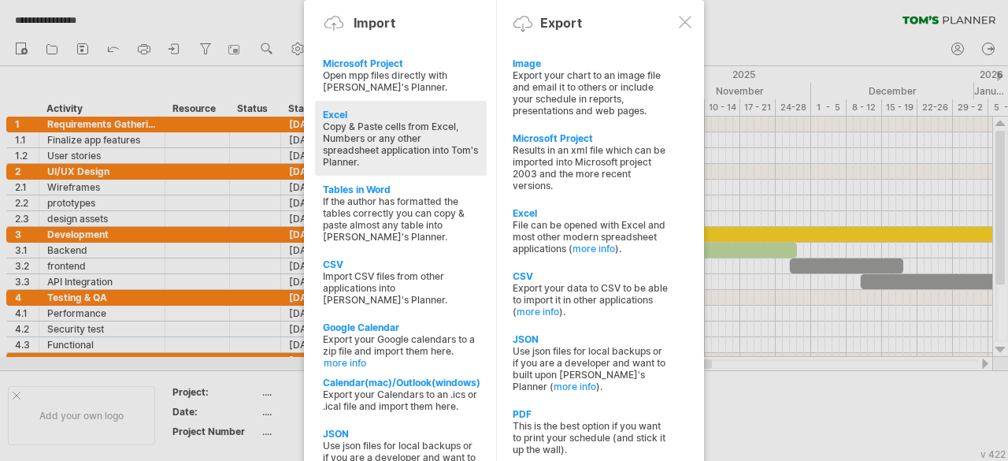
click at [336, 105] on div "Excel Copy & Paste cells from Excel, Numbers or any other spreadsheet applicati…" at bounding box center [401, 138] width 172 height 75
type textarea "**********"
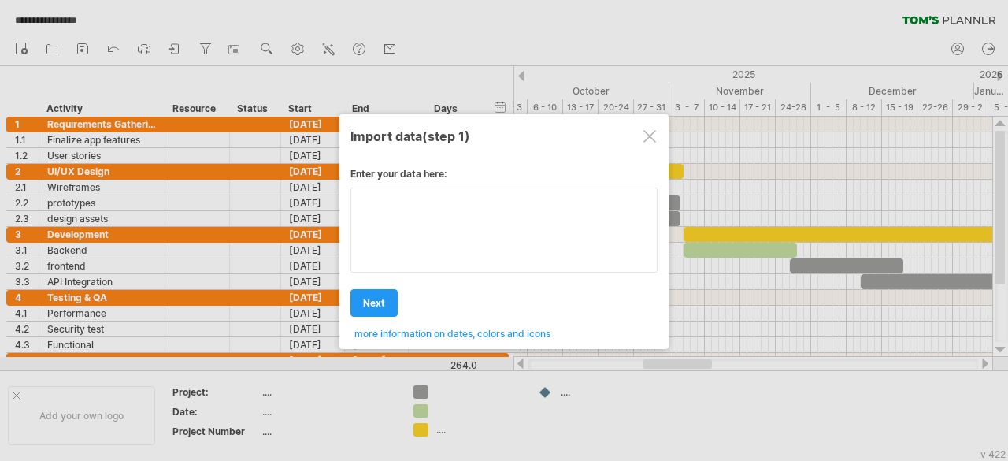
click at [453, 231] on div "Enter your data here: Your data: Weekend days ' mon tue Hide weekend days" at bounding box center [504, 248] width 307 height 184
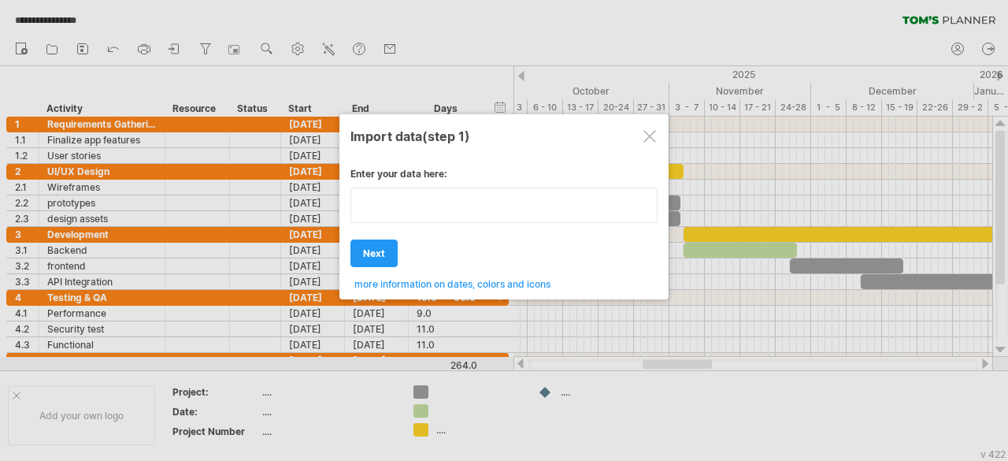
type textarea "**********"
click at [446, 284] on div "Enter your data here: Your data: Weekend days ' mon tue Hide weekend days" at bounding box center [504, 223] width 307 height 134
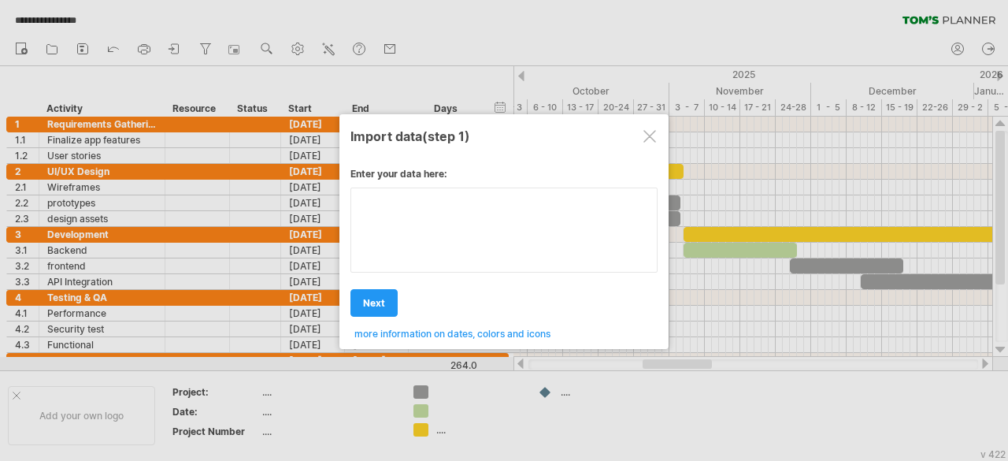
click at [439, 203] on textarea at bounding box center [504, 229] width 307 height 85
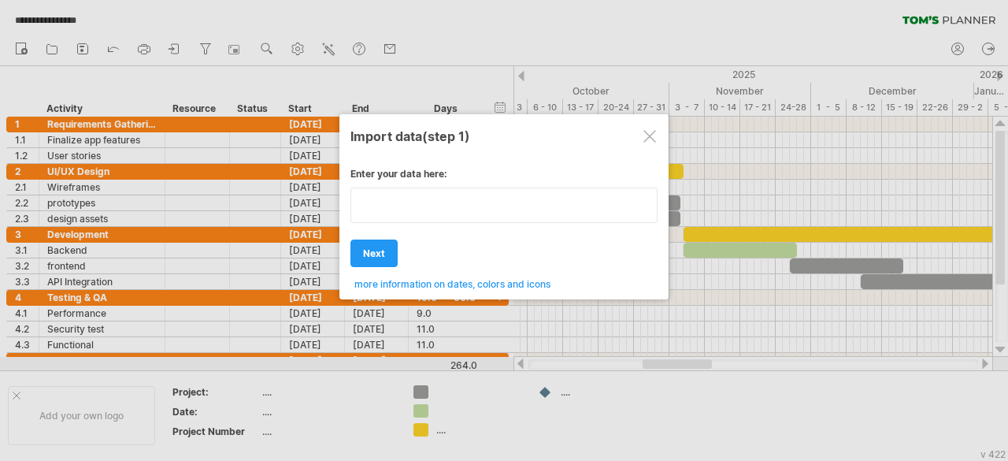
paste textarea "*********"
type textarea "*********"
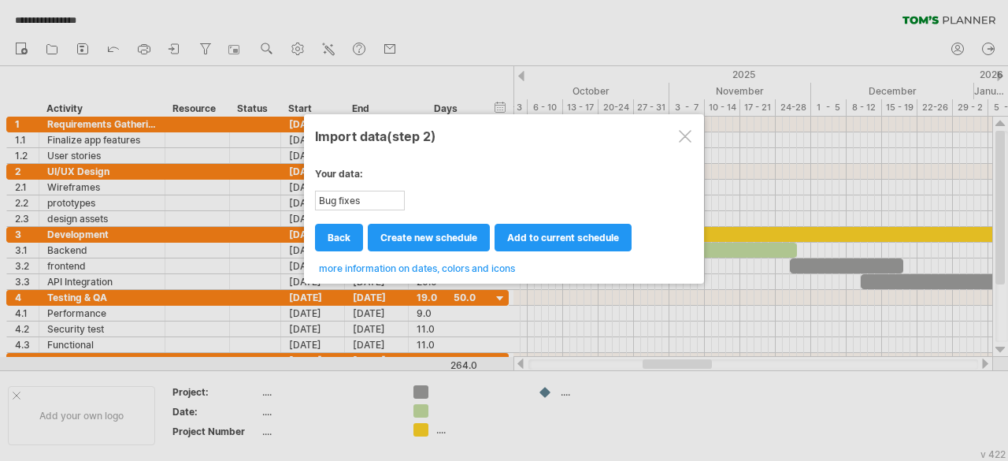
click at [688, 133] on div at bounding box center [685, 136] width 13 height 13
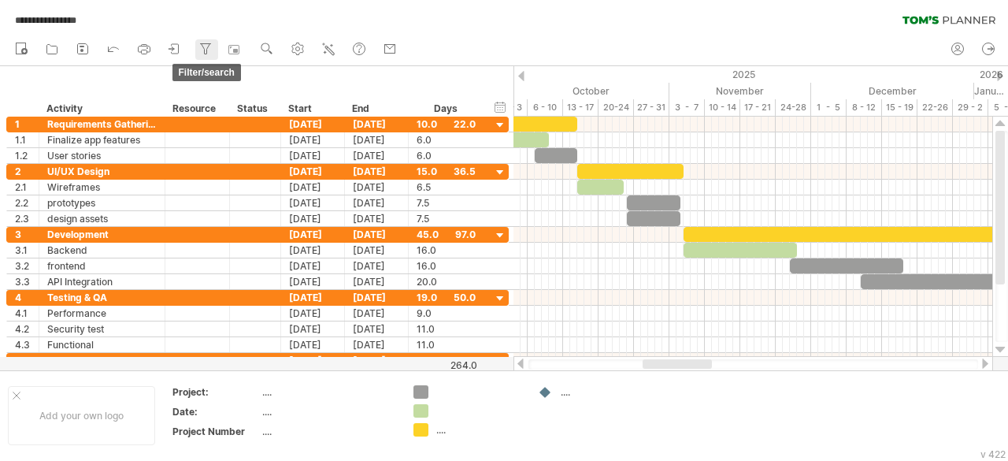
click at [199, 46] on icon at bounding box center [206, 49] width 16 height 16
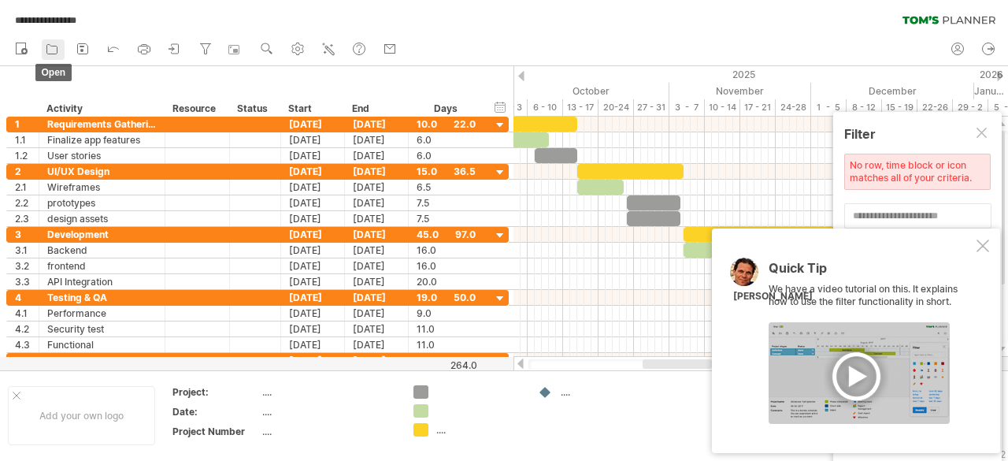
click at [46, 43] on icon at bounding box center [52, 49] width 16 height 16
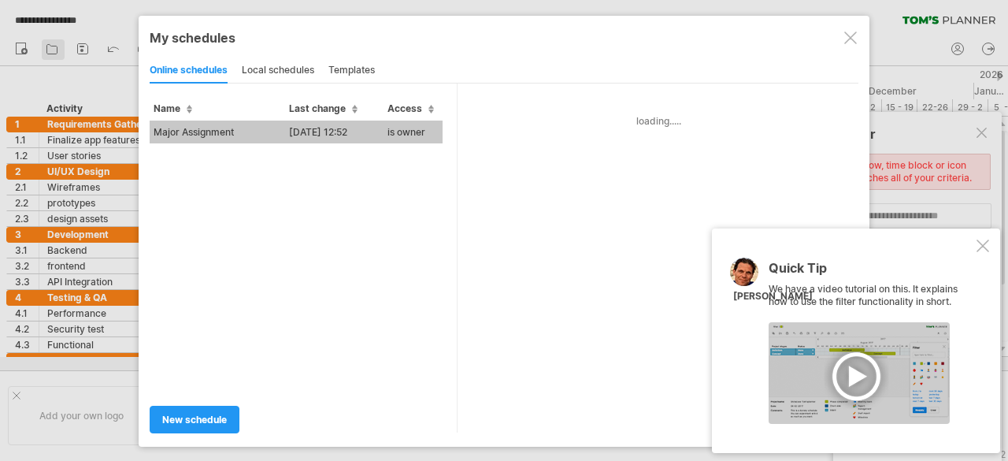
type input "**********"
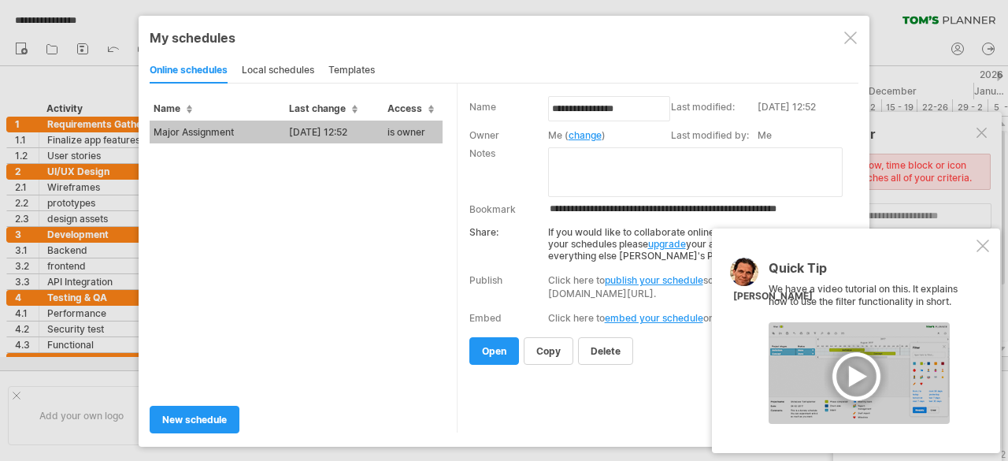
click at [978, 242] on div at bounding box center [983, 245] width 13 height 13
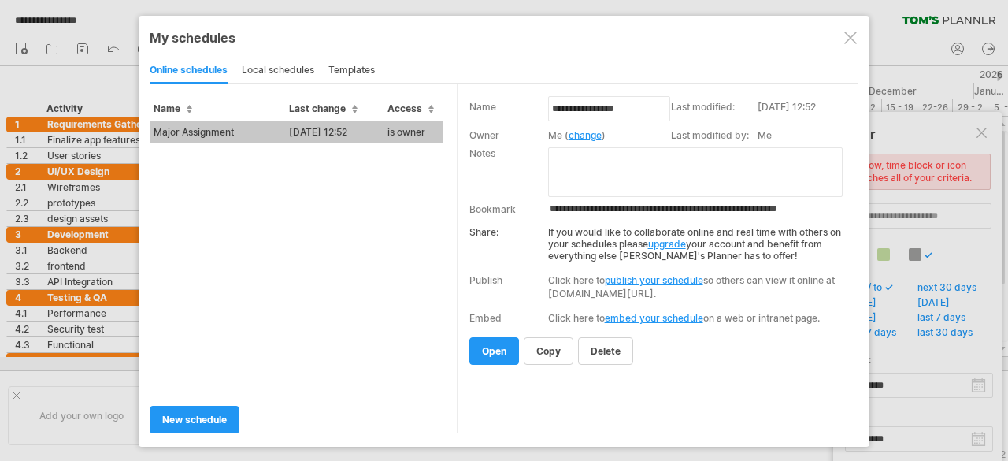
click at [652, 166] on textarea at bounding box center [695, 172] width 295 height 50
click at [500, 345] on span "open" at bounding box center [494, 351] width 24 height 12
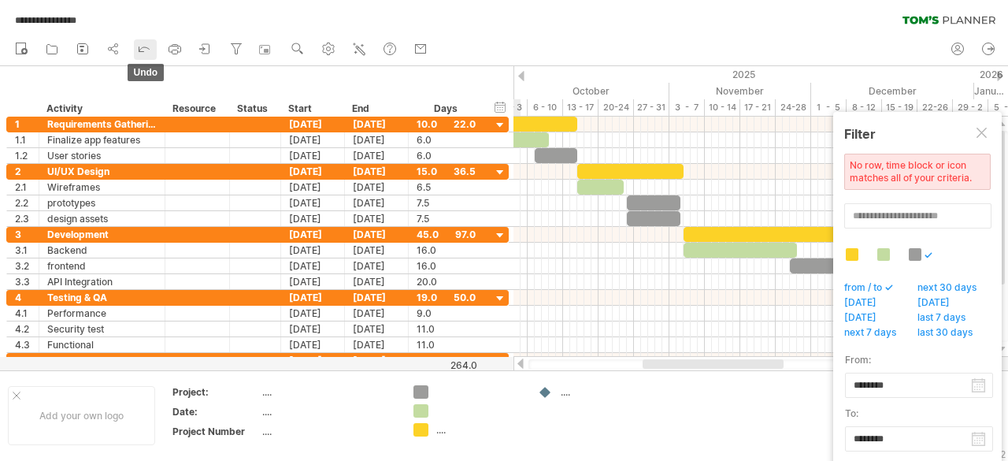
click at [143, 46] on icon at bounding box center [144, 48] width 16 height 16
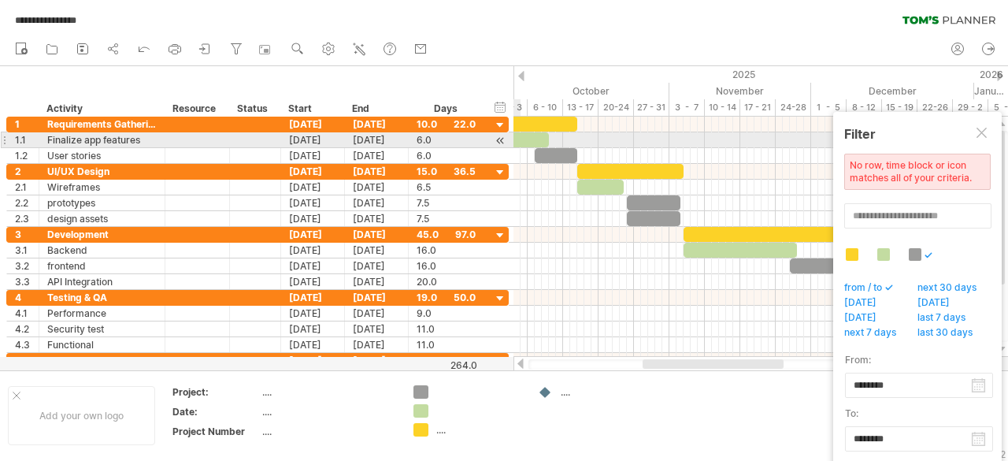
click at [986, 135] on div at bounding box center [983, 134] width 13 height 13
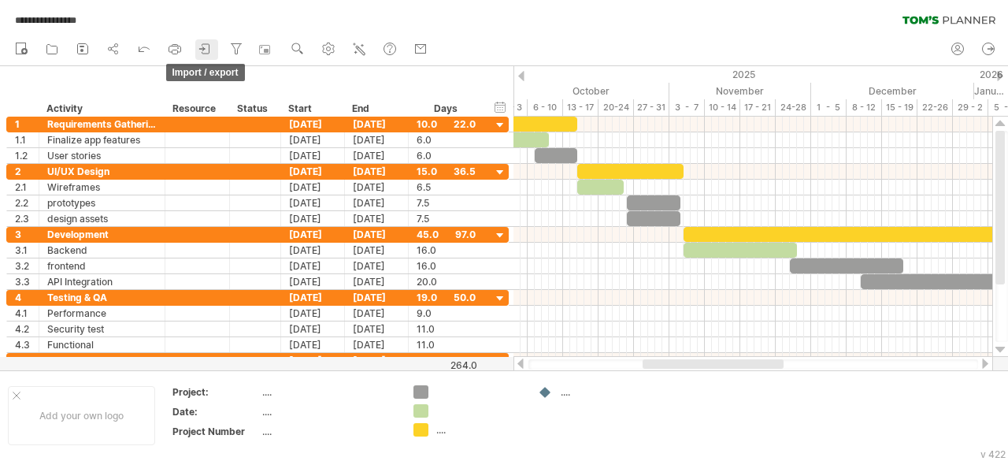
click at [204, 48] on icon at bounding box center [201, 48] width 5 height 4
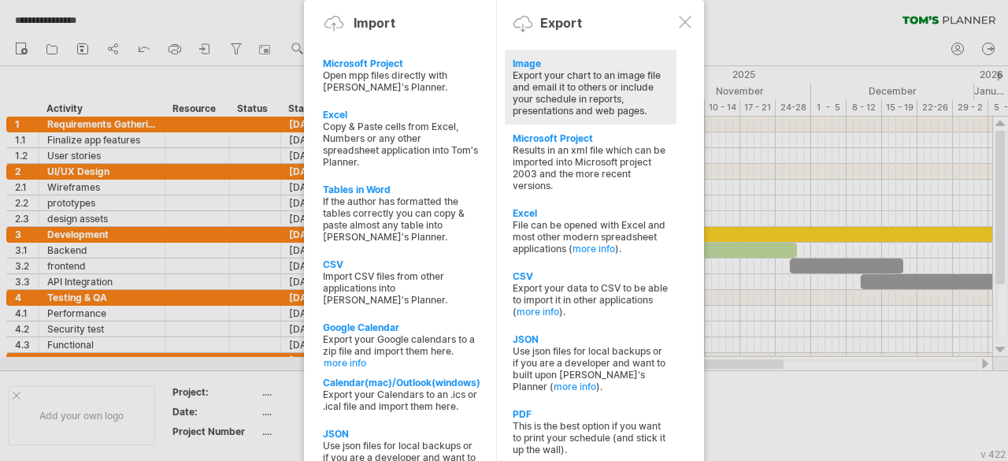
click at [529, 54] on div "Image Export your chart to an image file and email it to others or include your…" at bounding box center [591, 87] width 172 height 75
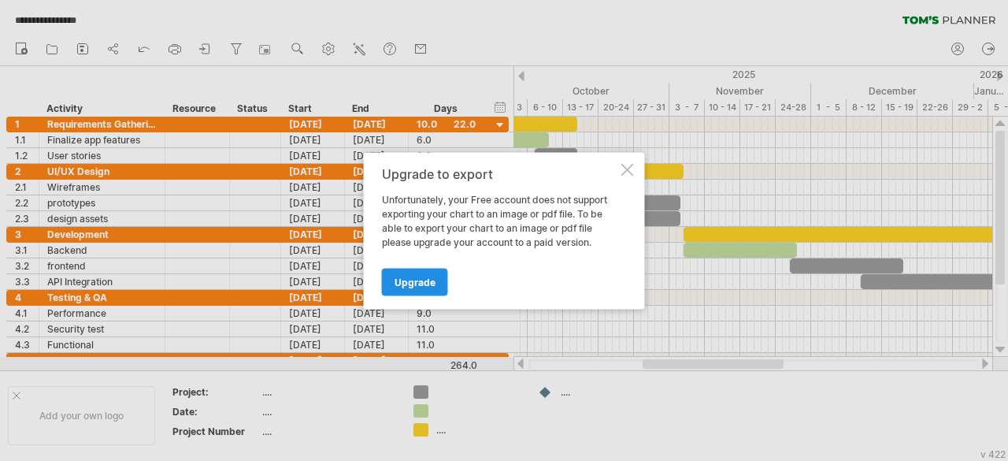
click at [444, 271] on link "Upgrade" at bounding box center [415, 282] width 66 height 28
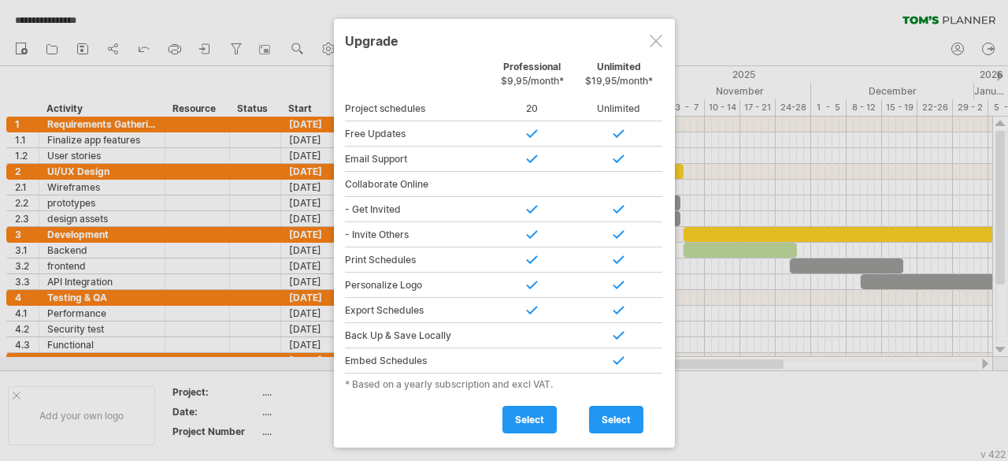
click at [652, 35] on div at bounding box center [656, 41] width 13 height 13
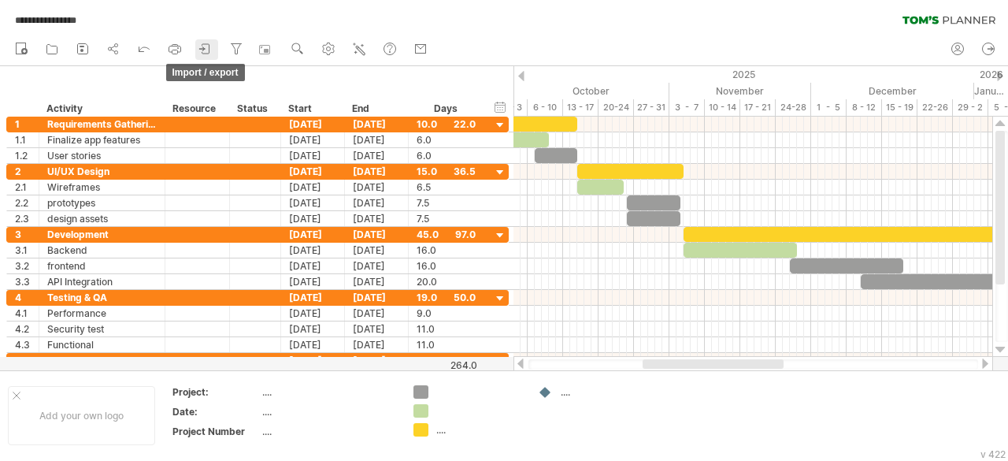
click at [206, 50] on icon at bounding box center [206, 49] width 16 height 16
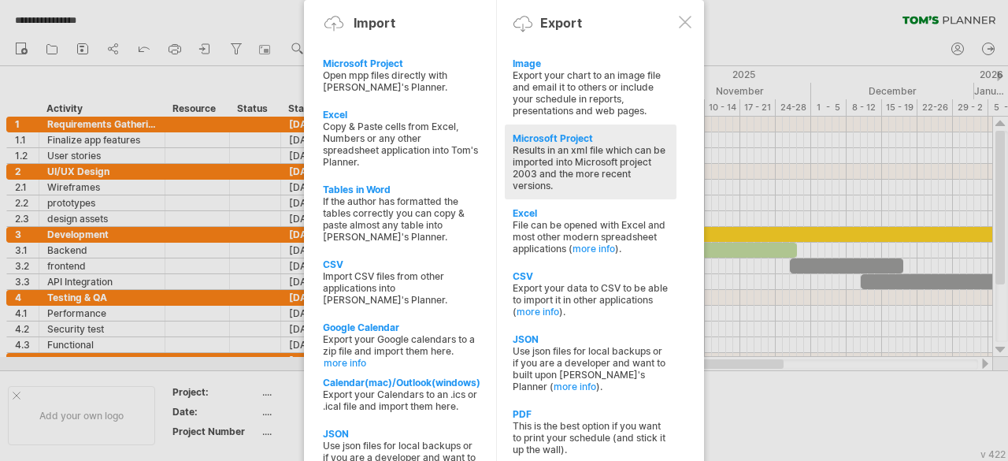
click at [545, 132] on div "Microsoft Project" at bounding box center [591, 138] width 156 height 12
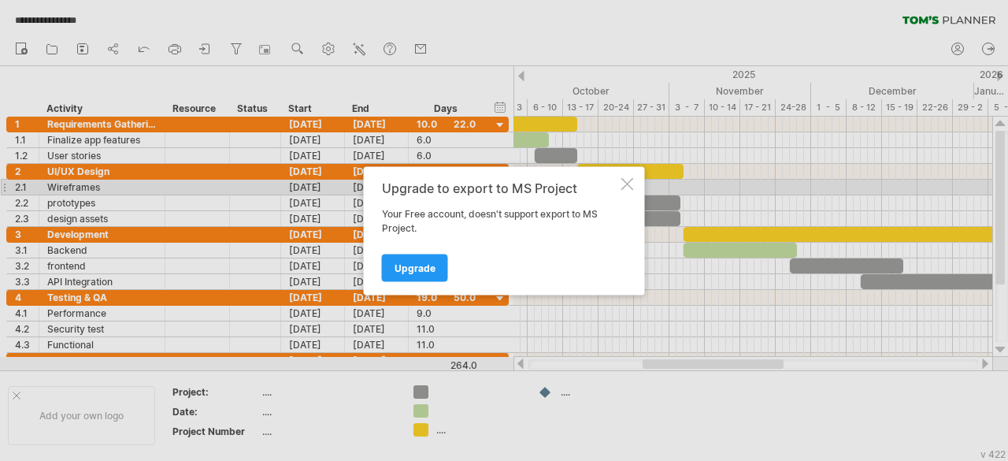
click at [624, 187] on div at bounding box center [628, 183] width 13 height 13
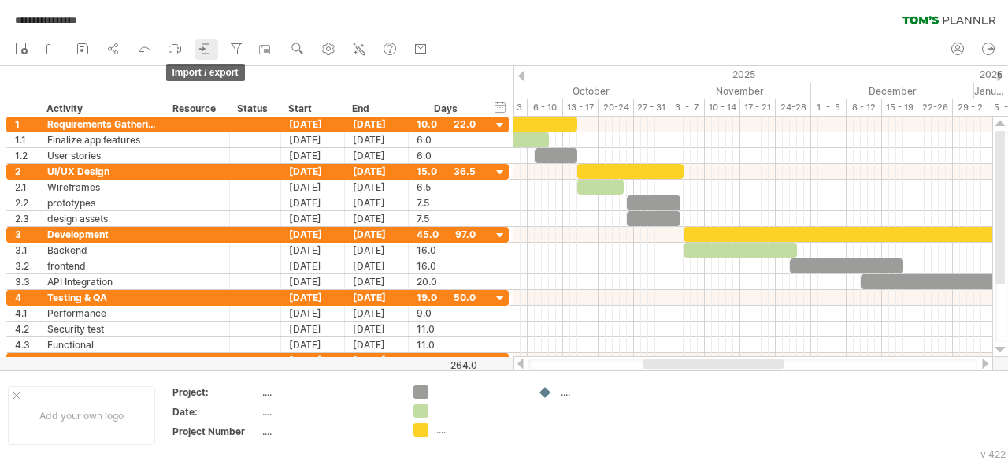
click at [200, 46] on icon at bounding box center [206, 49] width 16 height 16
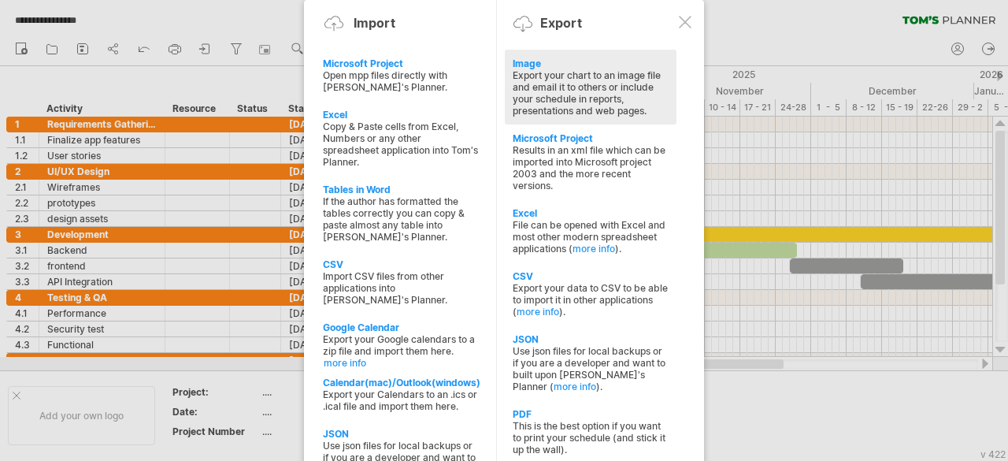
click at [520, 59] on div "Image" at bounding box center [591, 64] width 156 height 12
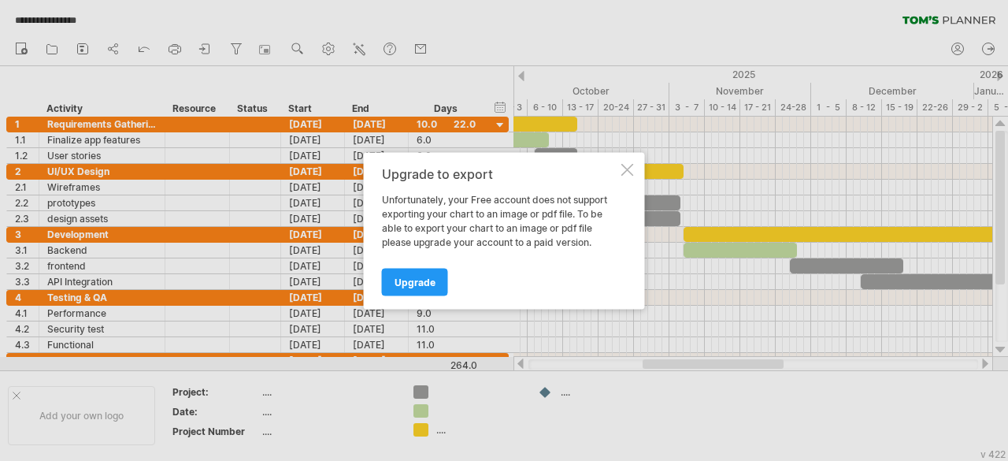
click at [520, 59] on div at bounding box center [504, 230] width 1008 height 461
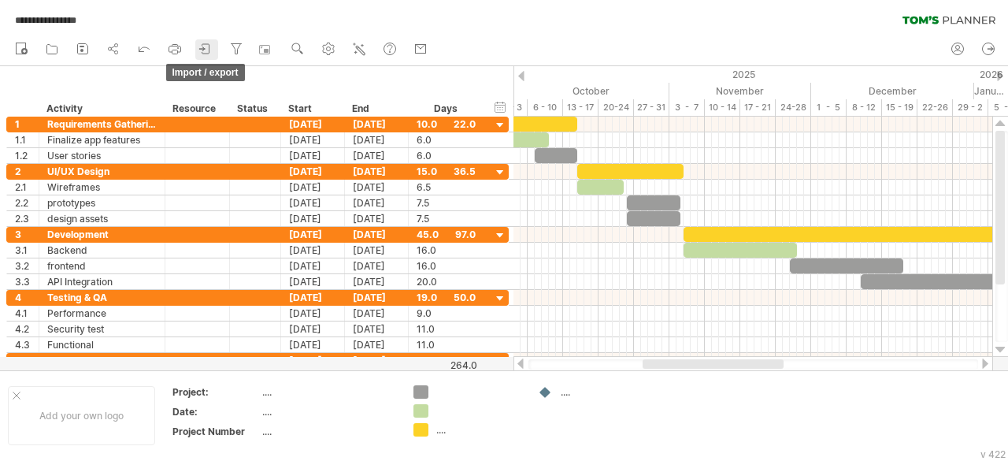
click at [213, 46] on icon at bounding box center [206, 49] width 16 height 16
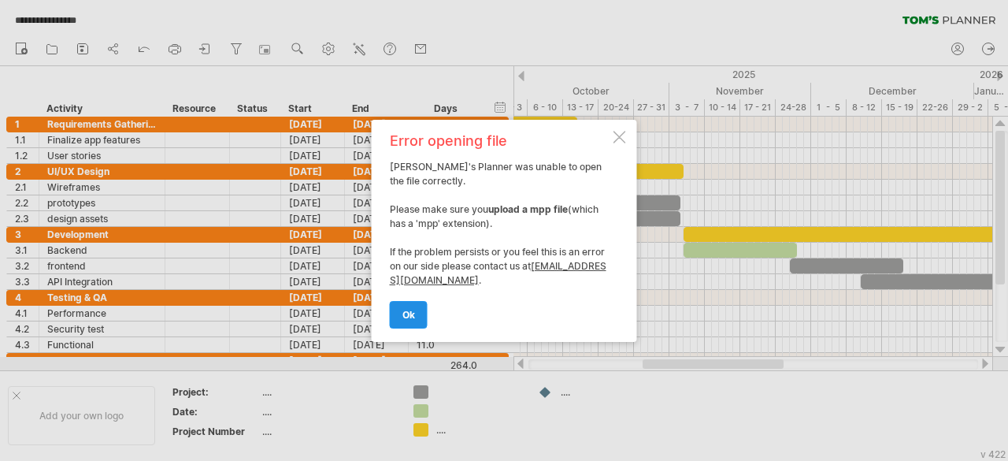
click at [406, 309] on span "ok" at bounding box center [409, 315] width 13 height 12
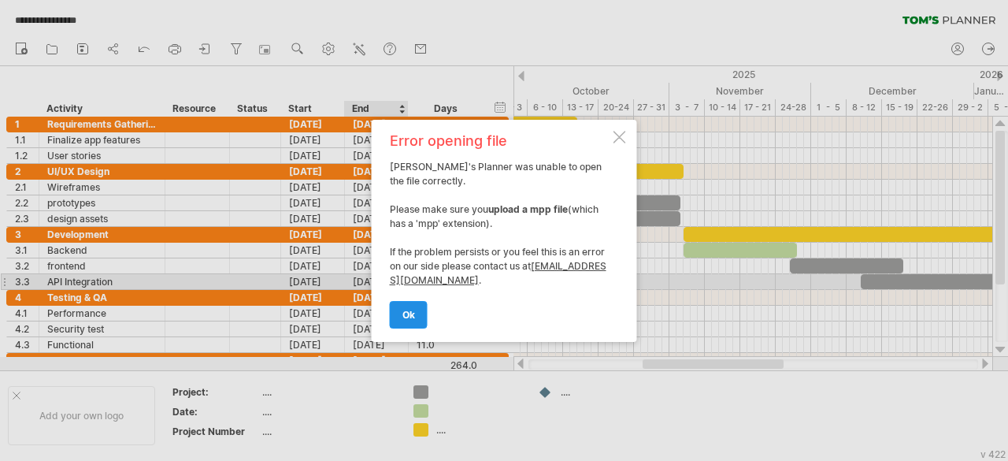
click at [405, 314] on span "ok" at bounding box center [409, 315] width 13 height 12
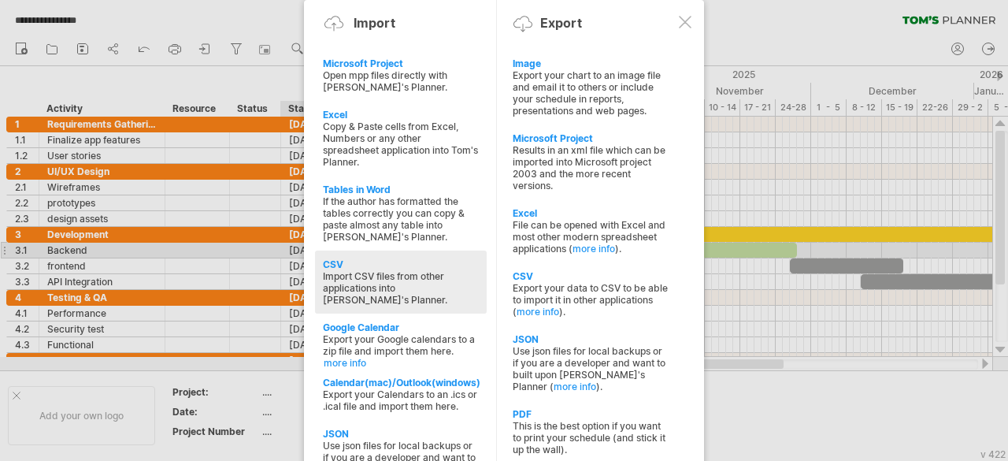
type input "**********"
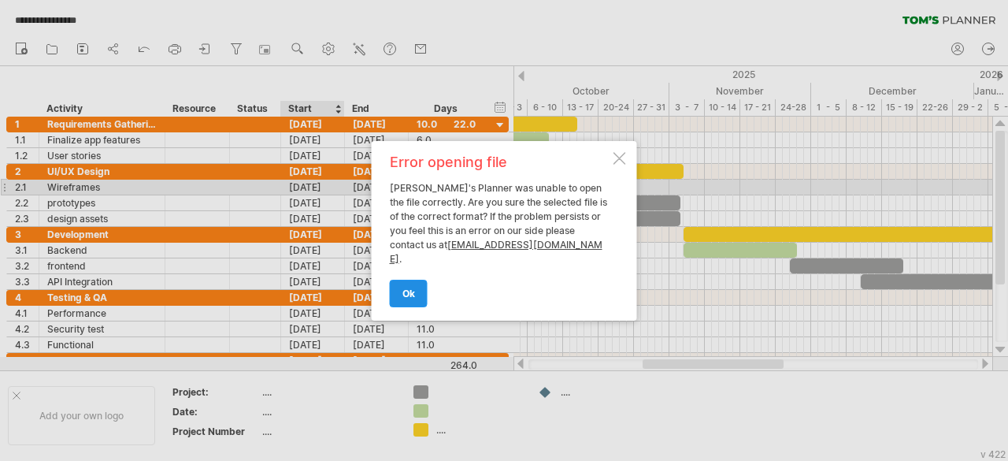
click at [410, 288] on span "ok" at bounding box center [409, 294] width 13 height 12
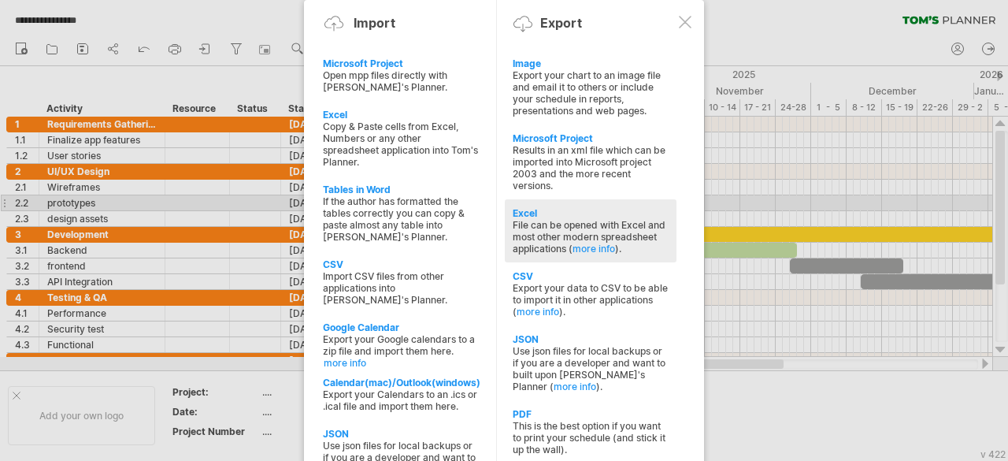
click at [526, 199] on div "Excel File can be opened with Excel and most other modern spreadsheet applicati…" at bounding box center [591, 230] width 172 height 63
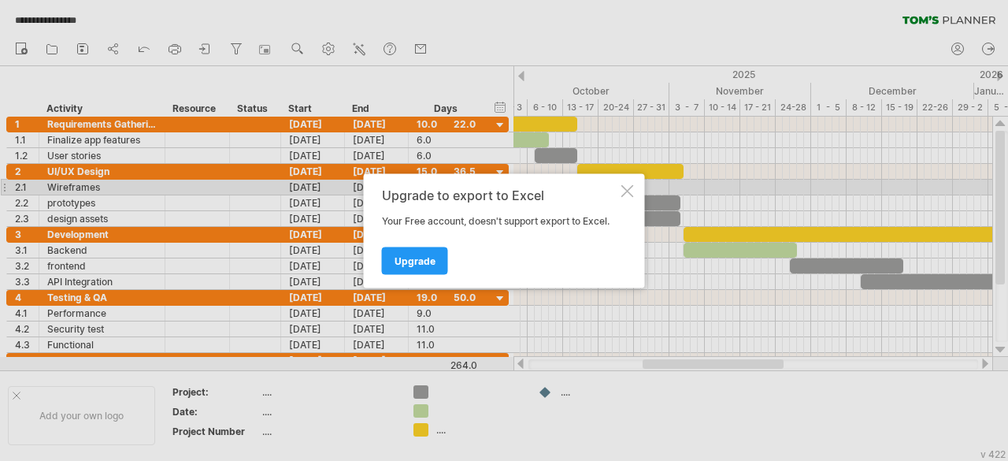
click at [630, 185] on div at bounding box center [628, 190] width 13 height 13
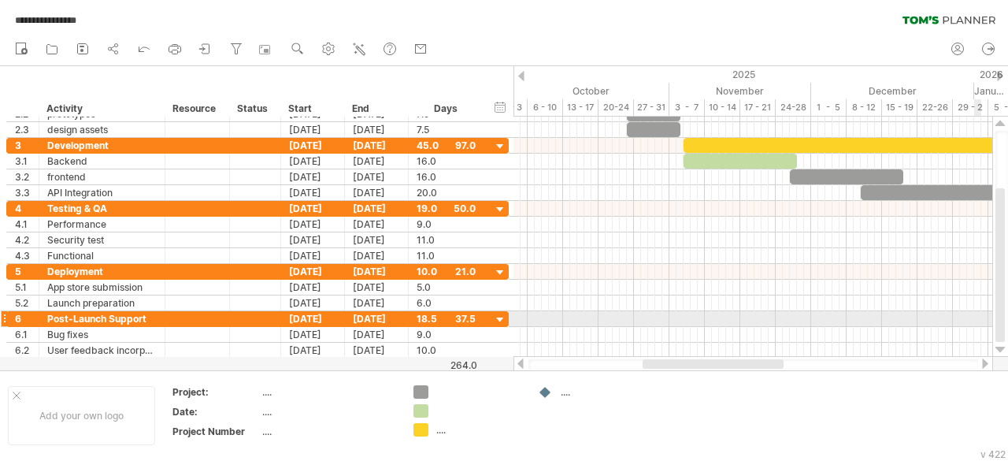
drag, startPoint x: 1003, startPoint y: 180, endPoint x: 996, endPoint y: 322, distance: 142.0
click at [996, 322] on div at bounding box center [1000, 265] width 9 height 154
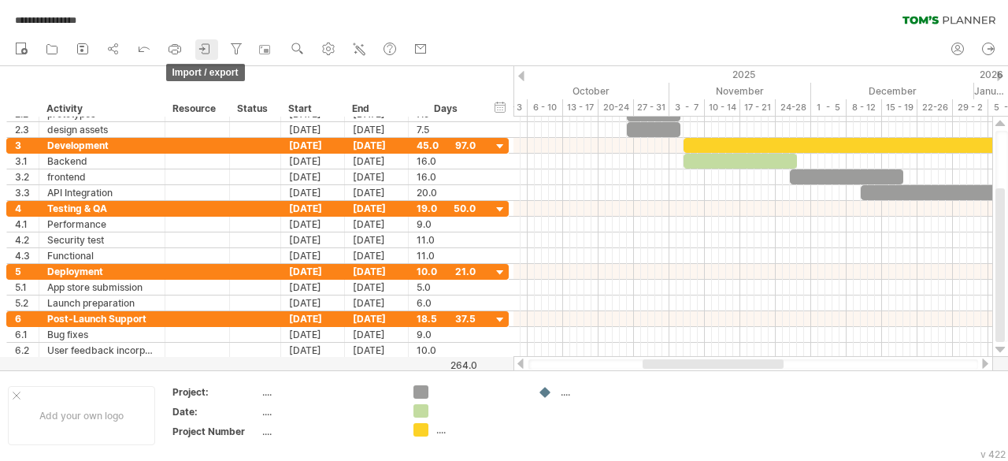
click at [205, 46] on icon at bounding box center [206, 49] width 16 height 16
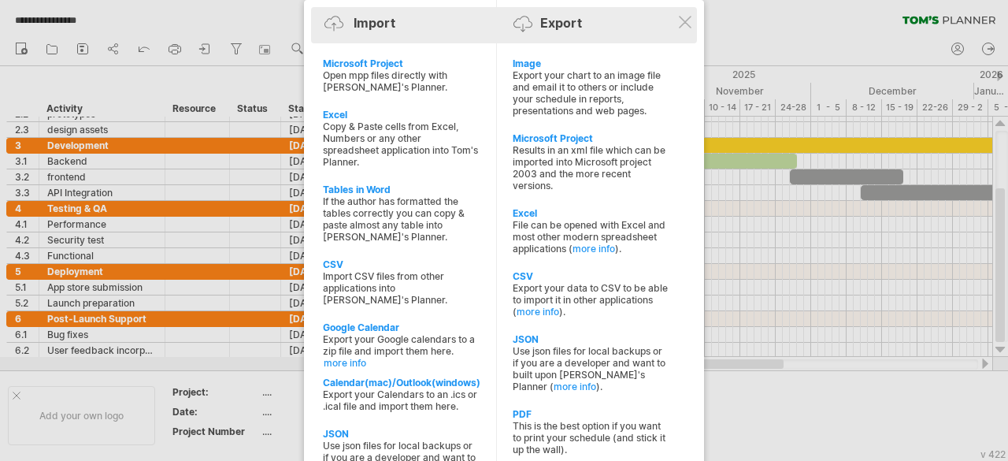
click at [685, 28] on div "Import Export" at bounding box center [504, 26] width 378 height 24
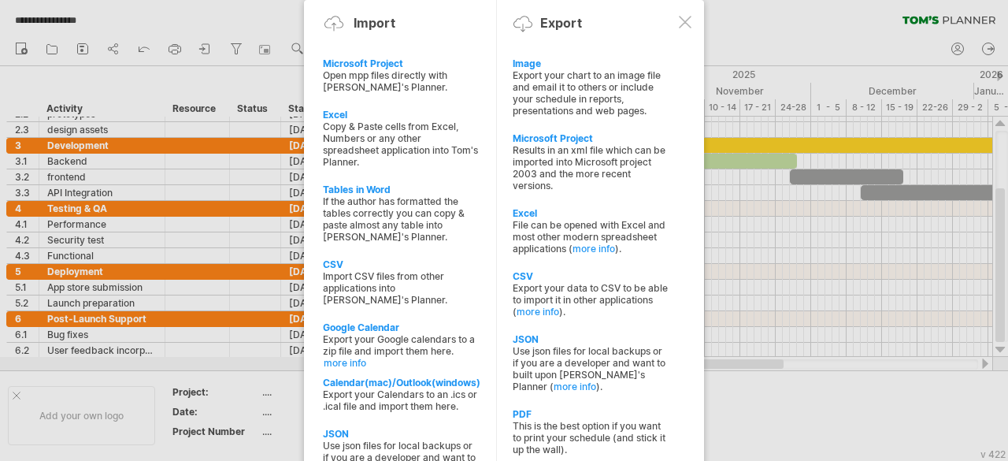
click at [681, 24] on div at bounding box center [685, 22] width 13 height 13
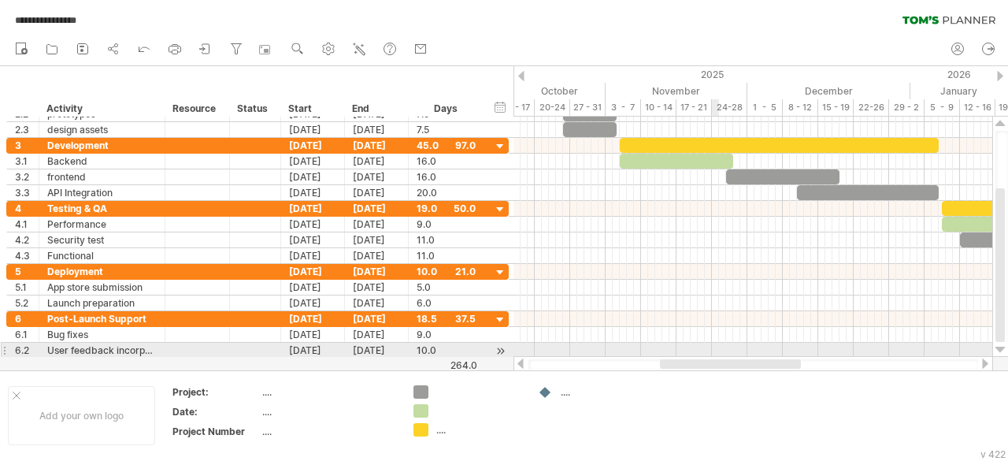
drag, startPoint x: 695, startPoint y: 362, endPoint x: 712, endPoint y: 355, distance: 18.4
click at [712, 355] on div "**********" at bounding box center [504, 230] width 1008 height 461
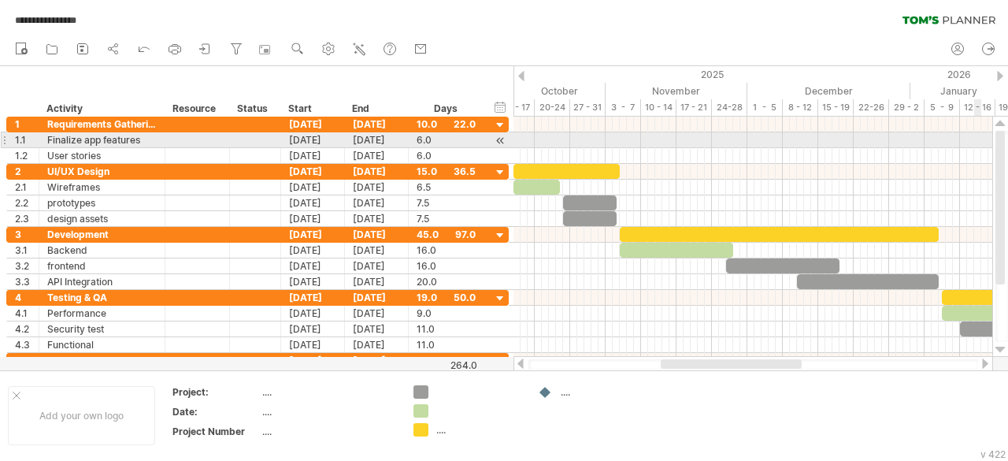
drag, startPoint x: 999, startPoint y: 255, endPoint x: 981, endPoint y: 139, distance: 117.2
click at [981, 139] on div "**********" at bounding box center [504, 230] width 1008 height 461
